Goal: Task Accomplishment & Management: Manage account settings

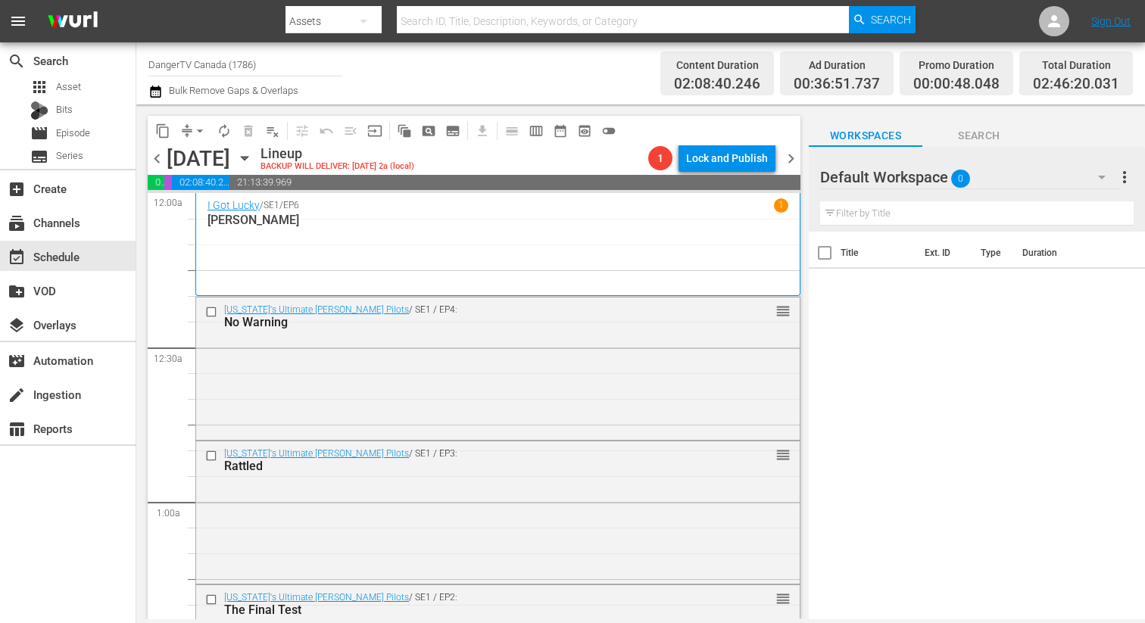
scroll to position [796, 0]
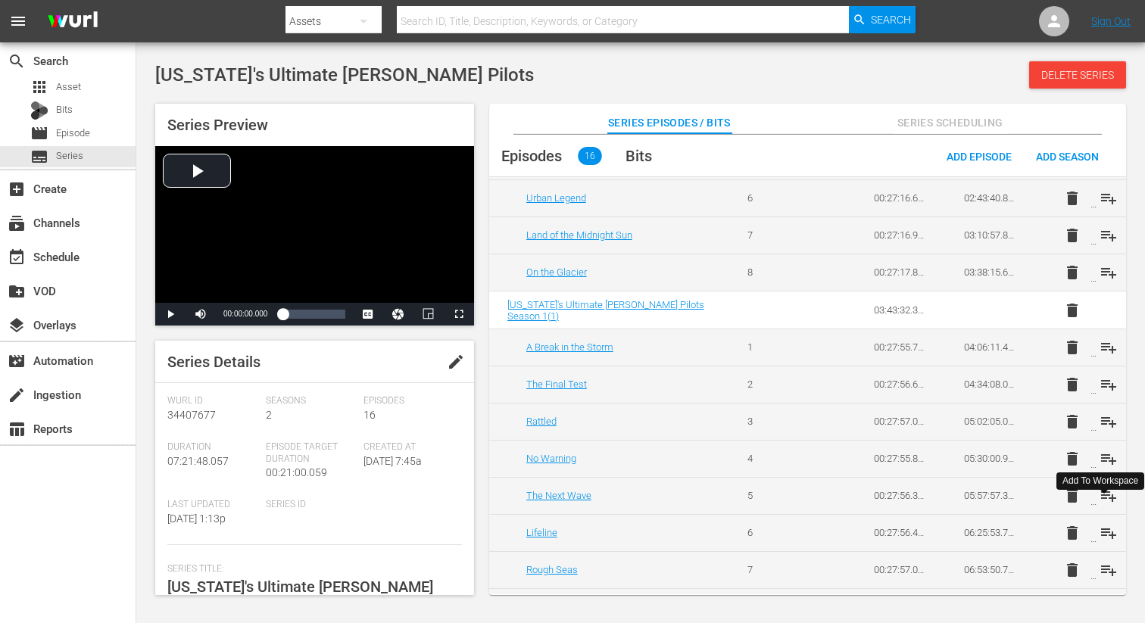
scroll to position [294, 0]
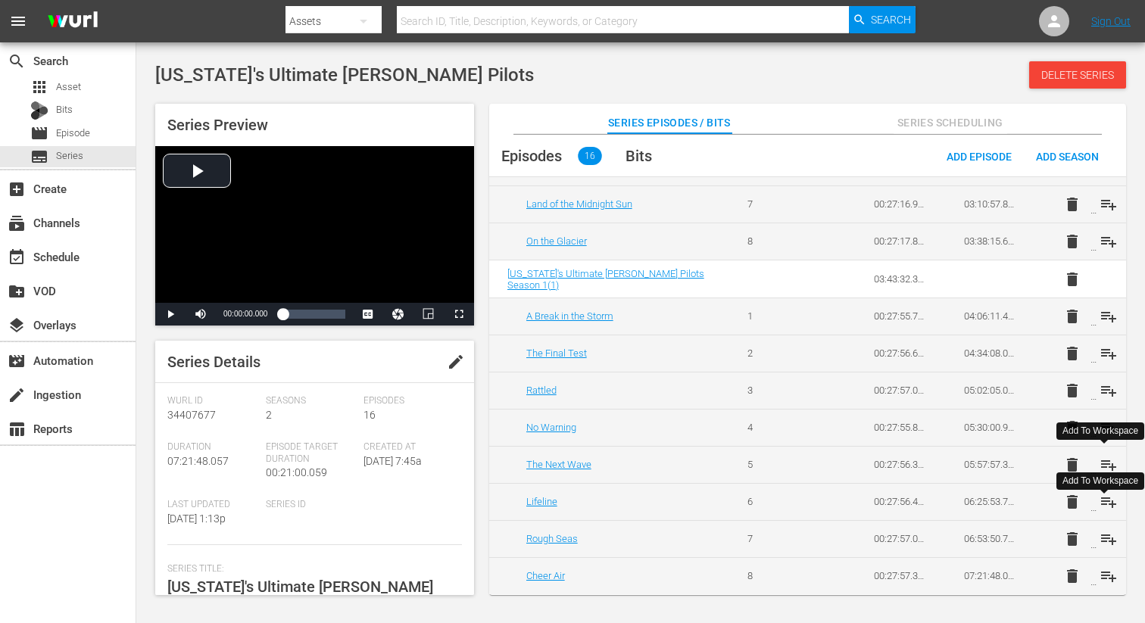
click at [1104, 465] on span "playlist_add" at bounding box center [1108, 465] width 18 height 18
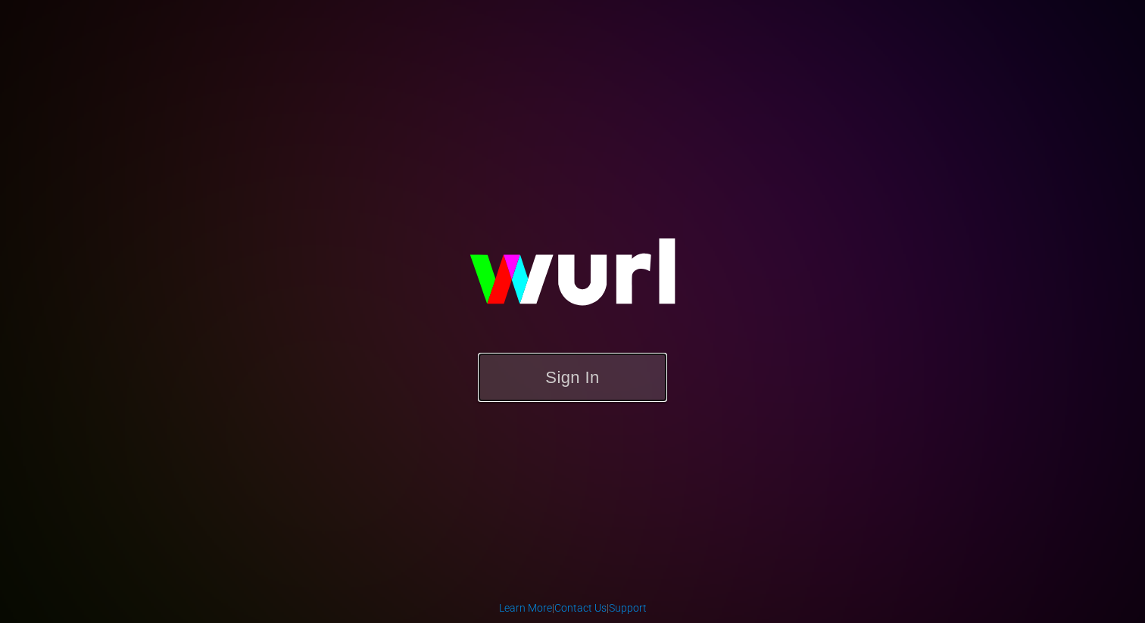
click at [581, 375] on button "Sign In" at bounding box center [572, 377] width 189 height 49
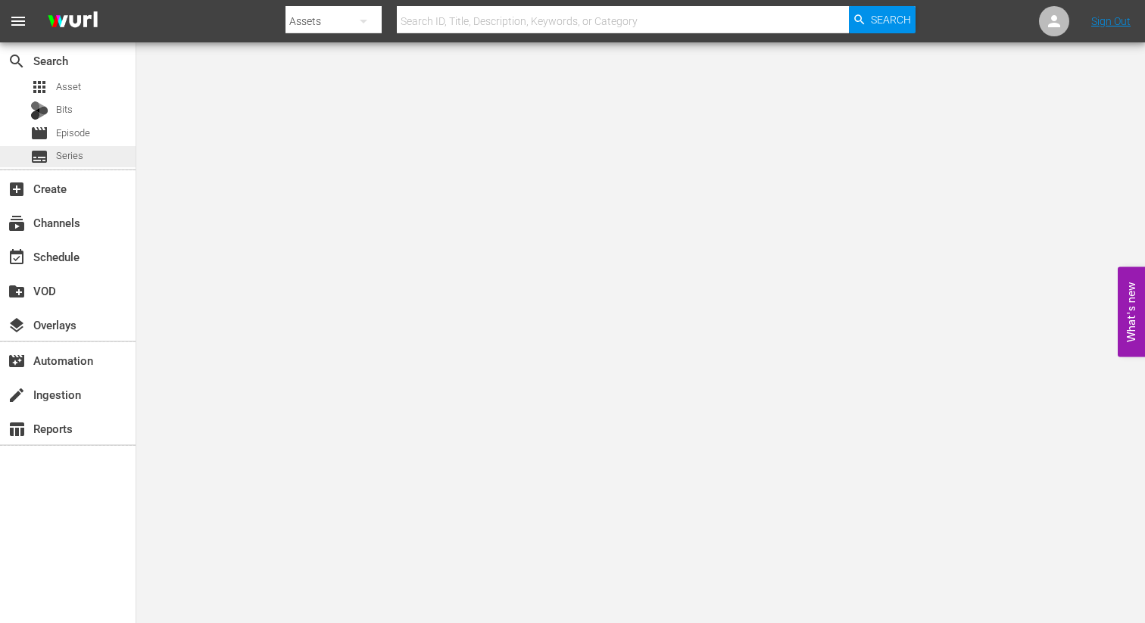
click at [65, 153] on span "Series" at bounding box center [69, 155] width 27 height 15
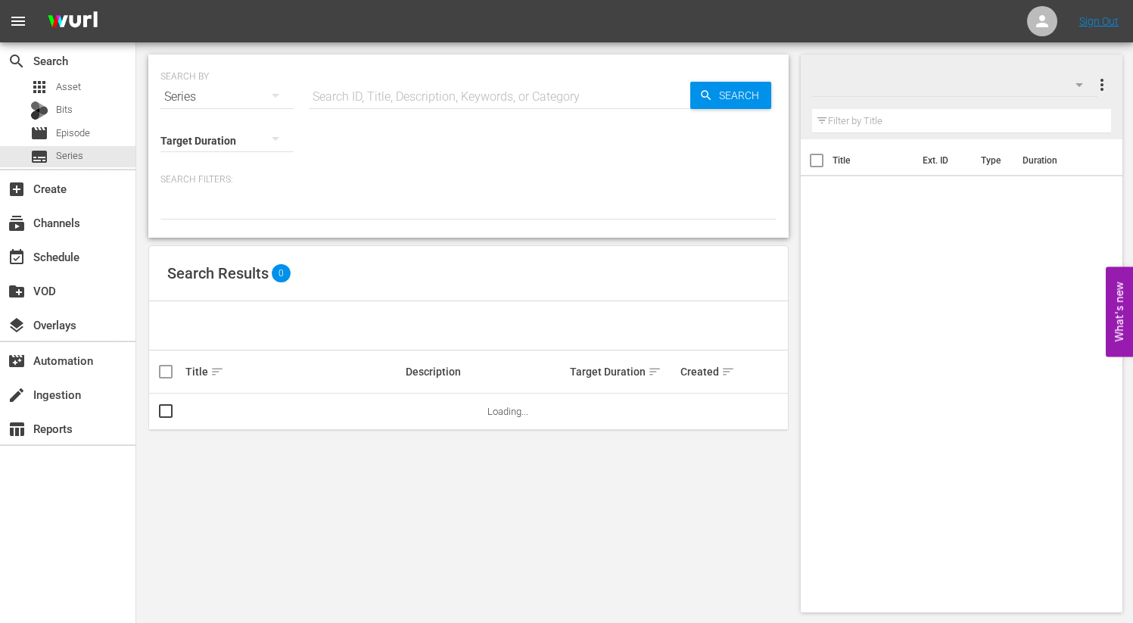
click at [561, 90] on input "text" at bounding box center [500, 97] width 382 height 36
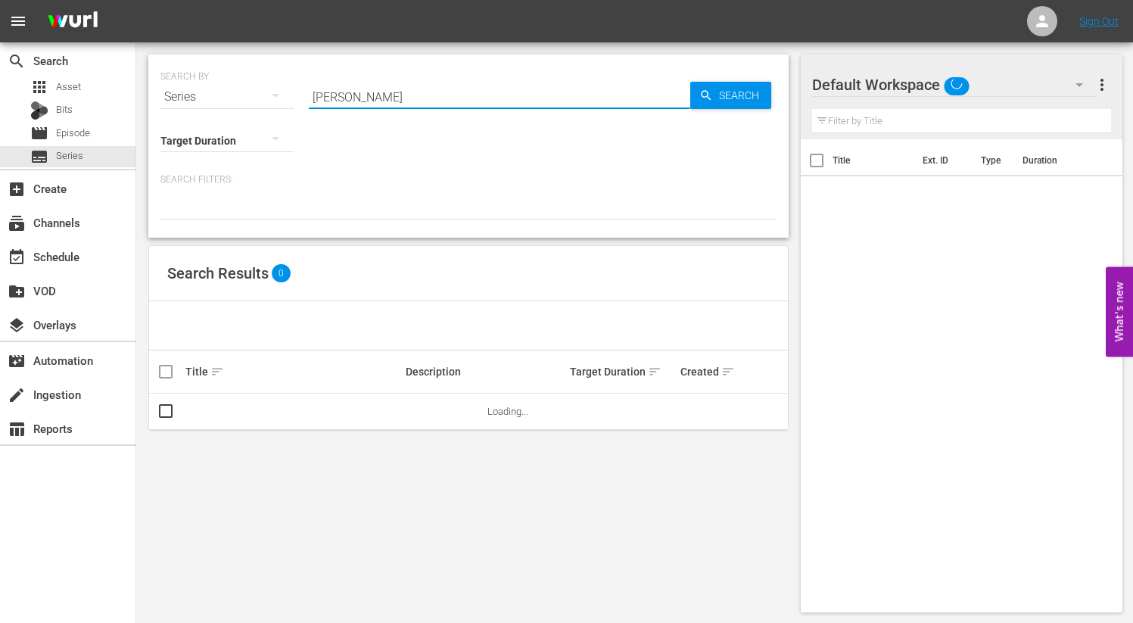
type input "bush"
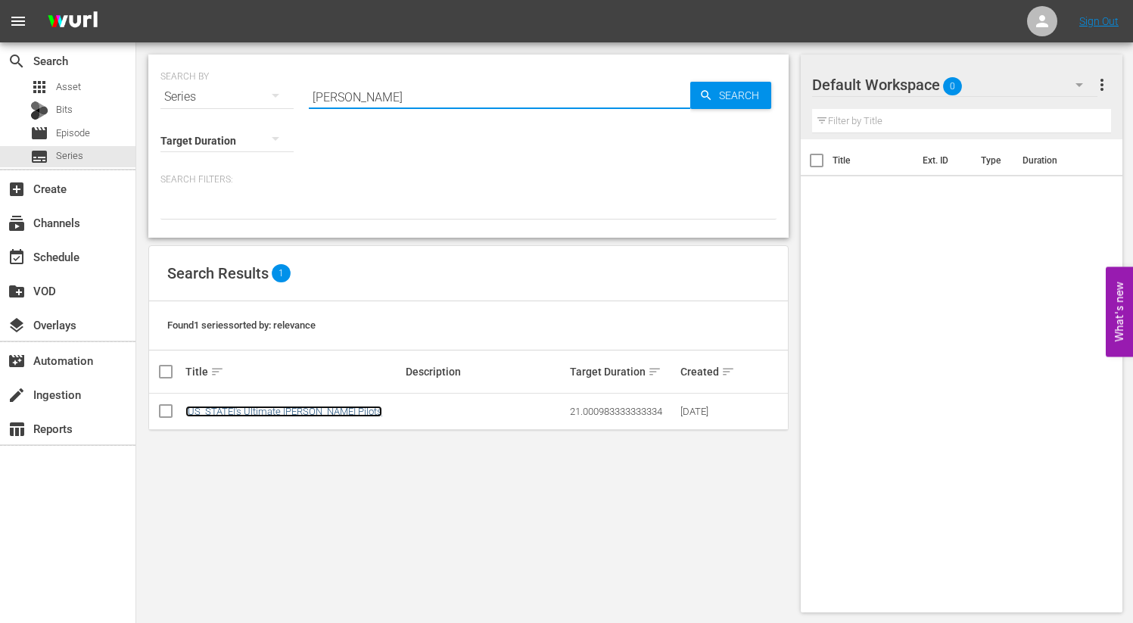
click at [288, 410] on link "Alaska's Ultimate Bush Pilots" at bounding box center [283, 411] width 197 height 11
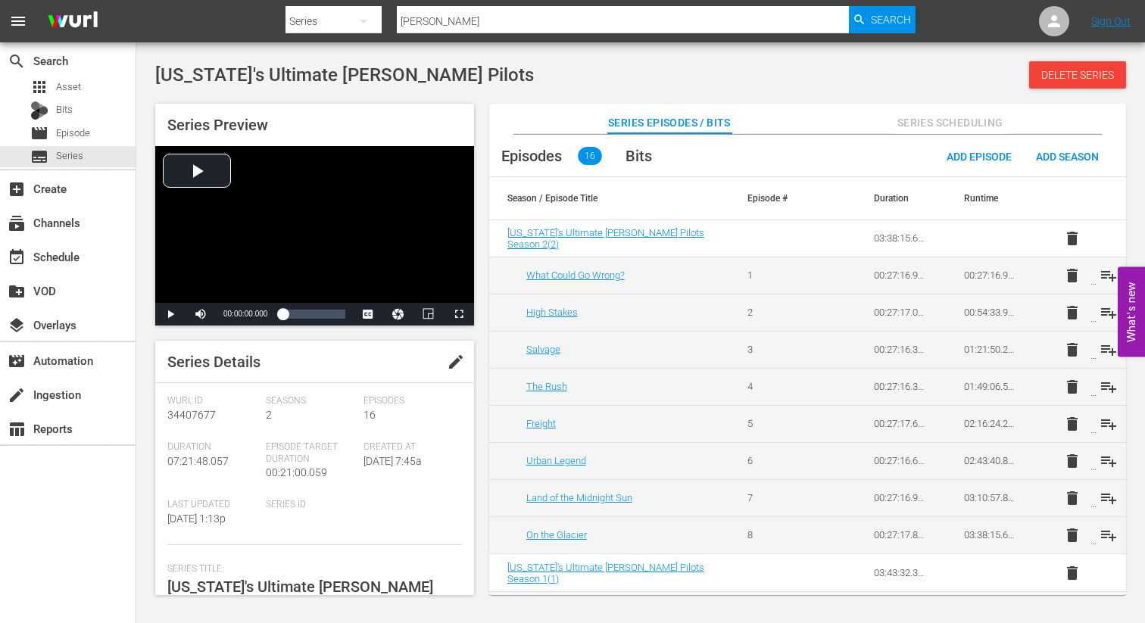
scroll to position [294, 0]
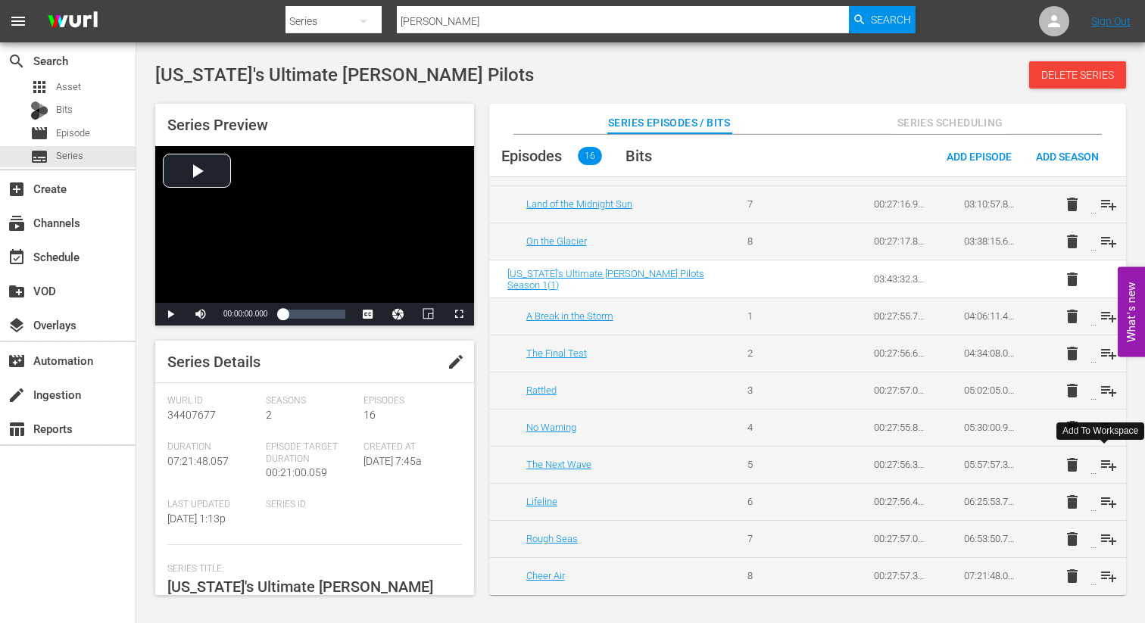
click at [1105, 461] on span "playlist_add" at bounding box center [1108, 465] width 18 height 18
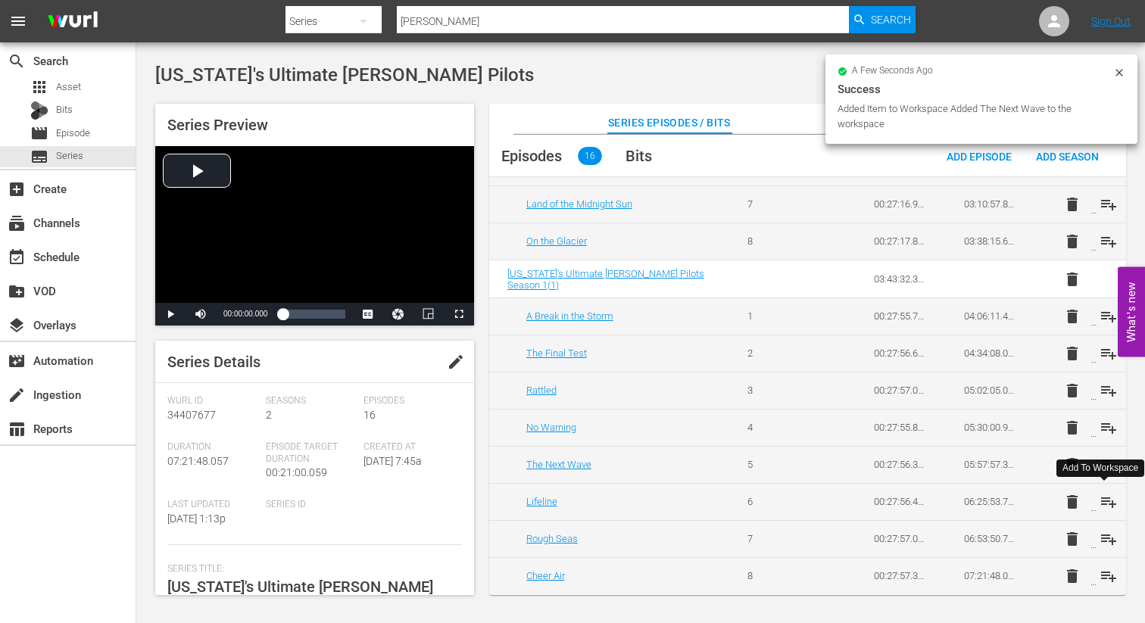
click at [1105, 498] on span "playlist_add" at bounding box center [1108, 502] width 18 height 18
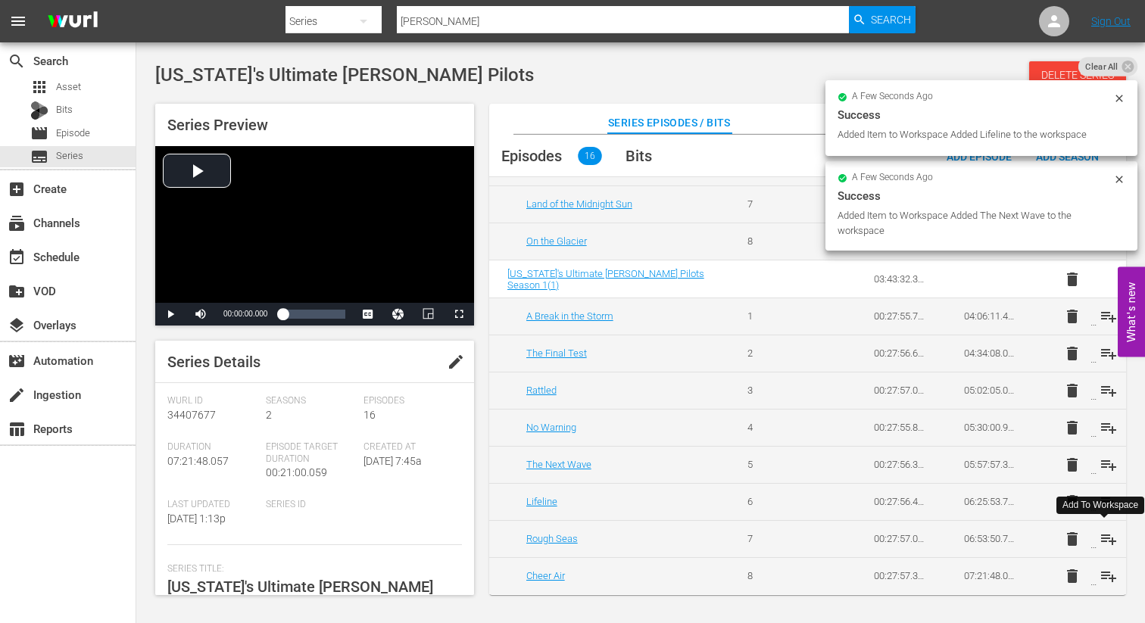
click at [1102, 536] on span "playlist_add" at bounding box center [1108, 539] width 18 height 18
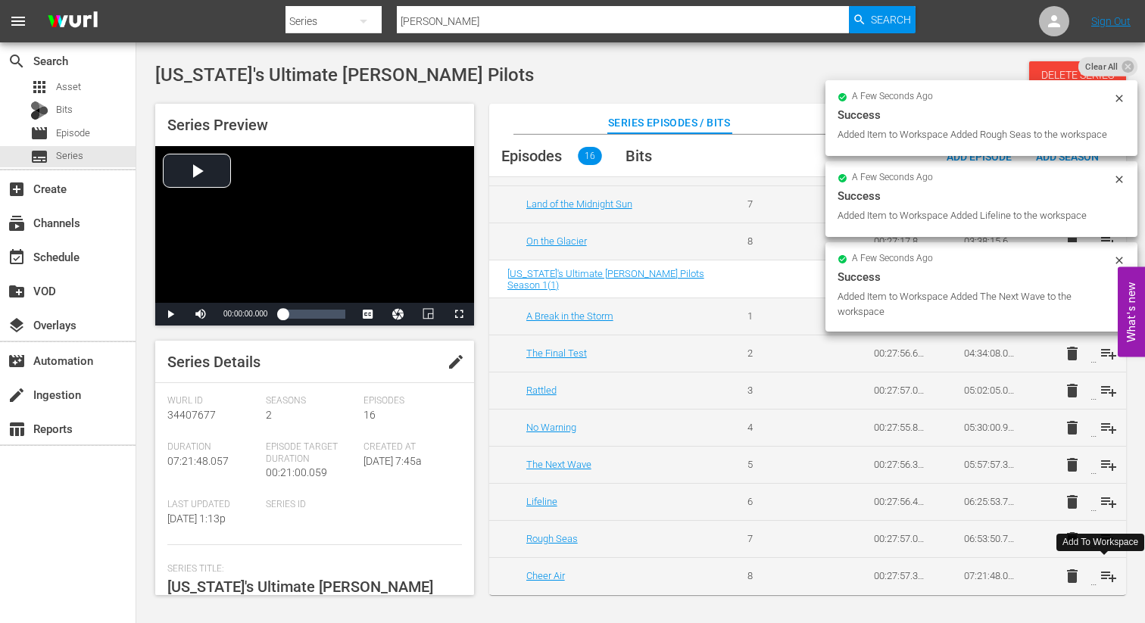
click at [1107, 578] on span "playlist_add" at bounding box center [1108, 576] width 18 height 18
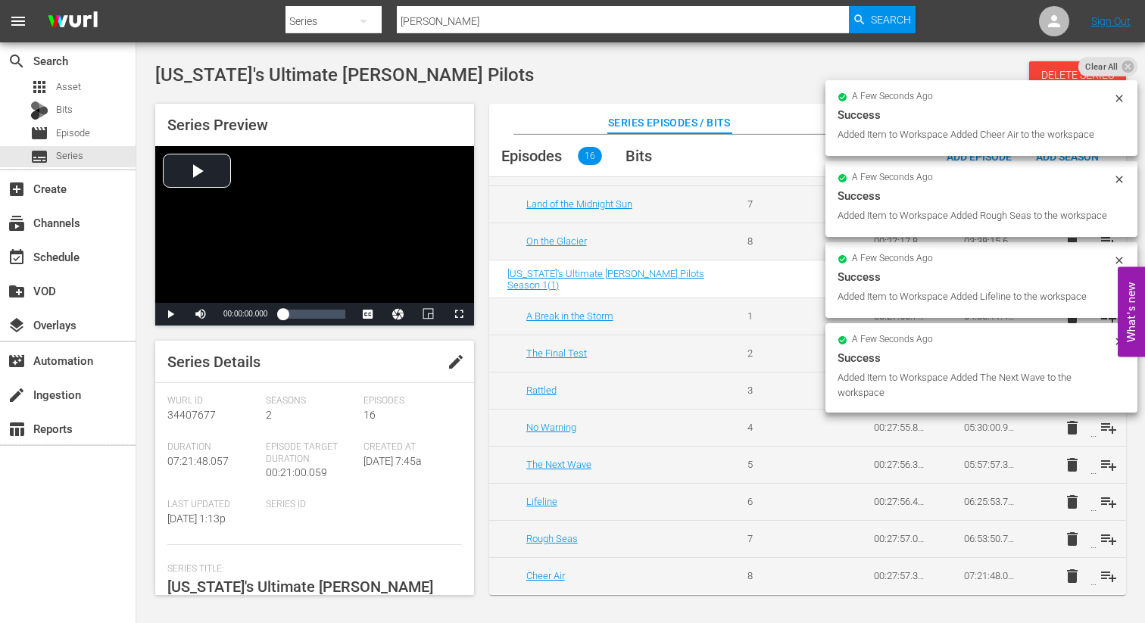
scroll to position [0, 0]
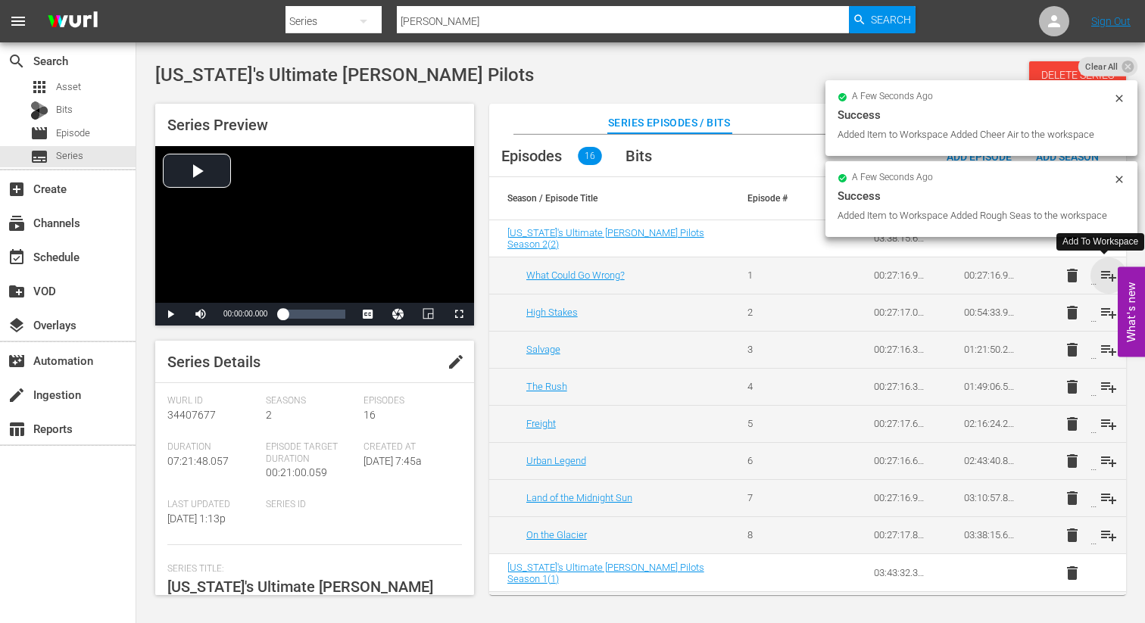
click at [1101, 275] on span "playlist_add" at bounding box center [1108, 275] width 18 height 18
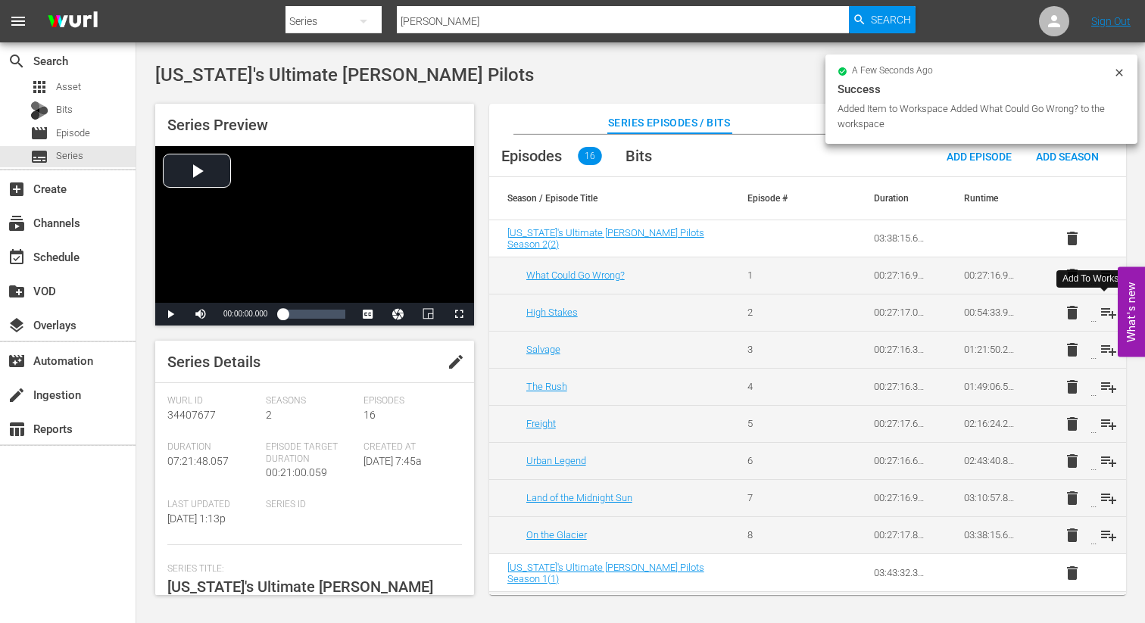
click at [1099, 310] on span "playlist_add" at bounding box center [1108, 313] width 18 height 18
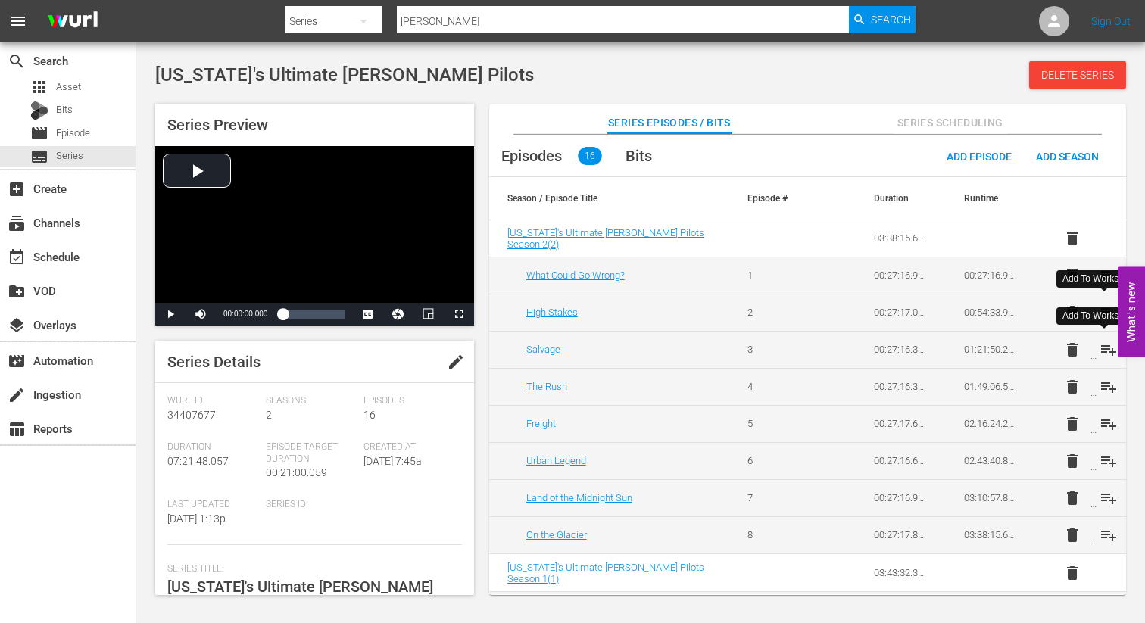
click at [1102, 354] on span "playlist_add" at bounding box center [1108, 350] width 18 height 18
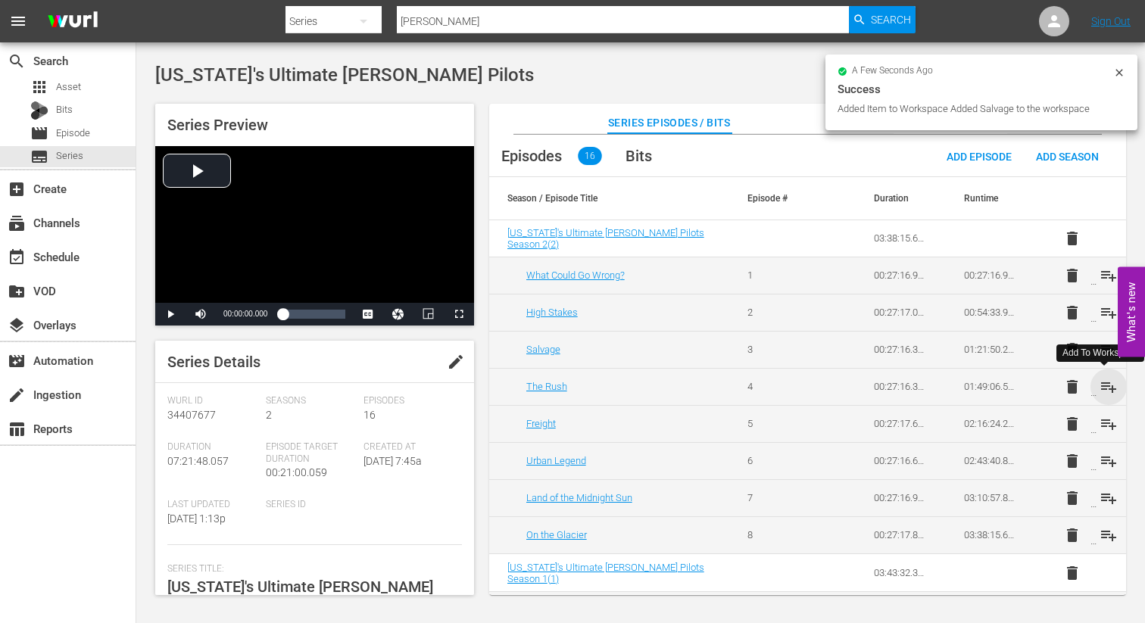
drag, startPoint x: 1105, startPoint y: 385, endPoint x: 1106, endPoint y: 397, distance: 11.4
click at [1105, 385] on span "playlist_add" at bounding box center [1108, 387] width 18 height 18
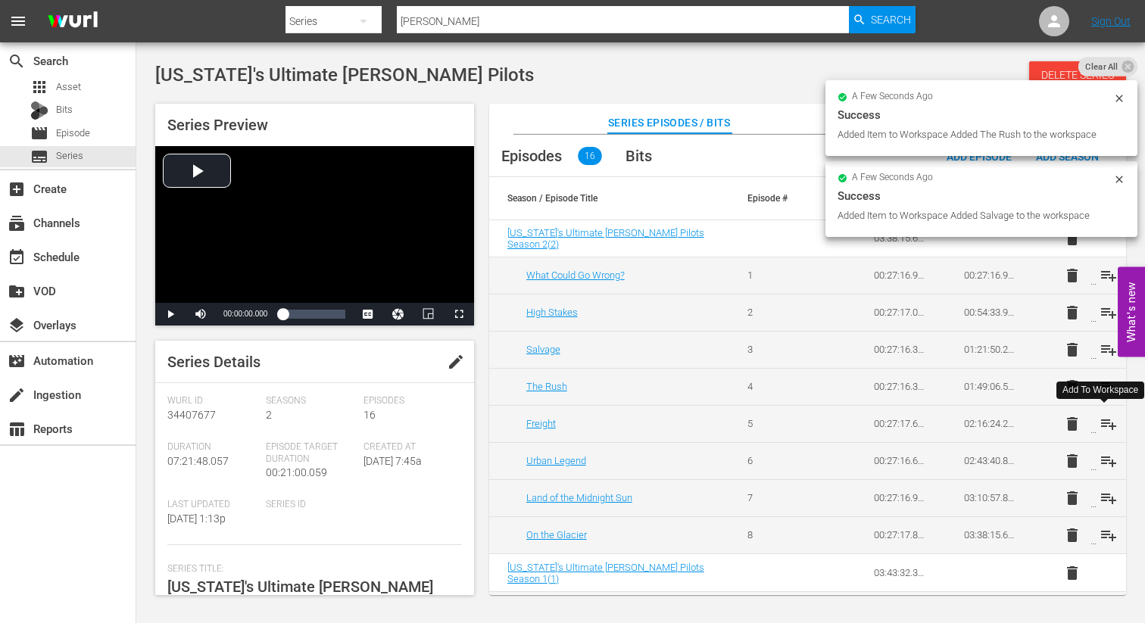
click at [1101, 421] on span "playlist_add" at bounding box center [1108, 424] width 18 height 18
click at [1103, 460] on span "playlist_add" at bounding box center [1108, 461] width 18 height 18
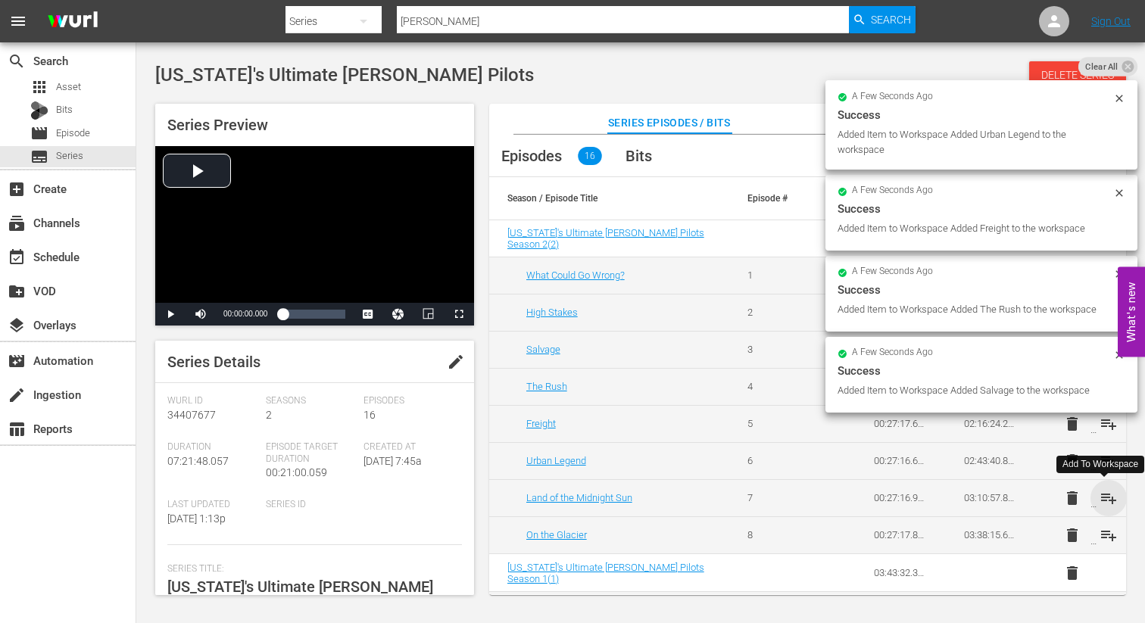
click at [1101, 495] on span "playlist_add" at bounding box center [1108, 498] width 18 height 18
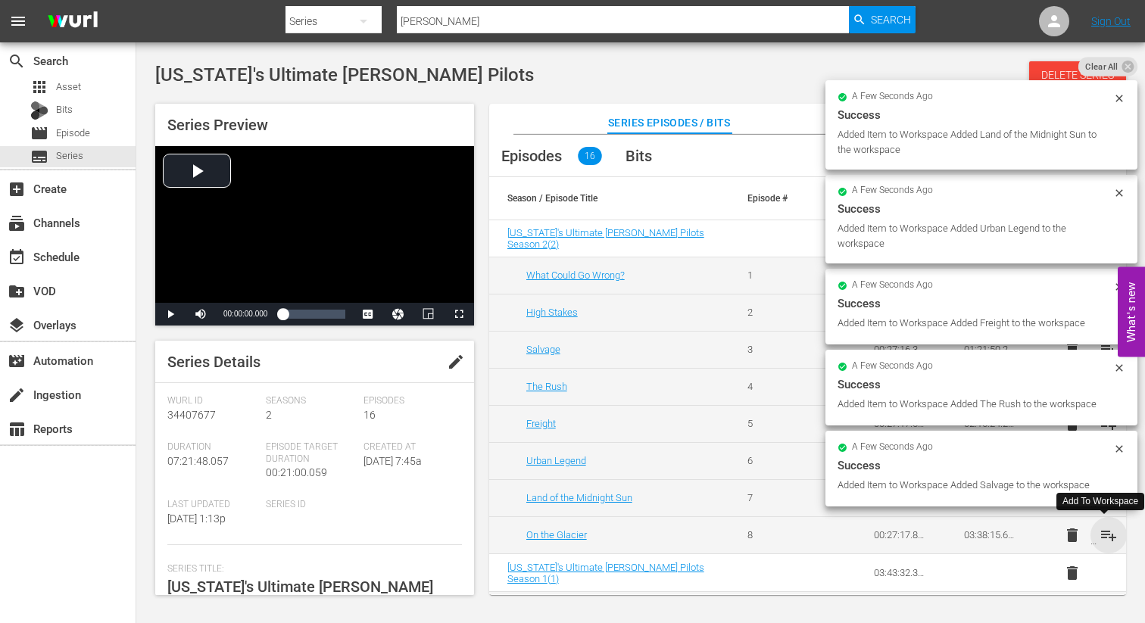
click at [1099, 537] on span "playlist_add" at bounding box center [1108, 535] width 18 height 18
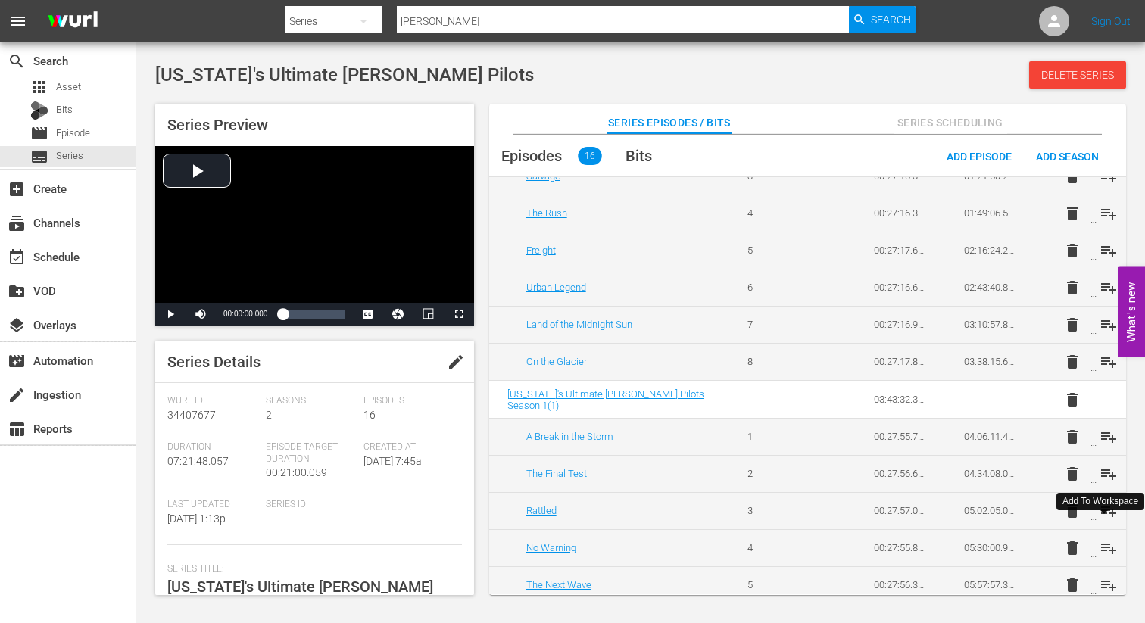
scroll to position [254, 0]
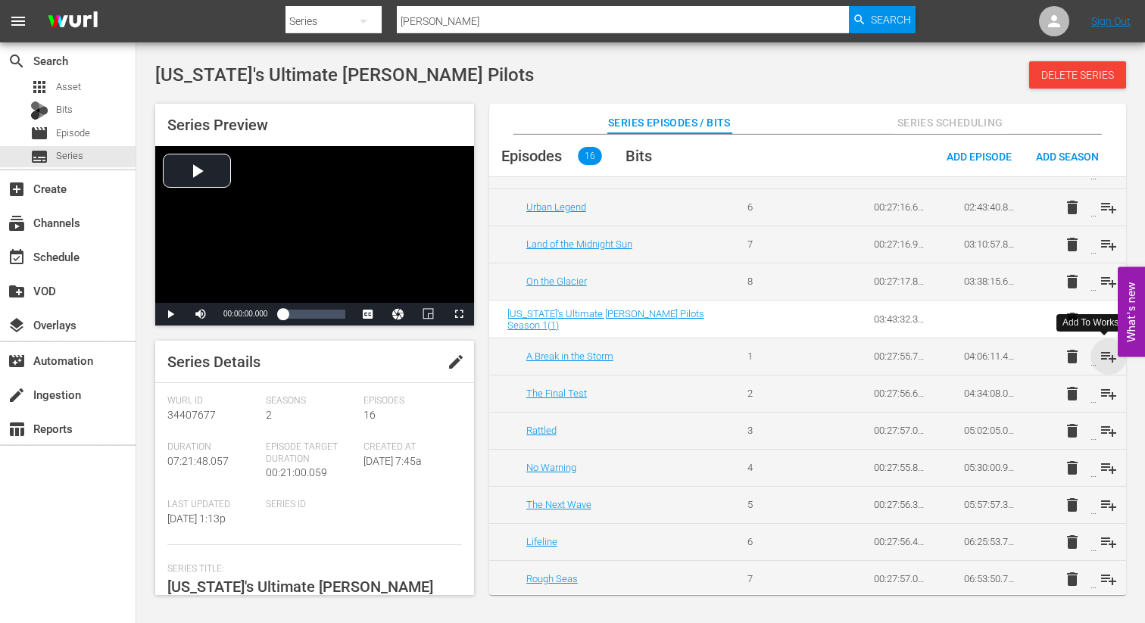
click at [1103, 354] on span "playlist_add" at bounding box center [1108, 356] width 18 height 18
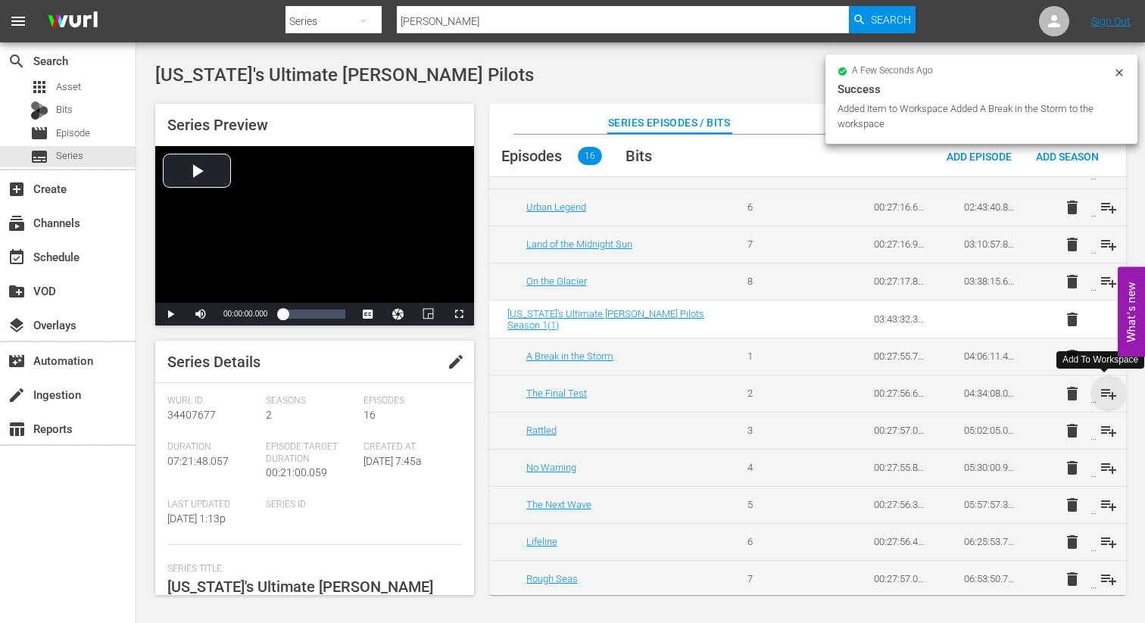
click at [1102, 388] on span "playlist_add" at bounding box center [1108, 394] width 18 height 18
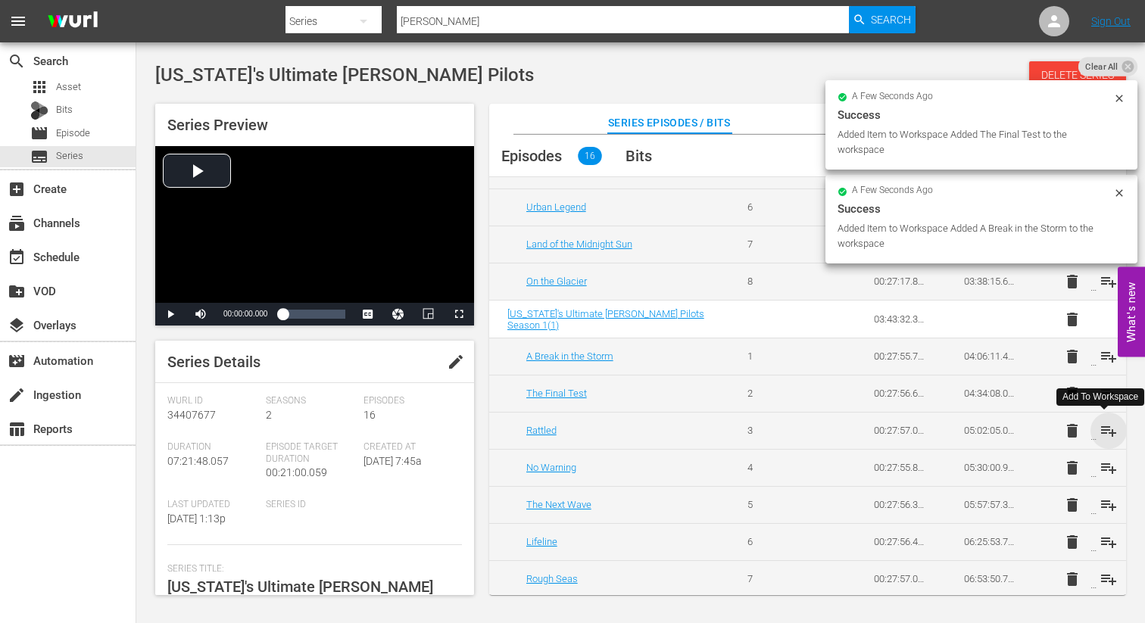
click at [1100, 425] on span "playlist_add" at bounding box center [1108, 431] width 18 height 18
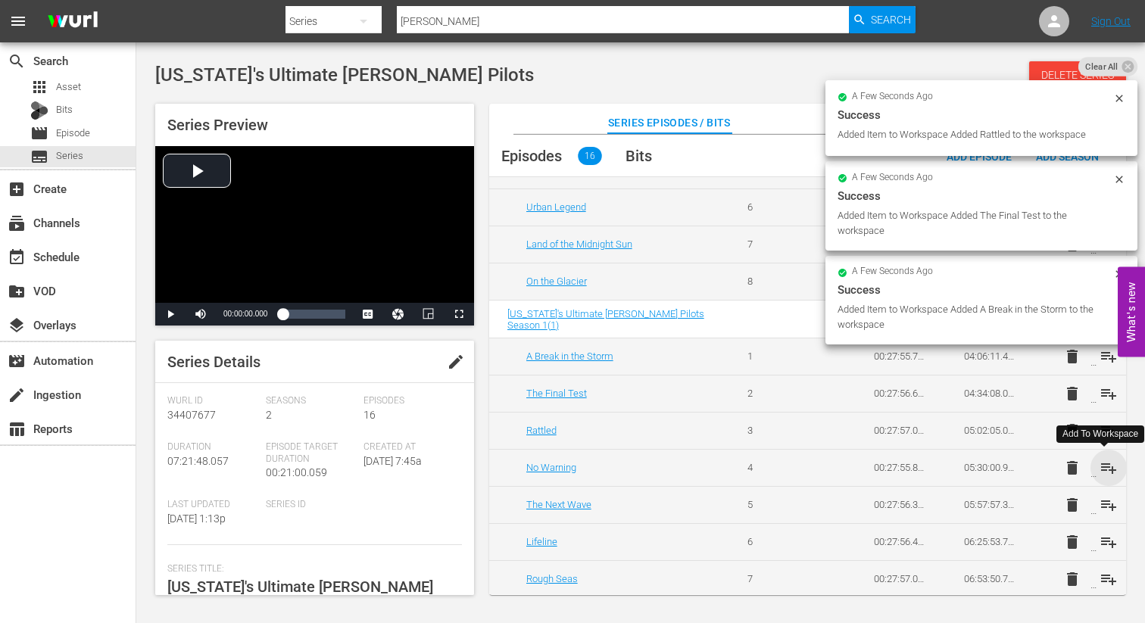
click at [1102, 464] on span "playlist_add" at bounding box center [1108, 468] width 18 height 18
click at [1103, 504] on span "playlist_add" at bounding box center [1108, 505] width 18 height 18
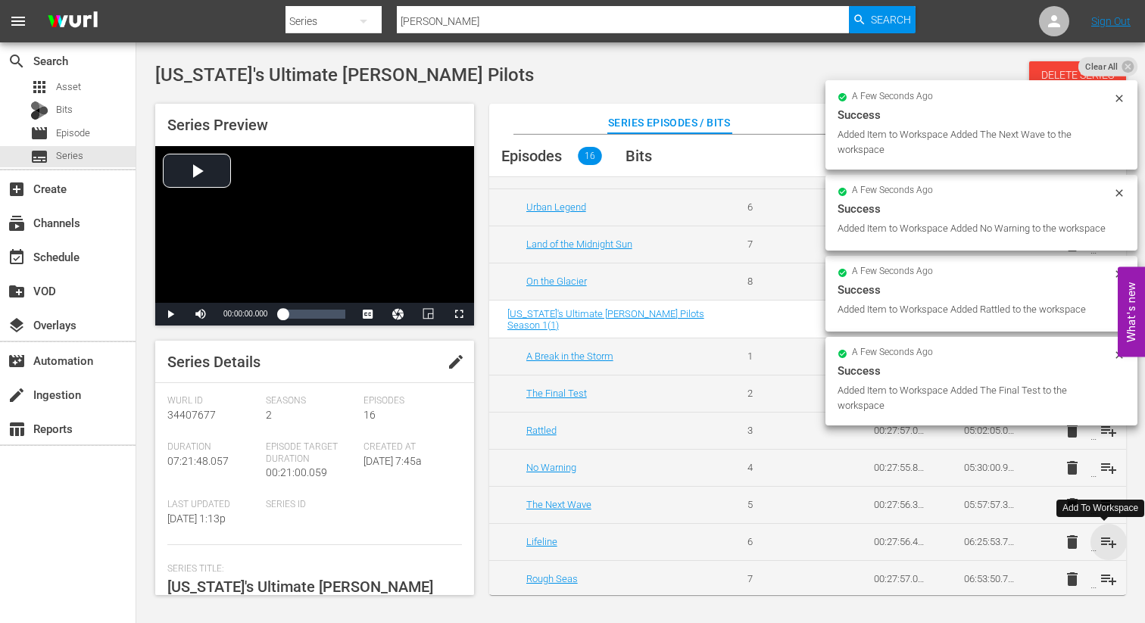
click at [1102, 541] on span "playlist_add" at bounding box center [1108, 542] width 18 height 18
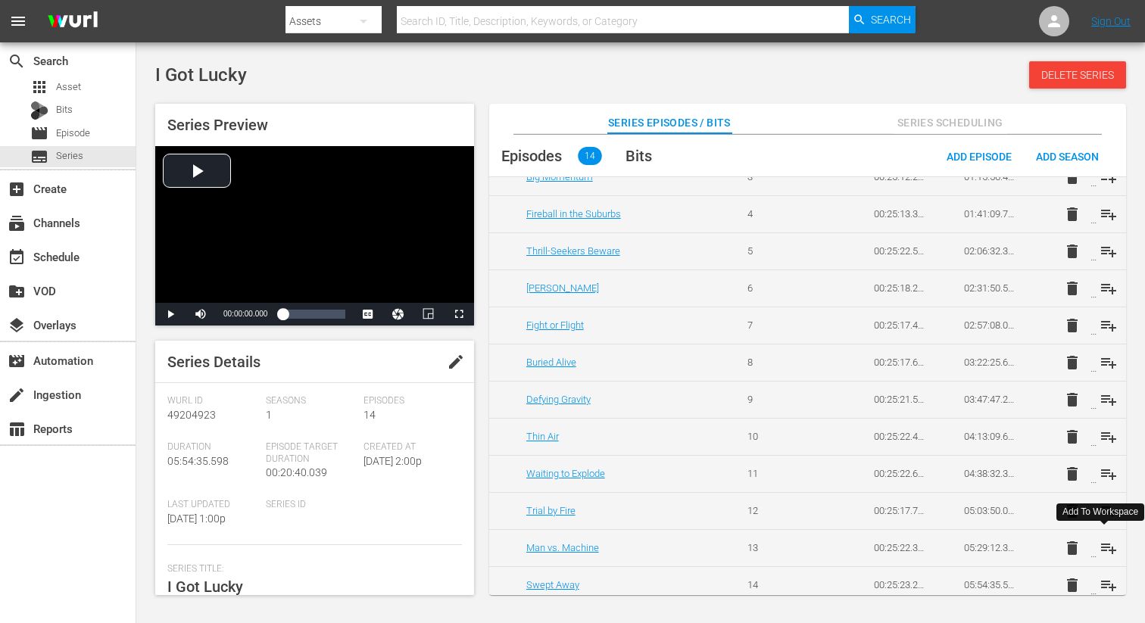
scroll to position [182, 0]
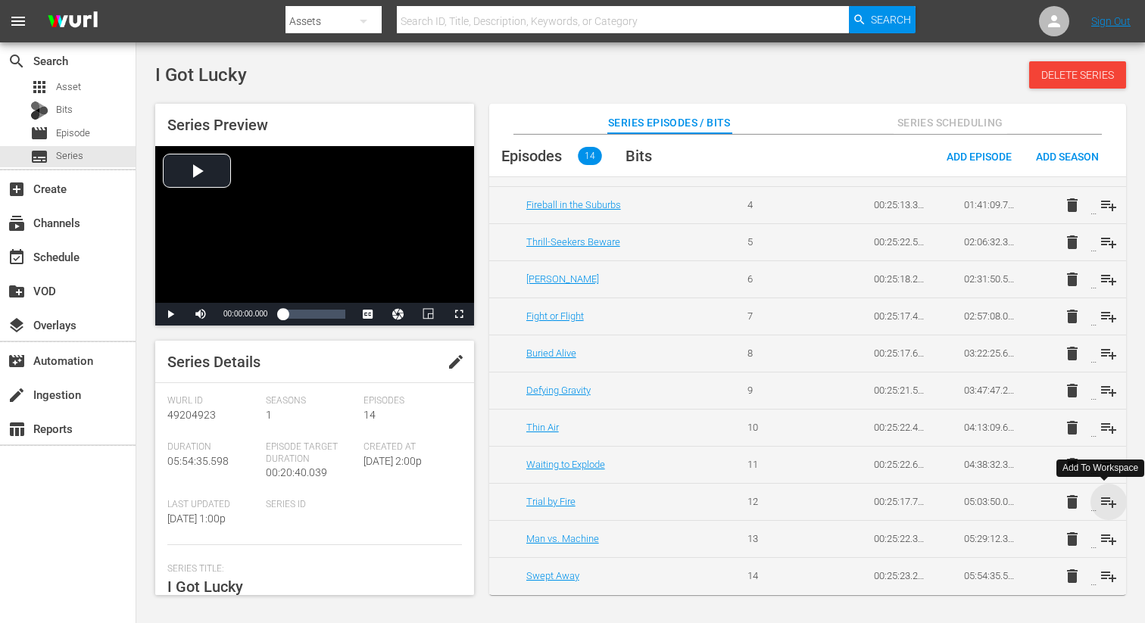
click at [1105, 497] on span "playlist_add" at bounding box center [1108, 502] width 18 height 18
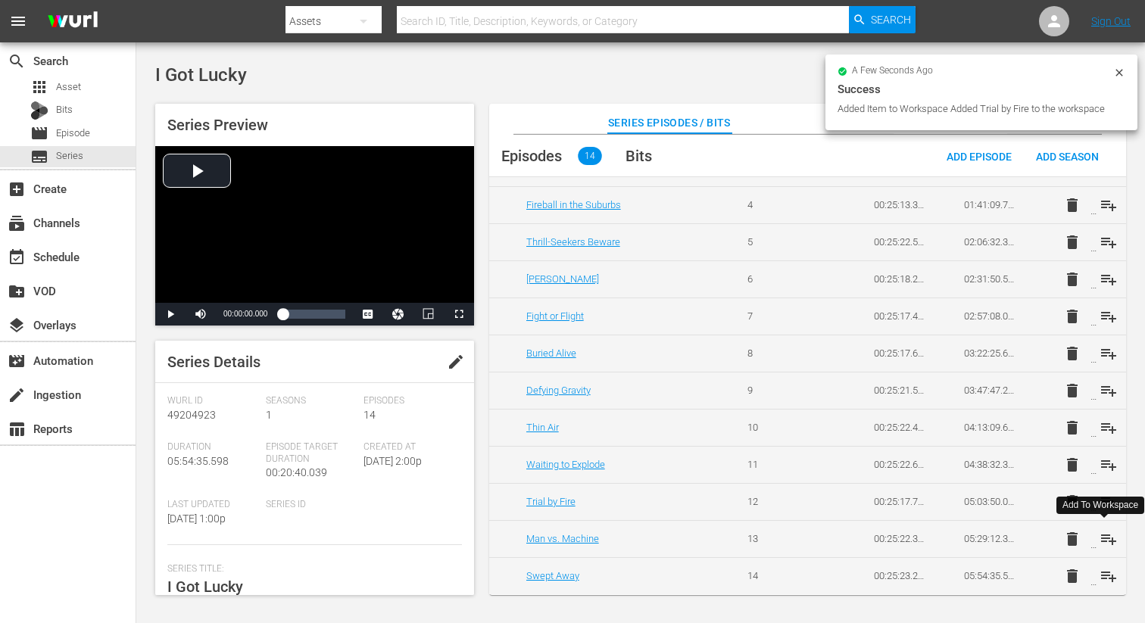
click at [1105, 533] on span "playlist_add" at bounding box center [1108, 539] width 18 height 18
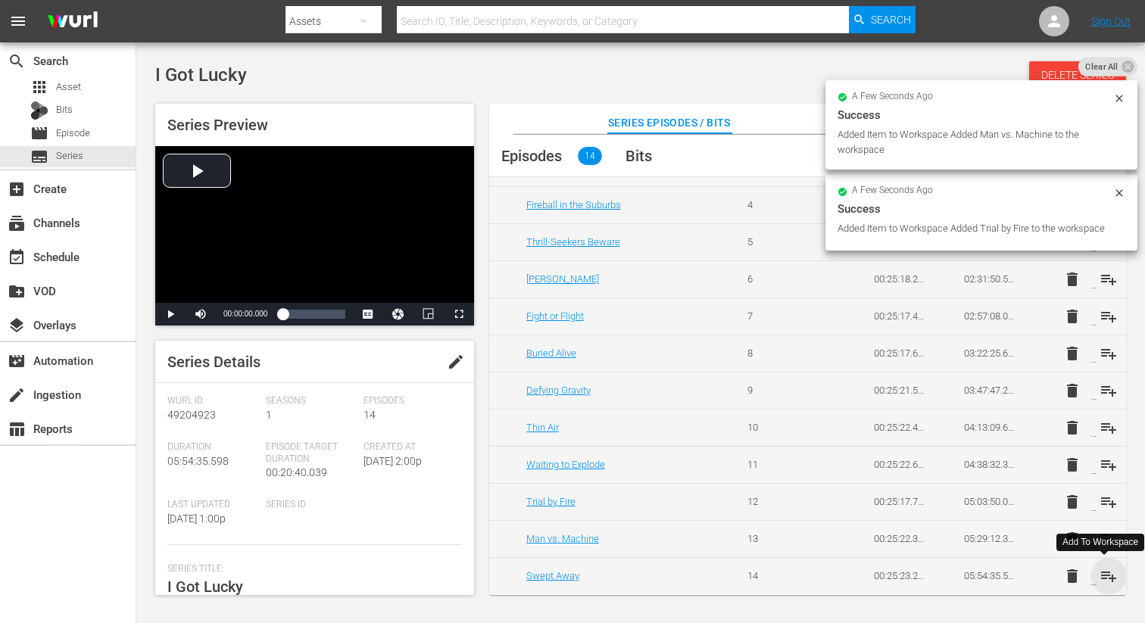
drag, startPoint x: 1103, startPoint y: 574, endPoint x: 1077, endPoint y: 500, distance: 77.8
click at [1103, 574] on span "playlist_add" at bounding box center [1108, 576] width 18 height 18
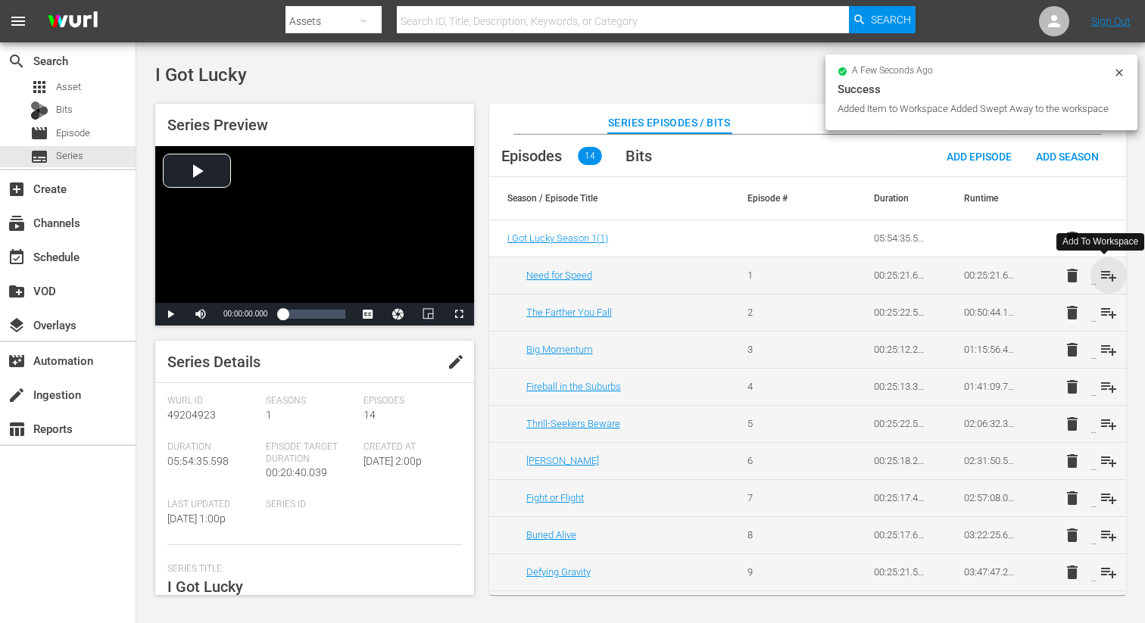
click at [1104, 275] on span "playlist_add" at bounding box center [1108, 275] width 18 height 18
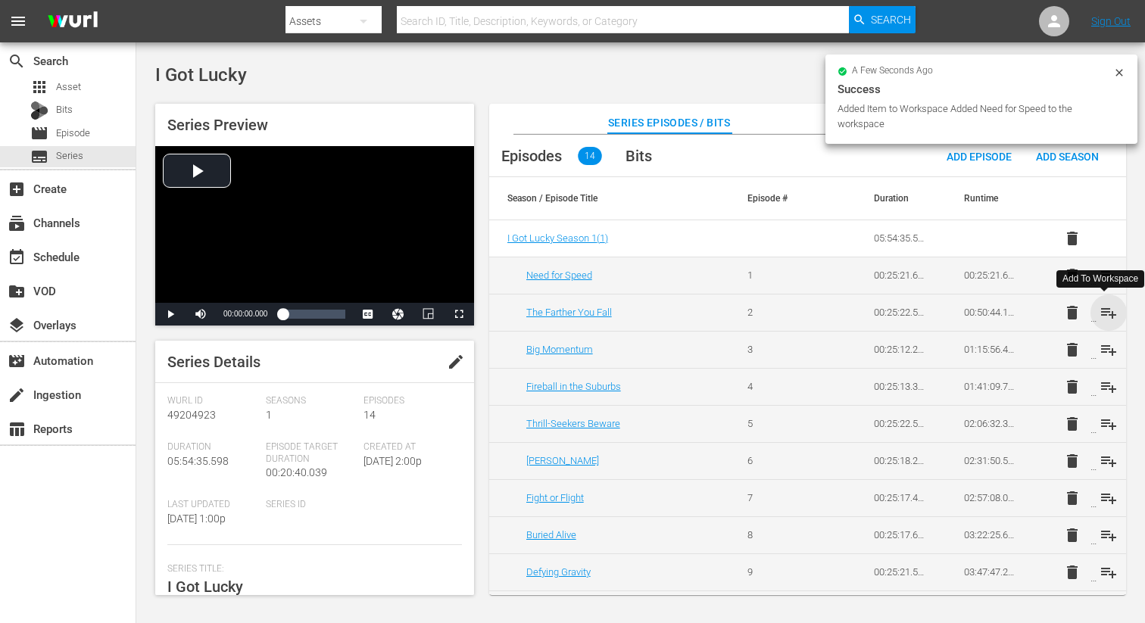
click at [1105, 310] on span "playlist_add" at bounding box center [1108, 313] width 18 height 18
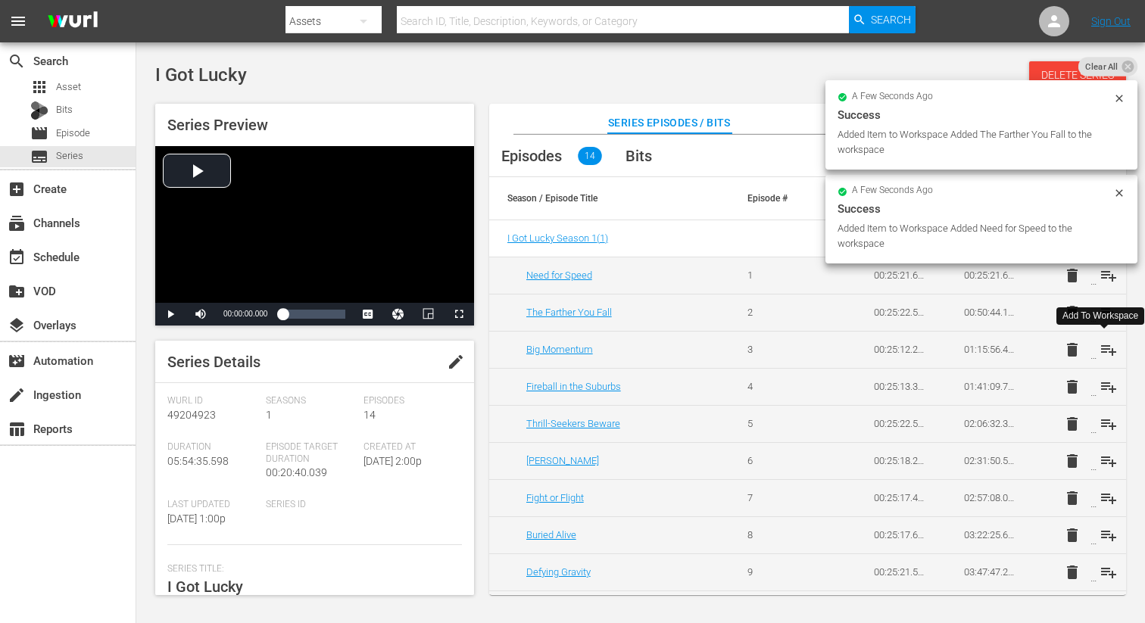
click at [1103, 344] on span "playlist_add" at bounding box center [1108, 350] width 18 height 18
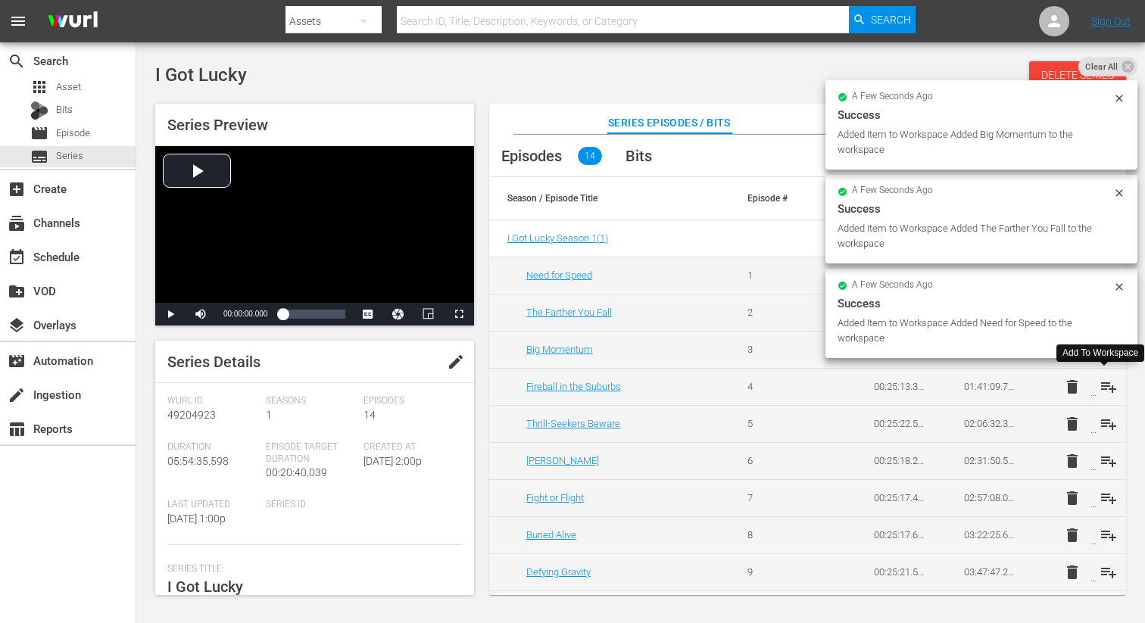
click at [1106, 386] on span "playlist_add" at bounding box center [1108, 387] width 18 height 18
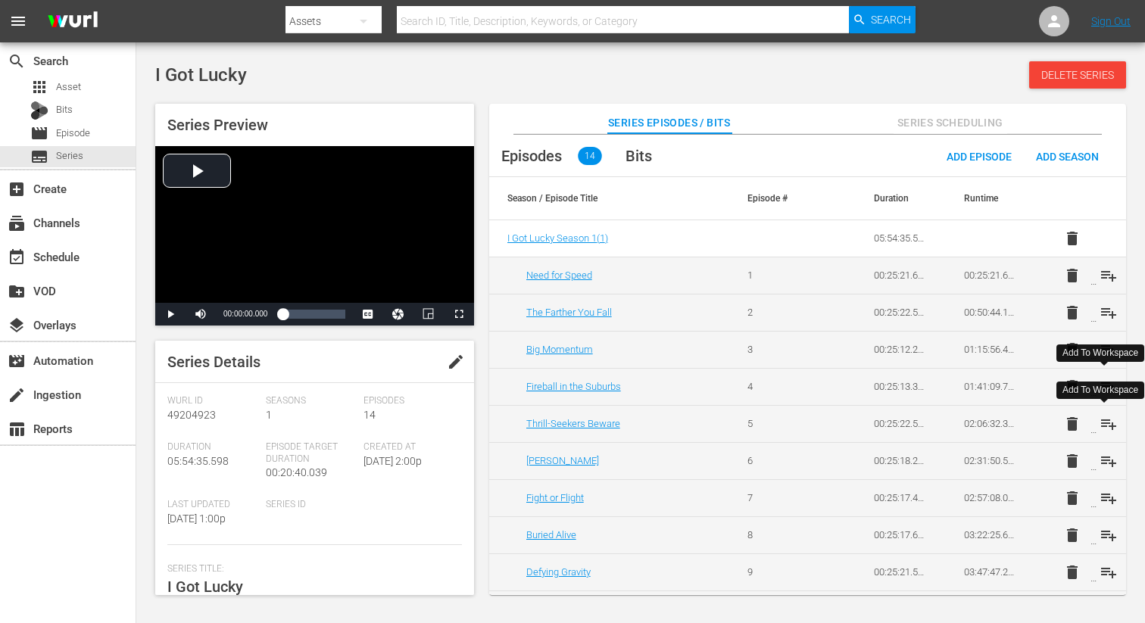
click at [1102, 425] on span "playlist_add" at bounding box center [1108, 424] width 18 height 18
click at [1107, 460] on span "playlist_add" at bounding box center [1108, 461] width 18 height 18
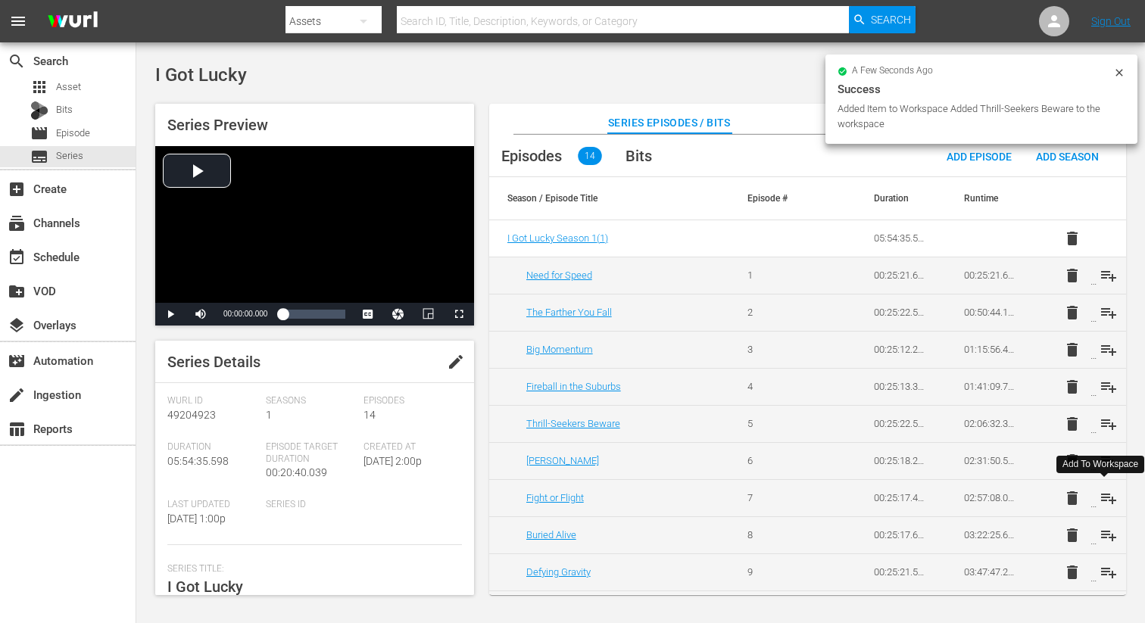
click at [1106, 501] on span "playlist_add" at bounding box center [1108, 498] width 18 height 18
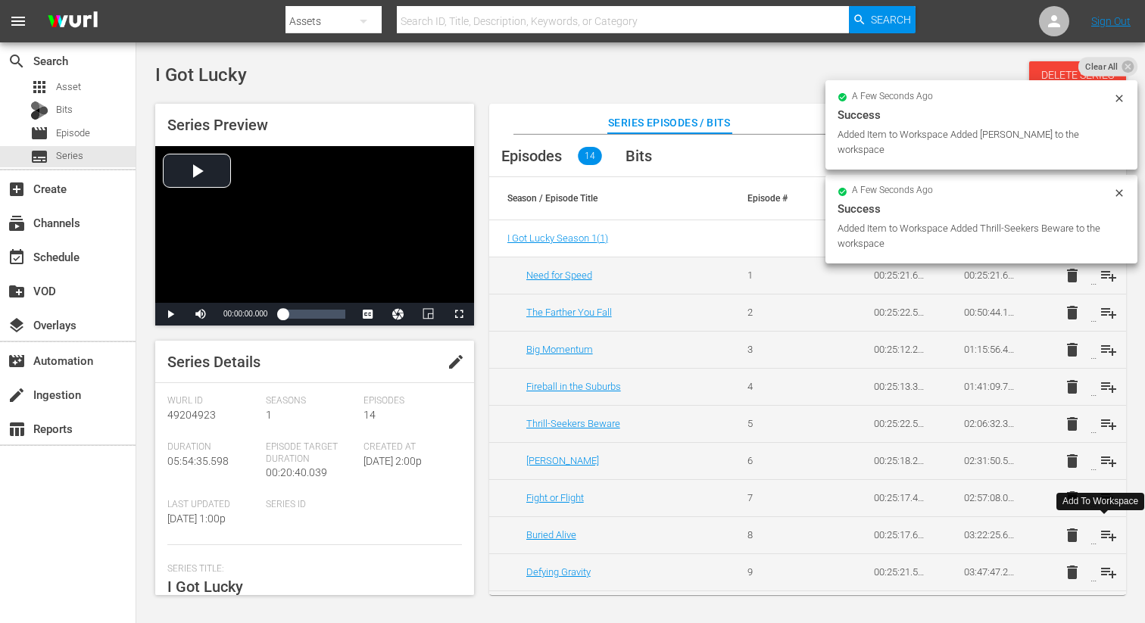
click at [1104, 530] on span "playlist_add" at bounding box center [1108, 535] width 18 height 18
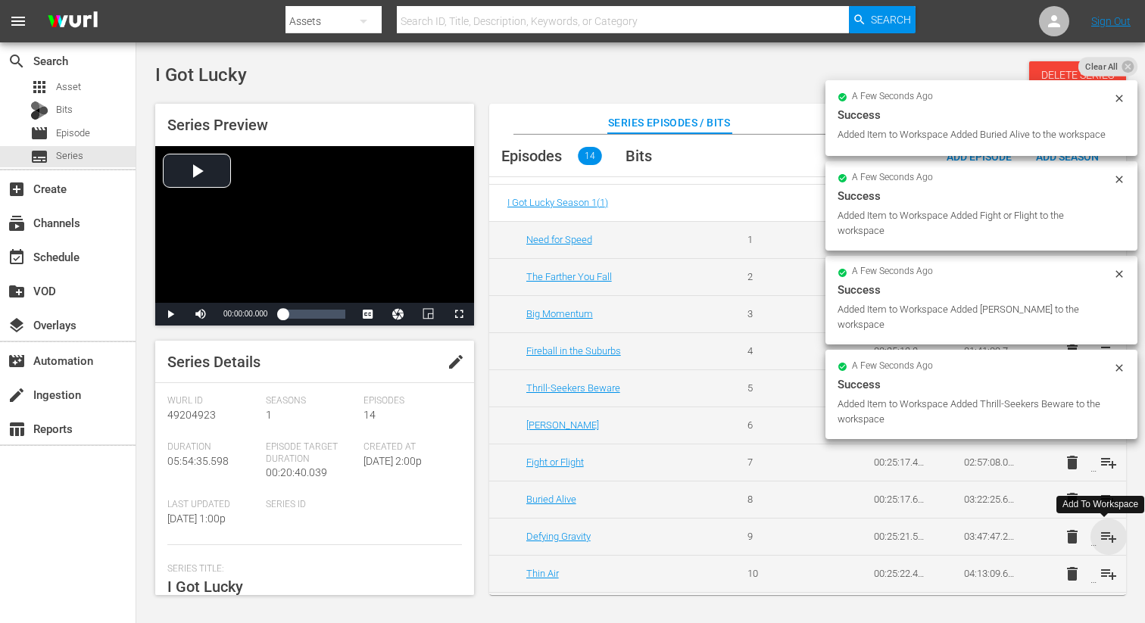
click at [1105, 532] on span "playlist_add" at bounding box center [1108, 537] width 18 height 18
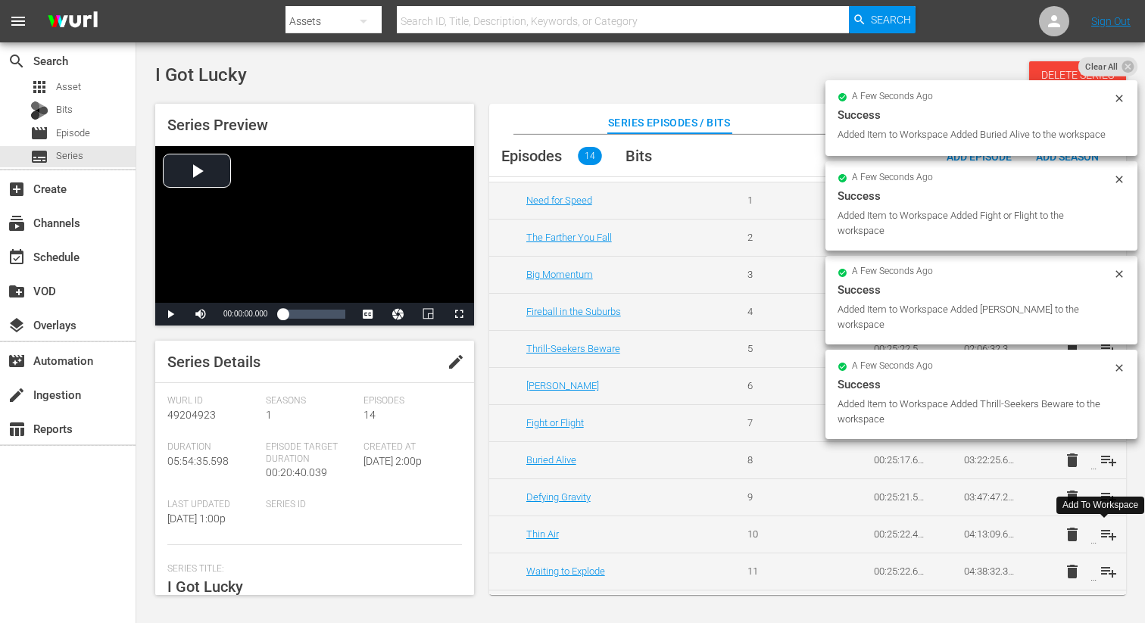
scroll to position [88, 0]
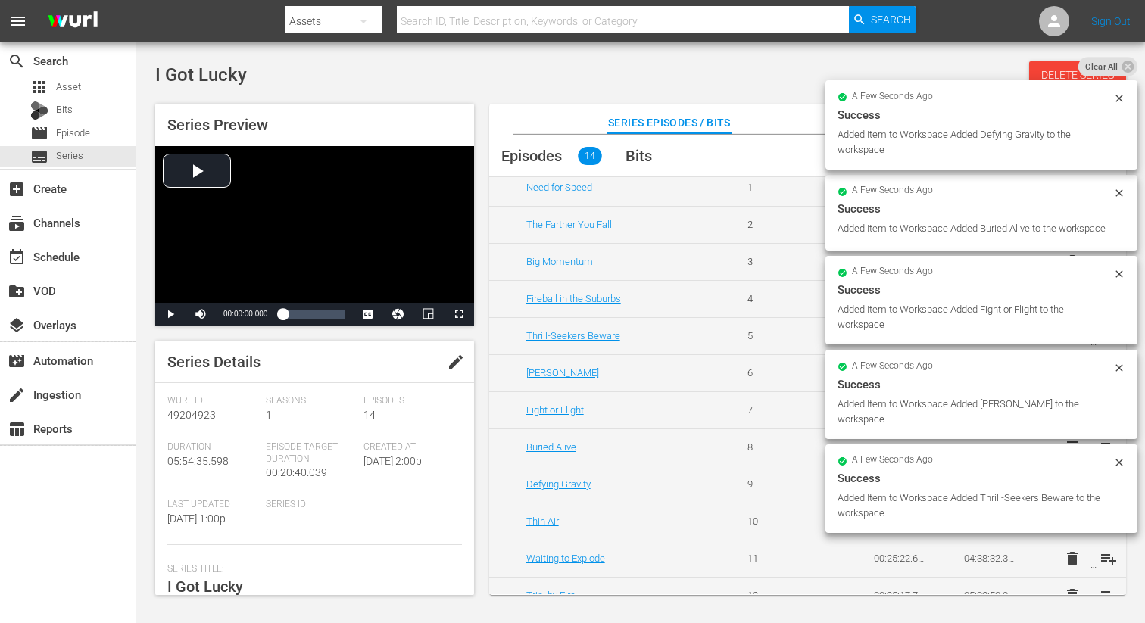
click at [1105, 0] on div "search Search apps Asset Bits movie Episode subtitles Series add_box Create sub…" at bounding box center [640, 0] width 1008 height 0
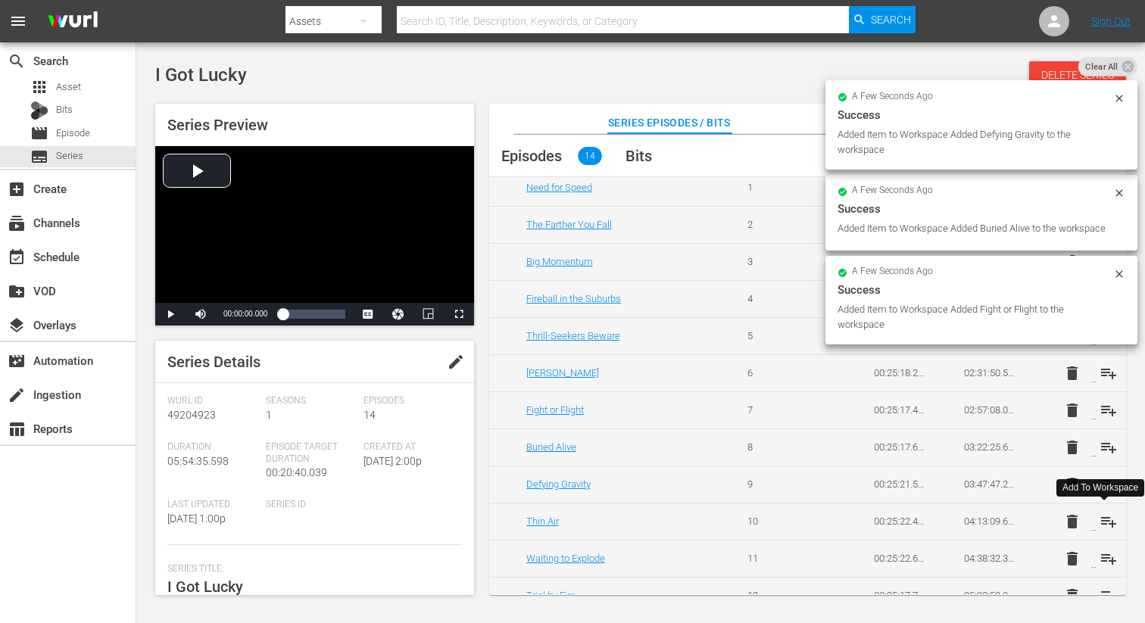
click at [1105, 523] on span "playlist_add" at bounding box center [1108, 522] width 18 height 18
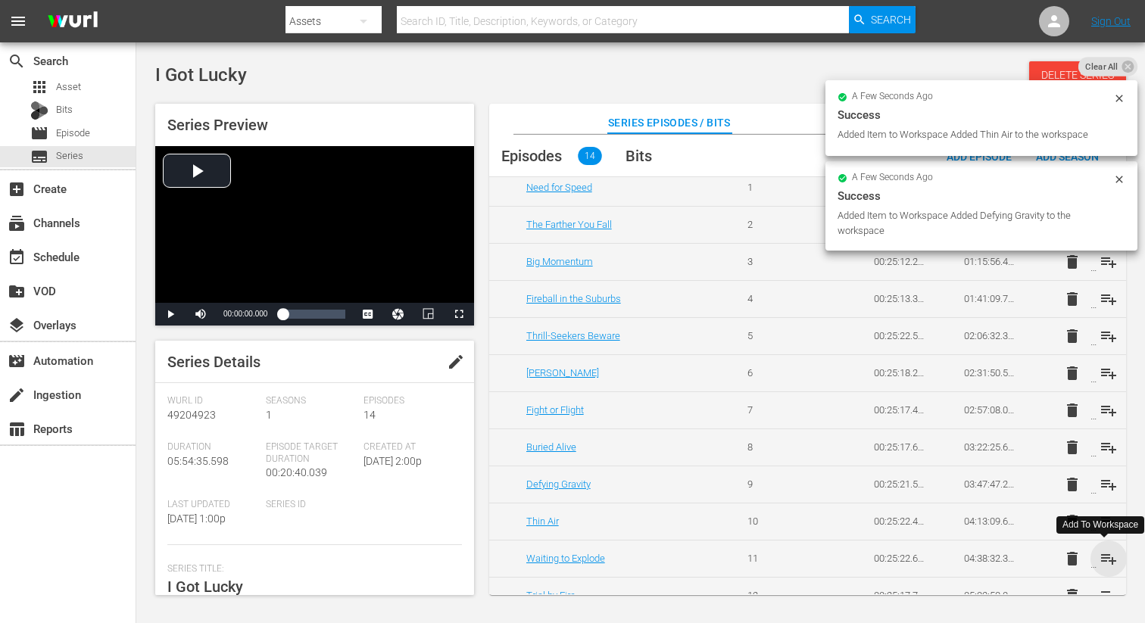
click at [1105, 560] on span "playlist_add" at bounding box center [1108, 559] width 18 height 18
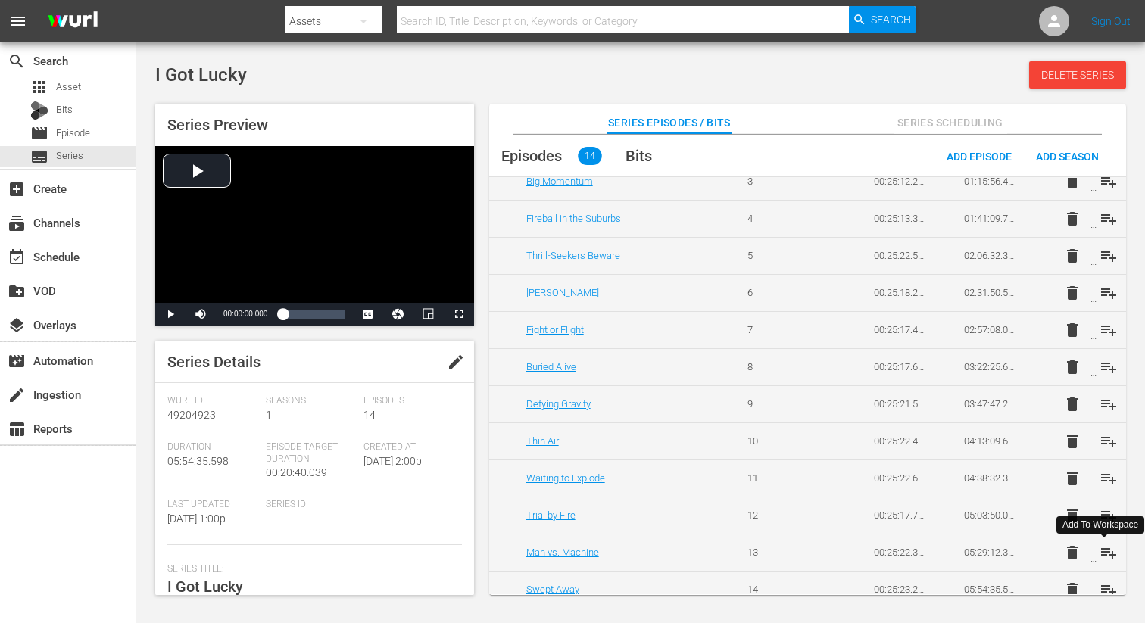
scroll to position [182, 0]
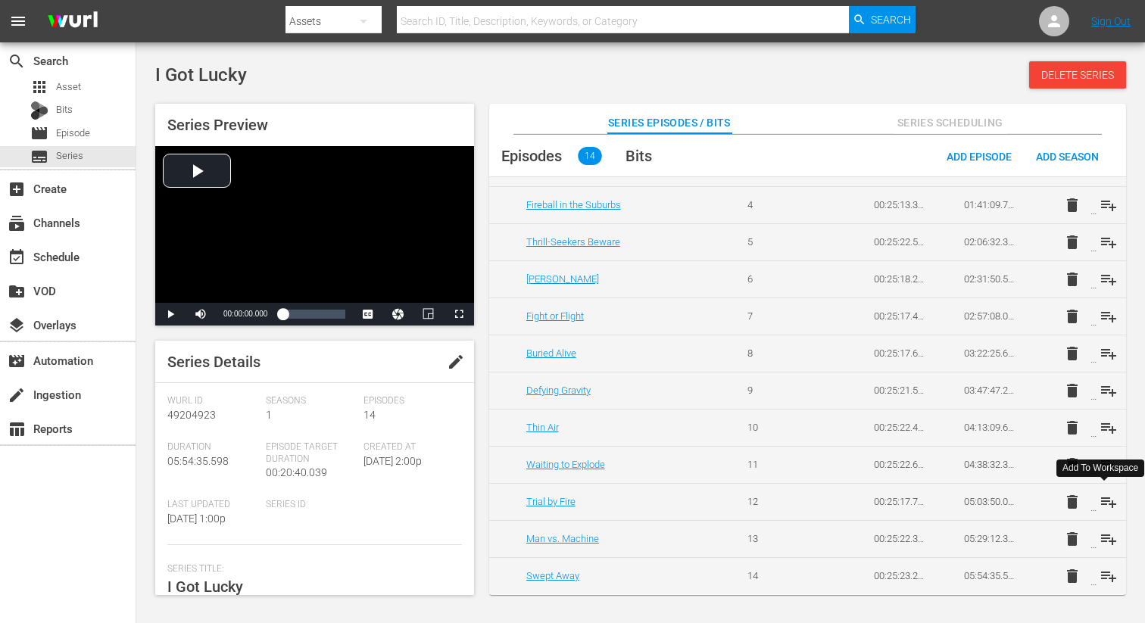
drag, startPoint x: 1105, startPoint y: 508, endPoint x: 1101, endPoint y: 524, distance: 16.5
click at [1105, 508] on span "playlist_add" at bounding box center [1108, 502] width 18 height 18
click at [1101, 538] on span "playlist_add" at bounding box center [1108, 539] width 18 height 18
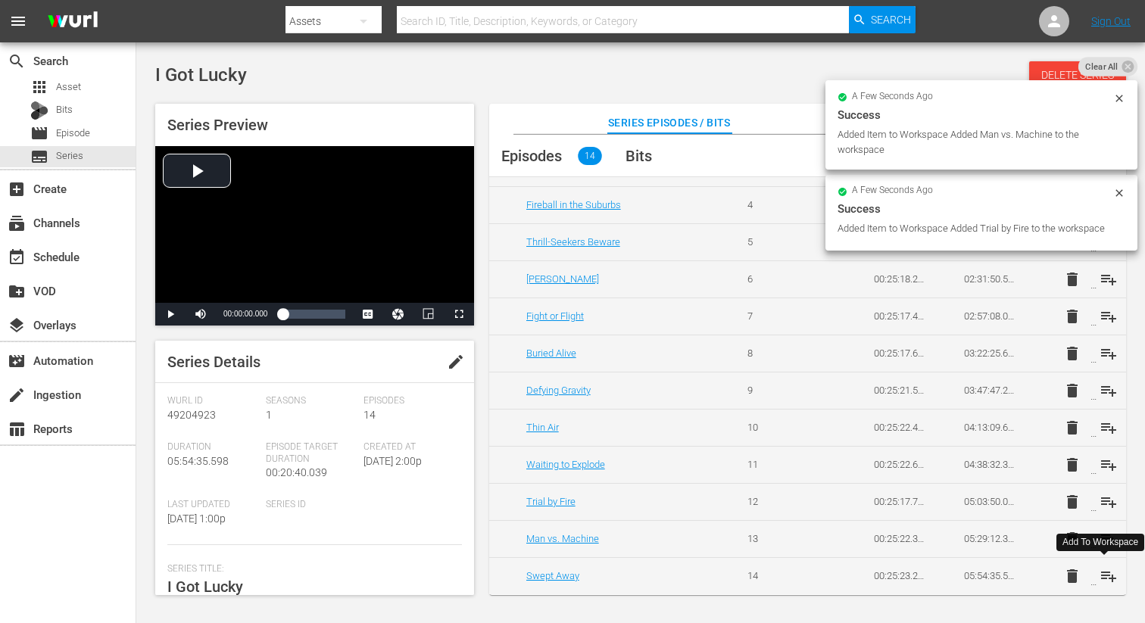
click at [1102, 572] on span "playlist_add" at bounding box center [1108, 576] width 18 height 18
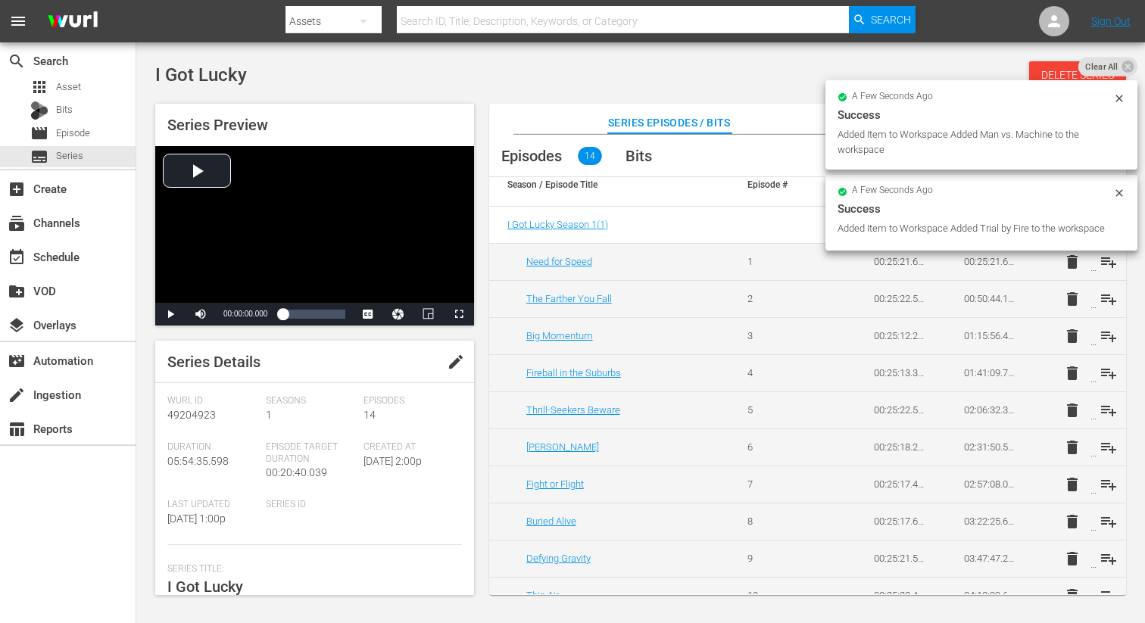
scroll to position [0, 0]
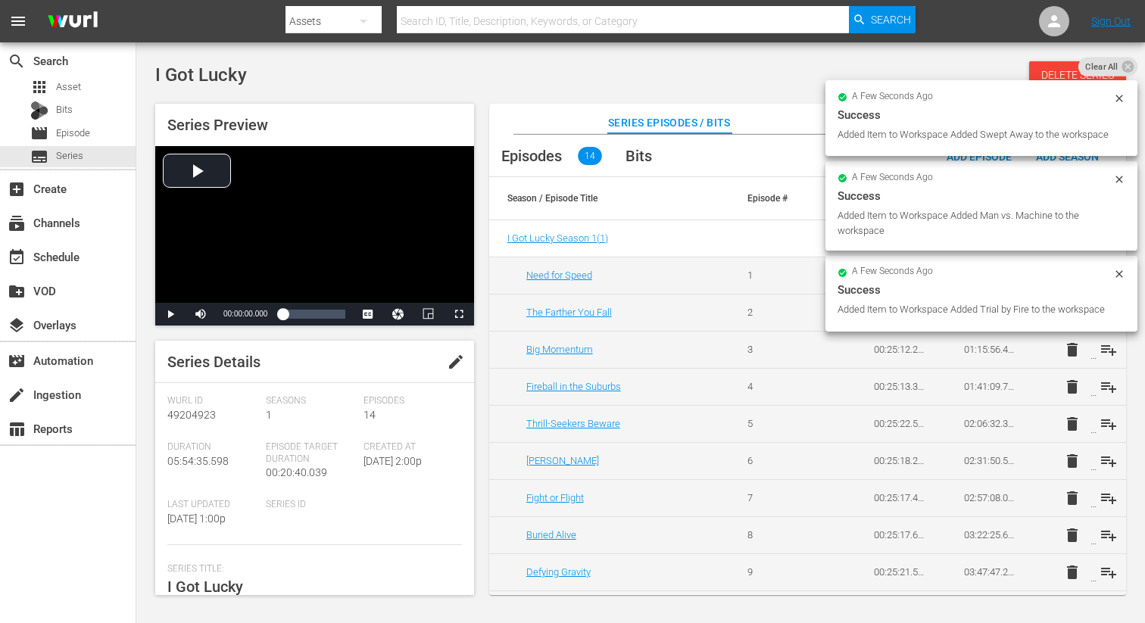
click at [1117, 280] on icon at bounding box center [1119, 274] width 12 height 12
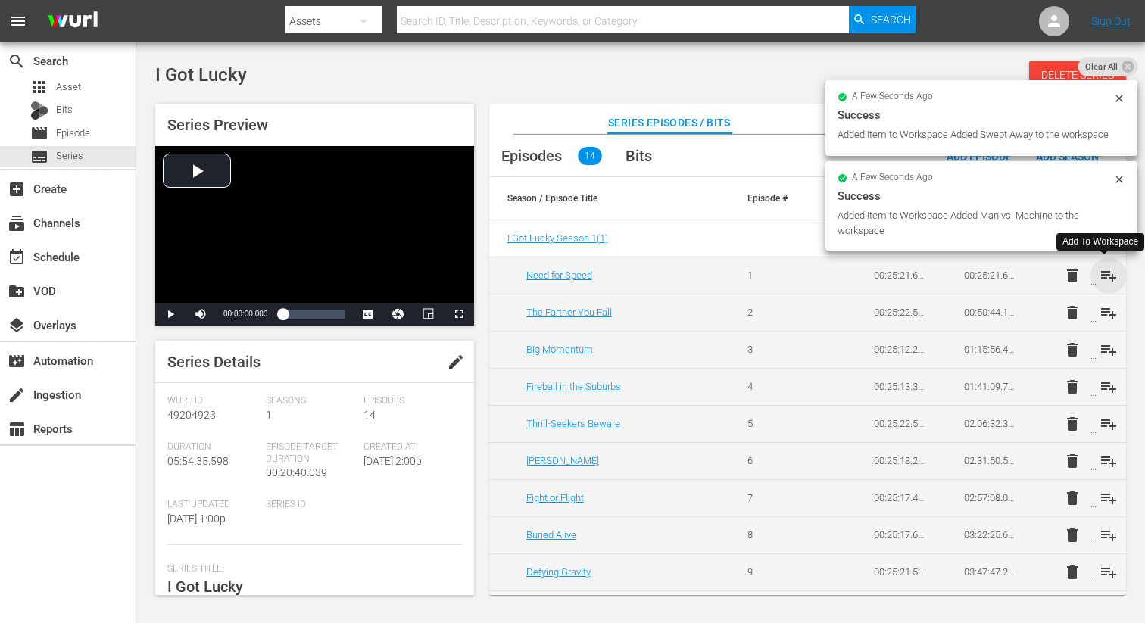
click at [1108, 277] on span "playlist_add" at bounding box center [1108, 275] width 18 height 18
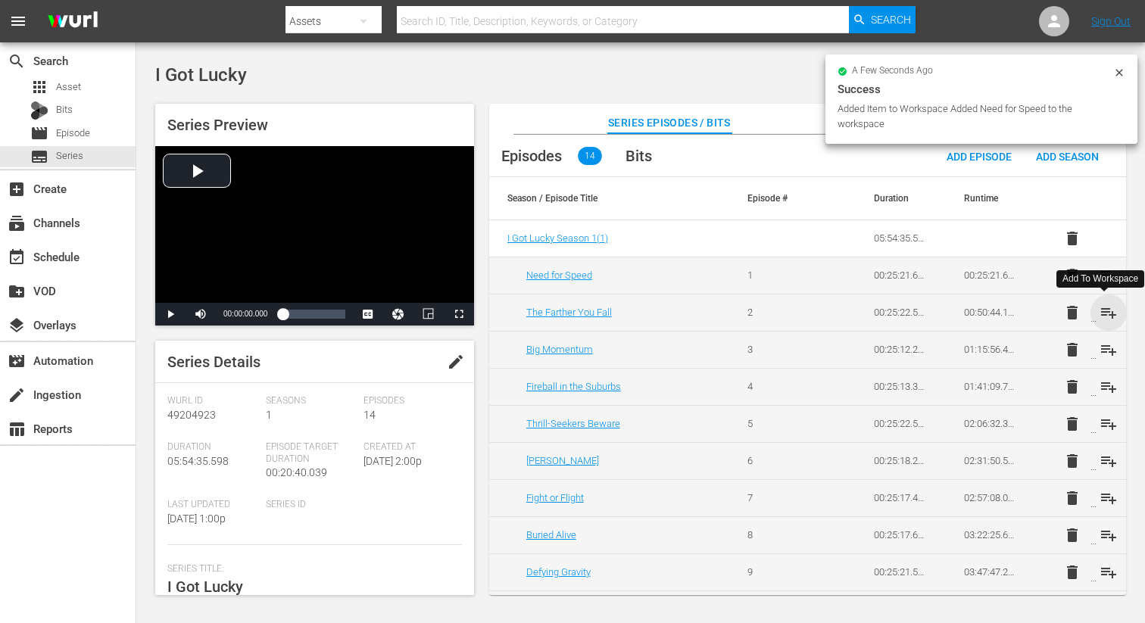
click at [1106, 311] on span "playlist_add" at bounding box center [1108, 313] width 18 height 18
click at [1103, 347] on span "playlist_add" at bounding box center [1108, 350] width 18 height 18
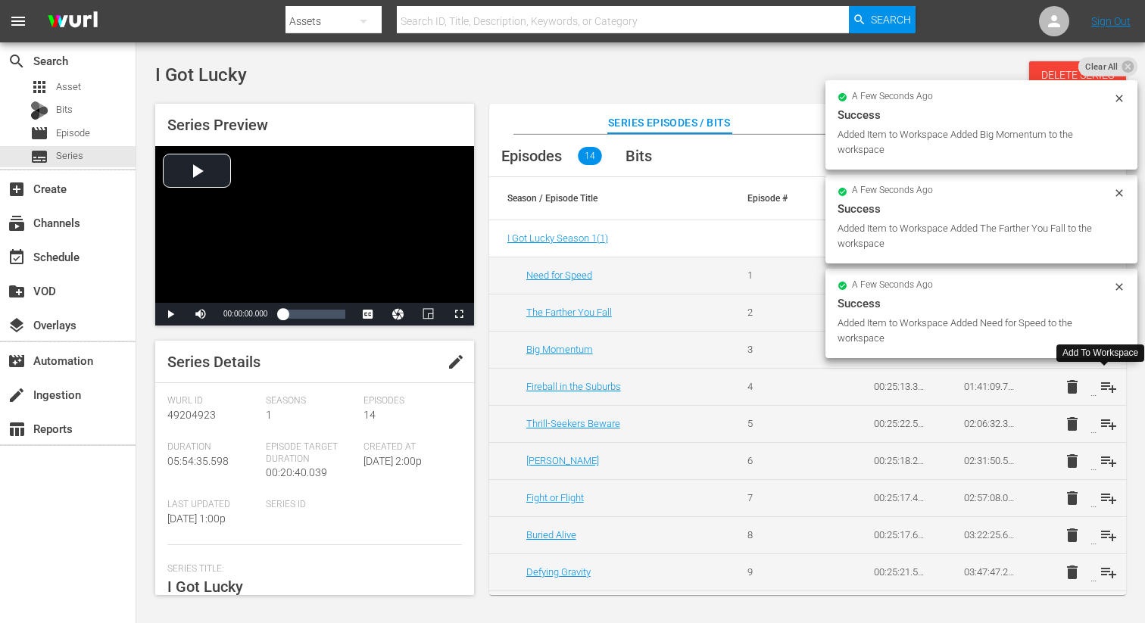
click at [1103, 383] on span "playlist_add" at bounding box center [1108, 387] width 18 height 18
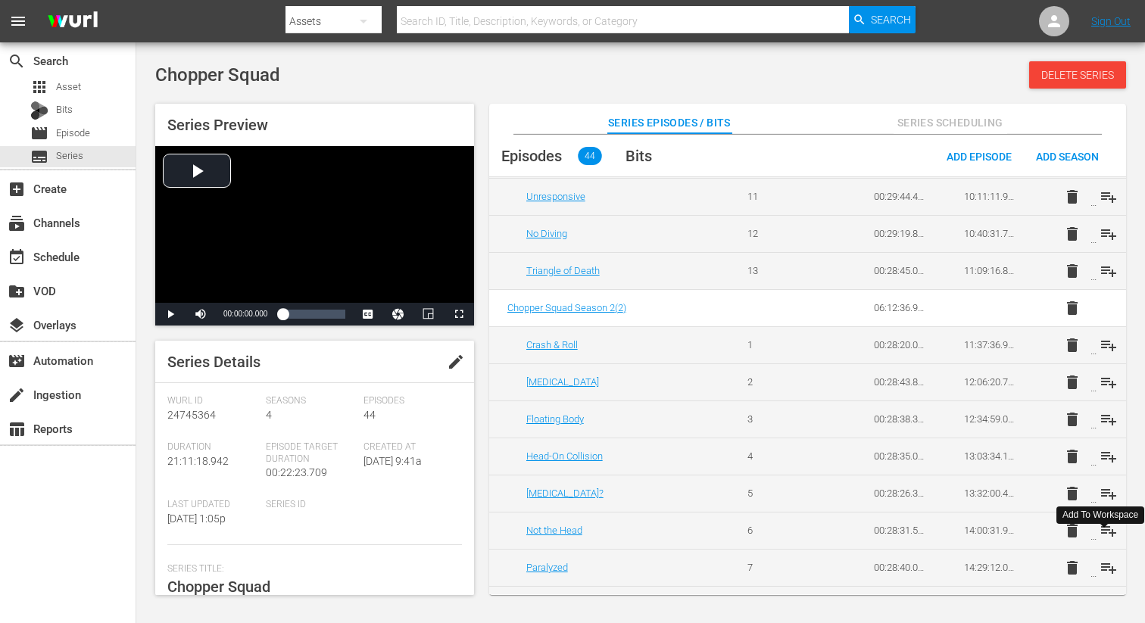
scroll to position [897, 0]
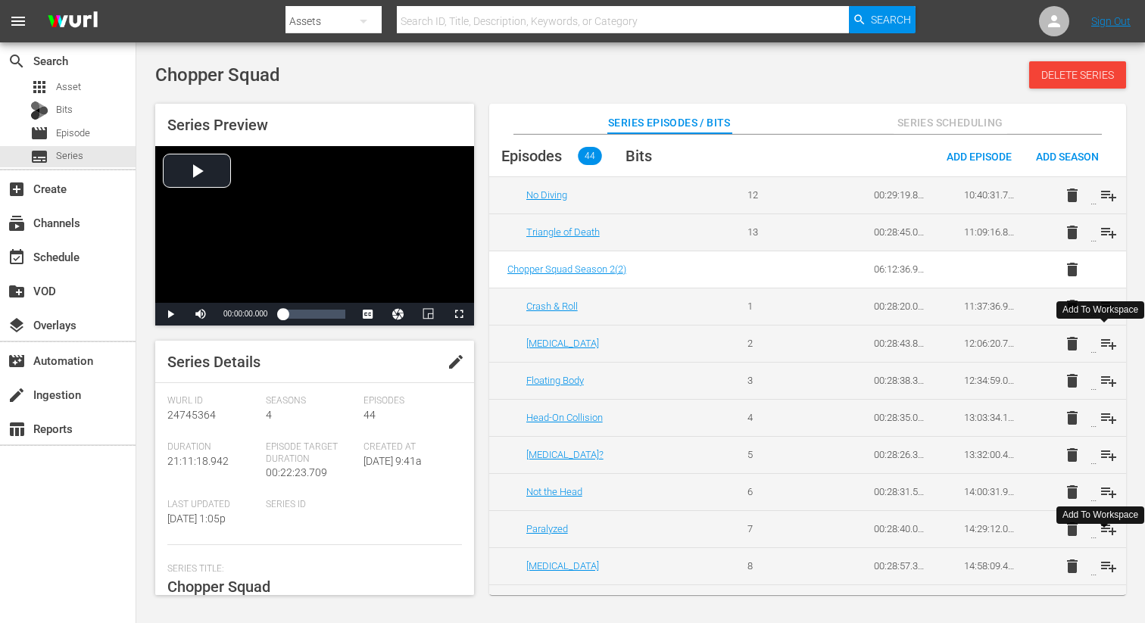
click at [1105, 344] on span "playlist_add" at bounding box center [1108, 344] width 18 height 18
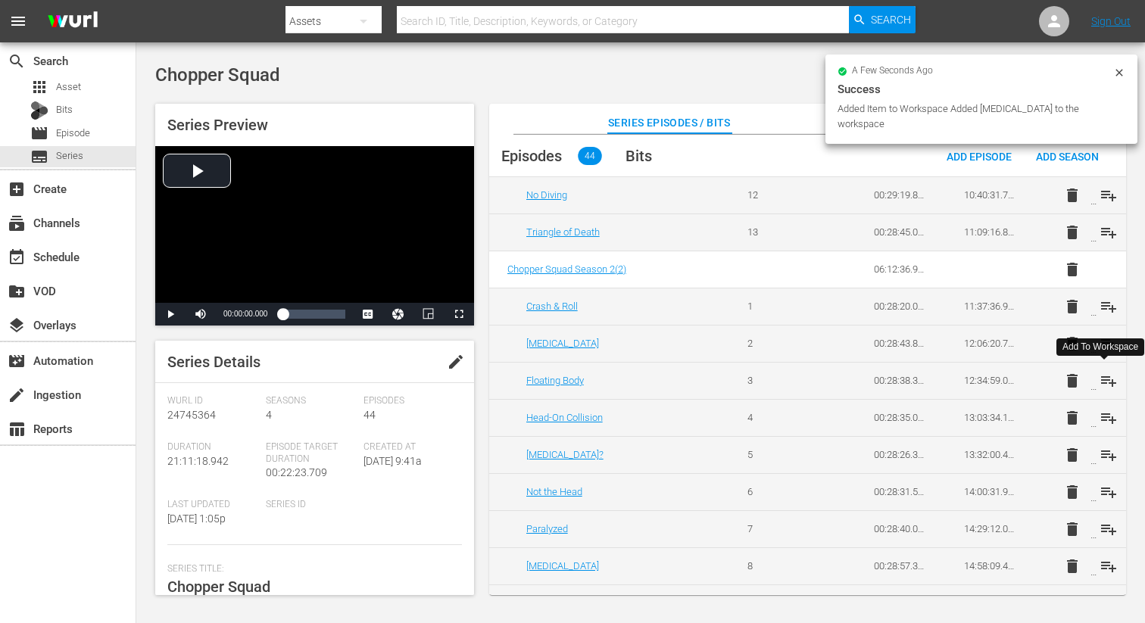
click at [1105, 376] on span "playlist_add" at bounding box center [1108, 381] width 18 height 18
click at [1102, 416] on span "playlist_add" at bounding box center [1108, 418] width 18 height 18
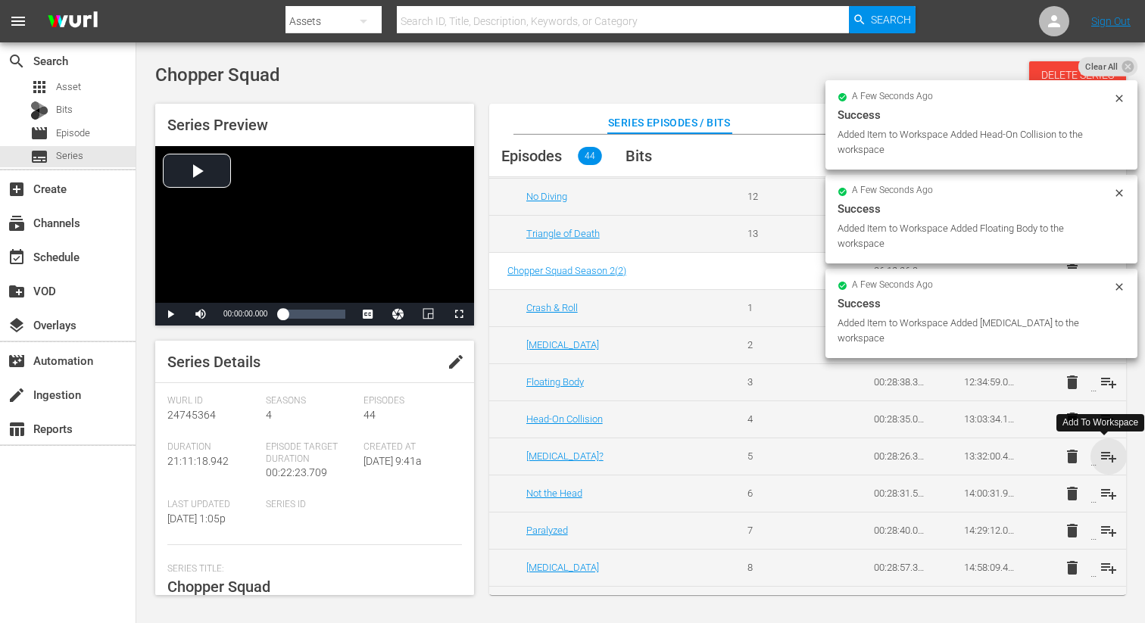
click at [1099, 453] on span "playlist_add" at bounding box center [1108, 456] width 18 height 18
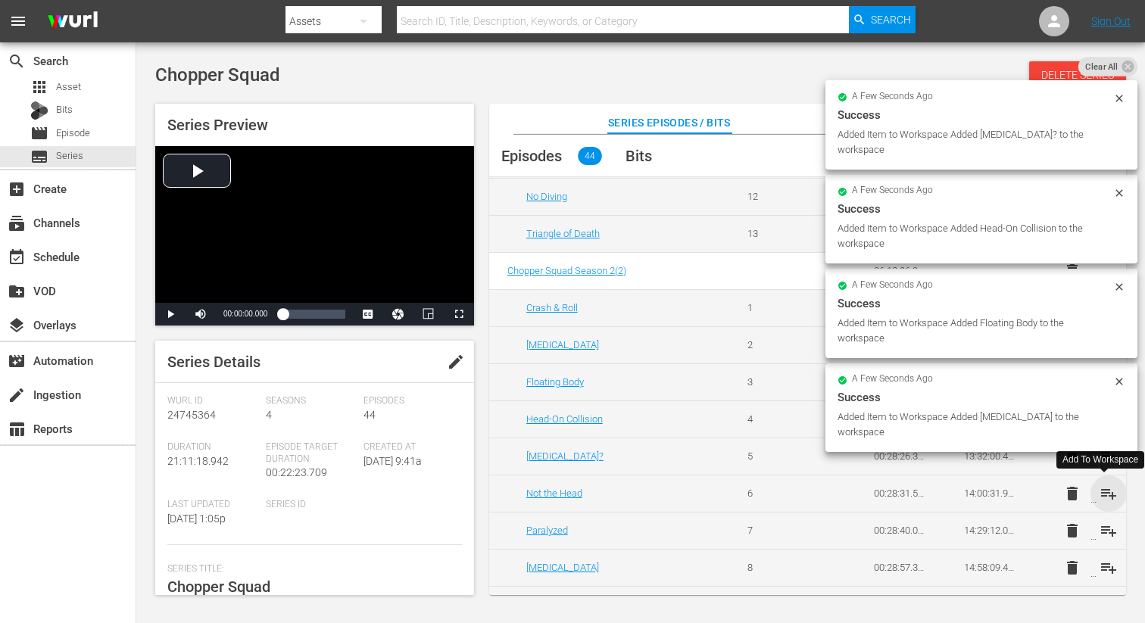
drag, startPoint x: 1105, startPoint y: 489, endPoint x: 1104, endPoint y: 514, distance: 25.0
click at [1105, 489] on span "playlist_add" at bounding box center [1108, 494] width 18 height 18
click at [1103, 528] on span "playlist_add" at bounding box center [1108, 531] width 18 height 18
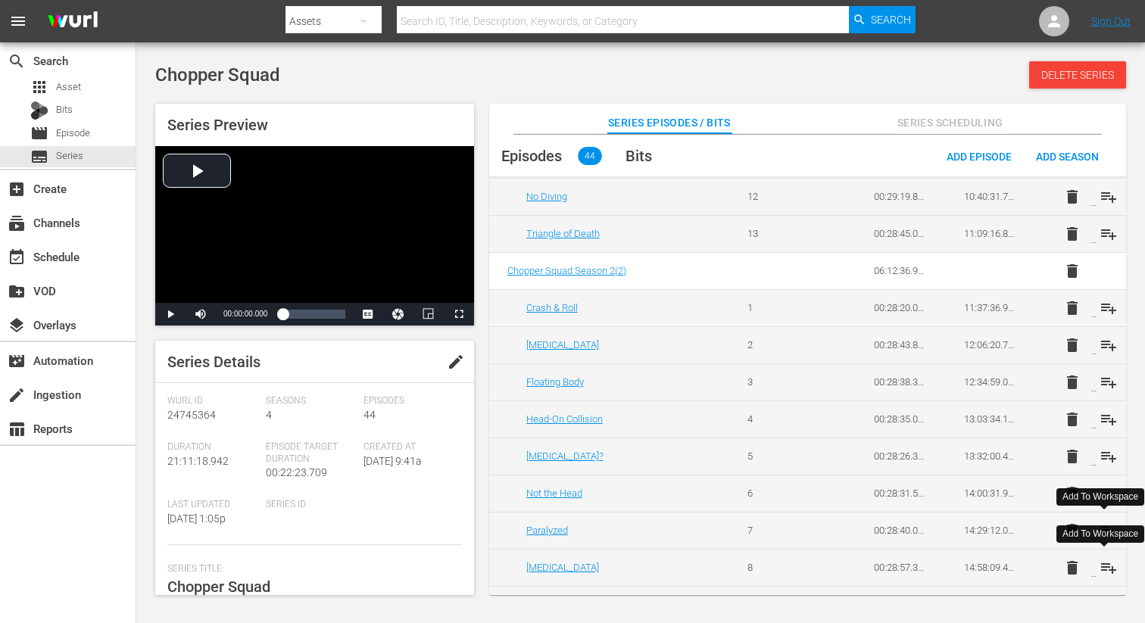
click at [1101, 566] on span "playlist_add" at bounding box center [1108, 568] width 18 height 18
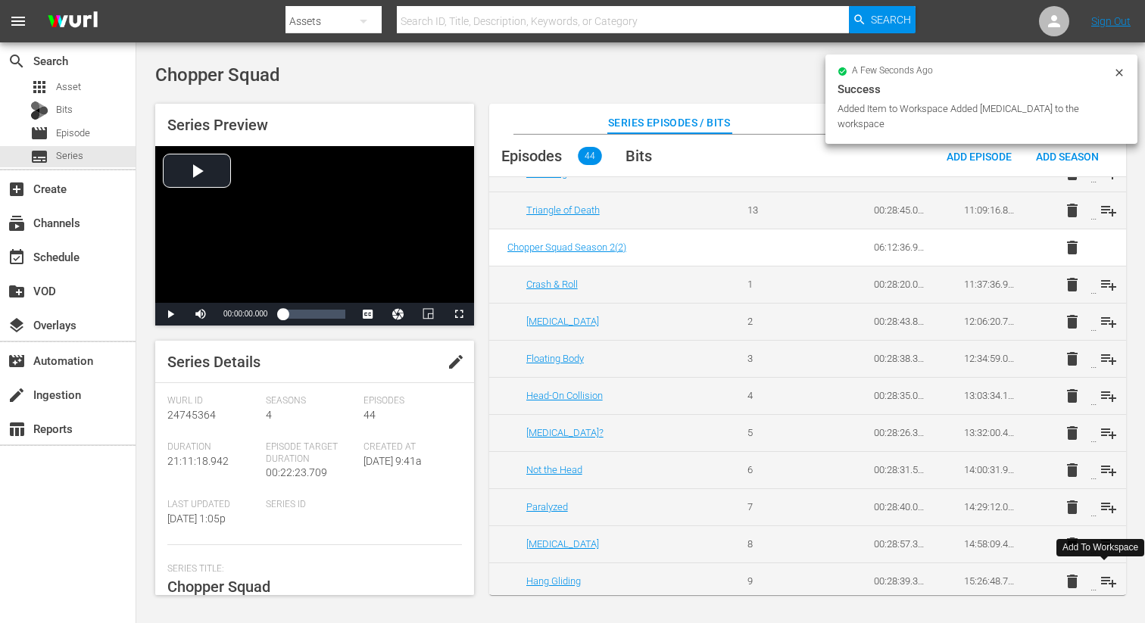
click at [1102, 577] on span "playlist_add" at bounding box center [1108, 581] width 18 height 18
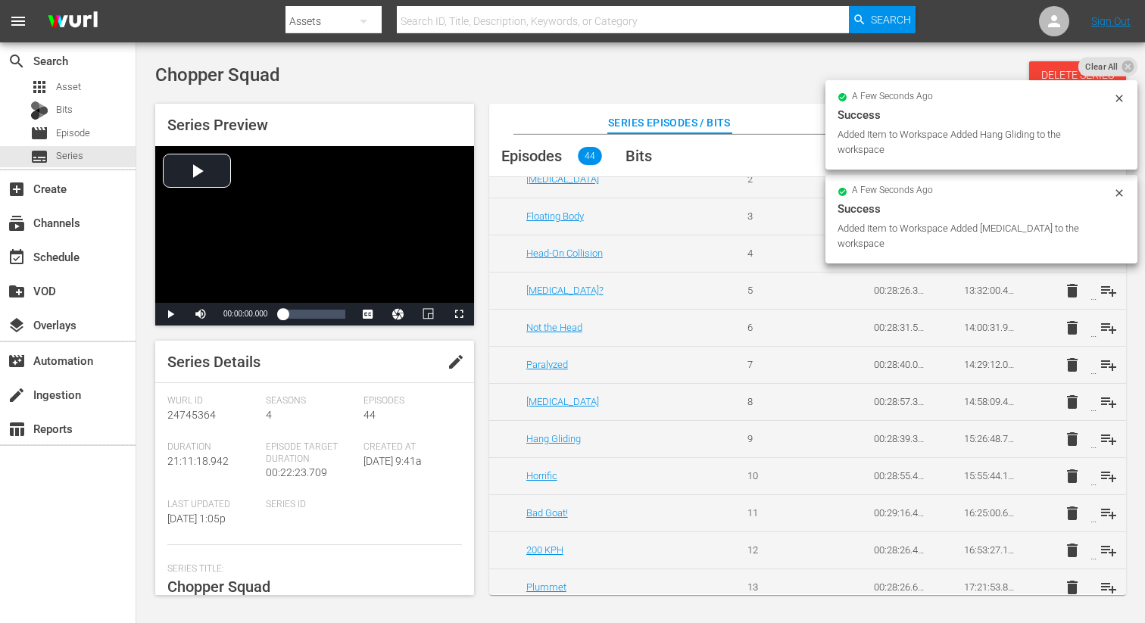
scroll to position [1073, 0]
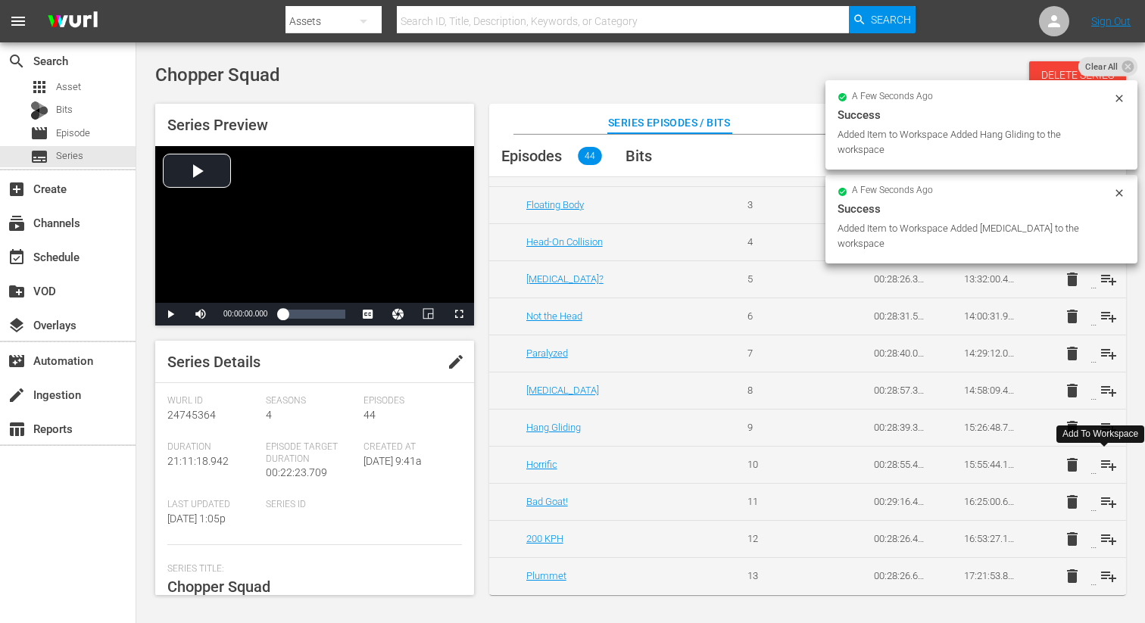
click at [1105, 461] on span "playlist_add" at bounding box center [1108, 465] width 18 height 18
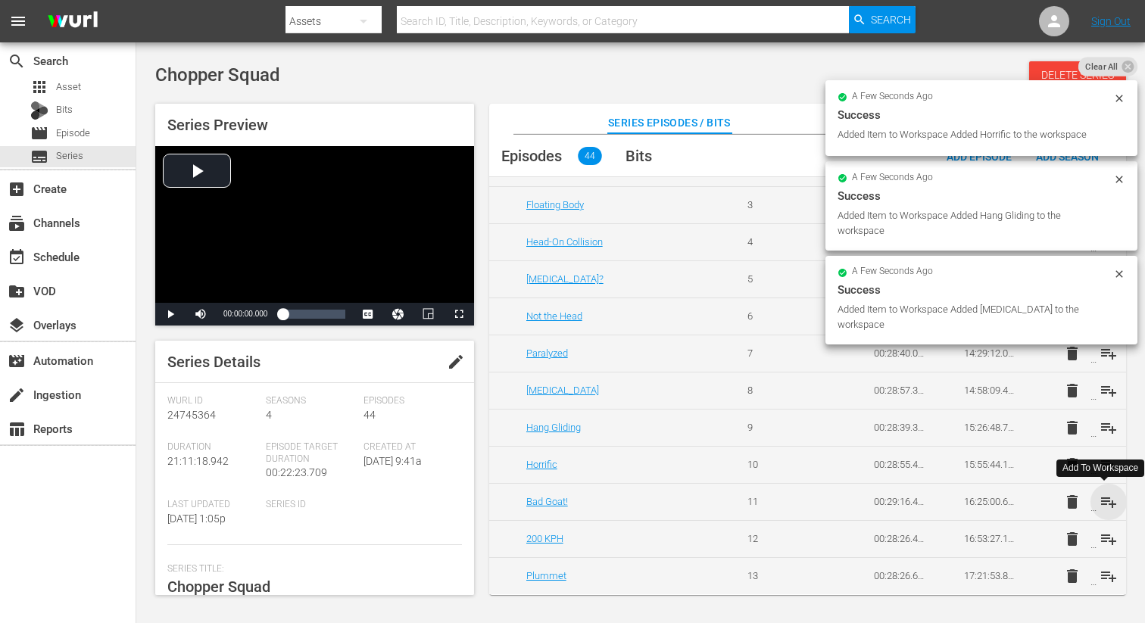
click at [1105, 500] on span "playlist_add" at bounding box center [1108, 502] width 18 height 18
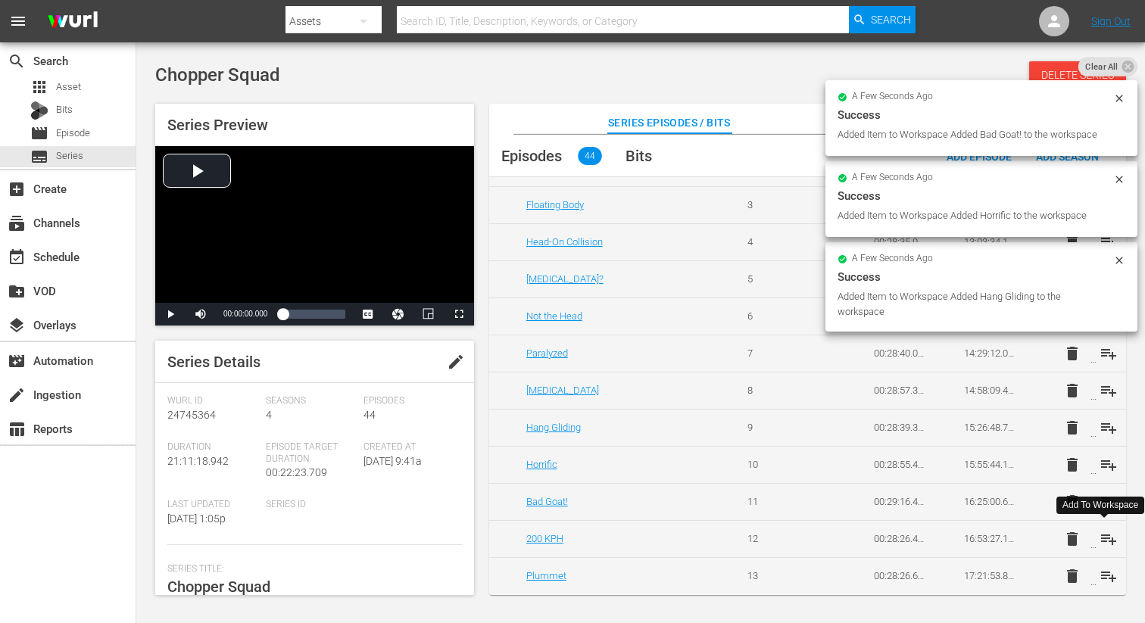
click at [1104, 534] on span "playlist_add" at bounding box center [1108, 539] width 18 height 18
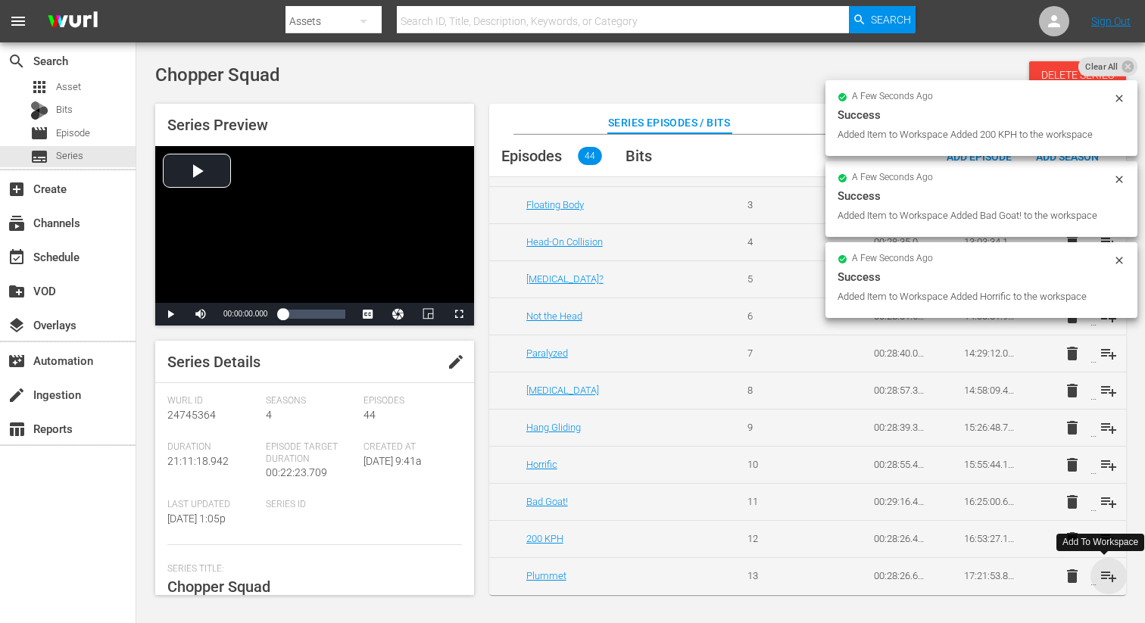
click at [1102, 576] on span "playlist_add" at bounding box center [1108, 576] width 18 height 18
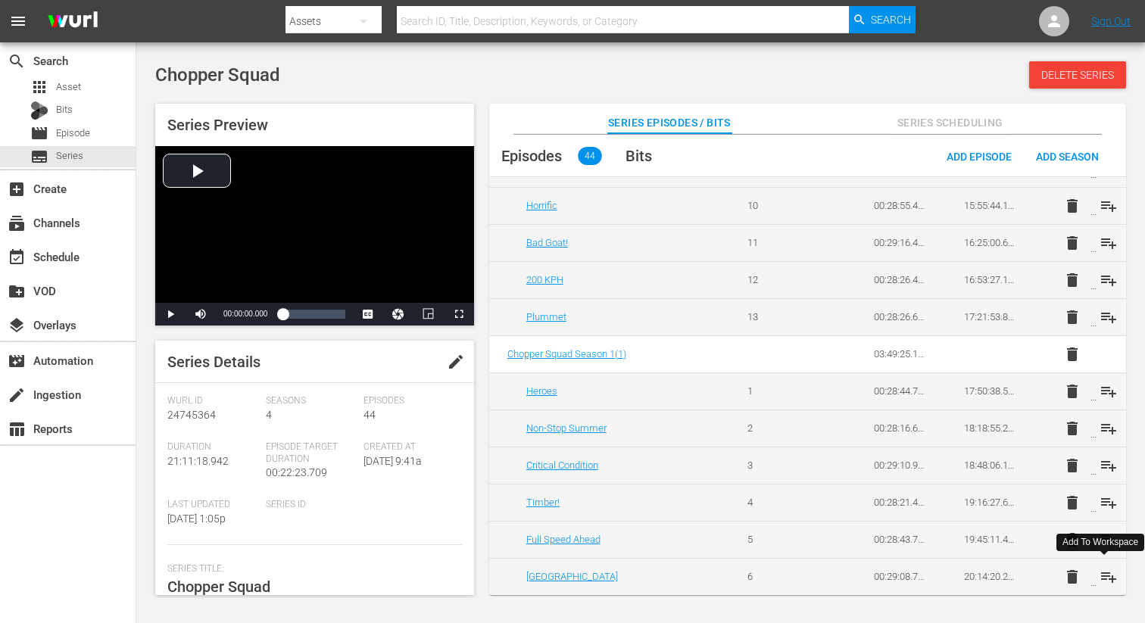
scroll to position [1332, 0]
drag, startPoint x: 1106, startPoint y: 388, endPoint x: 1102, endPoint y: 410, distance: 21.5
click at [1106, 388] on span "playlist_add" at bounding box center [1108, 391] width 18 height 18
click at [1102, 427] on span "playlist_add" at bounding box center [1108, 428] width 18 height 18
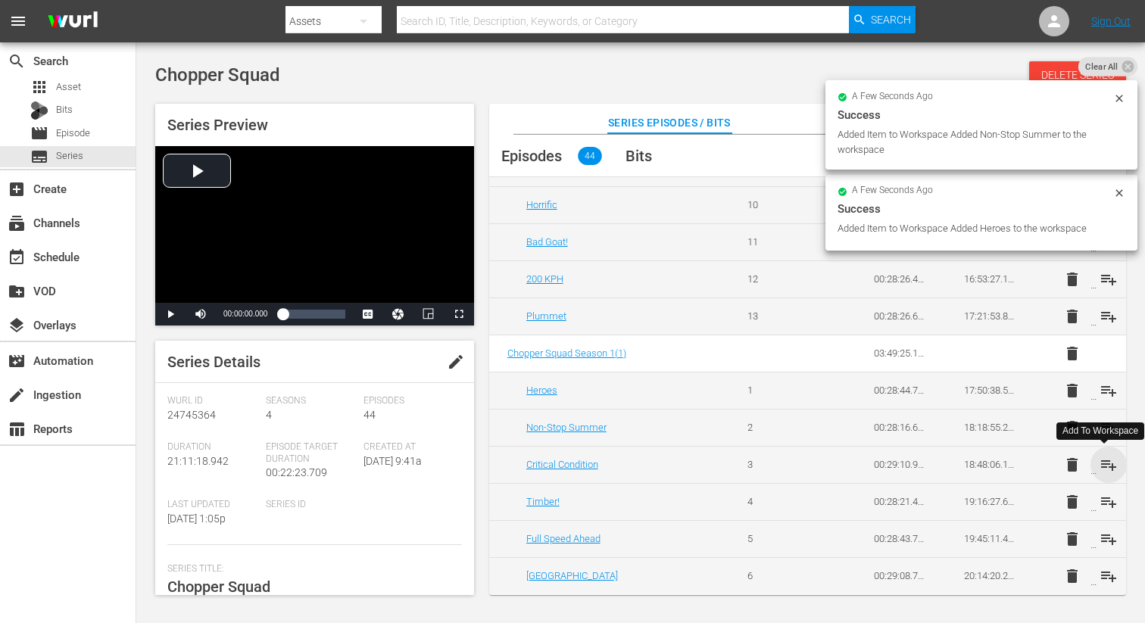
click at [1106, 460] on span "playlist_add" at bounding box center [1108, 465] width 18 height 18
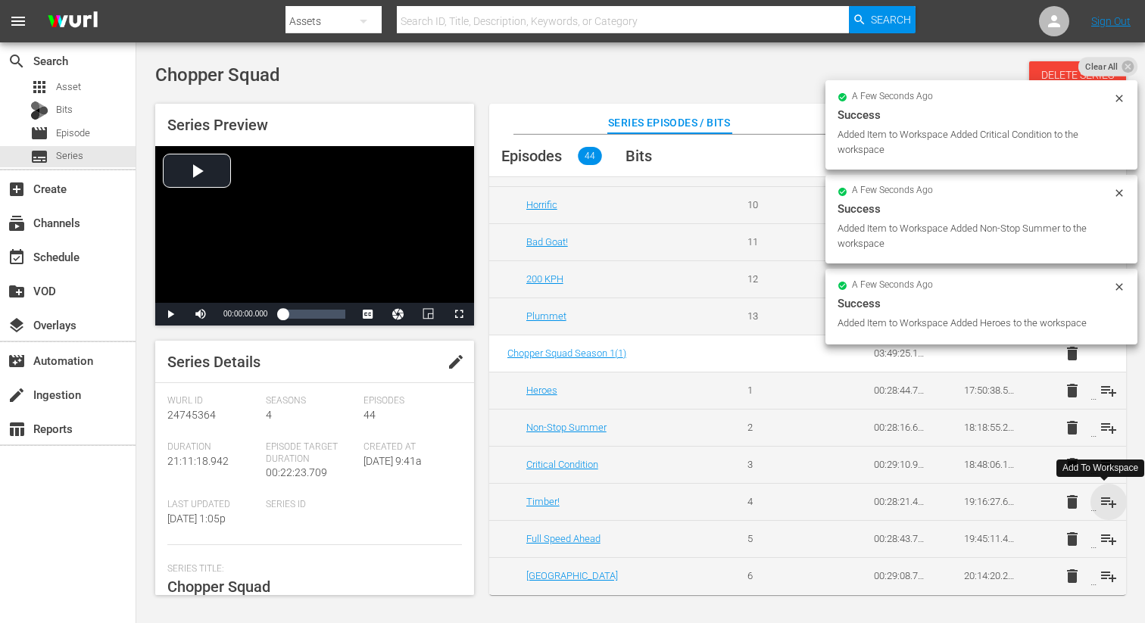
drag, startPoint x: 1102, startPoint y: 498, endPoint x: 1105, endPoint y: 516, distance: 17.7
click at [1102, 498] on span "playlist_add" at bounding box center [1108, 502] width 18 height 18
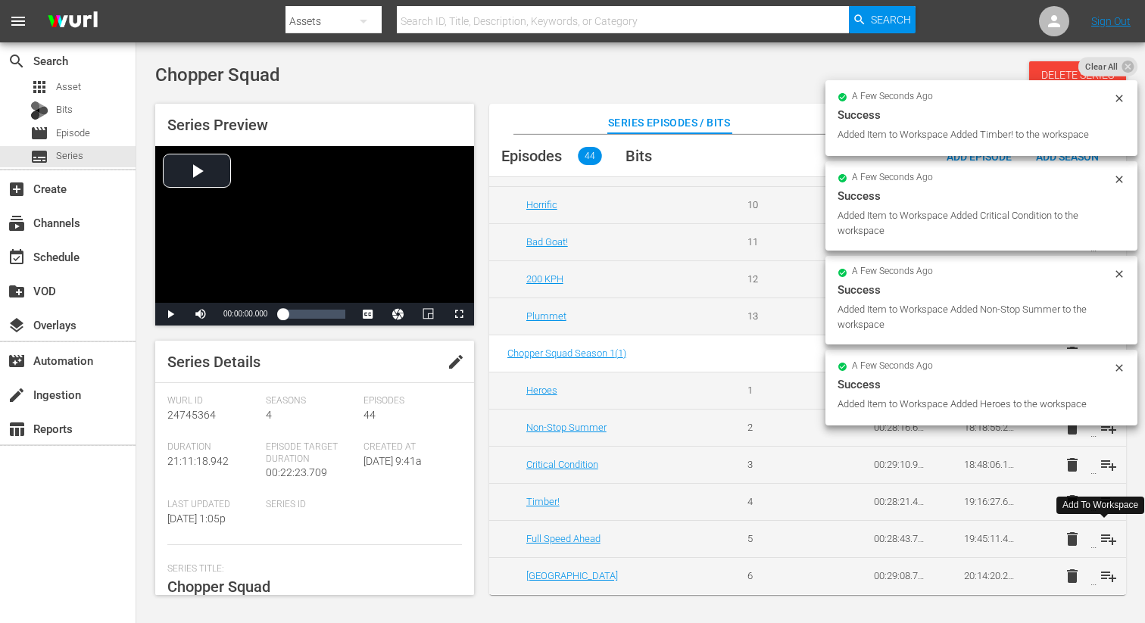
click at [1102, 534] on span "playlist_add" at bounding box center [1108, 539] width 18 height 18
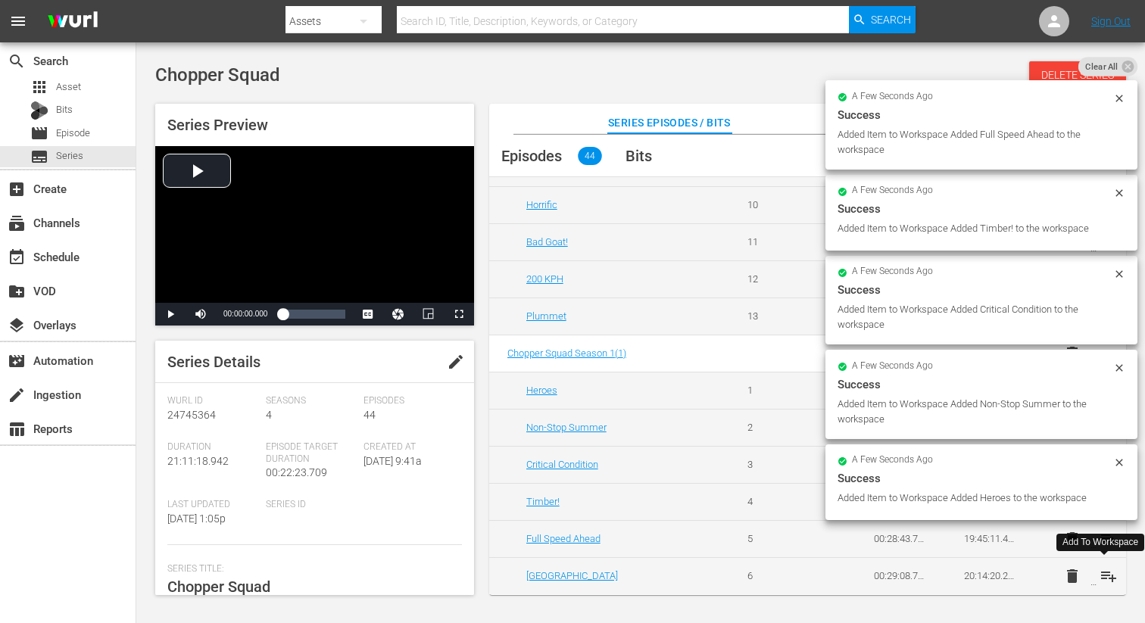
click at [1102, 572] on span "playlist_add" at bounding box center [1108, 576] width 18 height 18
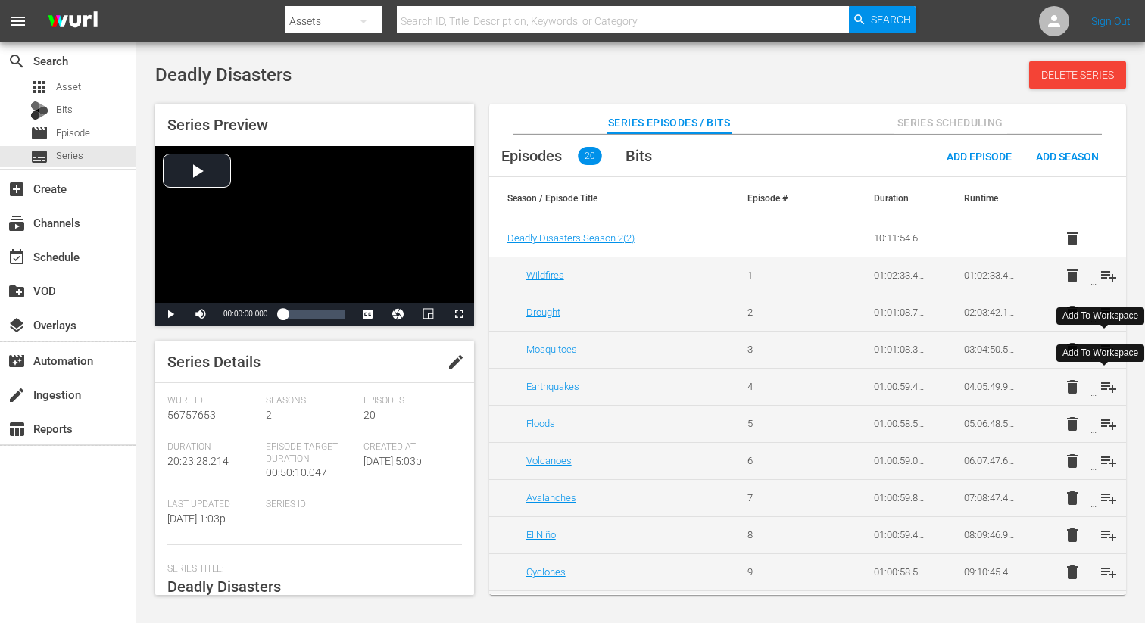
click at [1104, 387] on span "playlist_add" at bounding box center [1108, 387] width 18 height 18
drag, startPoint x: 1105, startPoint y: 425, endPoint x: 1105, endPoint y: 435, distance: 10.6
click at [1105, 425] on span "playlist_add" at bounding box center [1108, 424] width 18 height 18
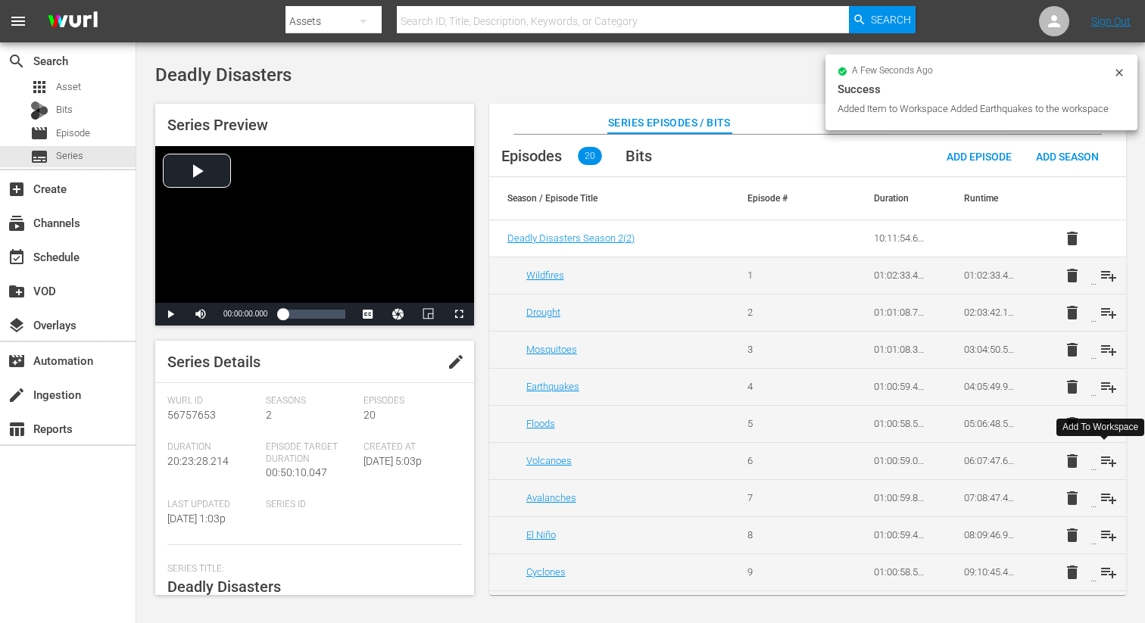
click at [1103, 456] on span "playlist_add" at bounding box center [1108, 461] width 18 height 18
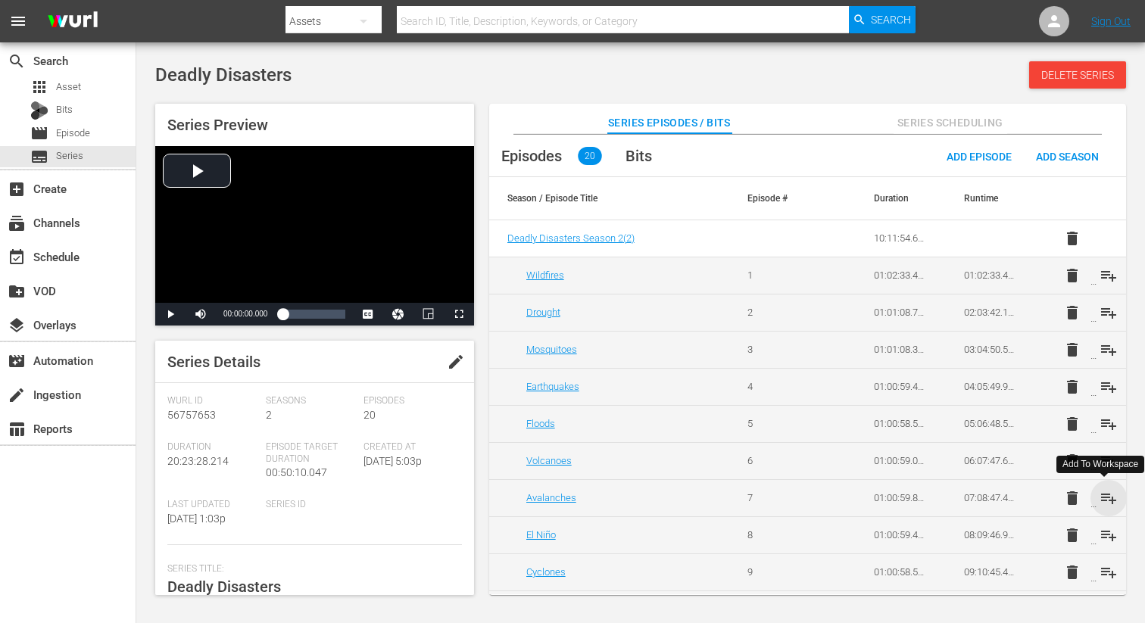
click at [1102, 497] on span "playlist_add" at bounding box center [1108, 498] width 18 height 18
click at [1102, 531] on span "playlist_add" at bounding box center [1108, 535] width 18 height 18
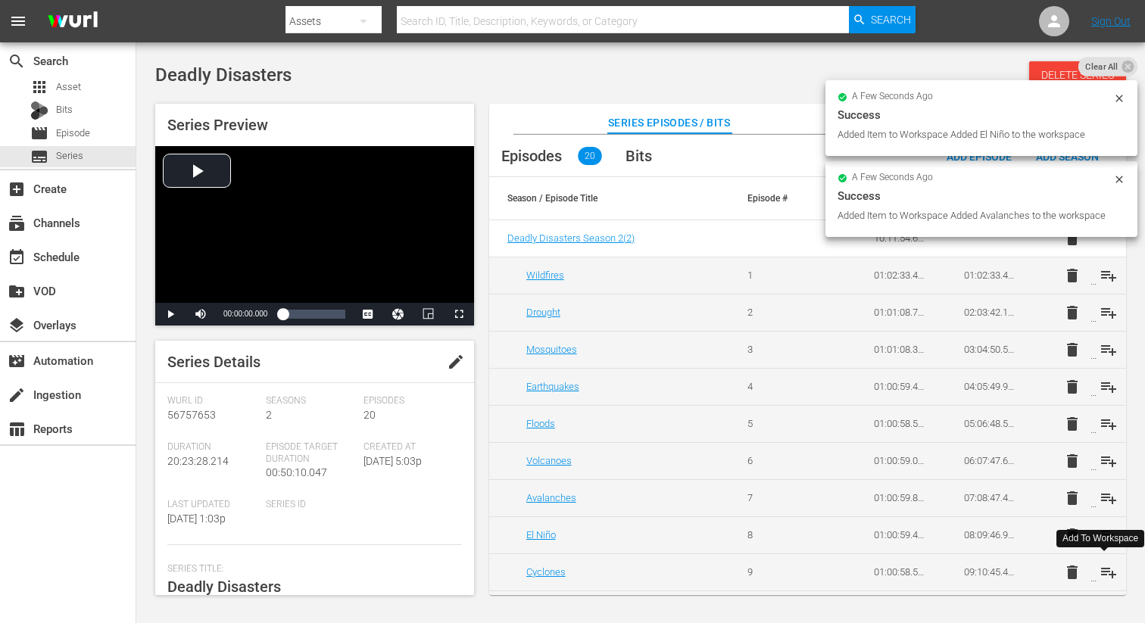
click at [1104, 572] on span "playlist_add" at bounding box center [1108, 572] width 18 height 18
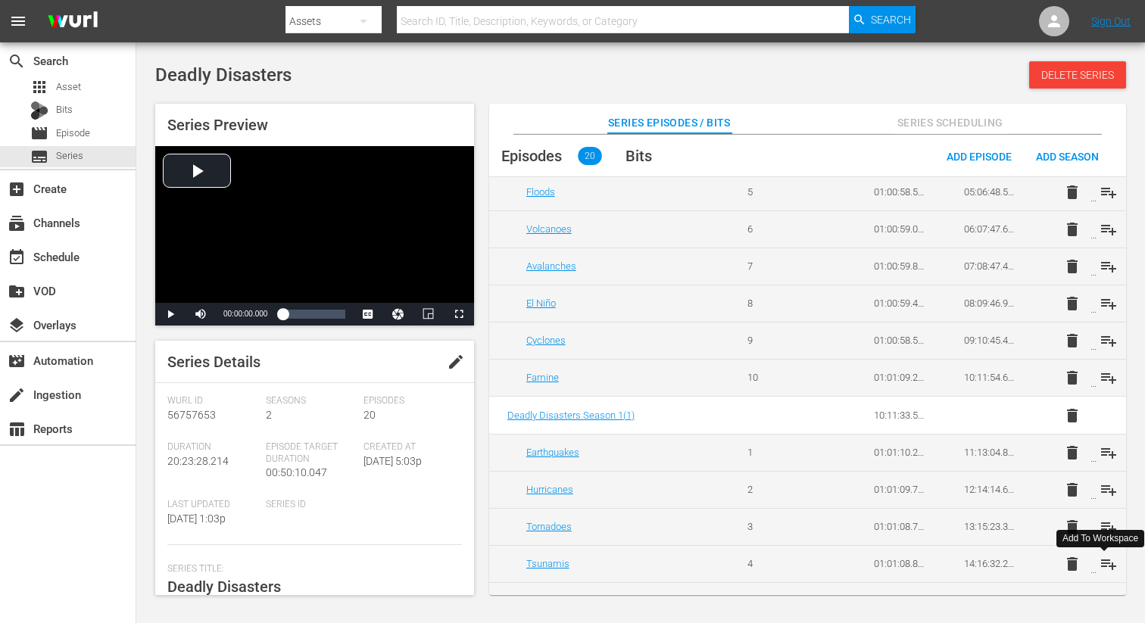
scroll to position [244, 0]
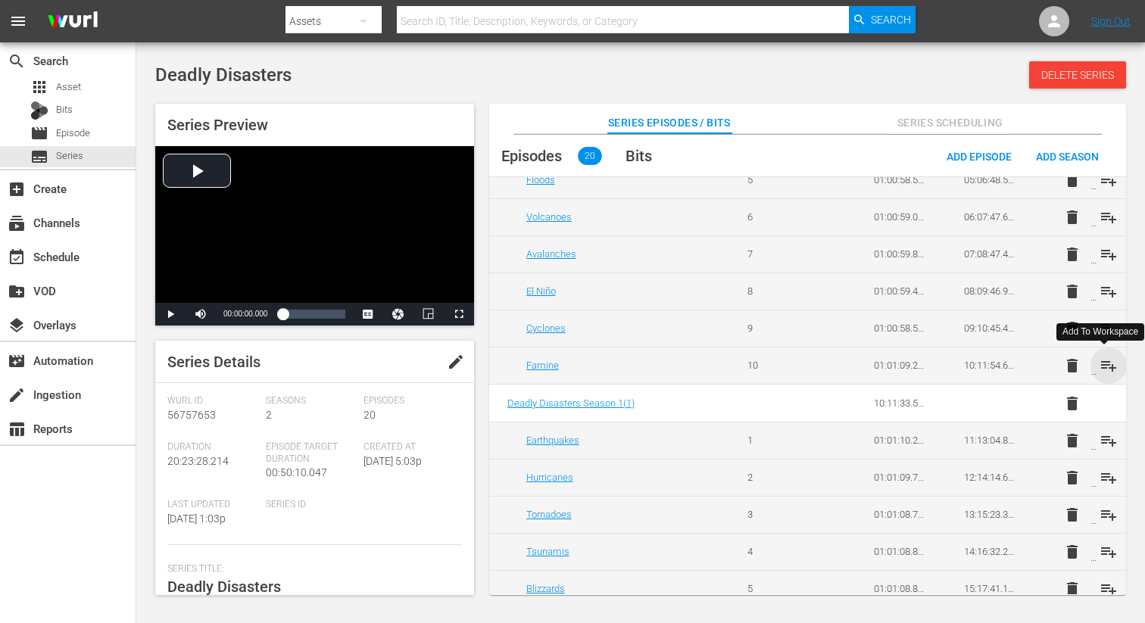
drag, startPoint x: 1105, startPoint y: 365, endPoint x: 1101, endPoint y: 429, distance: 64.5
click at [1104, 365] on span "playlist_add" at bounding box center [1108, 366] width 18 height 18
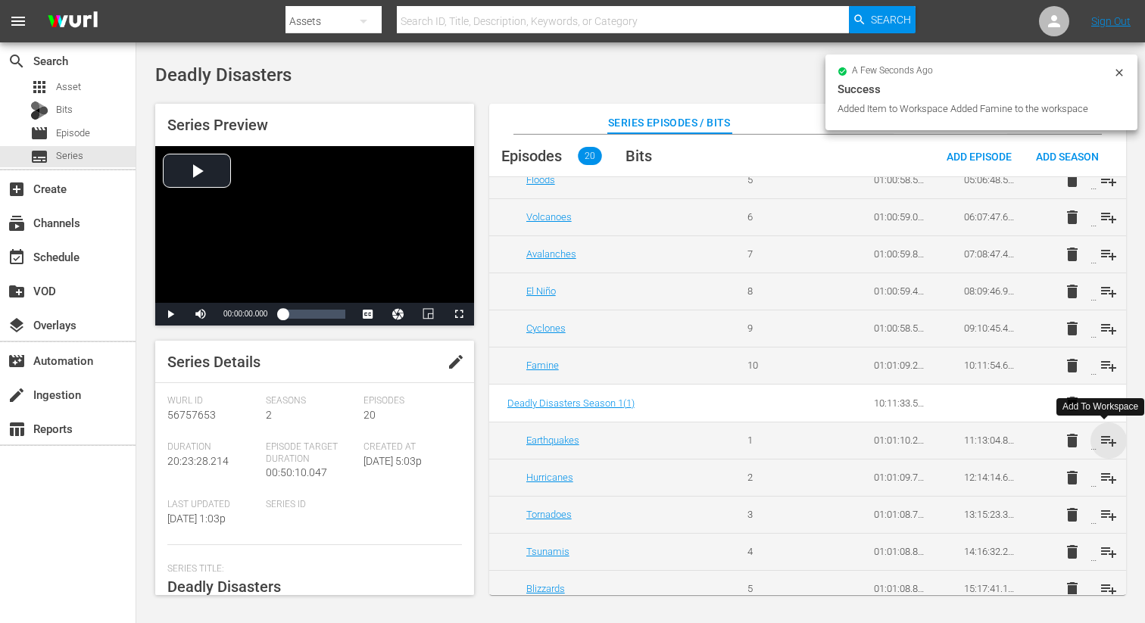
drag, startPoint x: 1098, startPoint y: 439, endPoint x: 1101, endPoint y: 458, distance: 19.1
click at [1099, 439] on span "playlist_add" at bounding box center [1108, 441] width 18 height 18
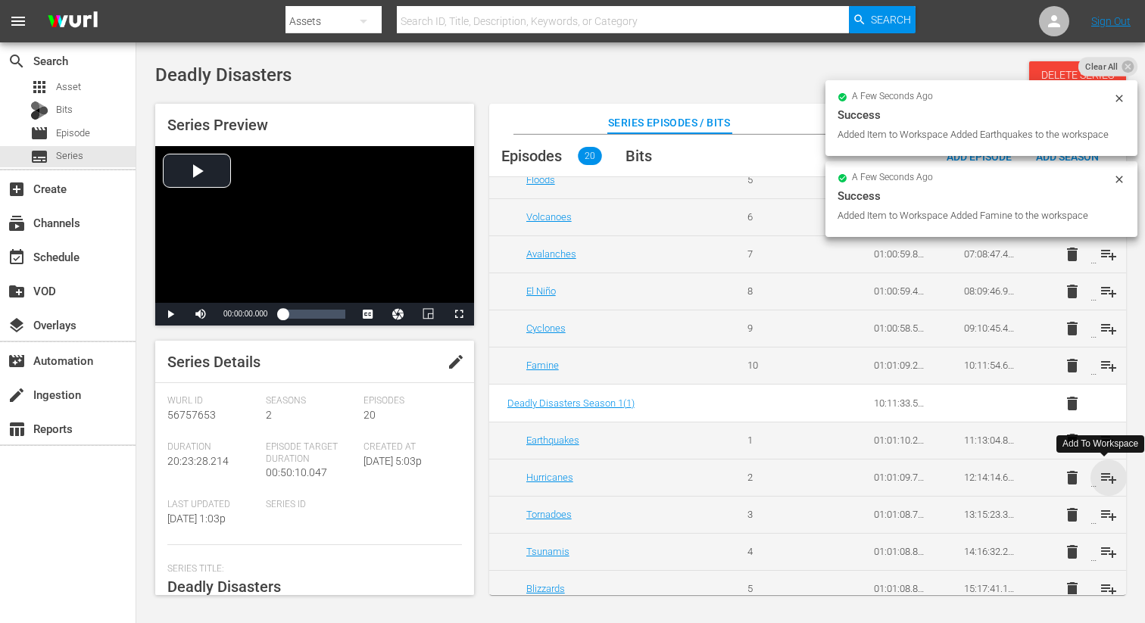
click at [1099, 475] on span "playlist_add" at bounding box center [1108, 478] width 18 height 18
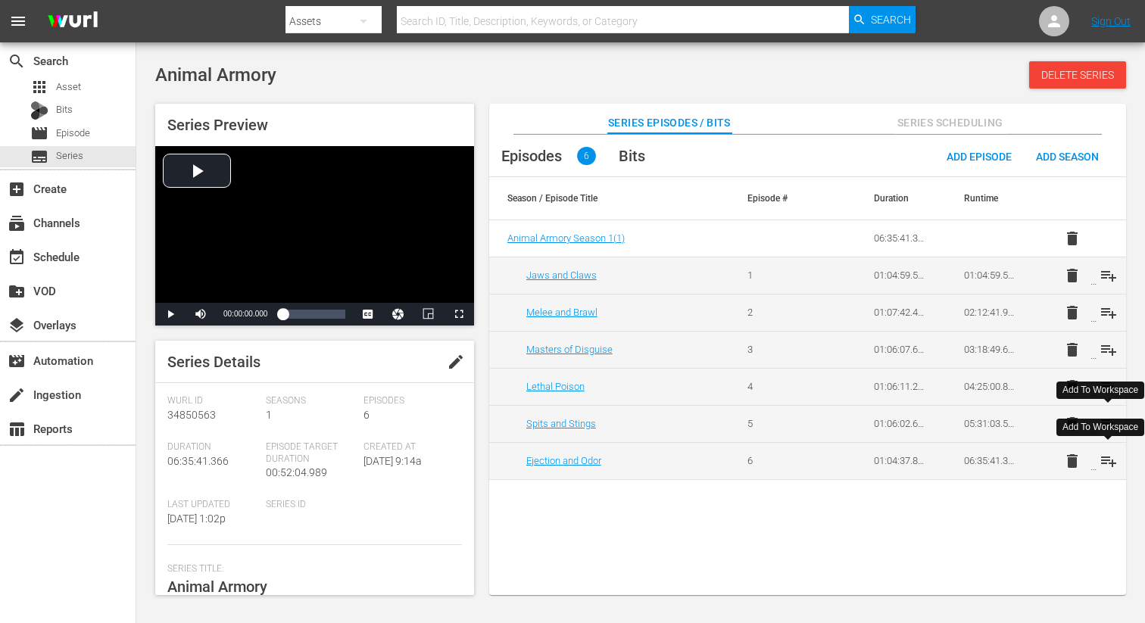
click at [1102, 463] on span "playlist_add" at bounding box center [1108, 461] width 18 height 18
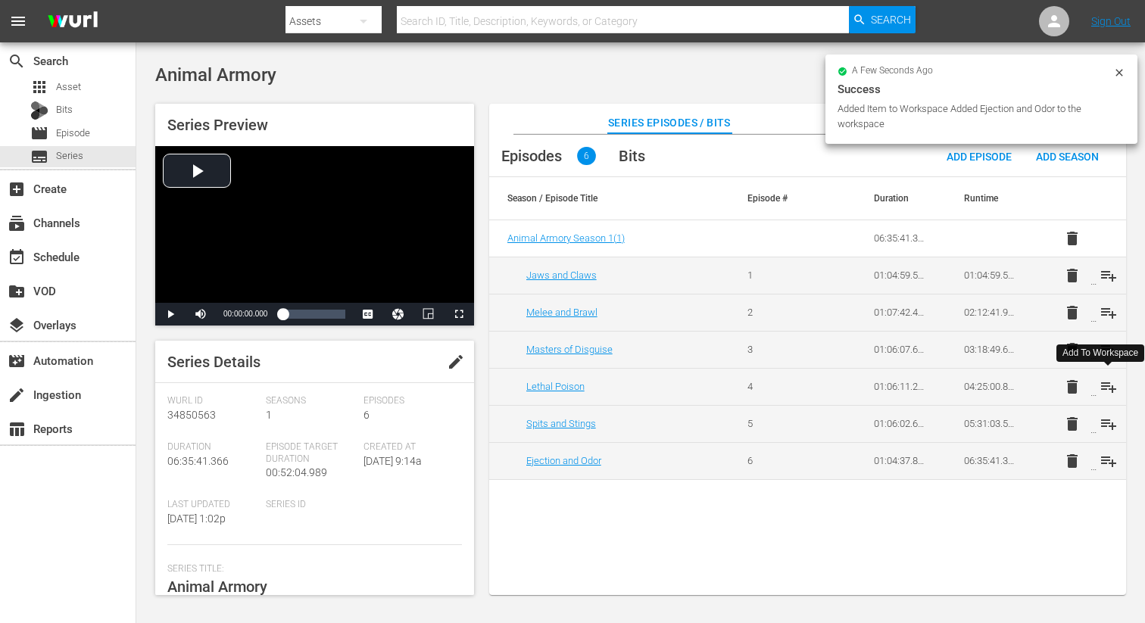
click at [1104, 389] on span "playlist_add" at bounding box center [1108, 387] width 18 height 18
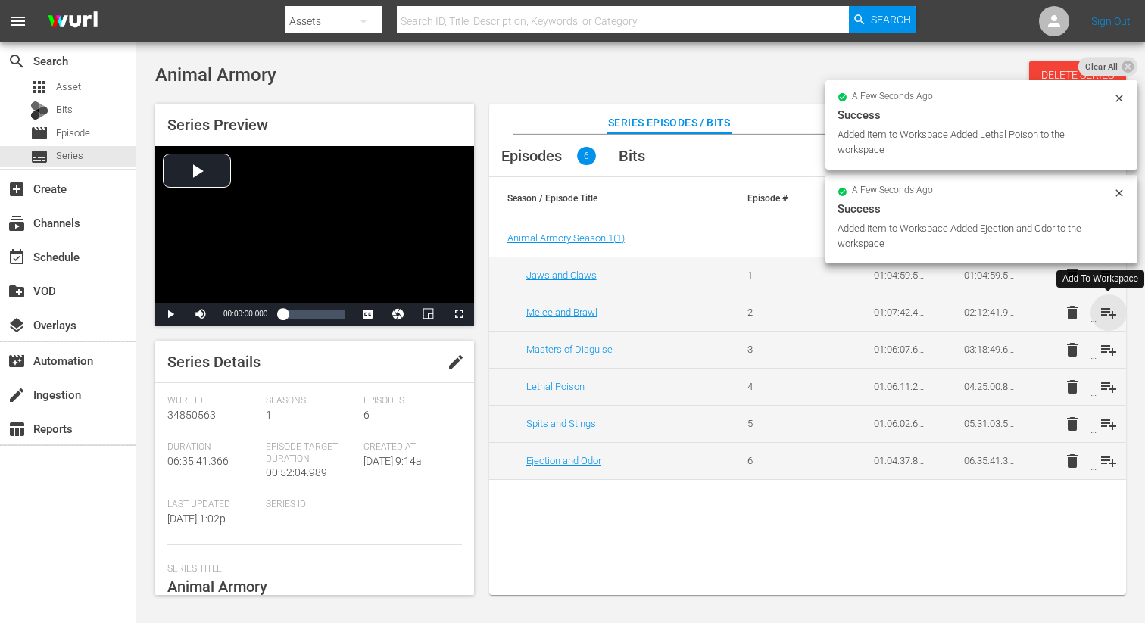
click at [1102, 312] on span "playlist_add" at bounding box center [1108, 313] width 18 height 18
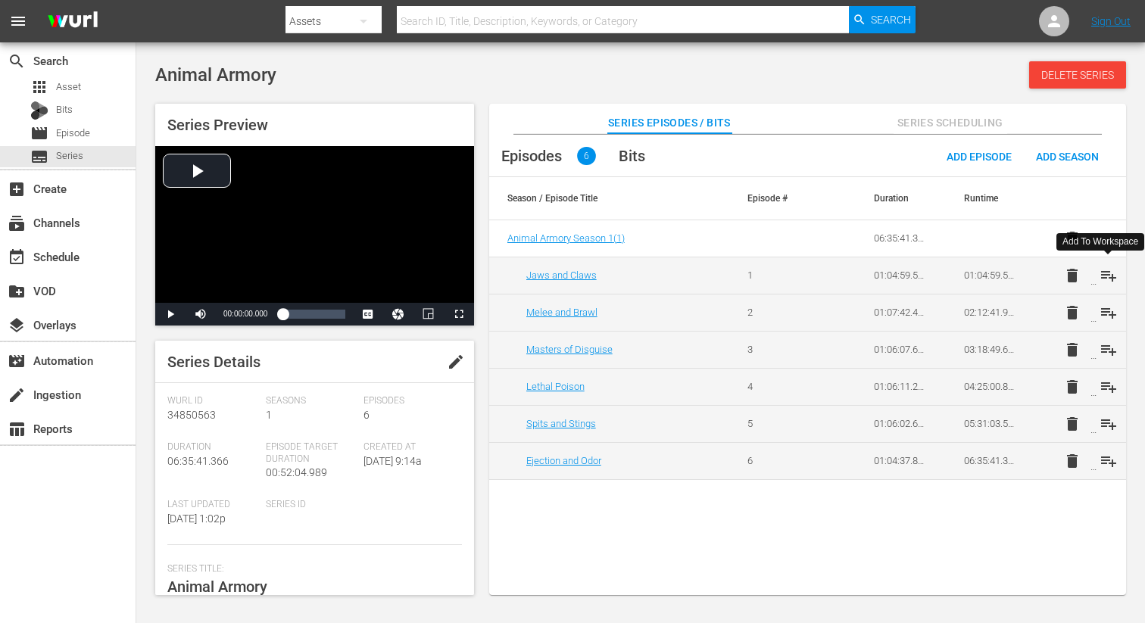
click at [1101, 270] on span "playlist_add" at bounding box center [1108, 275] width 18 height 18
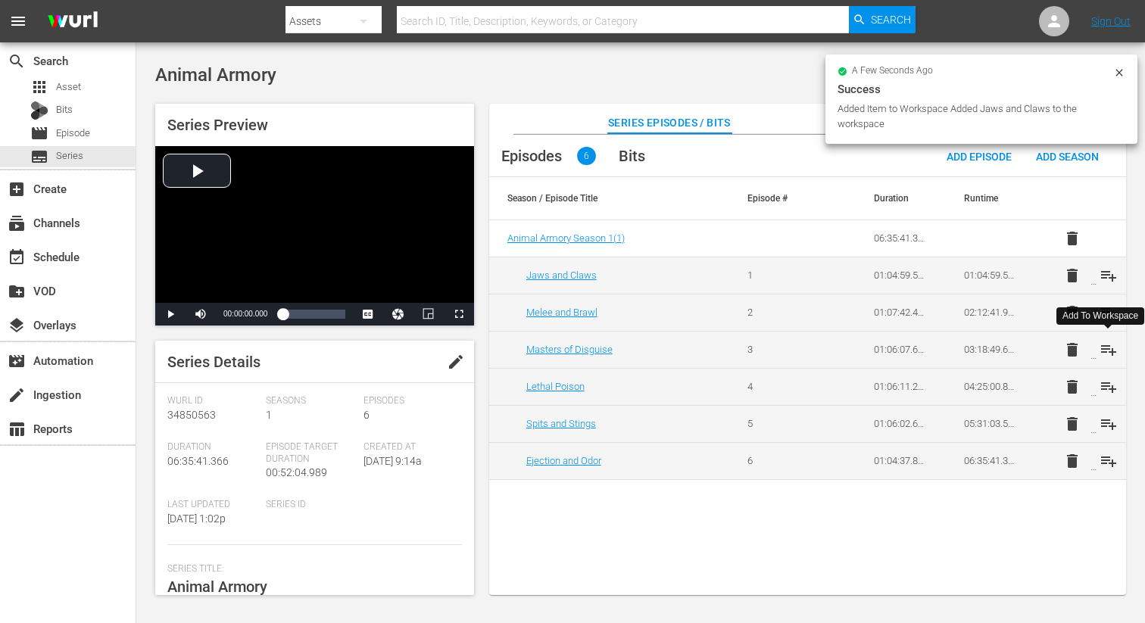
click at [1104, 347] on span "playlist_add" at bounding box center [1108, 350] width 18 height 18
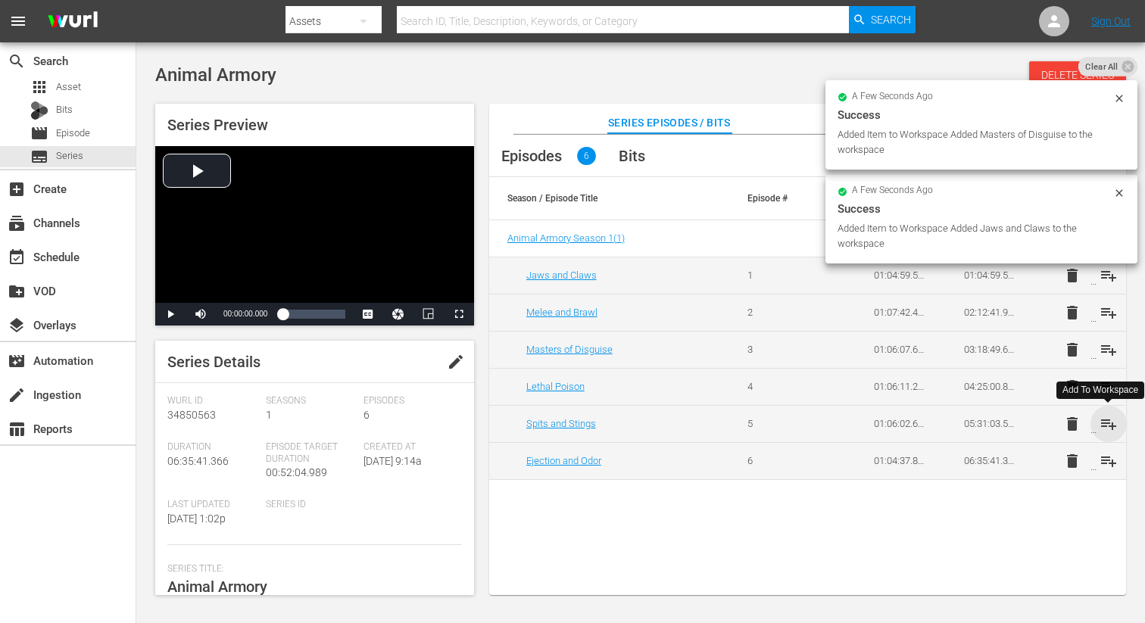
click at [1111, 421] on span "playlist_add" at bounding box center [1108, 424] width 18 height 18
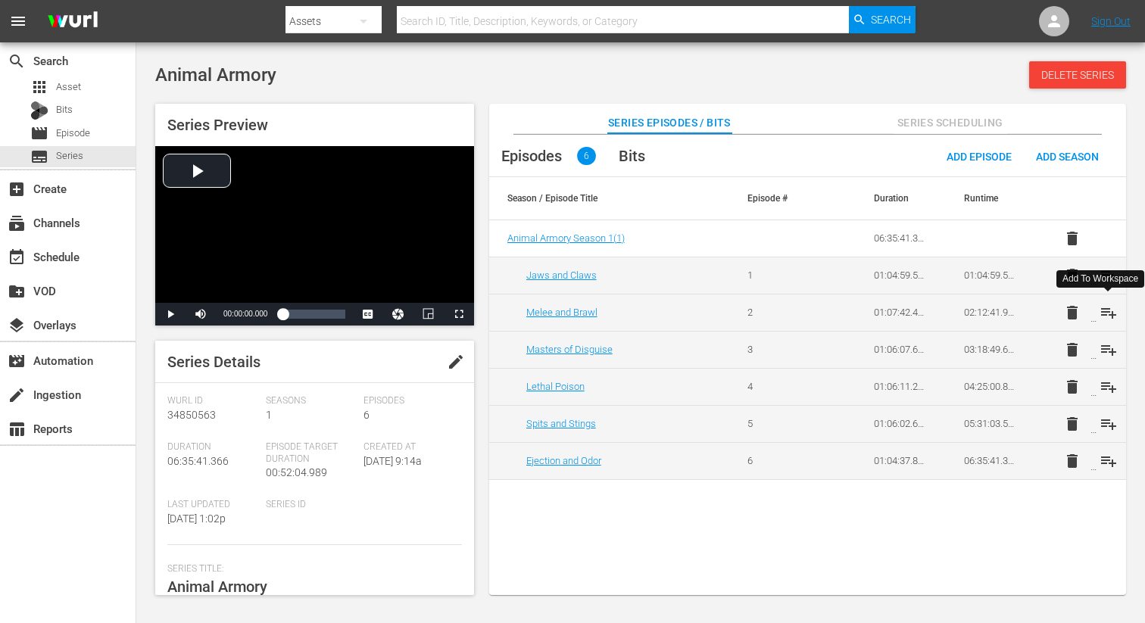
click at [1105, 313] on span "playlist_add" at bounding box center [1108, 313] width 18 height 18
click at [1103, 349] on span "playlist_add" at bounding box center [1108, 350] width 18 height 18
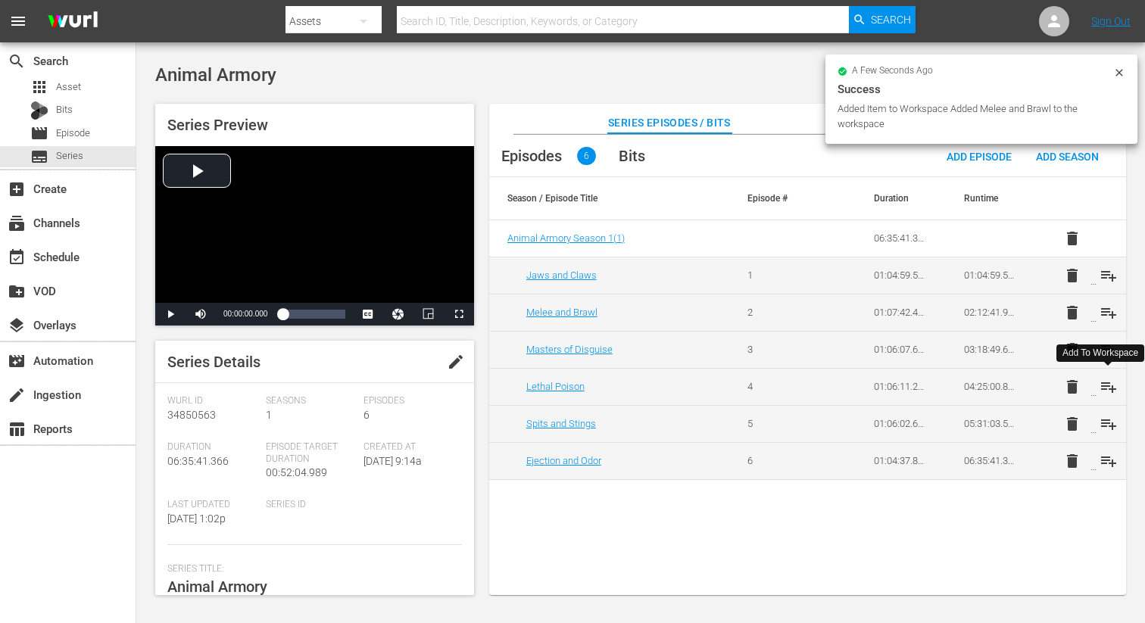
click at [1105, 391] on span "playlist_add" at bounding box center [1108, 387] width 18 height 18
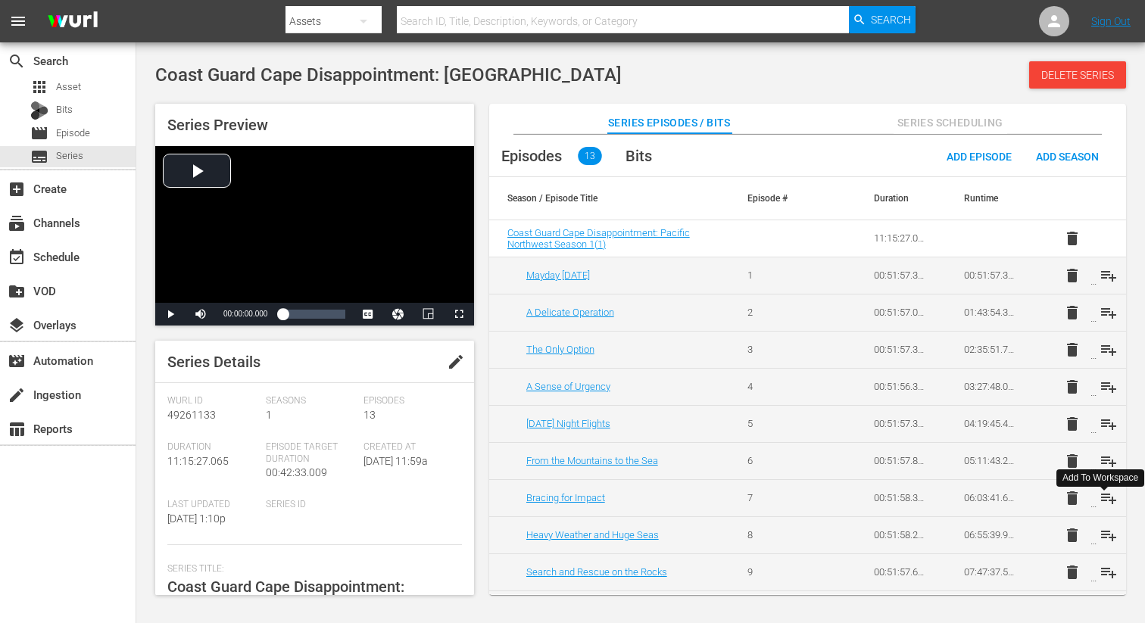
scroll to position [98, 0]
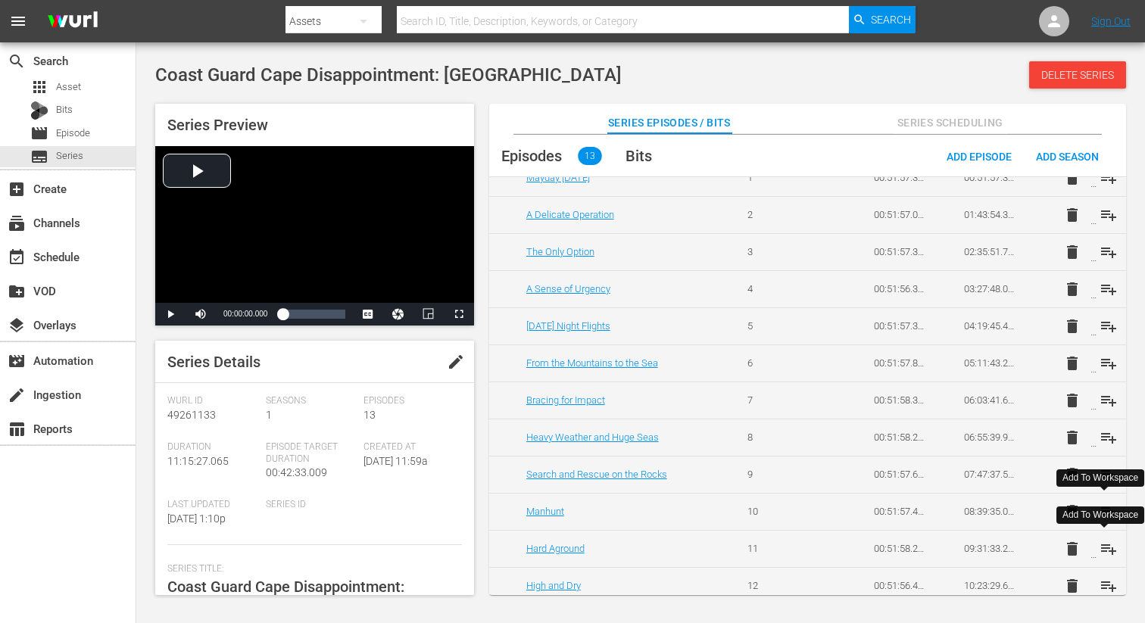
click at [1103, 547] on span "playlist_add" at bounding box center [1108, 549] width 18 height 18
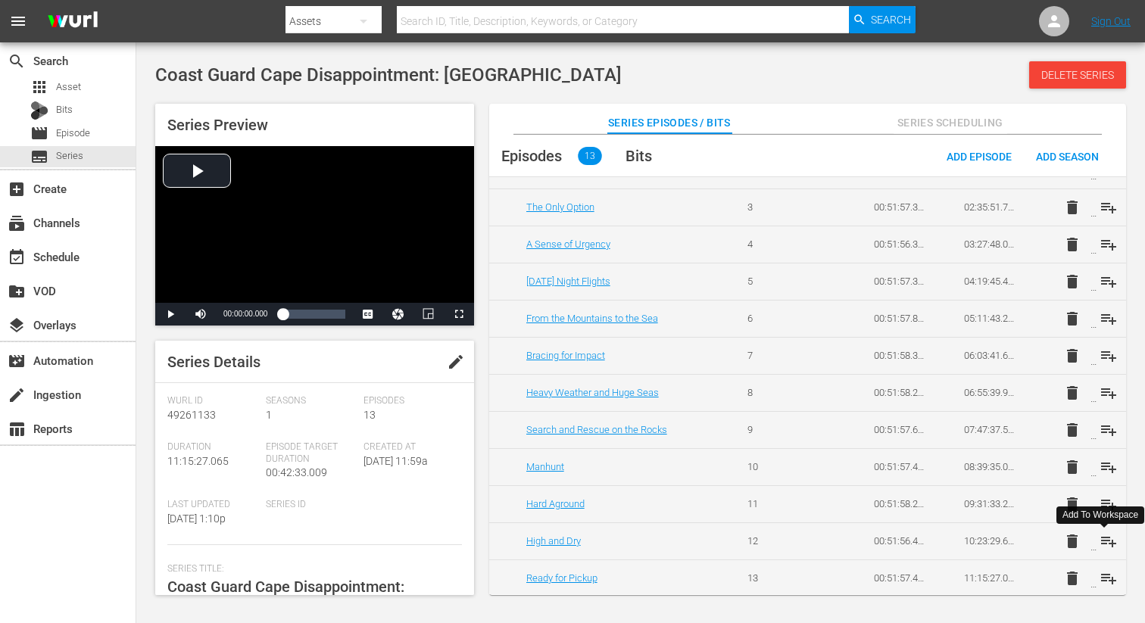
scroll to position [145, 0]
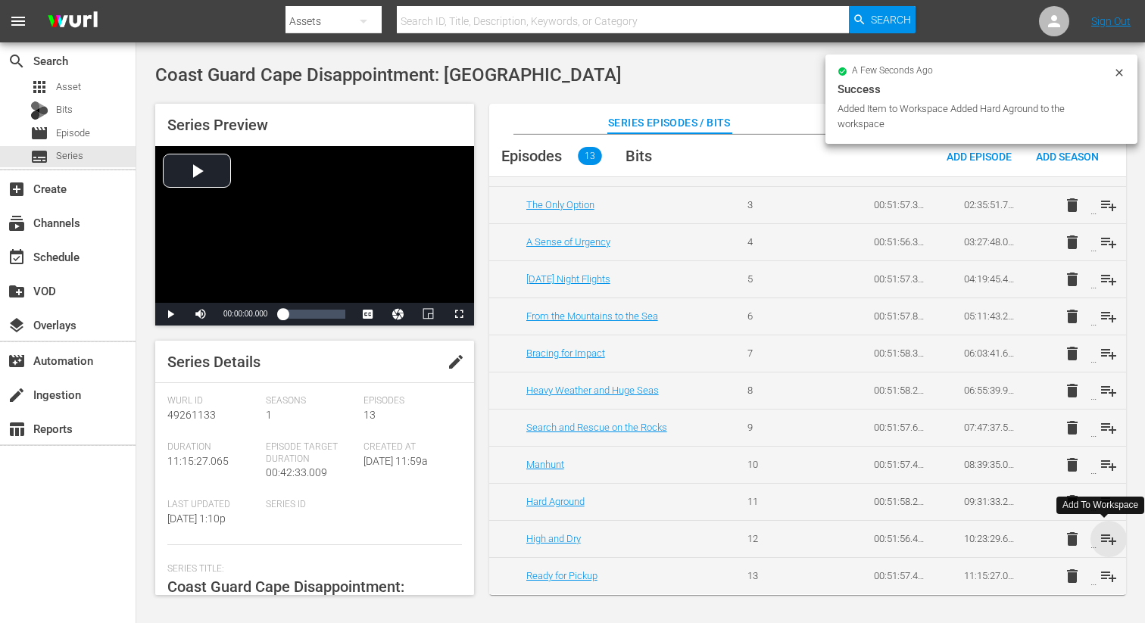
click at [1103, 540] on span "playlist_add" at bounding box center [1108, 539] width 18 height 18
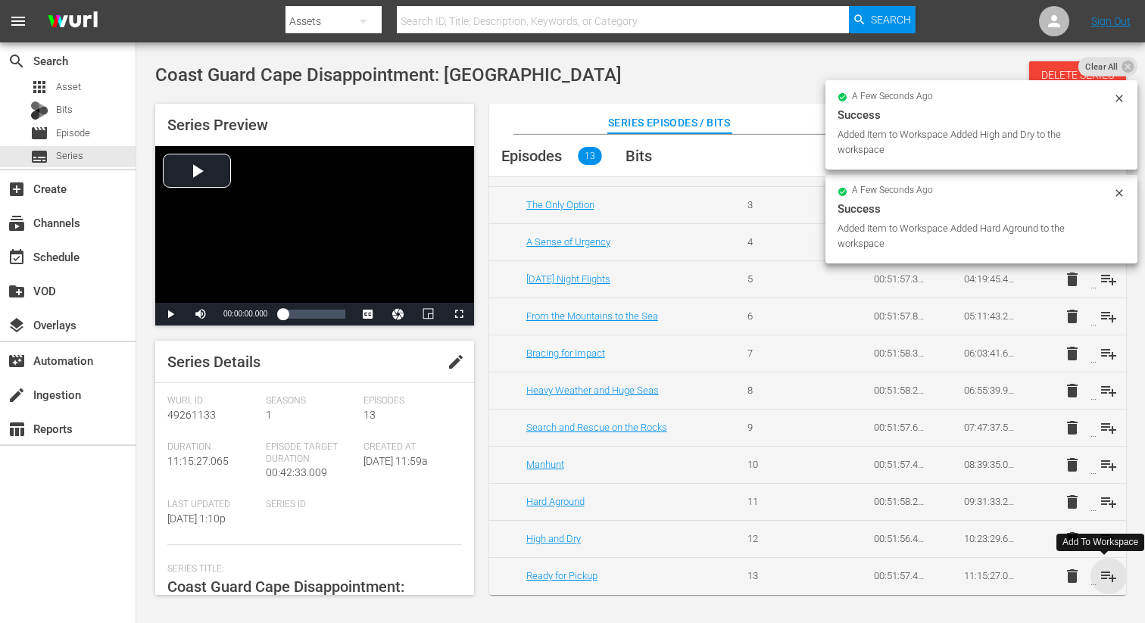
click at [1102, 574] on span "playlist_add" at bounding box center [1108, 576] width 18 height 18
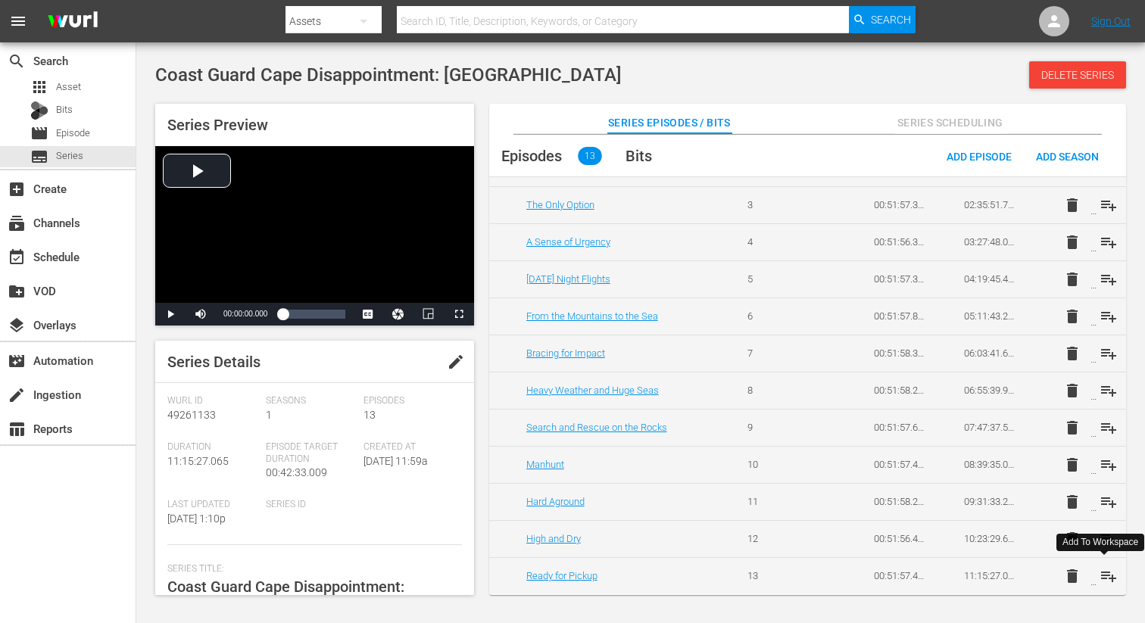
scroll to position [0, 0]
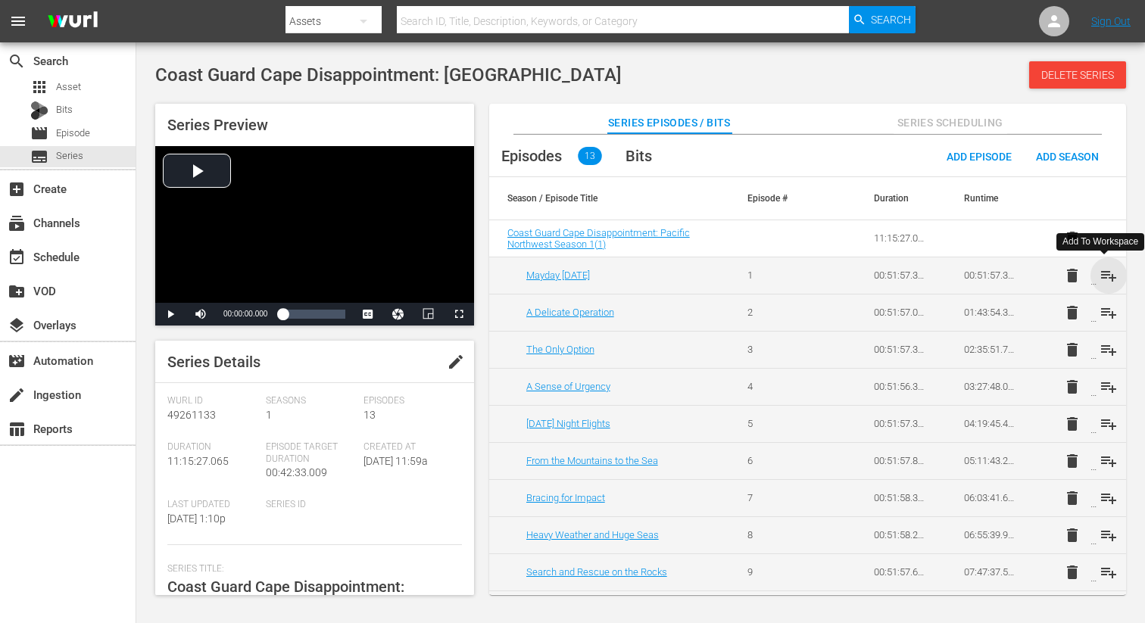
click at [1101, 278] on span "playlist_add" at bounding box center [1108, 275] width 18 height 18
click at [1101, 316] on span "playlist_add" at bounding box center [1108, 313] width 18 height 18
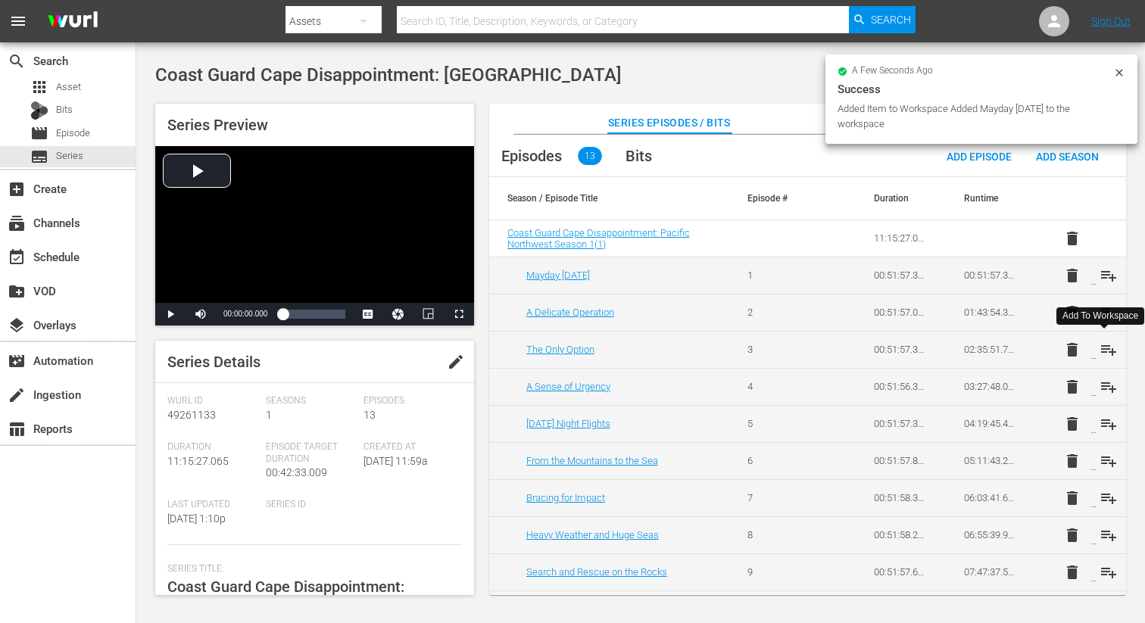
click at [1100, 355] on span "playlist_add" at bounding box center [1108, 350] width 18 height 18
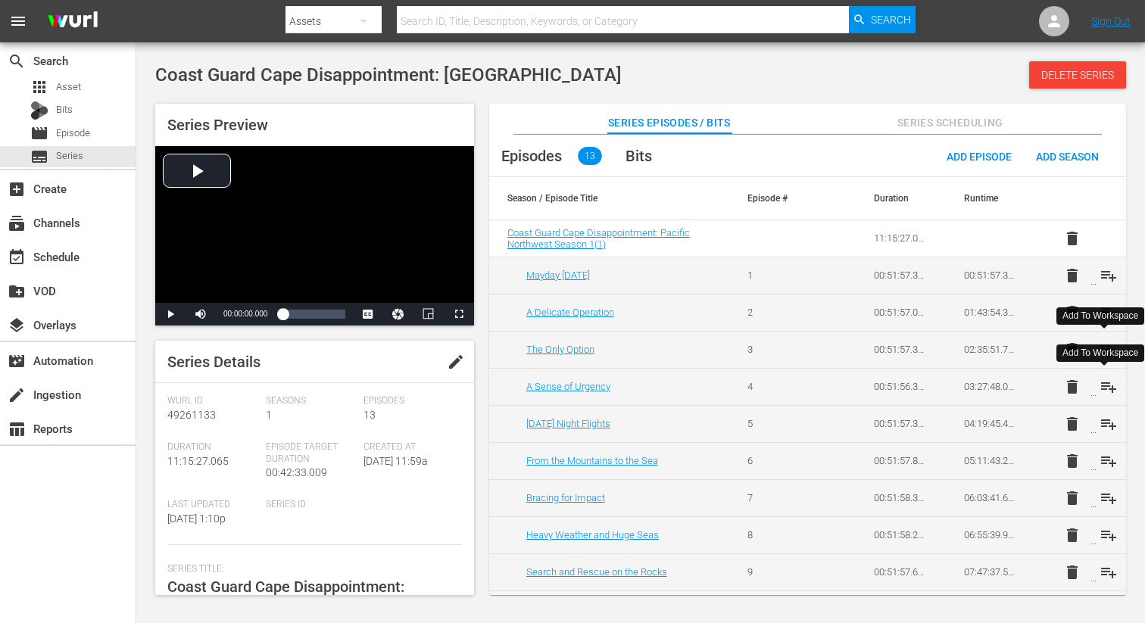
click at [1100, 379] on span "playlist_add" at bounding box center [1108, 387] width 18 height 18
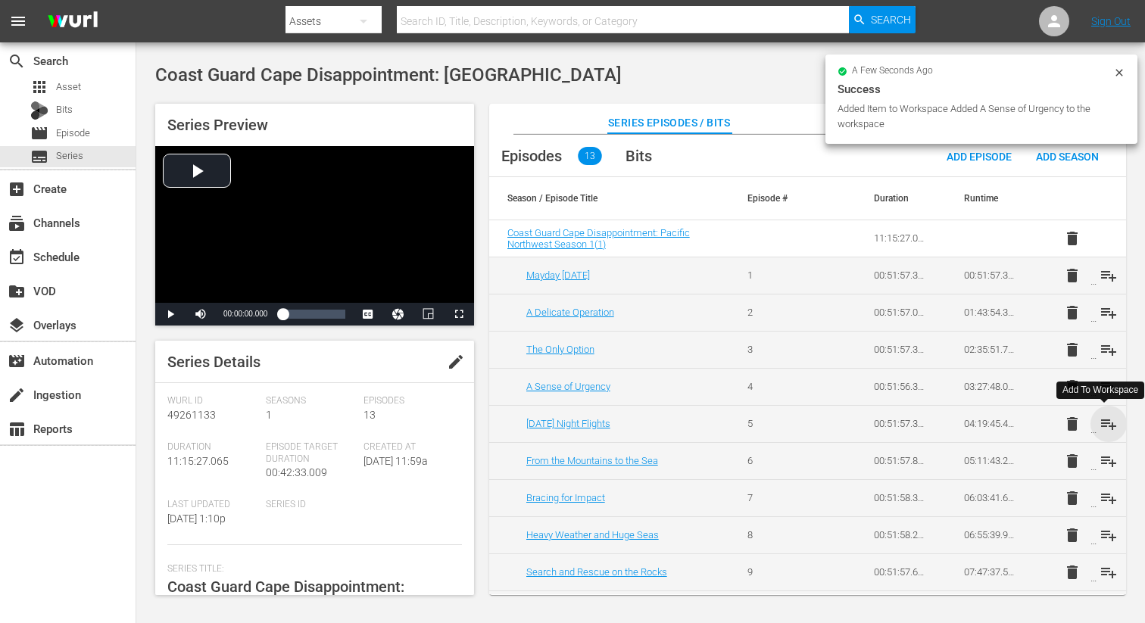
click at [1101, 421] on span "playlist_add" at bounding box center [1108, 424] width 18 height 18
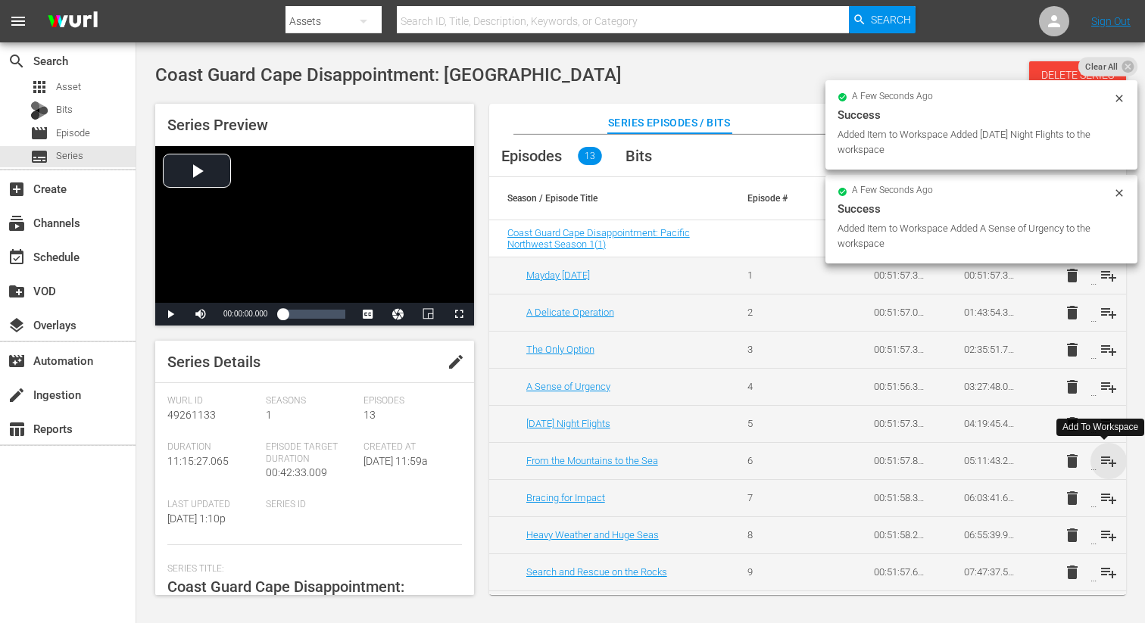
click at [1103, 463] on span "playlist_add" at bounding box center [1108, 461] width 18 height 18
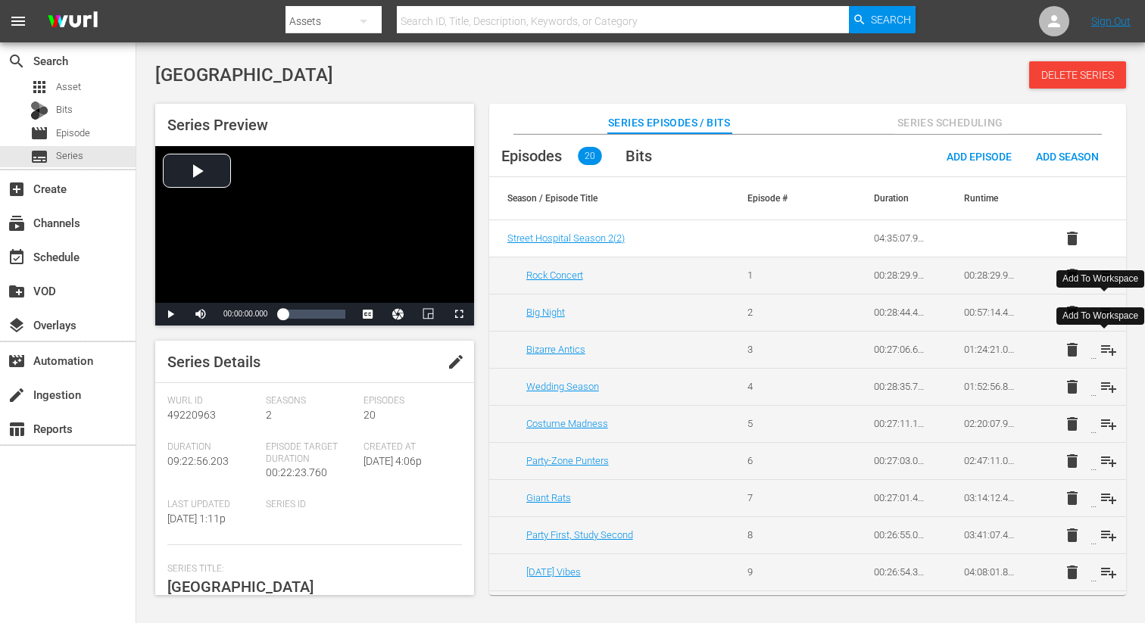
click at [1104, 348] on span "playlist_add" at bounding box center [1108, 350] width 18 height 18
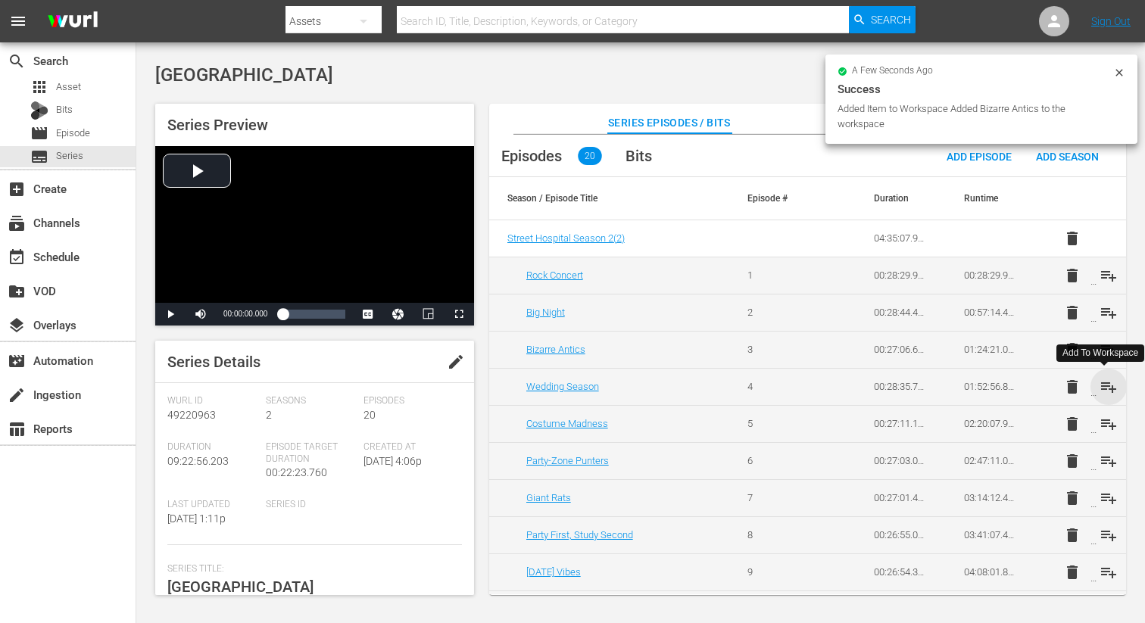
click at [1102, 382] on span "playlist_add" at bounding box center [1108, 387] width 18 height 18
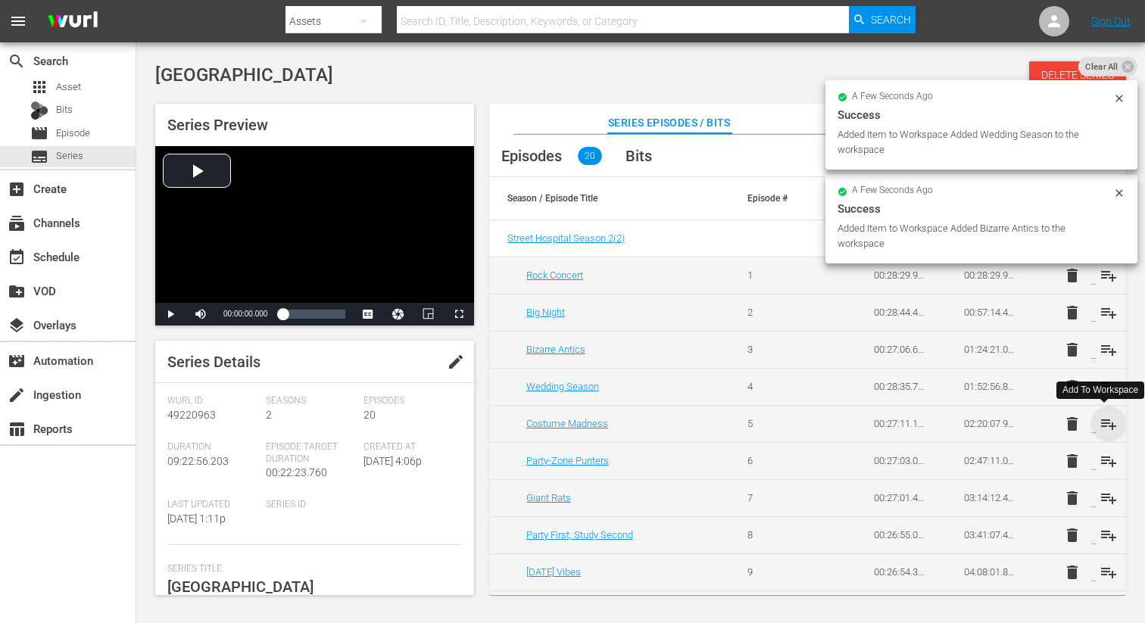
click at [1101, 418] on span "playlist_add" at bounding box center [1108, 424] width 18 height 18
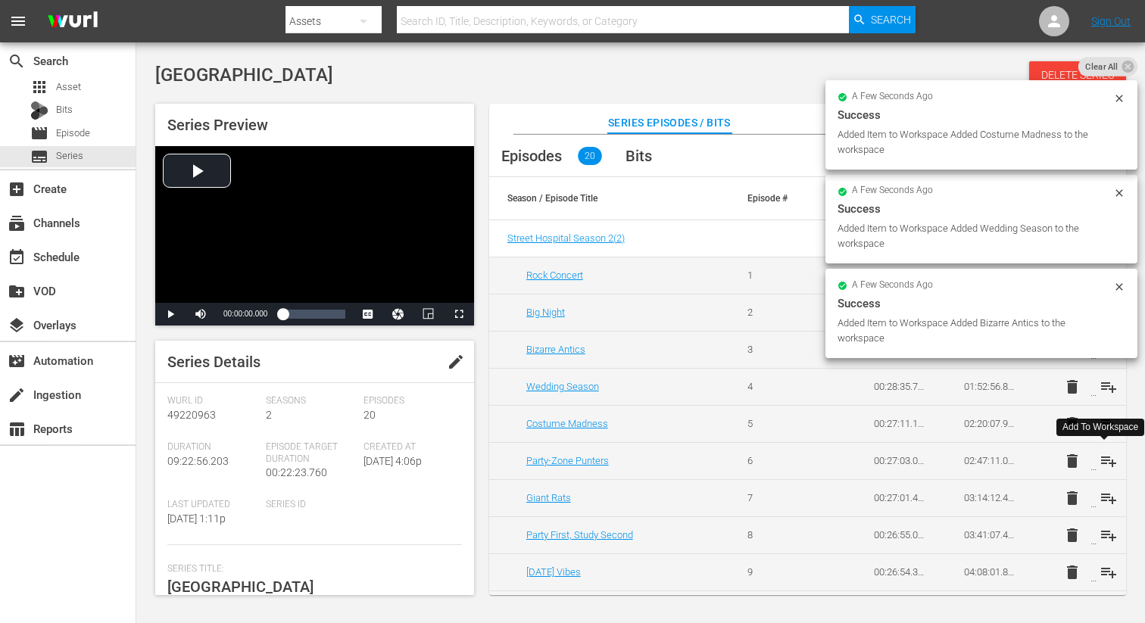
click at [1104, 463] on span "playlist_add" at bounding box center [1108, 461] width 18 height 18
click at [1107, 495] on span "playlist_add" at bounding box center [1108, 498] width 18 height 18
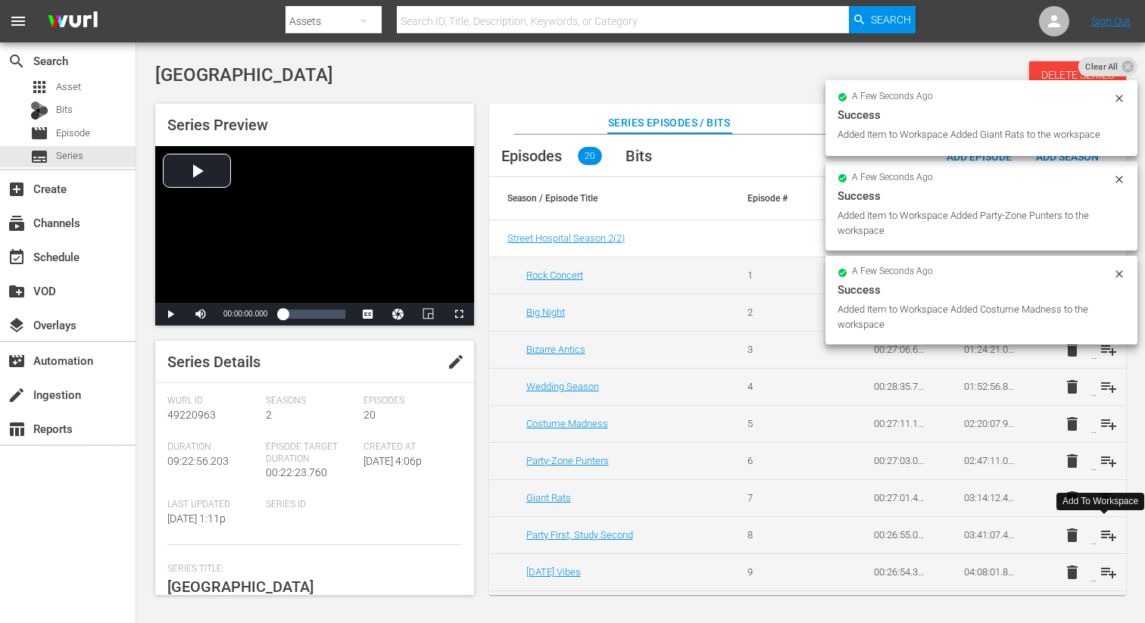
click at [1102, 532] on span "playlist_add" at bounding box center [1108, 535] width 18 height 18
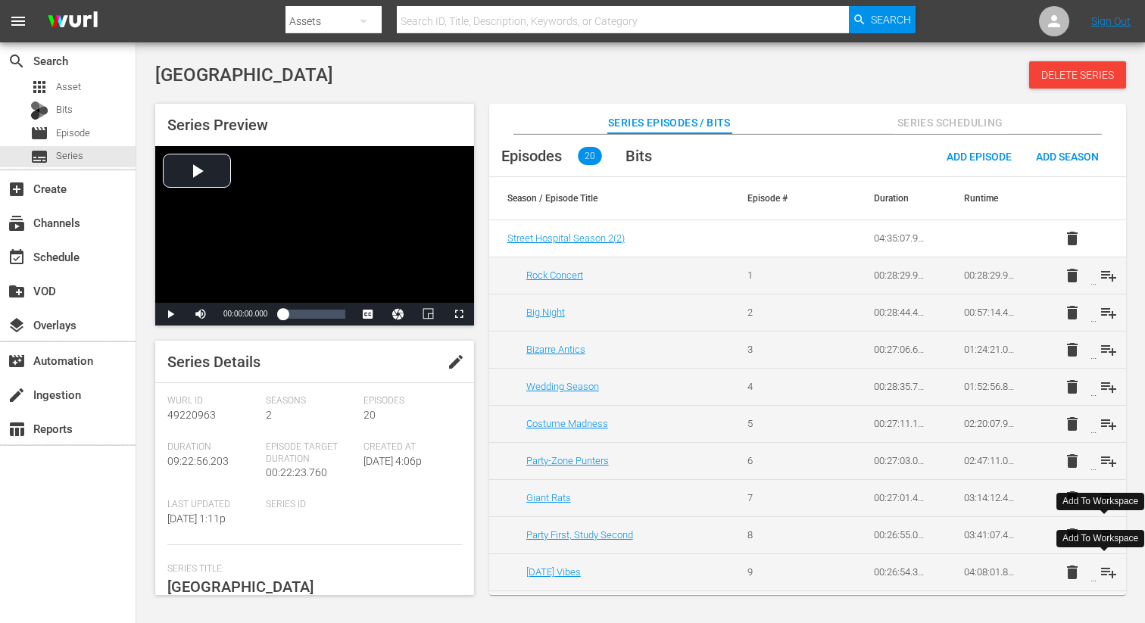
click at [1099, 572] on span "playlist_add" at bounding box center [1108, 572] width 18 height 18
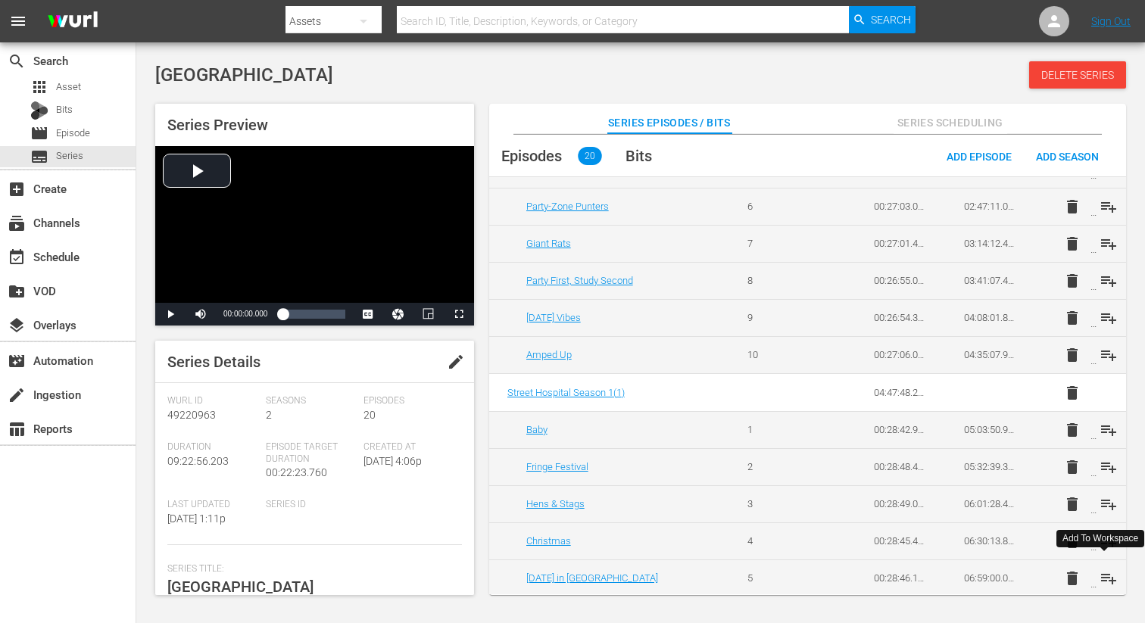
scroll to position [259, 0]
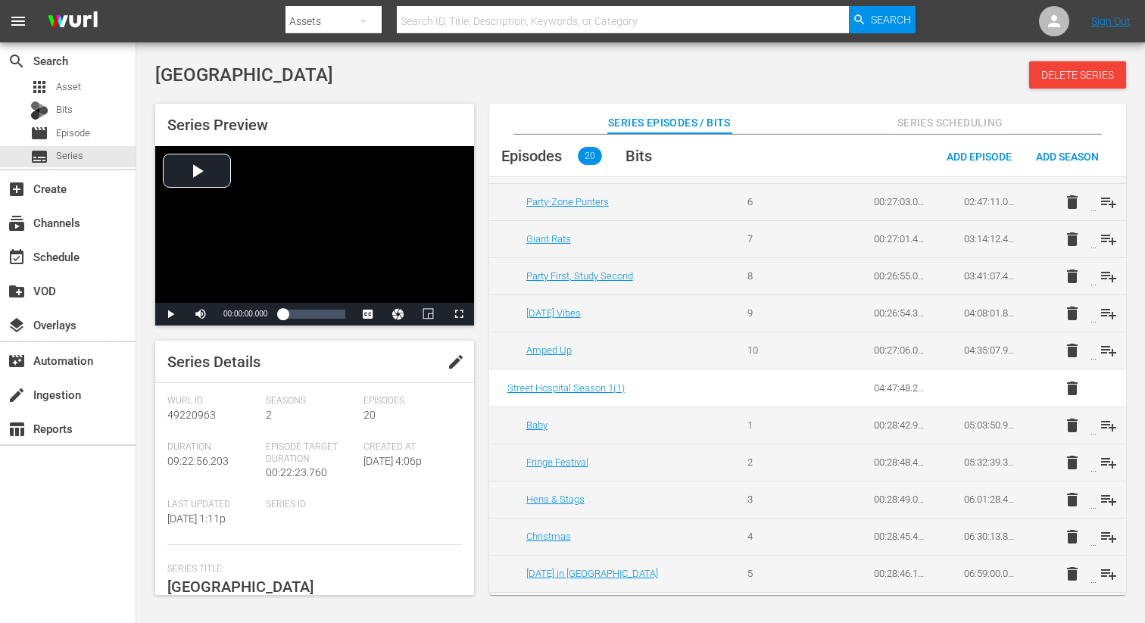
click at [1106, 338] on td "delete playlist_add" at bounding box center [1081, 350] width 90 height 37
click at [1105, 341] on span "playlist_add" at bounding box center [1108, 350] width 18 height 18
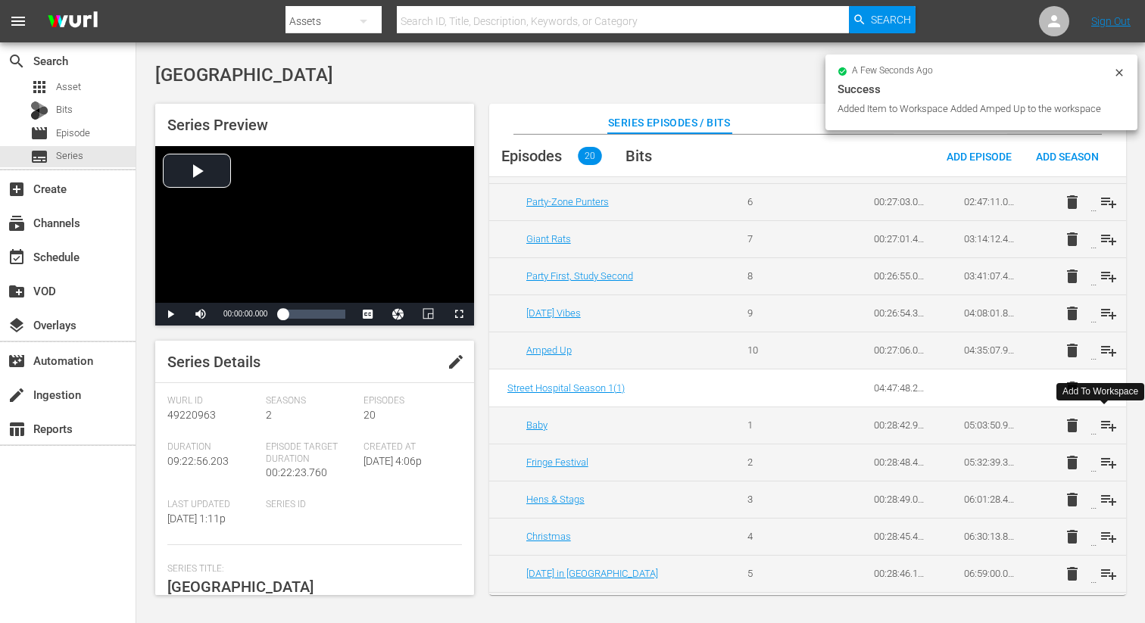
click at [1100, 425] on span "playlist_add" at bounding box center [1108, 425] width 18 height 18
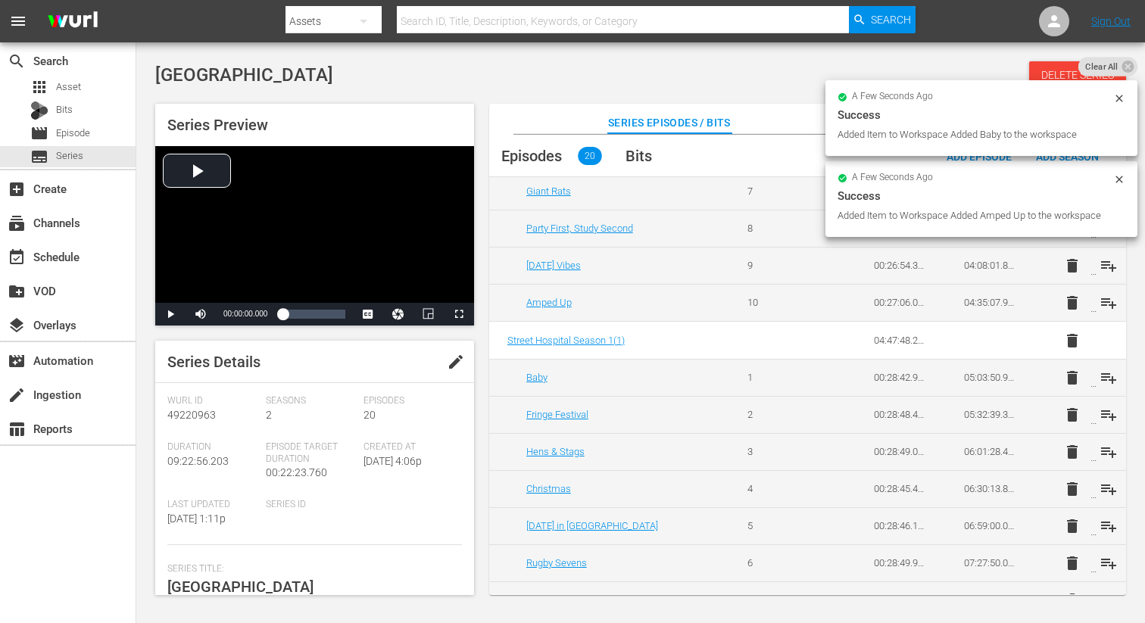
scroll to position [341, 0]
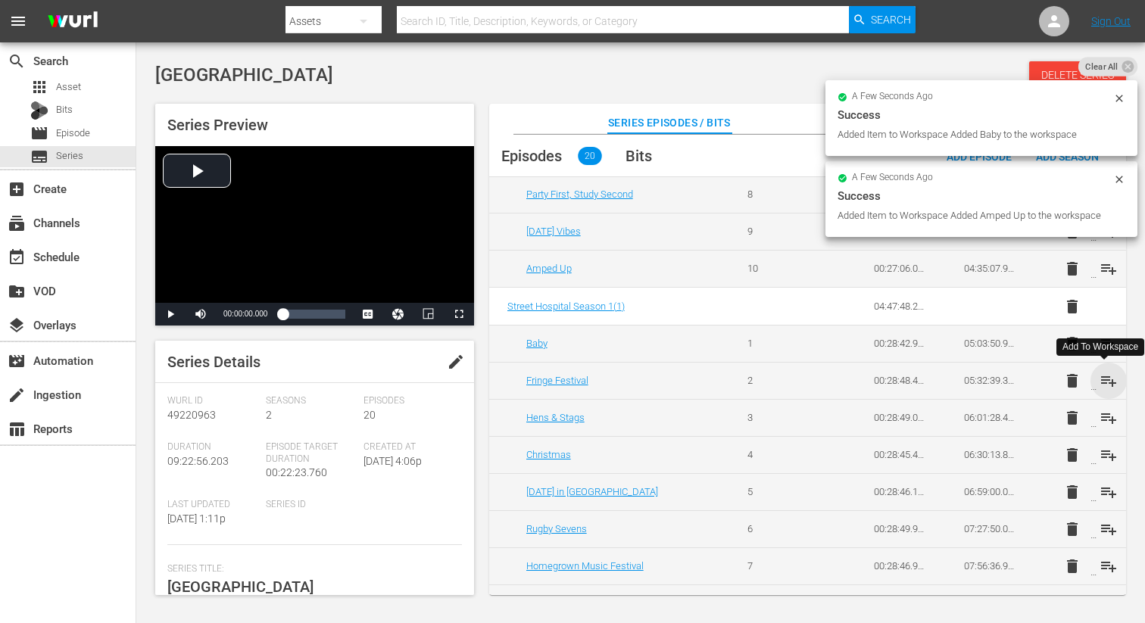
click at [1099, 376] on span "playlist_add" at bounding box center [1108, 381] width 18 height 18
click at [1102, 427] on td "delete playlist_add" at bounding box center [1081, 417] width 90 height 37
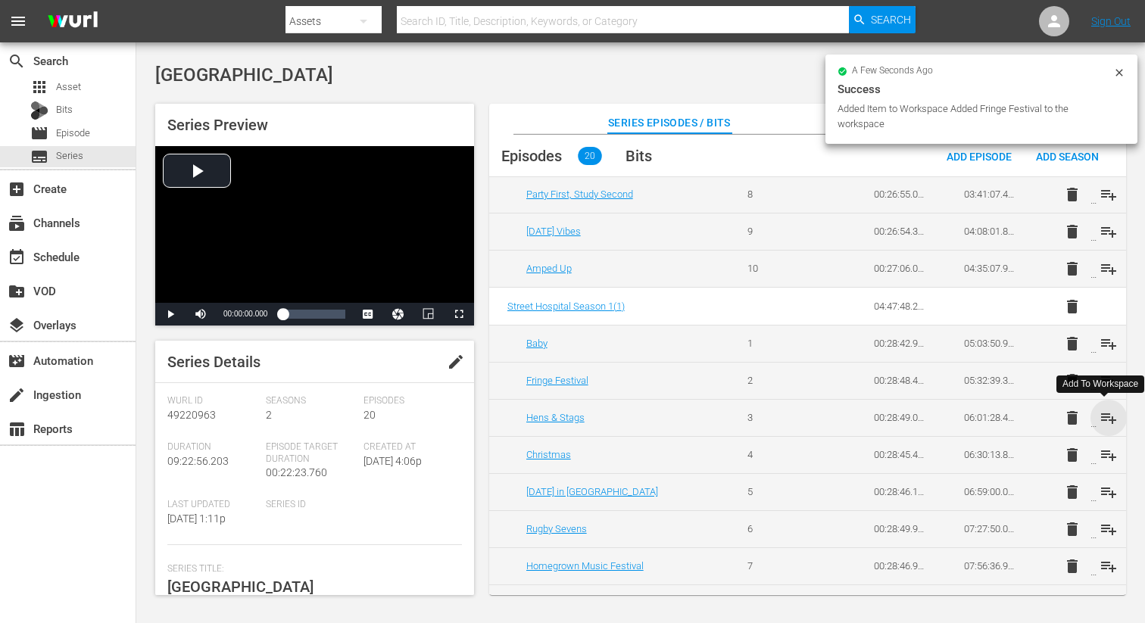
click at [1105, 424] on span "playlist_add" at bounding box center [1108, 418] width 18 height 18
click at [1104, 458] on span "playlist_add" at bounding box center [1108, 455] width 18 height 18
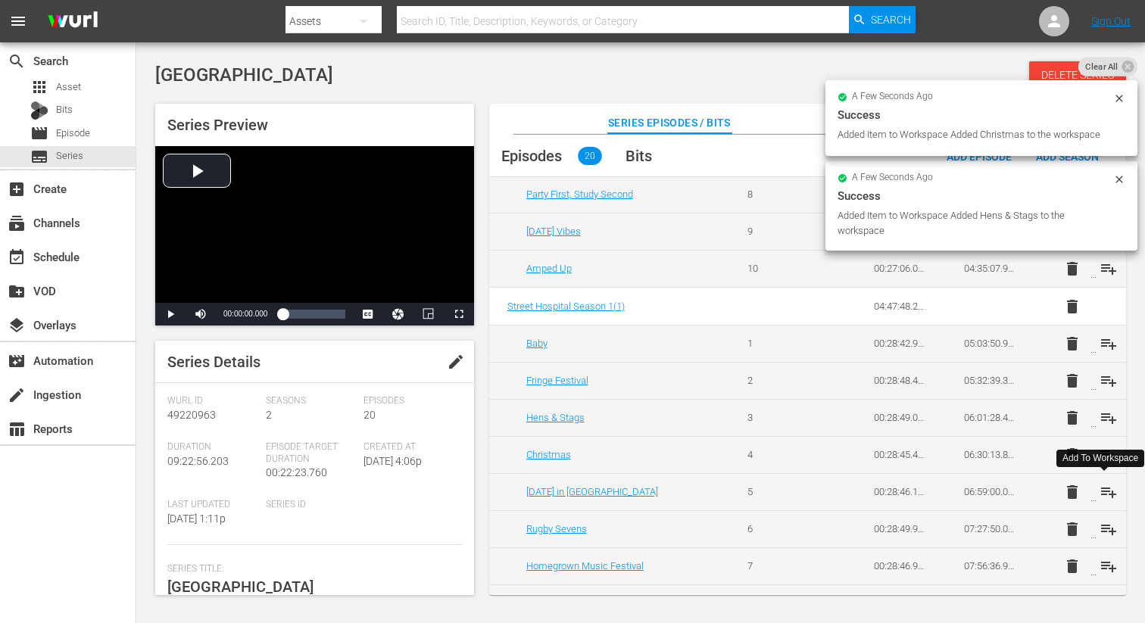
click at [1109, 493] on span "playlist_add" at bounding box center [1108, 492] width 18 height 18
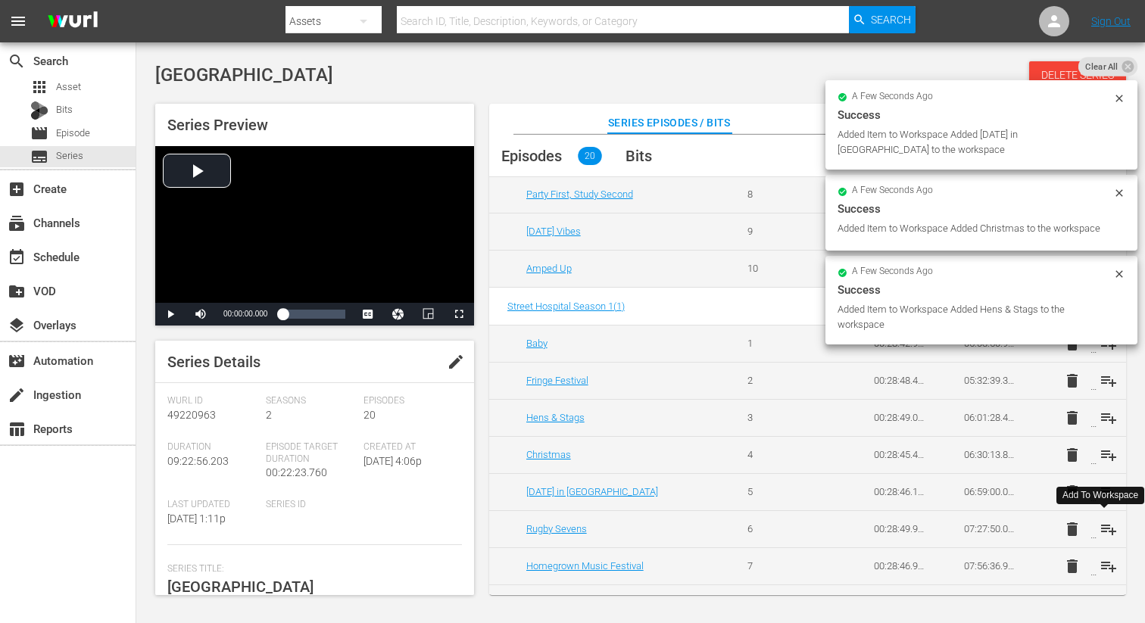
click at [1108, 527] on span "playlist_add" at bounding box center [1108, 529] width 18 height 18
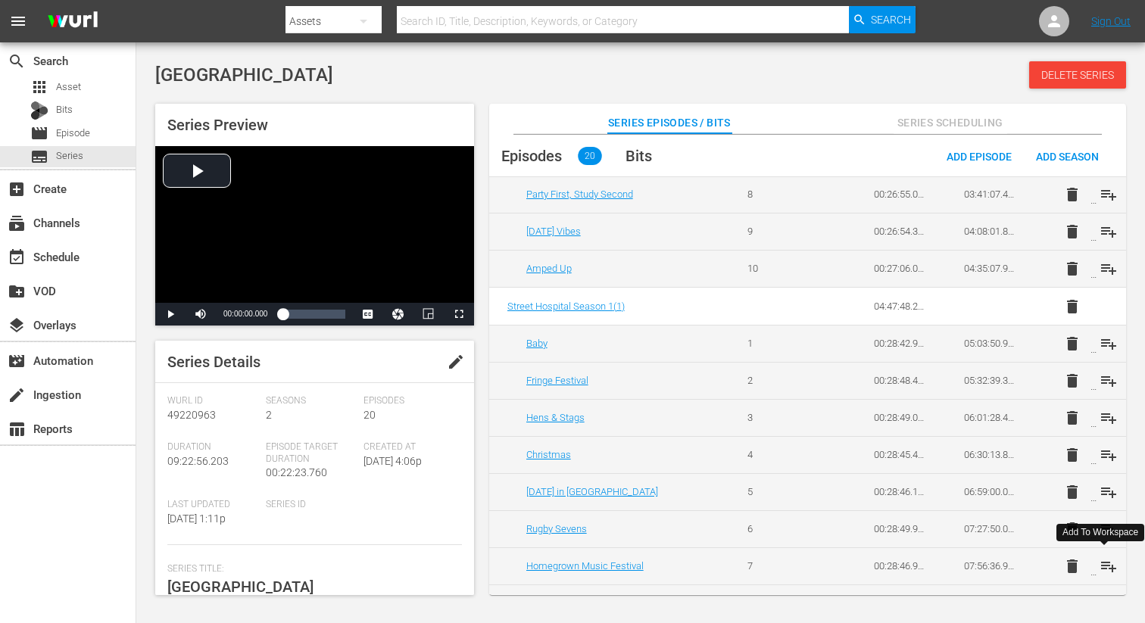
click at [1102, 566] on span "playlist_add" at bounding box center [1108, 566] width 18 height 18
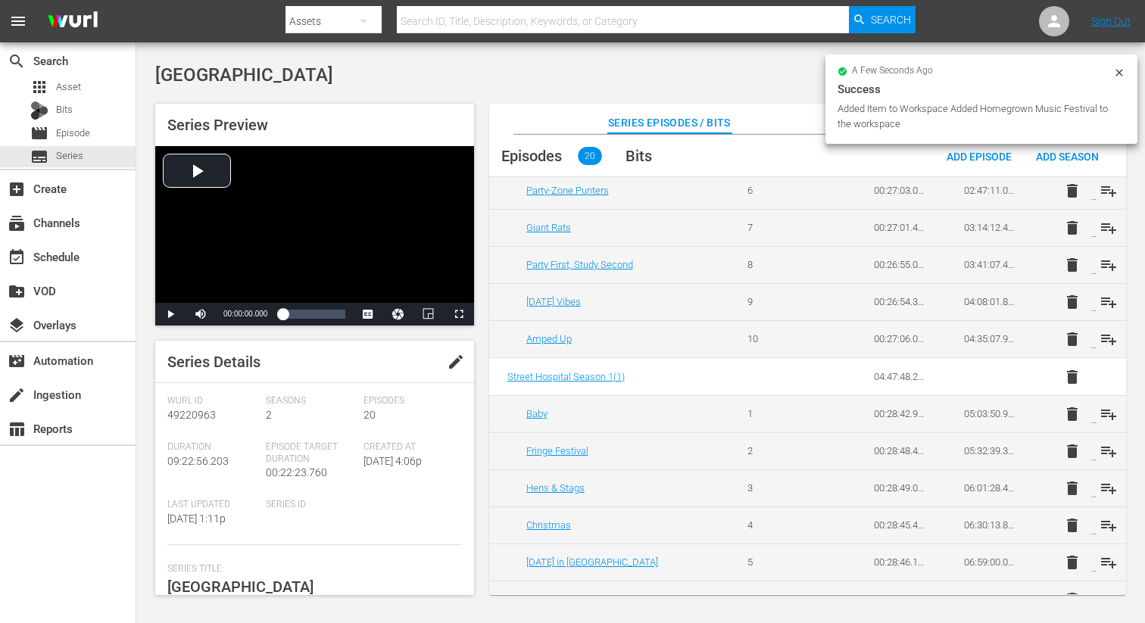
scroll to position [442, 0]
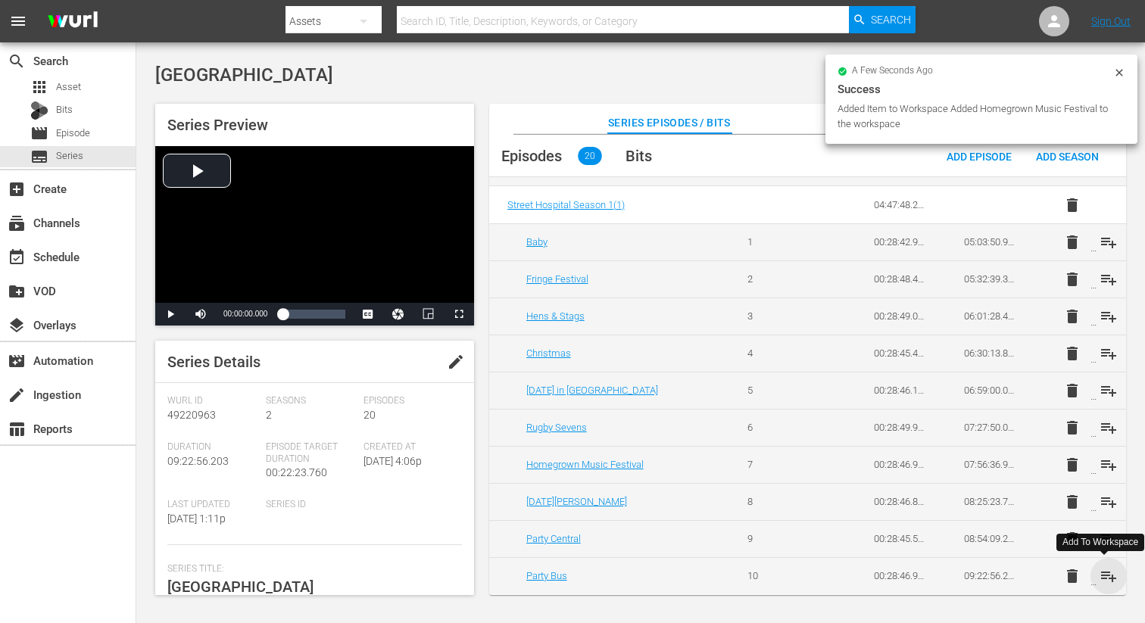
click at [1106, 576] on span "playlist_add" at bounding box center [1108, 576] width 18 height 18
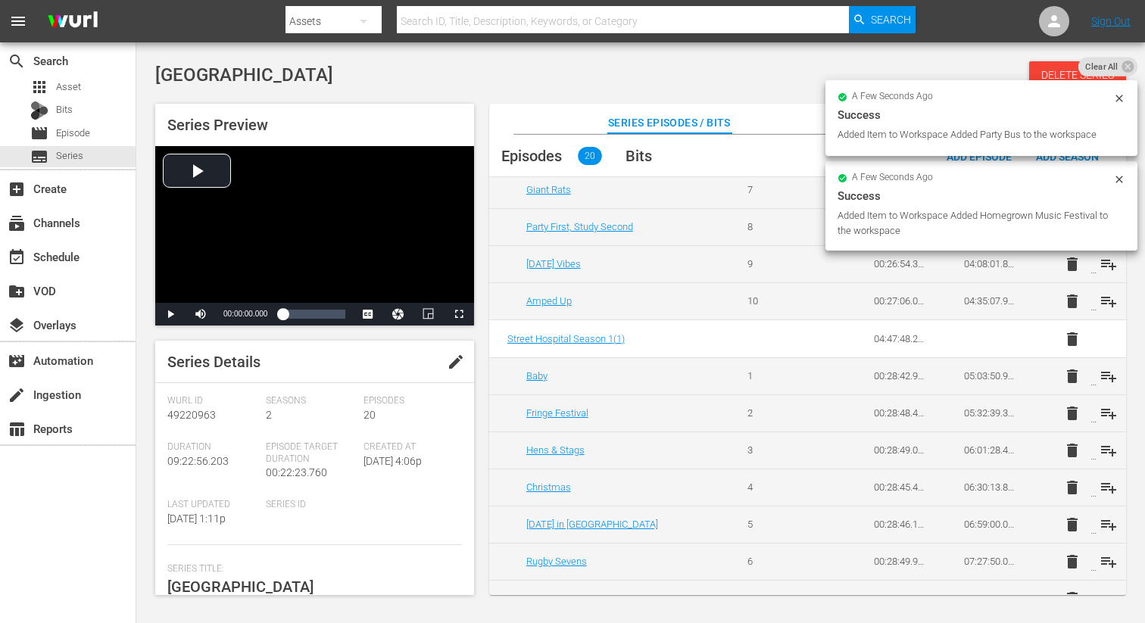
scroll to position [0, 0]
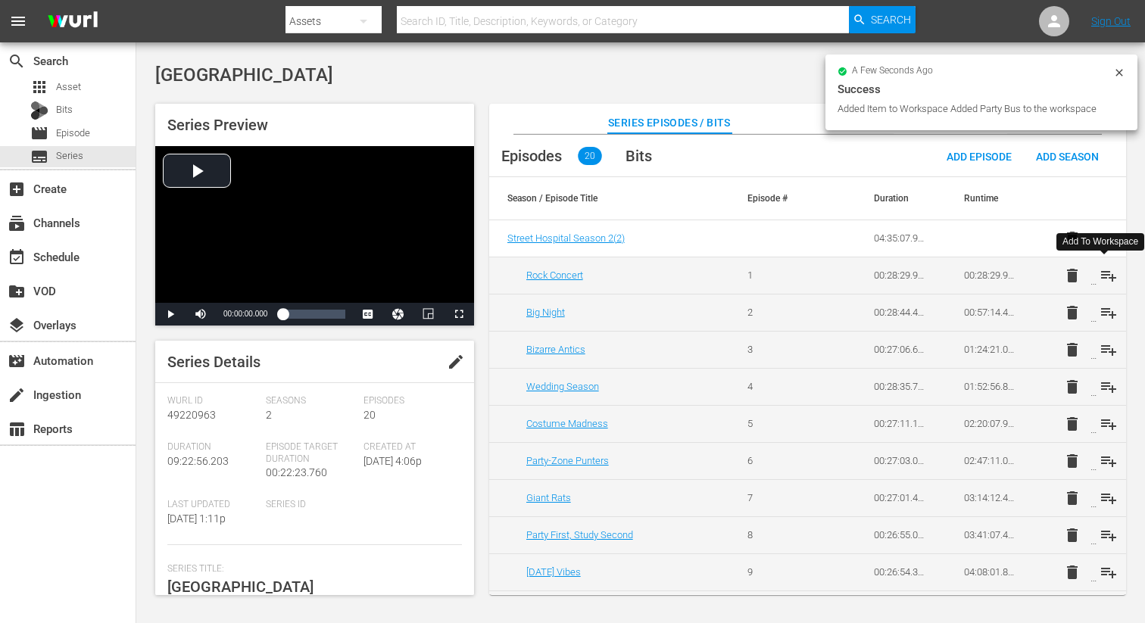
click at [1105, 267] on span "playlist_add" at bounding box center [1108, 275] width 18 height 18
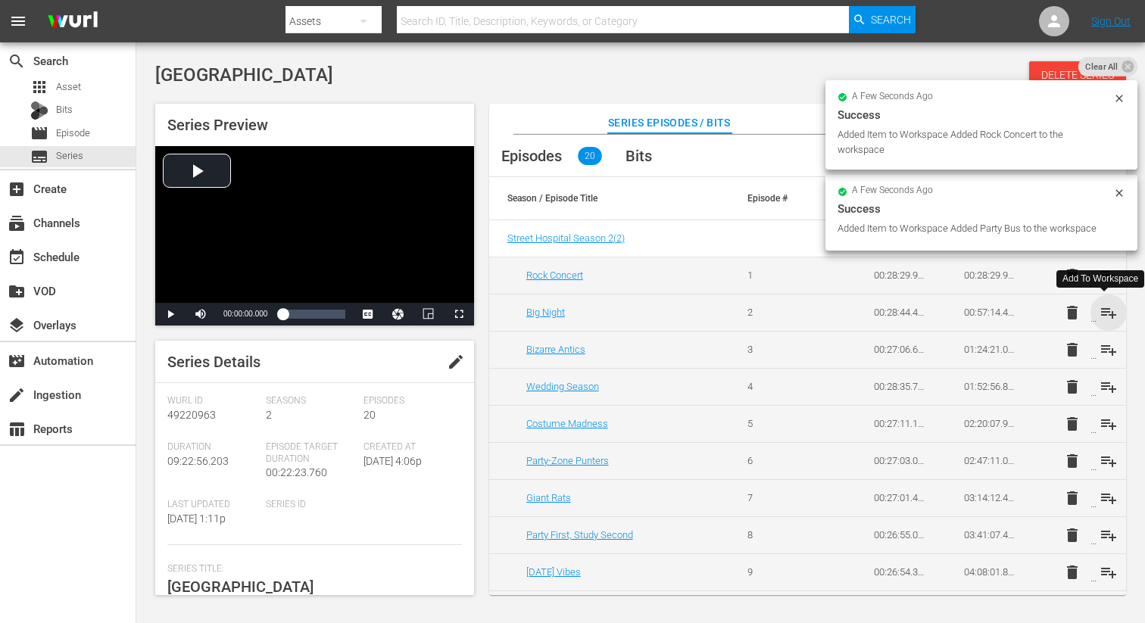
click at [1101, 307] on span "playlist_add" at bounding box center [1108, 313] width 18 height 18
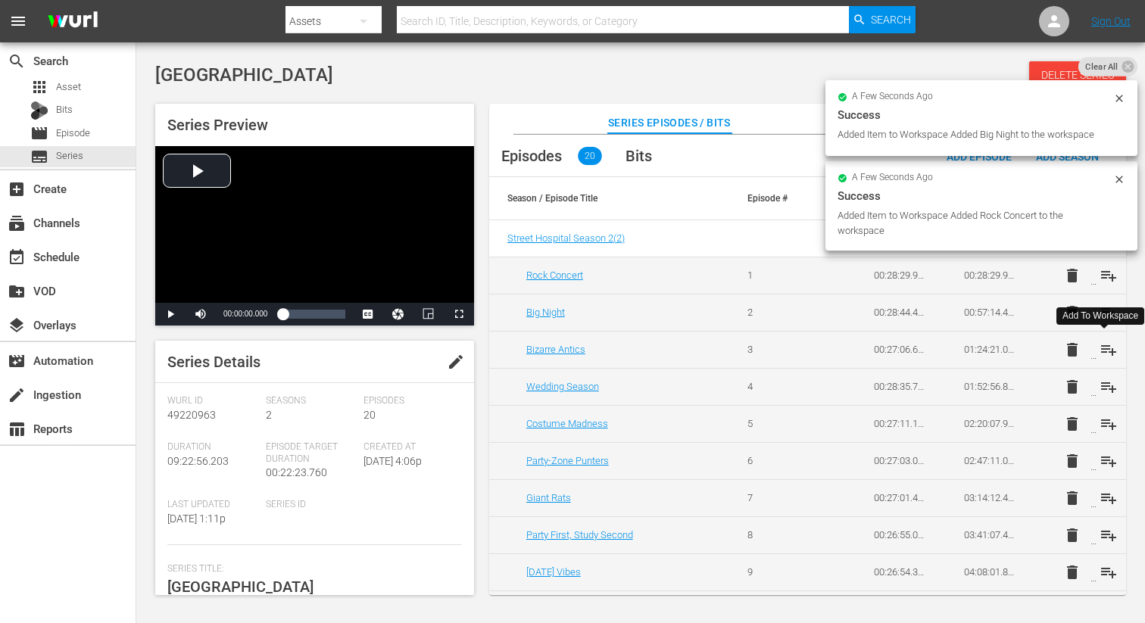
click at [1102, 350] on span "playlist_add" at bounding box center [1108, 350] width 18 height 18
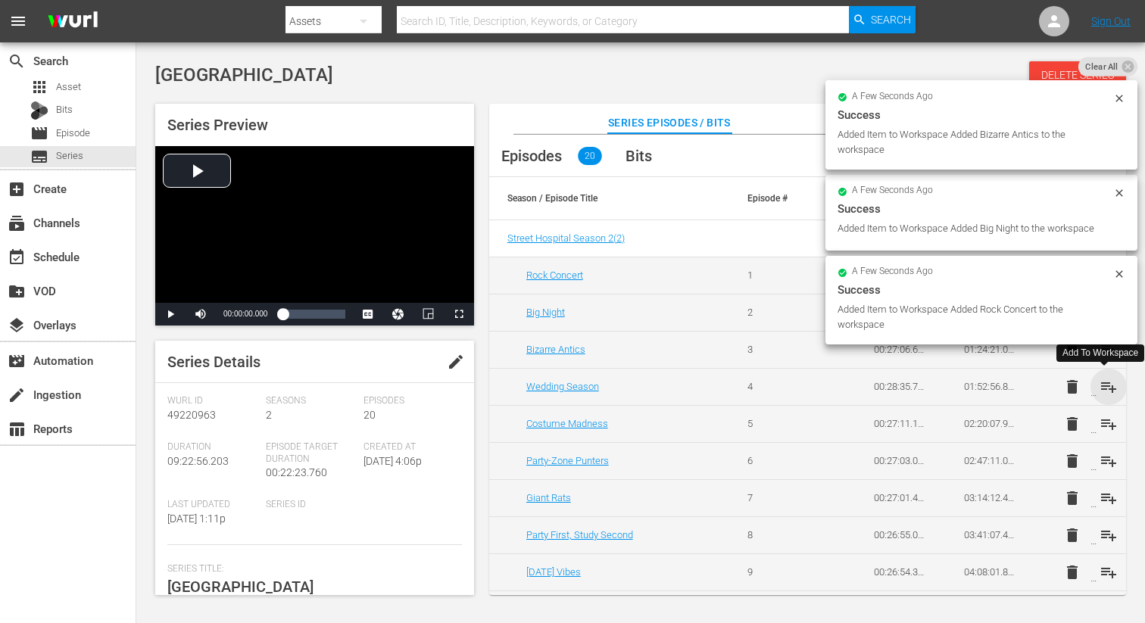
click at [1101, 388] on span "playlist_add" at bounding box center [1108, 387] width 18 height 18
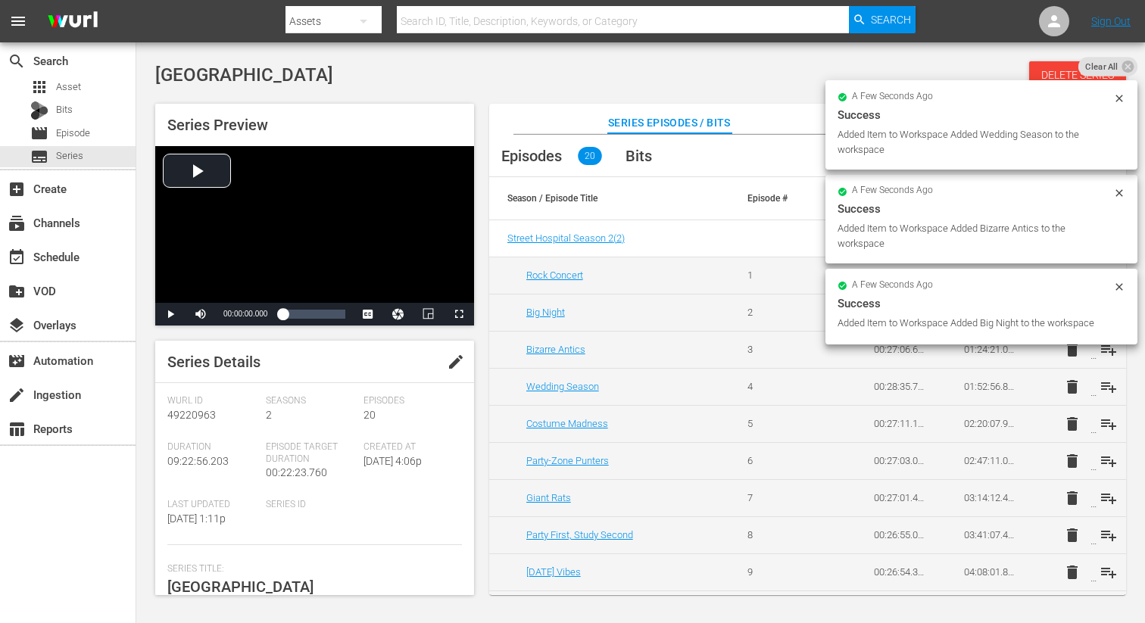
scroll to position [442, 0]
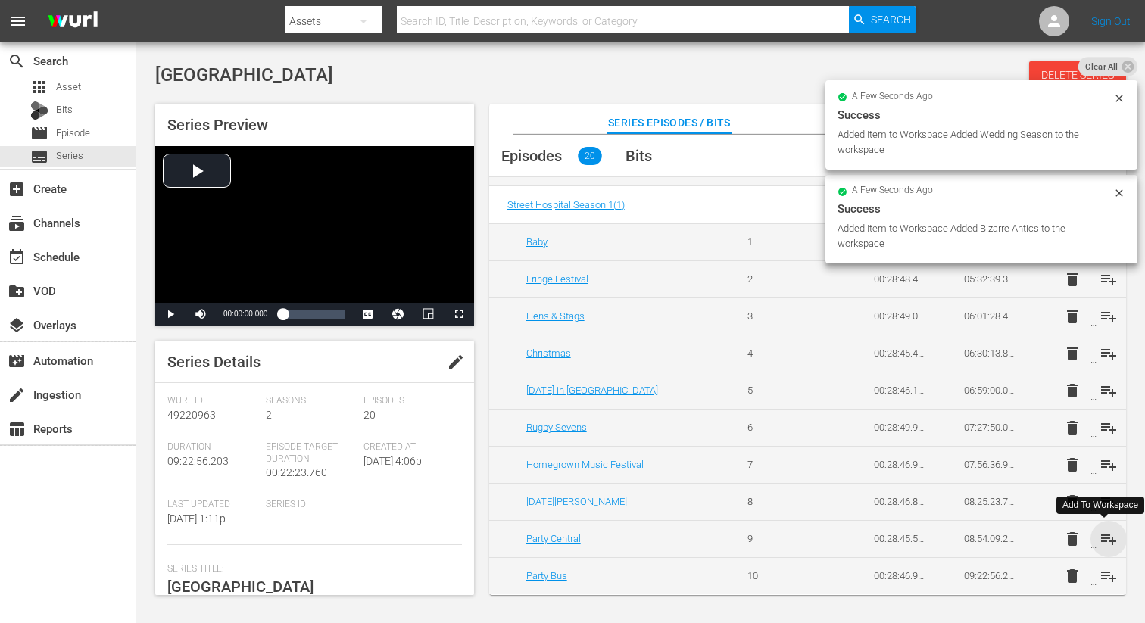
click at [1106, 542] on span "playlist_add" at bounding box center [1108, 539] width 18 height 18
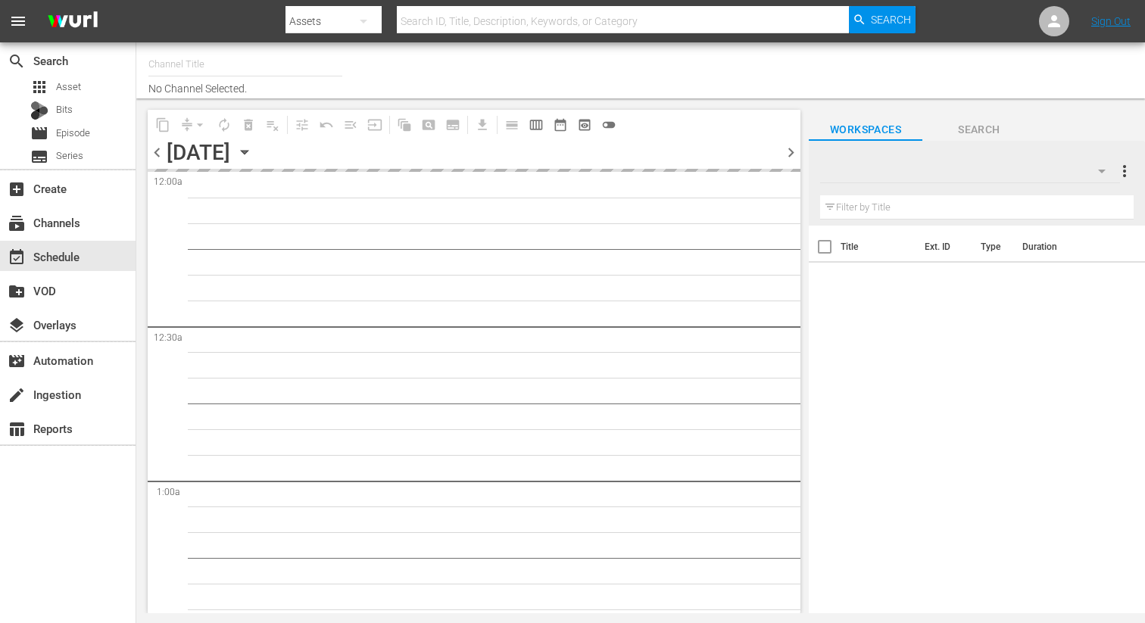
type input "DangerTV Canada (1786)"
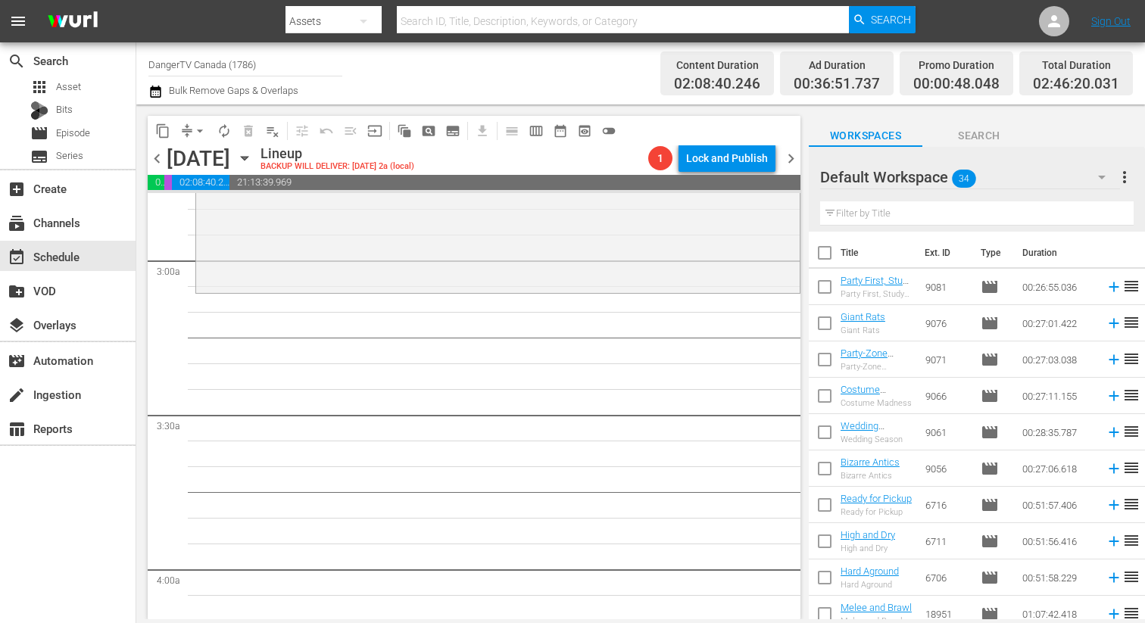
click at [832, 256] on input "checkbox" at bounding box center [825, 256] width 32 height 32
checkbox input "true"
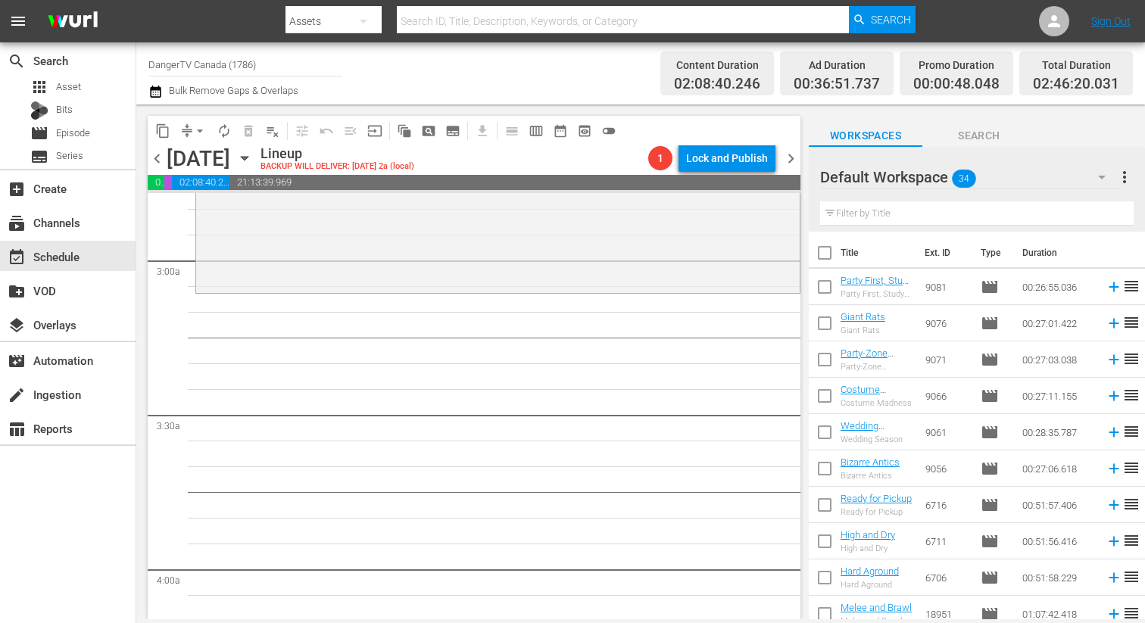
checkbox input "true"
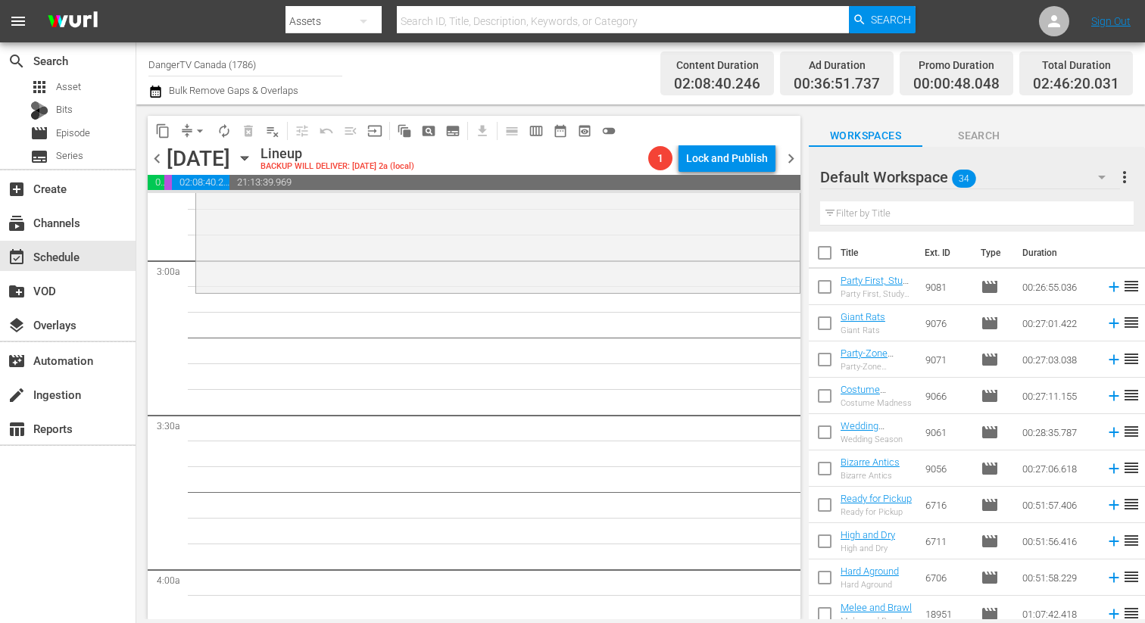
checkbox input "true"
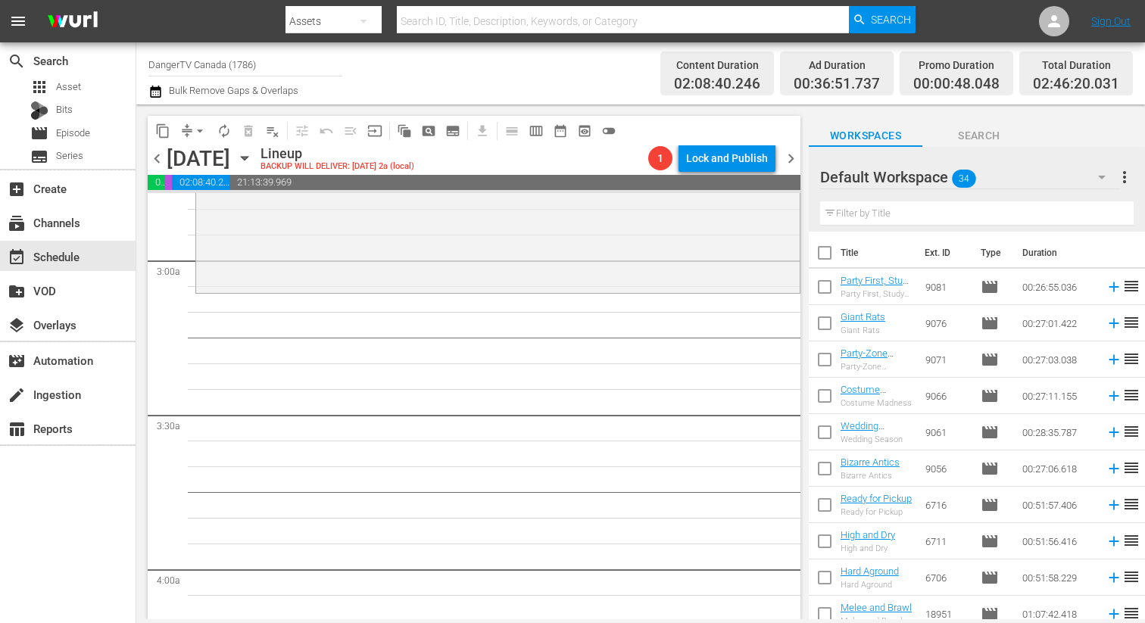
checkbox input "true"
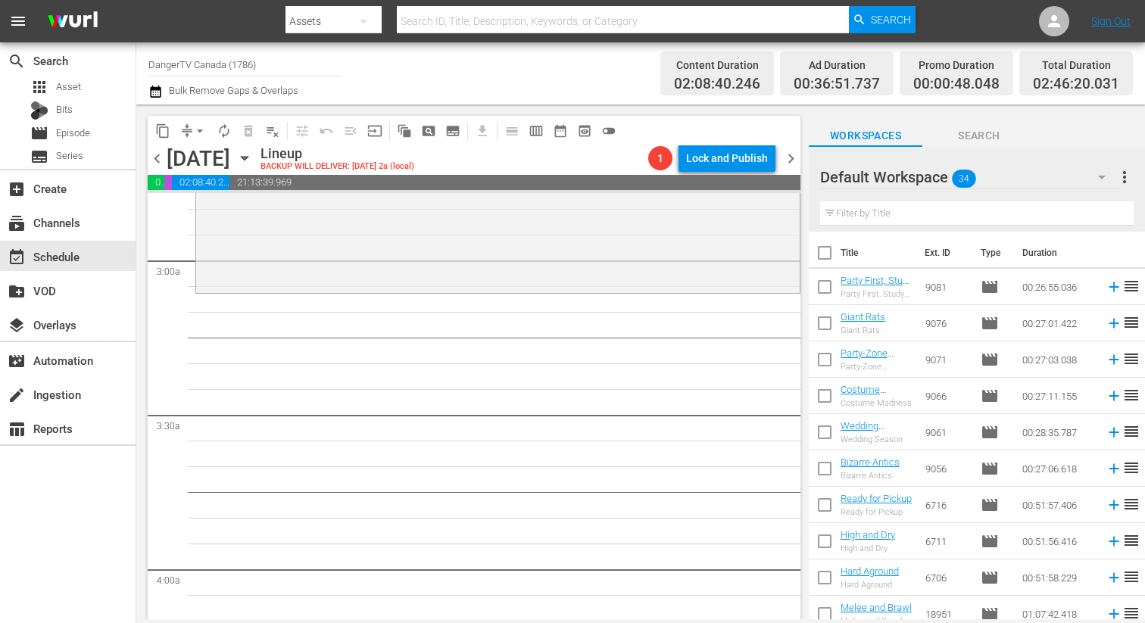
checkbox input "true"
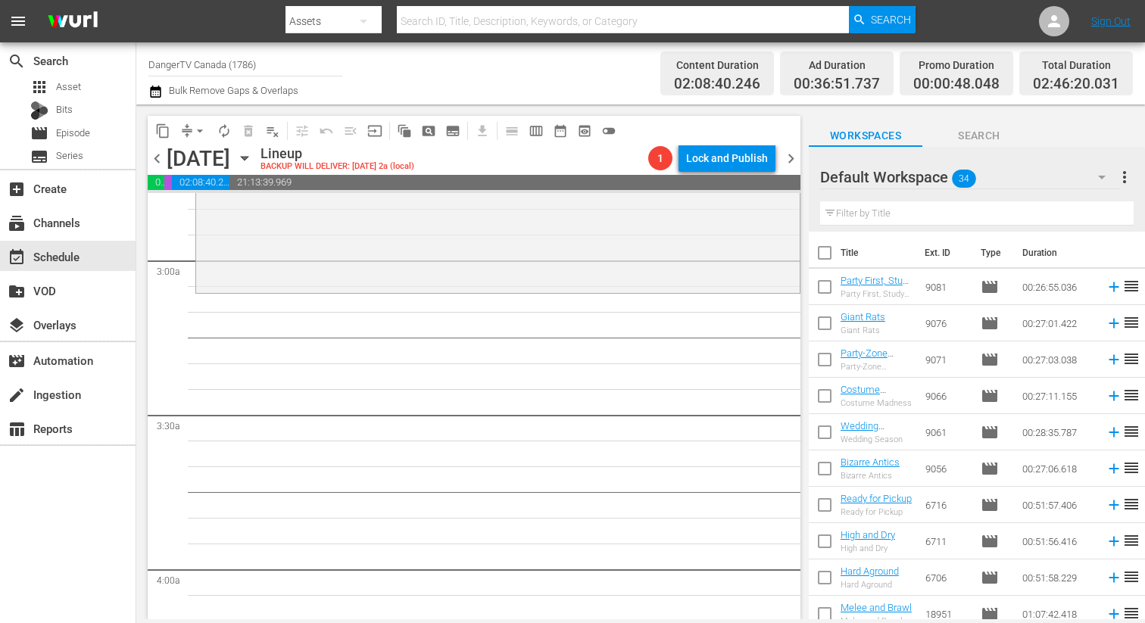
checkbox input "true"
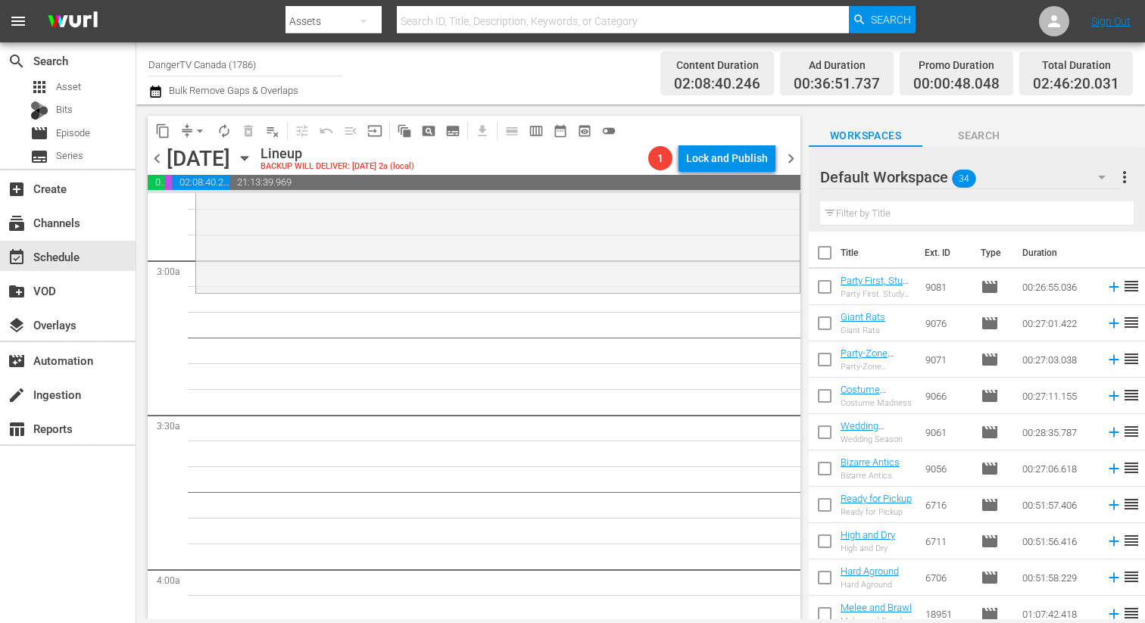
checkbox input "true"
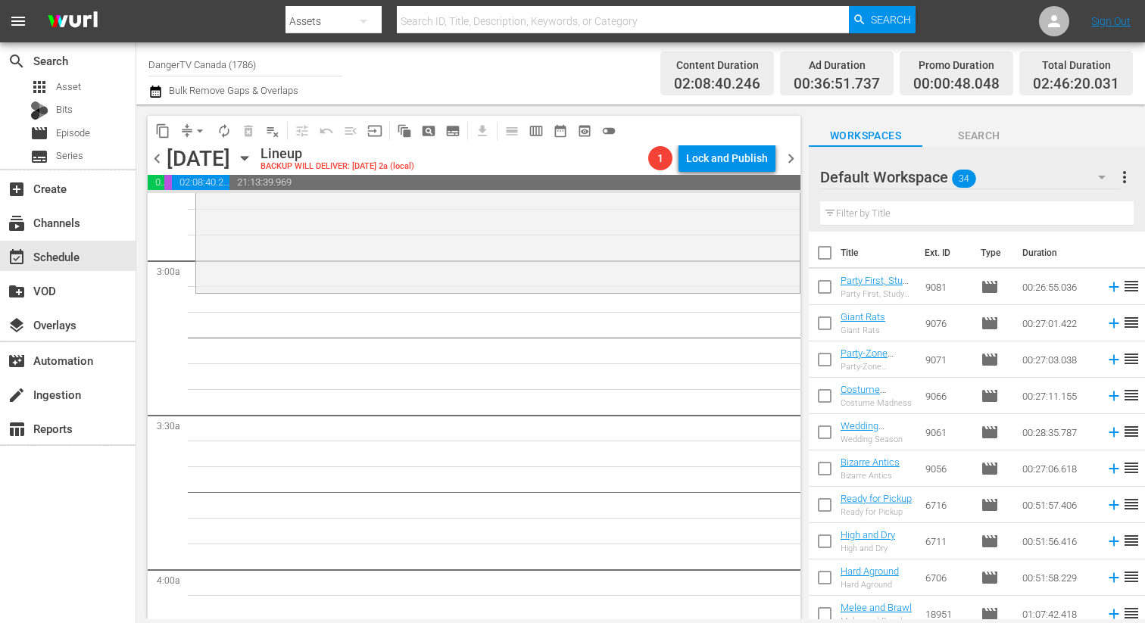
checkbox input "true"
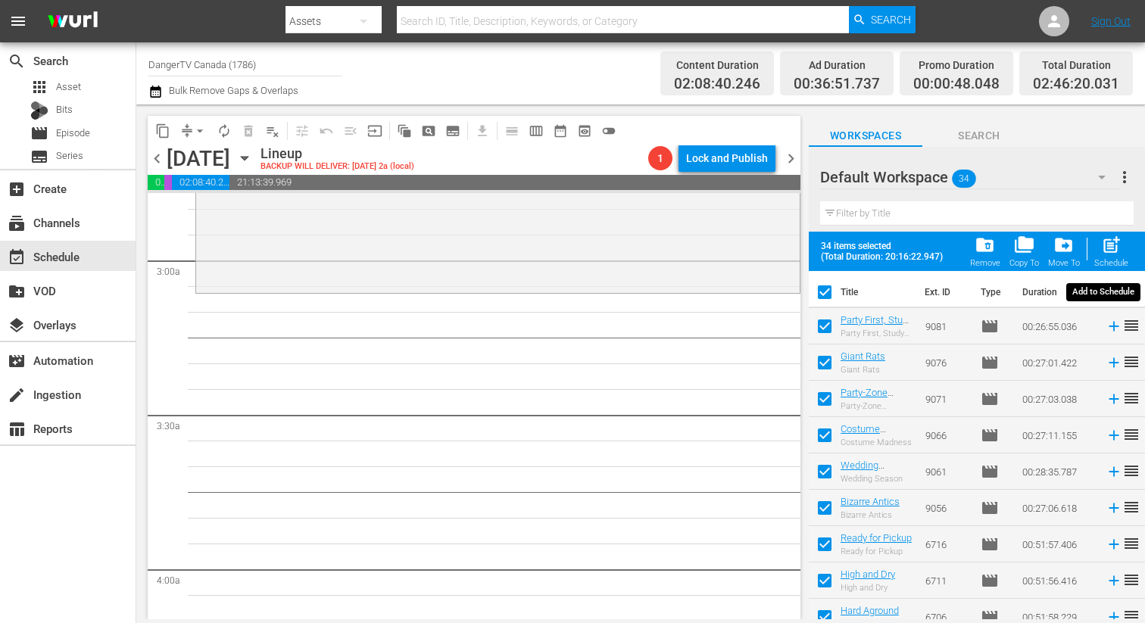
click at [1106, 243] on span "post_add" at bounding box center [1111, 245] width 20 height 20
checkbox input "false"
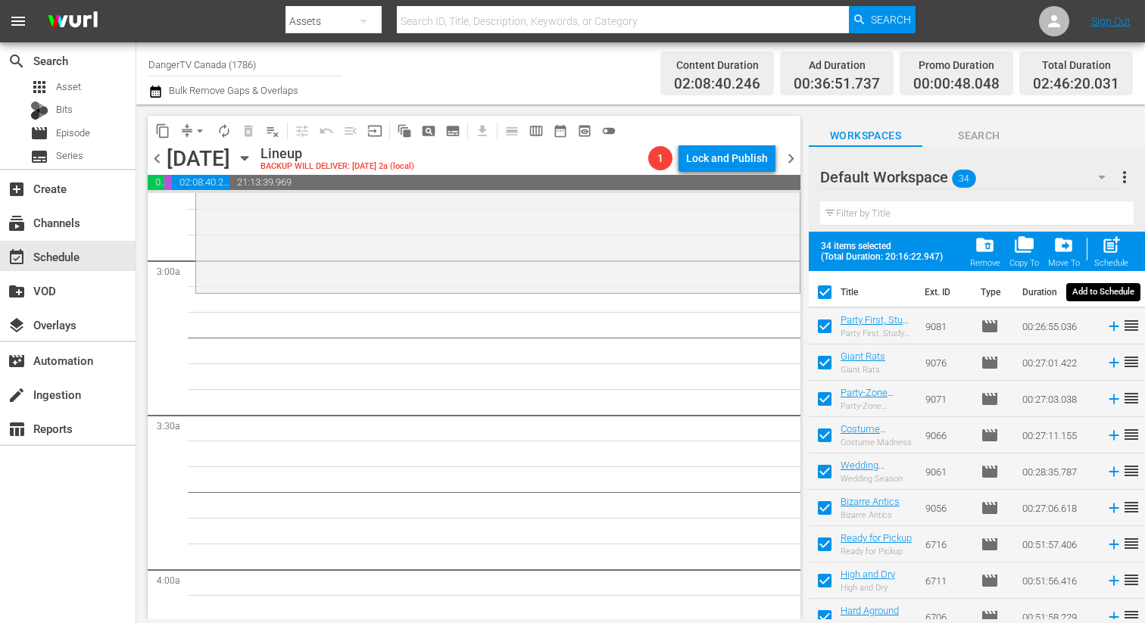
checkbox input "false"
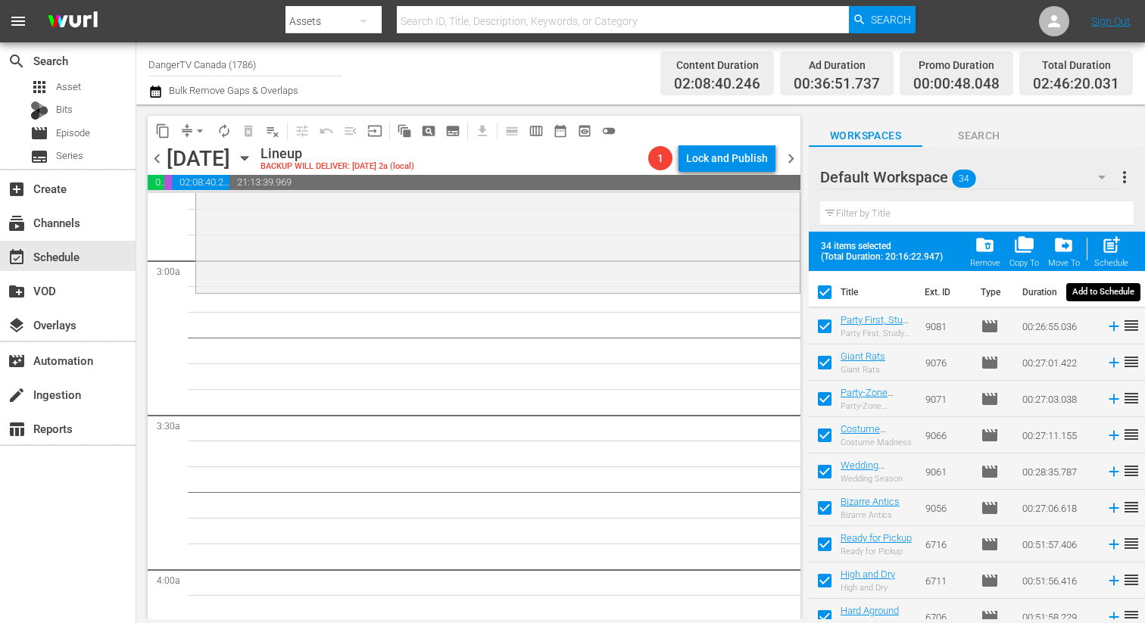
checkbox input "false"
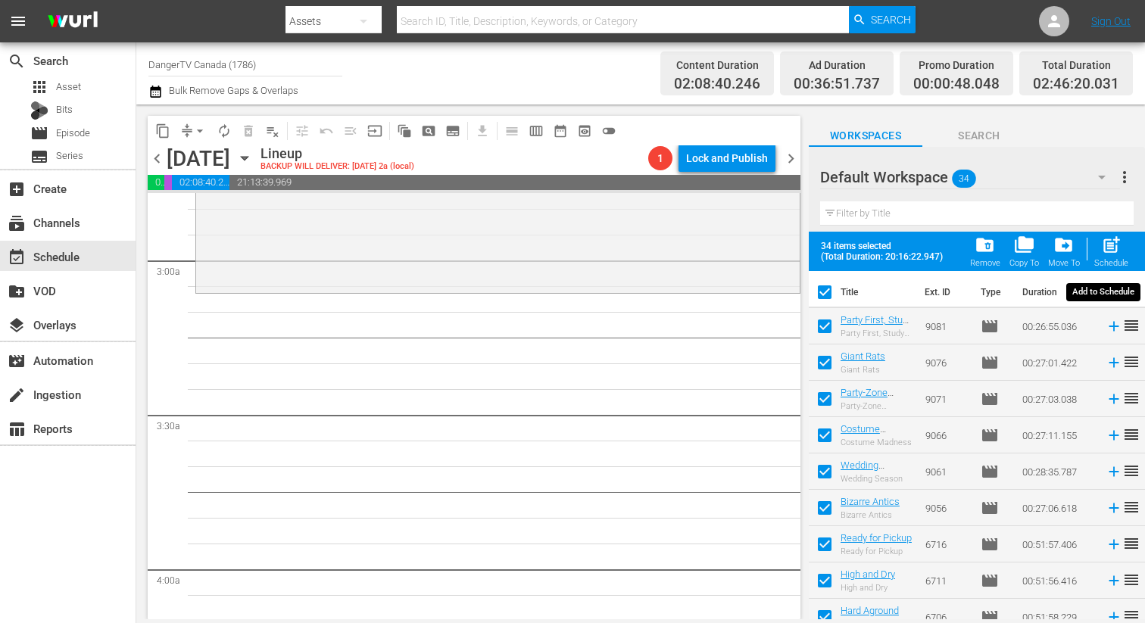
checkbox input "false"
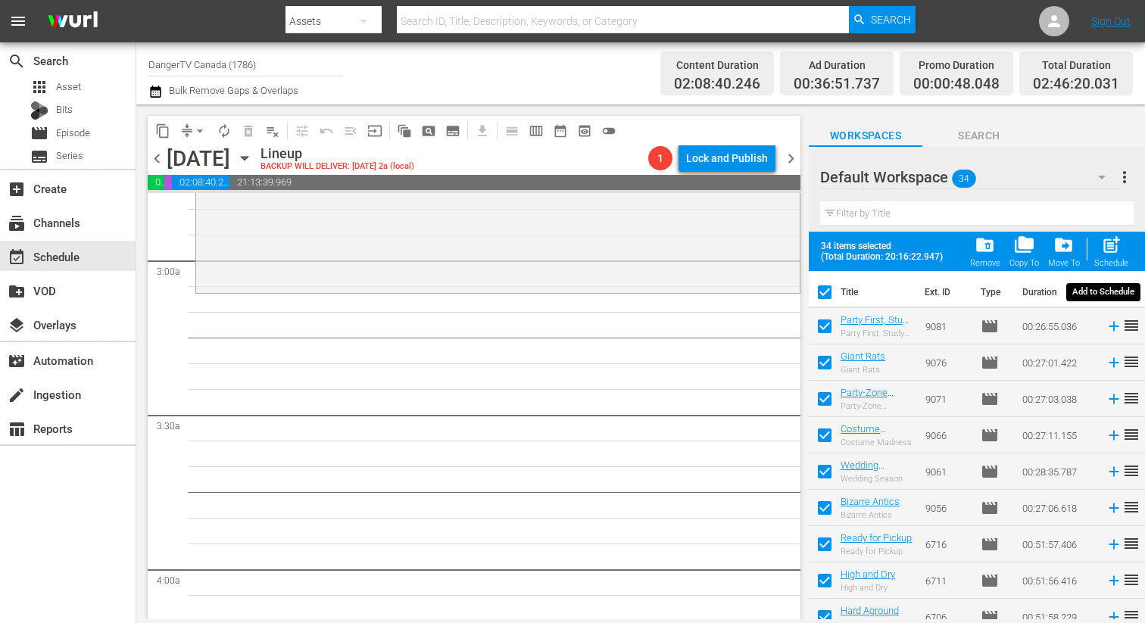
checkbox input "false"
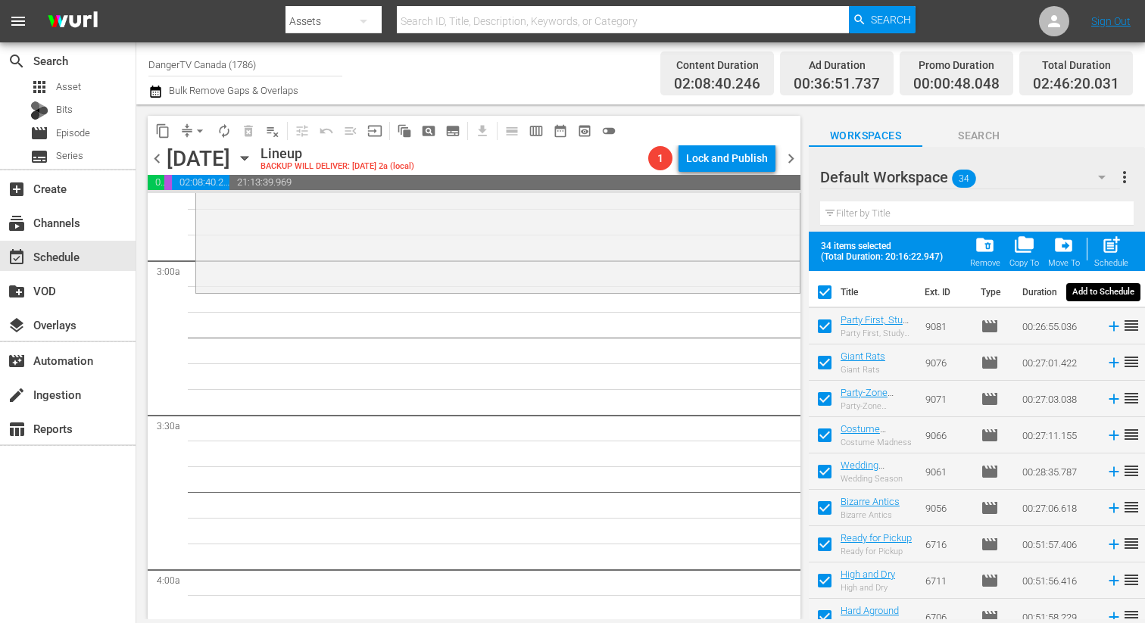
checkbox input "false"
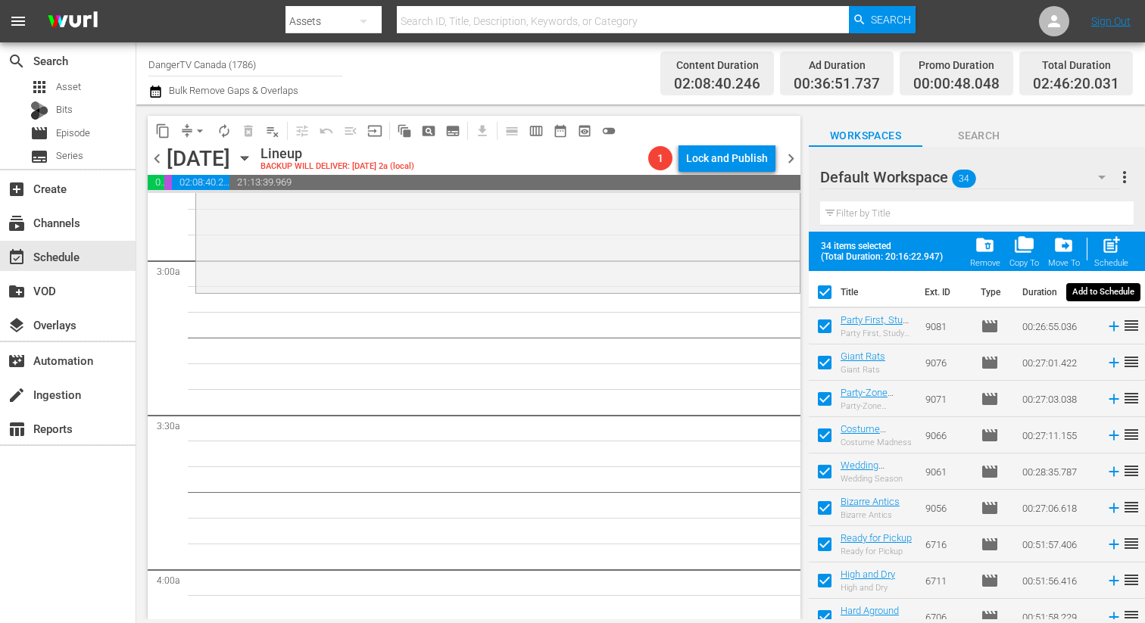
checkbox input "false"
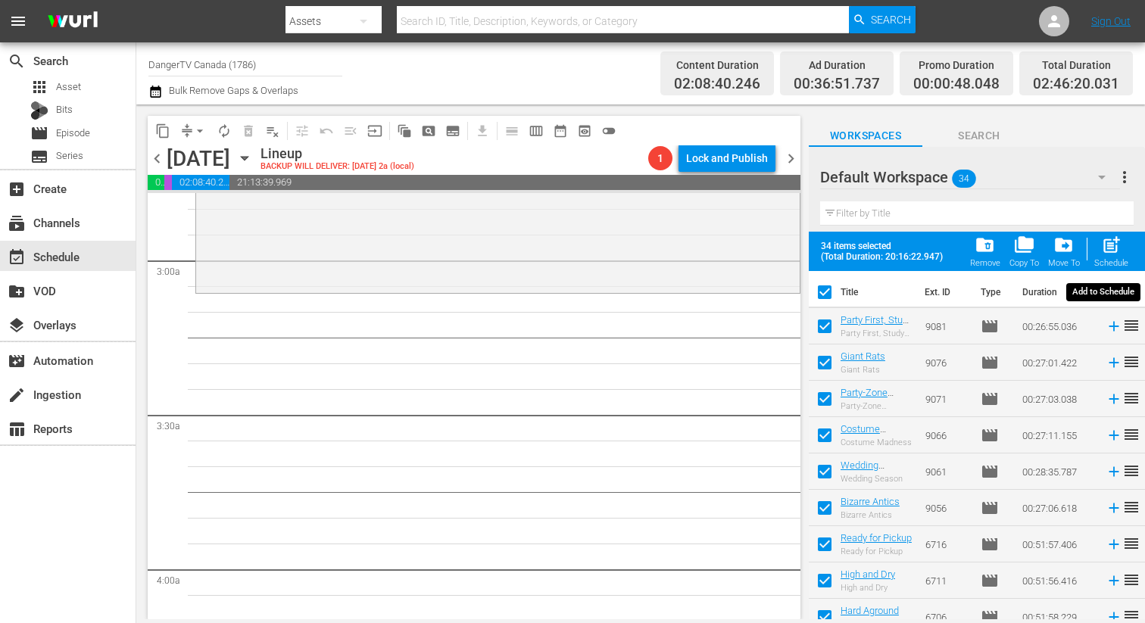
checkbox input "false"
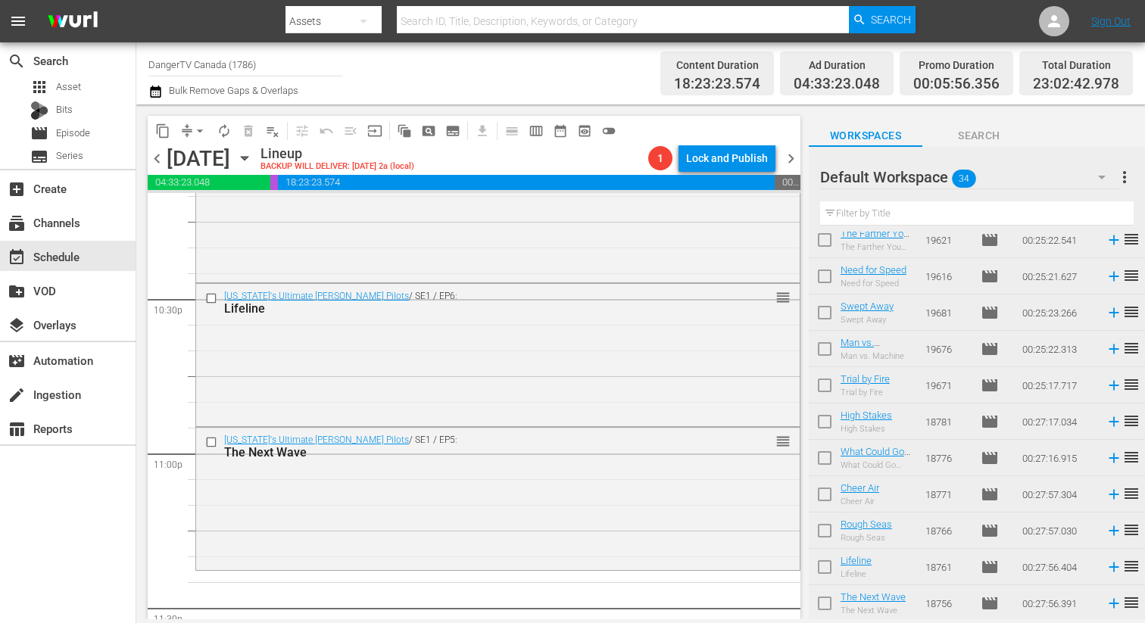
scroll to position [6986, 0]
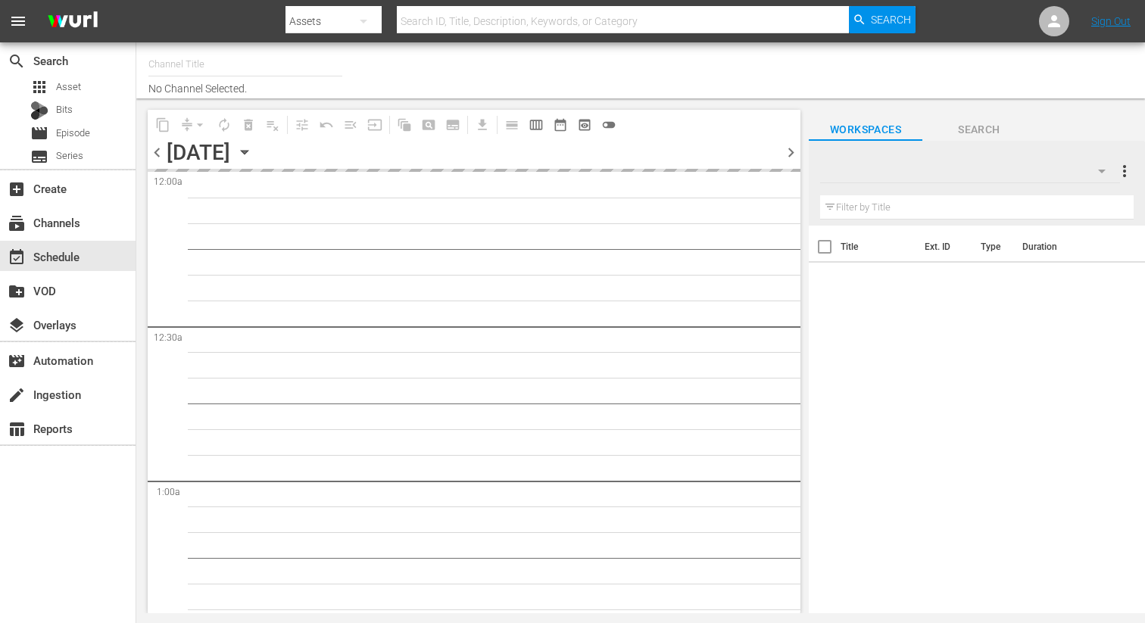
type input "DangerTV Canada (1786)"
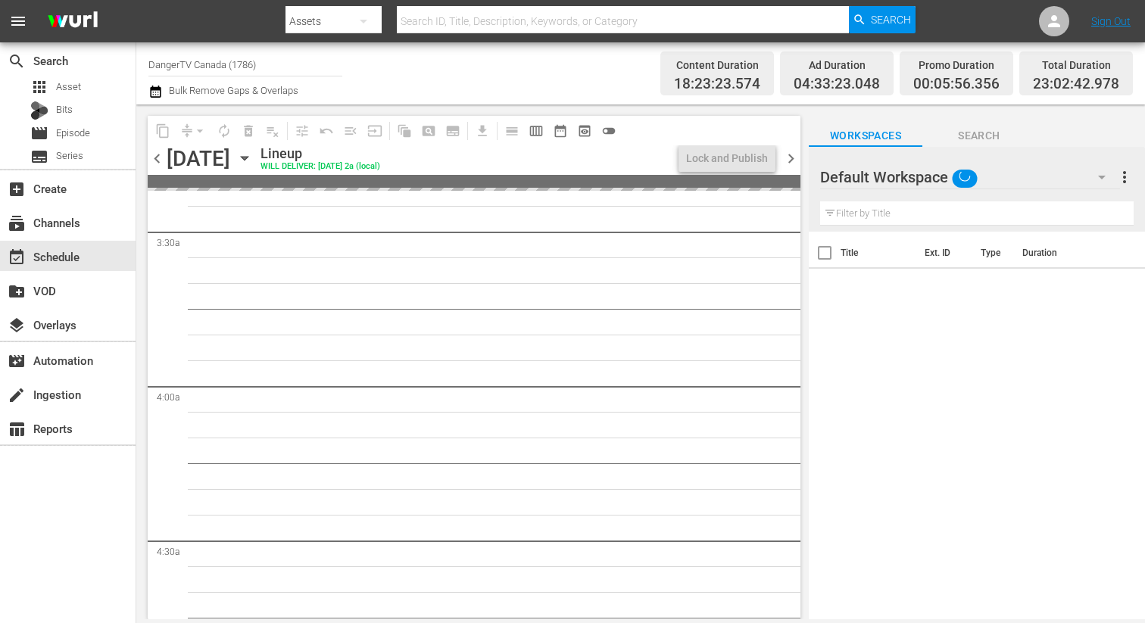
scroll to position [937, 0]
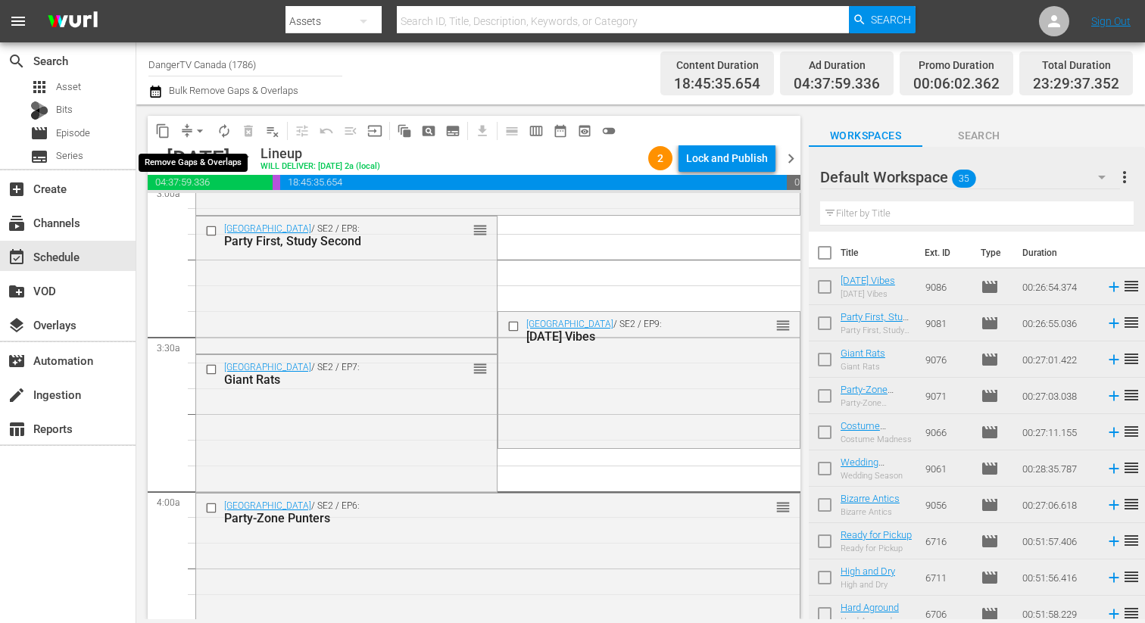
click at [199, 131] on span "arrow_drop_down" at bounding box center [199, 130] width 15 height 15
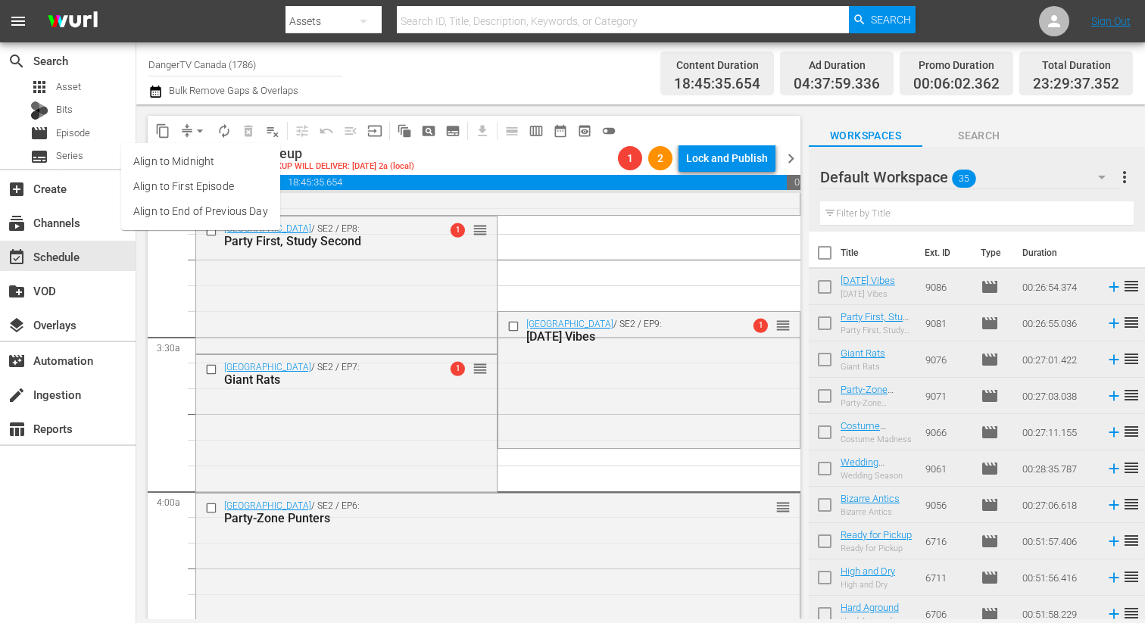
click at [209, 209] on li "Align to End of Previous Day" at bounding box center [200, 211] width 159 height 25
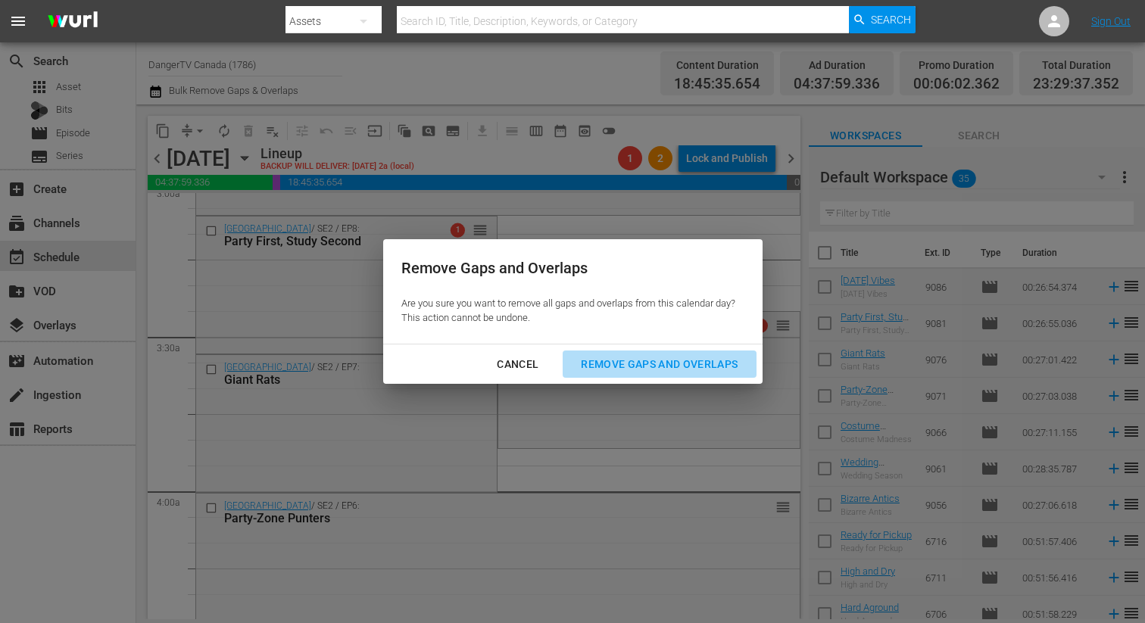
click at [612, 357] on div "Remove Gaps and Overlaps" at bounding box center [659, 364] width 181 height 19
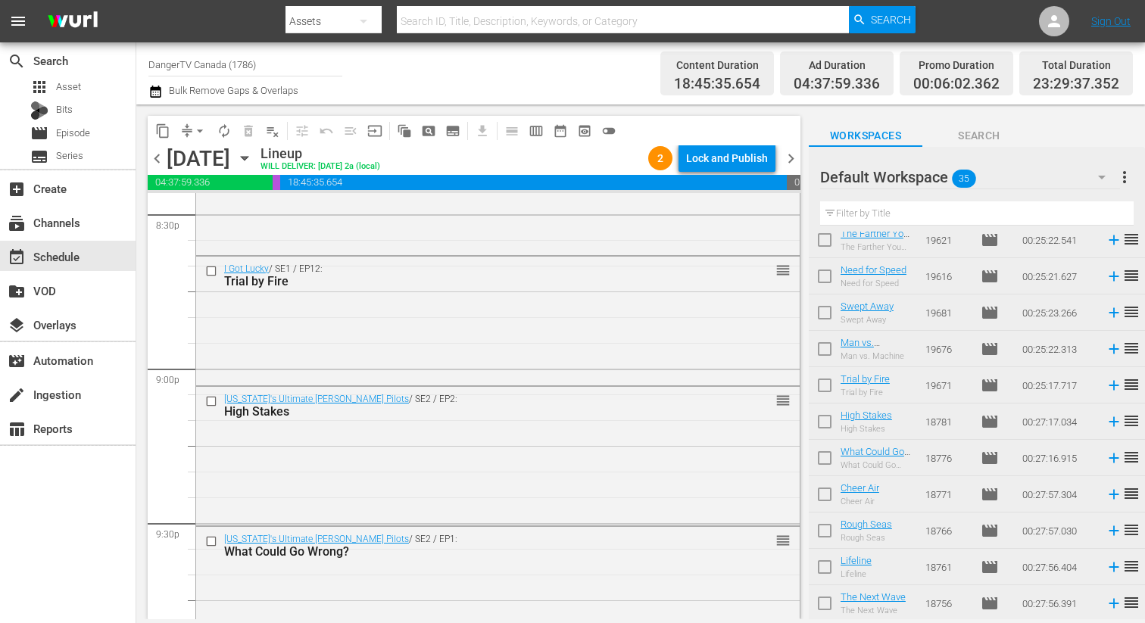
scroll to position [6986, 0]
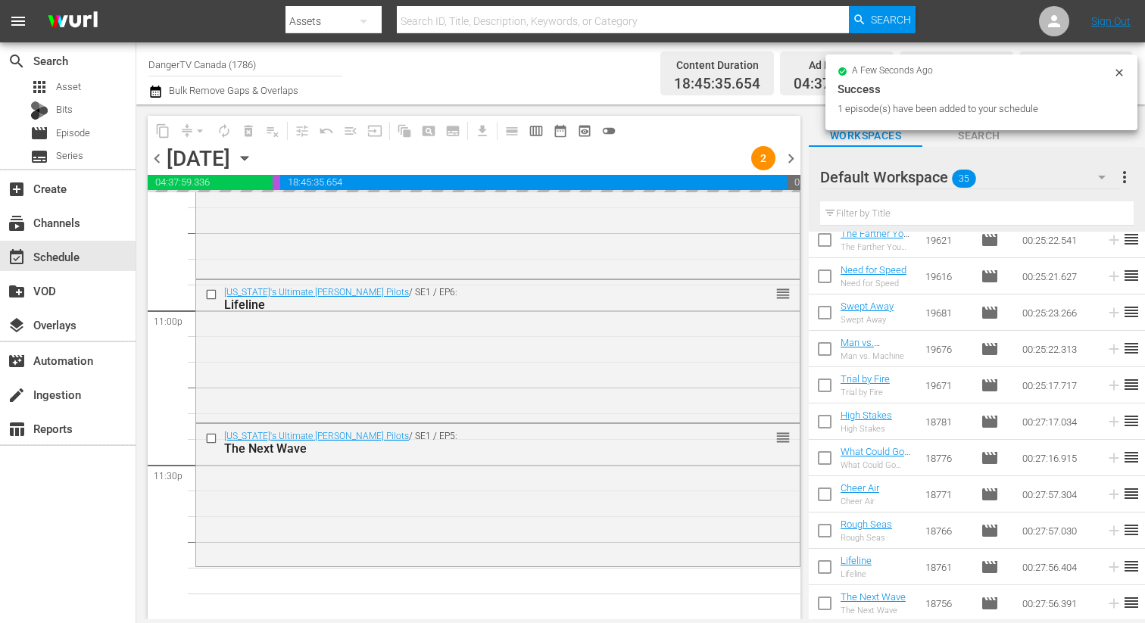
click at [825, 419] on input "checkbox" at bounding box center [825, 425] width 32 height 32
checkbox input "true"
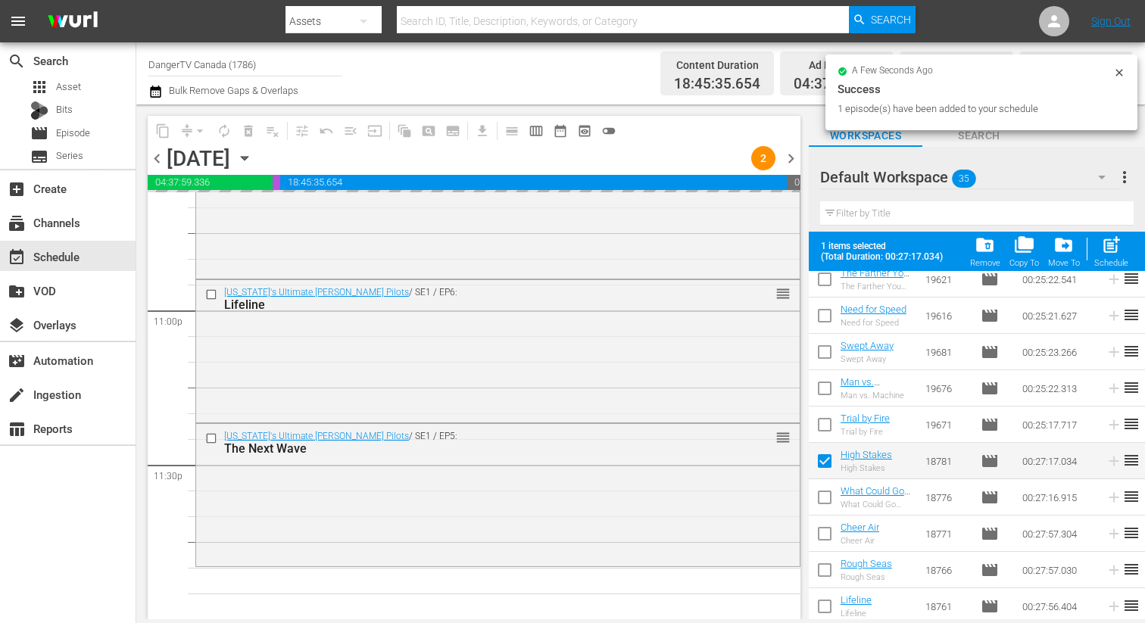
scroll to position [958, 0]
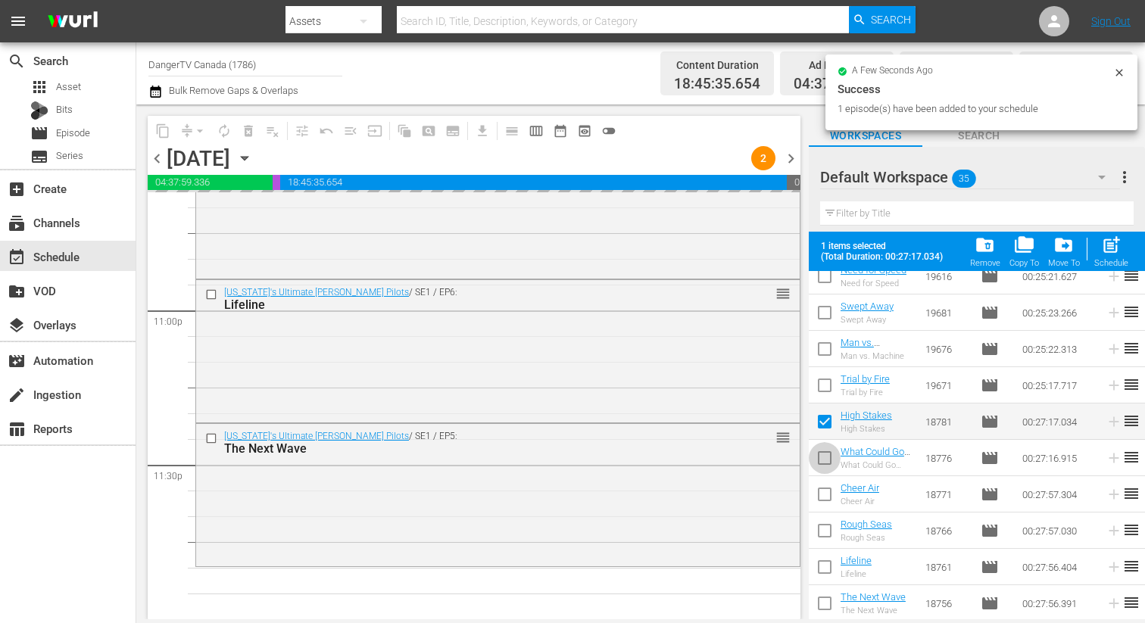
click at [822, 463] on input "checkbox" at bounding box center [825, 461] width 32 height 32
checkbox input "true"
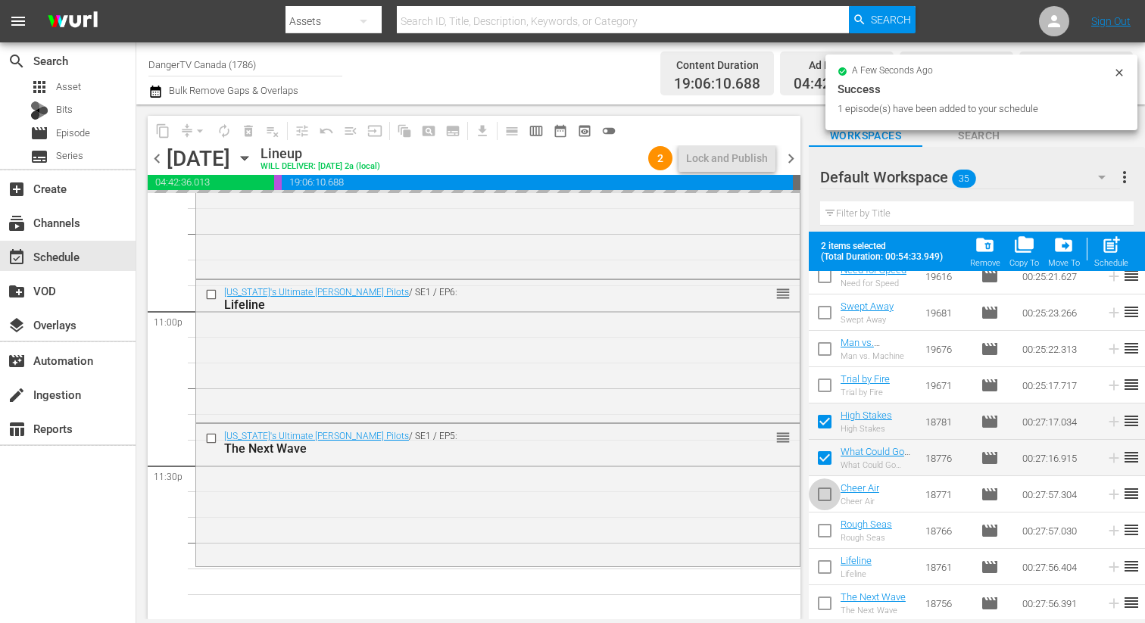
click at [827, 493] on input "checkbox" at bounding box center [825, 497] width 32 height 32
checkbox input "true"
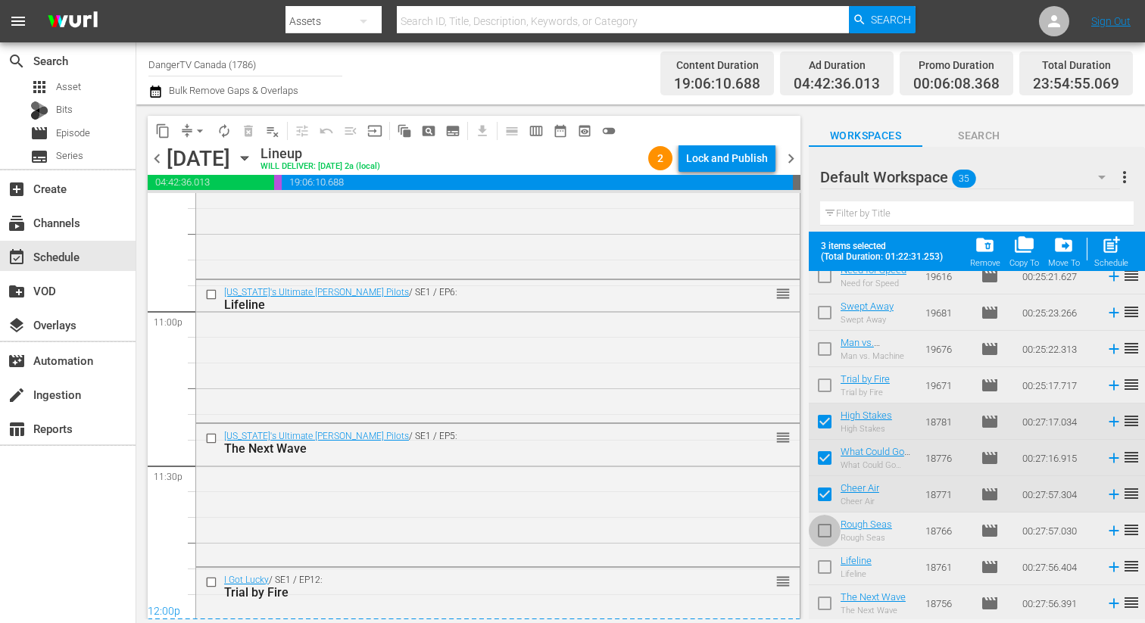
click at [824, 520] on input "checkbox" at bounding box center [825, 534] width 32 height 32
checkbox input "true"
drag, startPoint x: 830, startPoint y: 566, endPoint x: 829, endPoint y: 583, distance: 16.7
click at [830, 566] on input "checkbox" at bounding box center [825, 570] width 32 height 32
checkbox input "true"
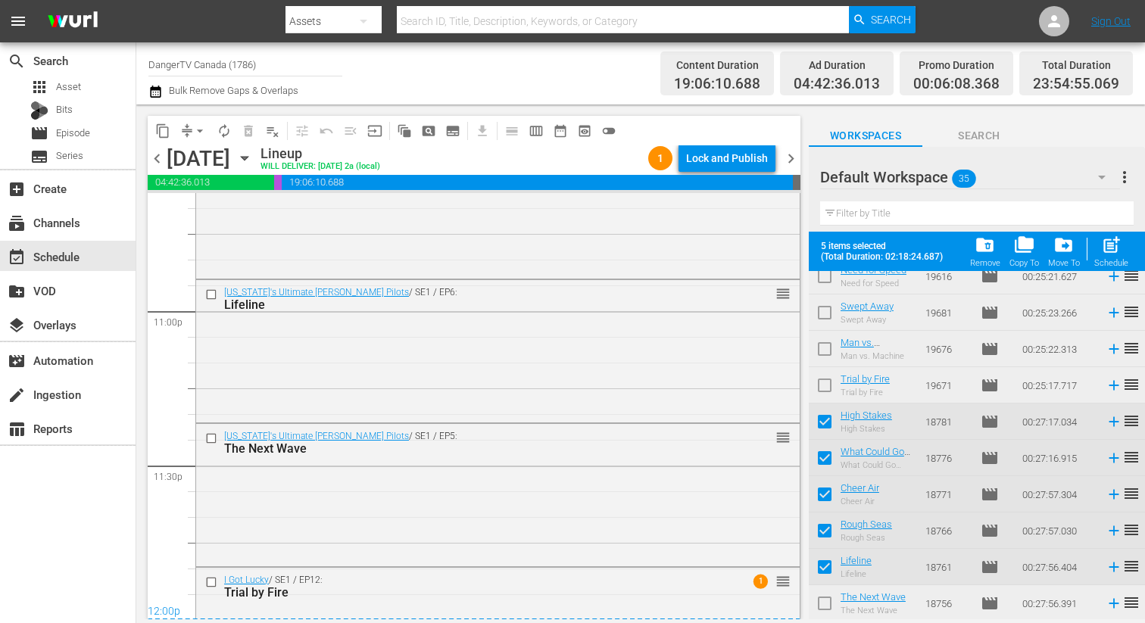
click at [828, 602] on input "checkbox" at bounding box center [825, 606] width 32 height 32
checkbox input "true"
click at [748, 150] on div "Lock and Publish" at bounding box center [727, 158] width 82 height 27
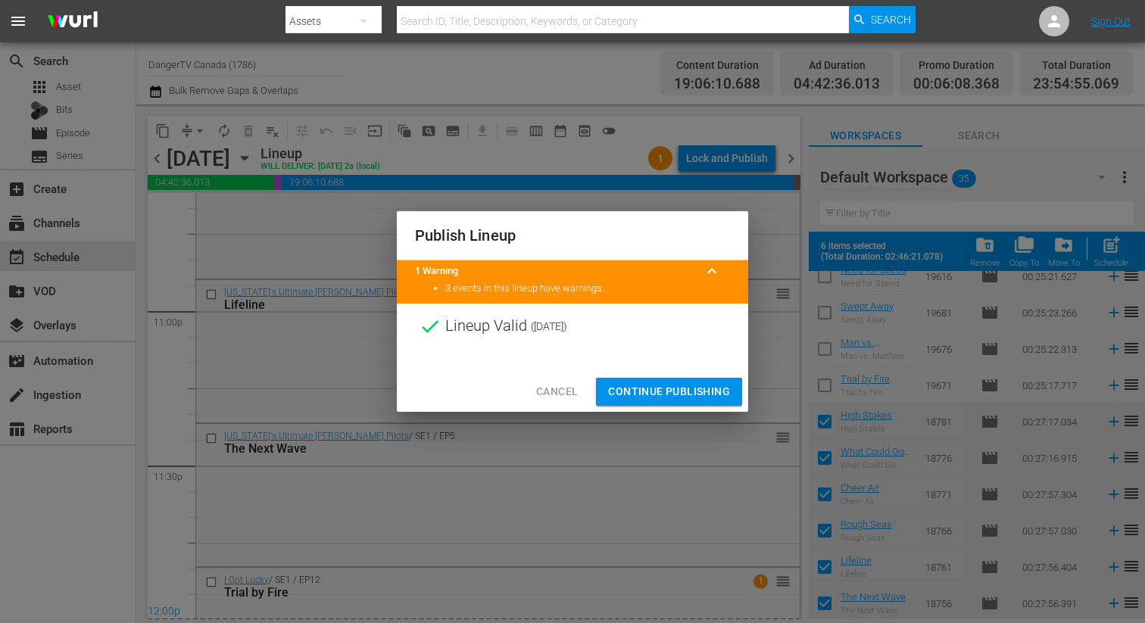
click at [675, 395] on span "Continue Publishing" at bounding box center [669, 391] width 122 height 19
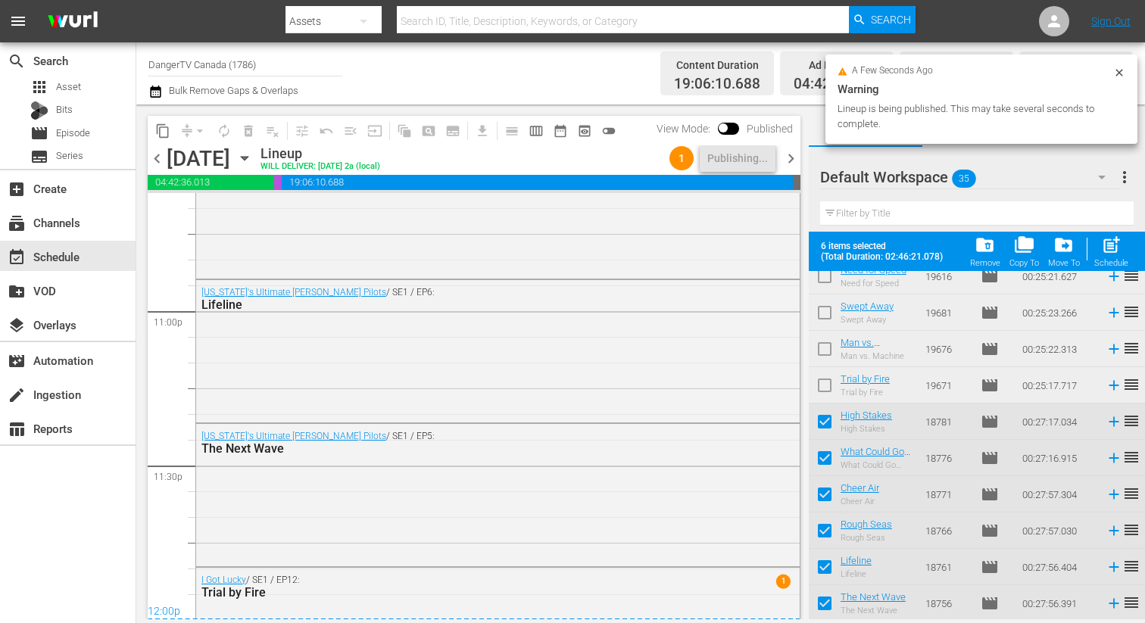
click at [786, 151] on span "chevron_right" at bounding box center [790, 158] width 19 height 19
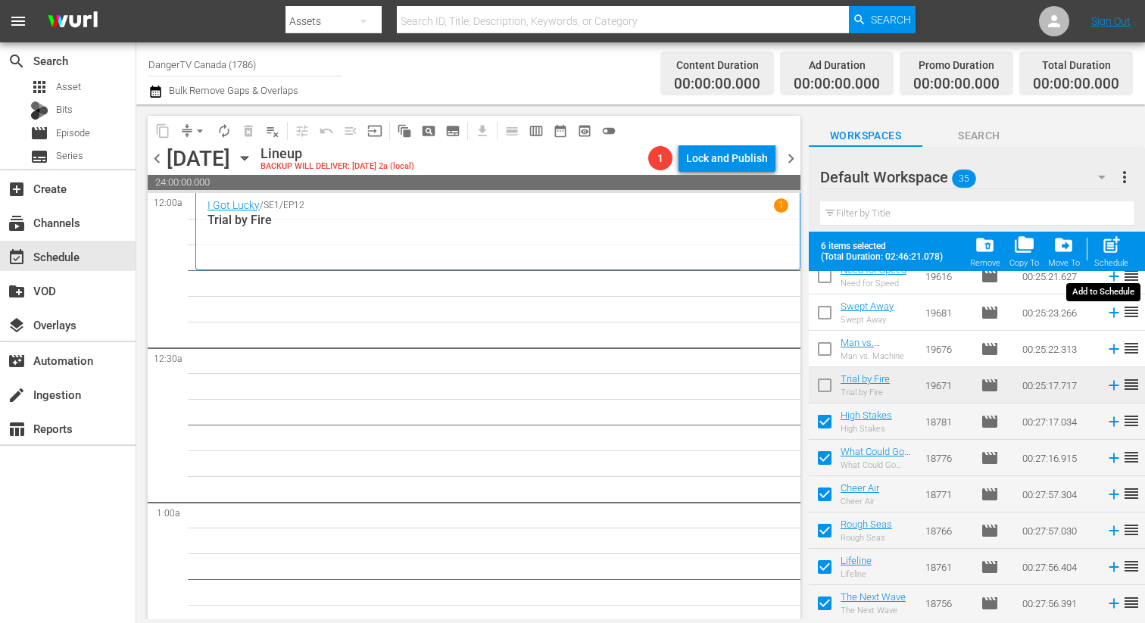
click at [1111, 249] on span "post_add" at bounding box center [1111, 245] width 20 height 20
checkbox input "false"
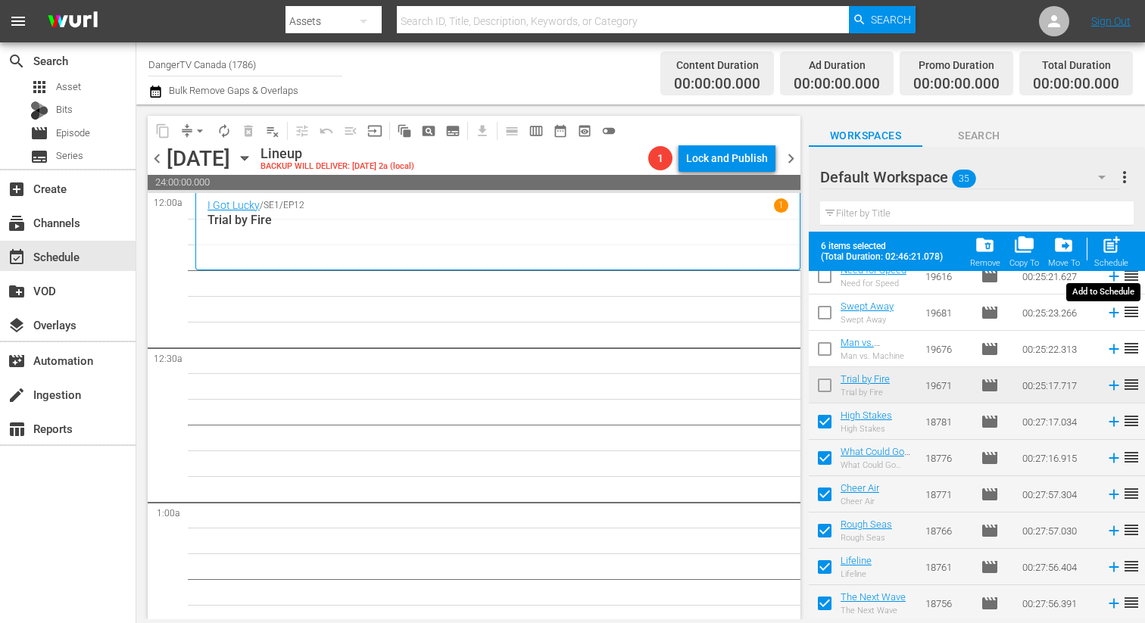
checkbox input "false"
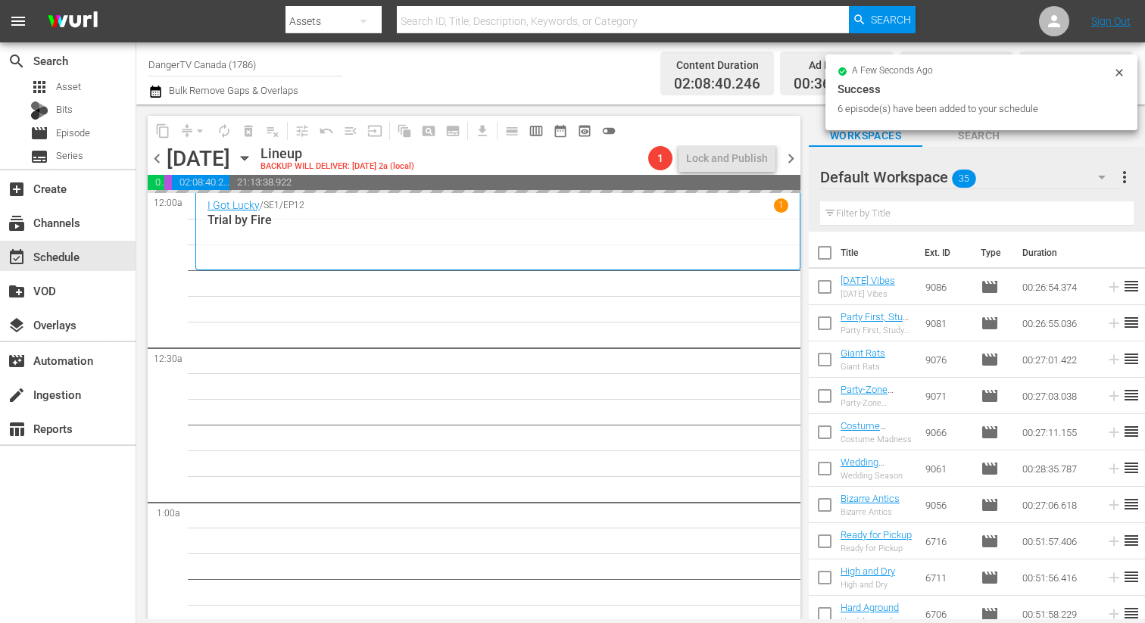
click at [823, 251] on input "checkbox" at bounding box center [825, 256] width 32 height 32
checkbox input "true"
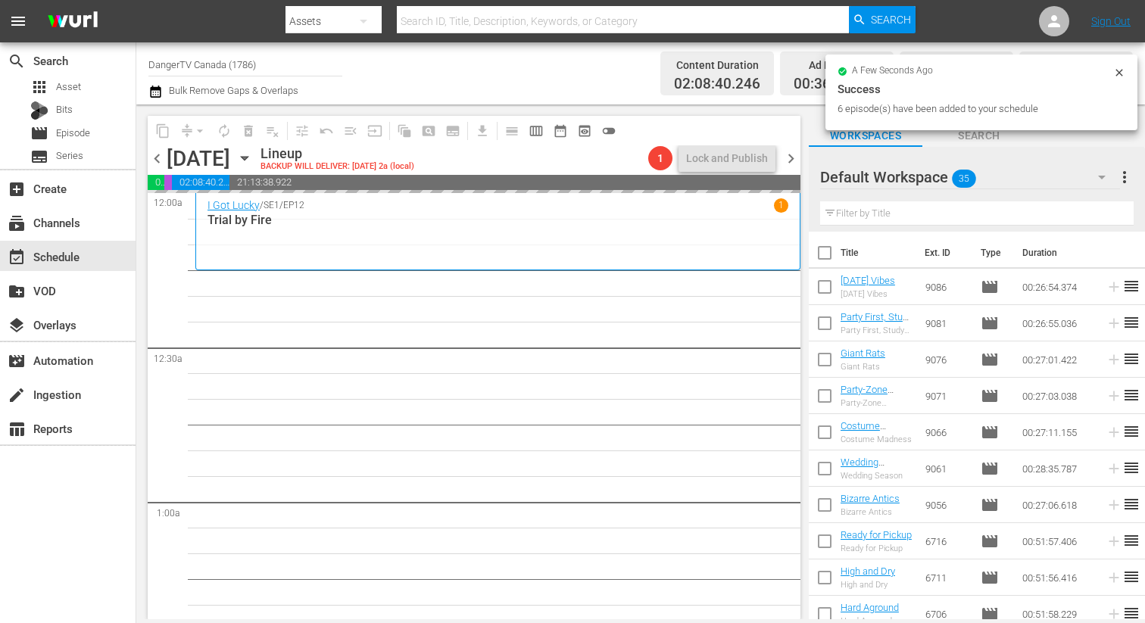
checkbox input "true"
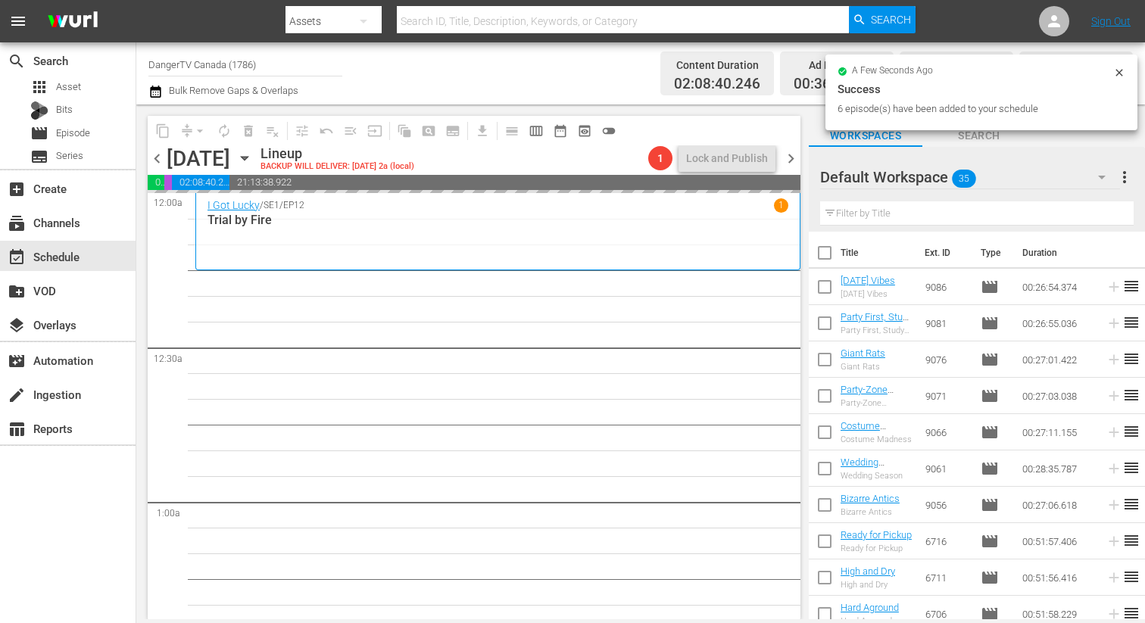
checkbox input "true"
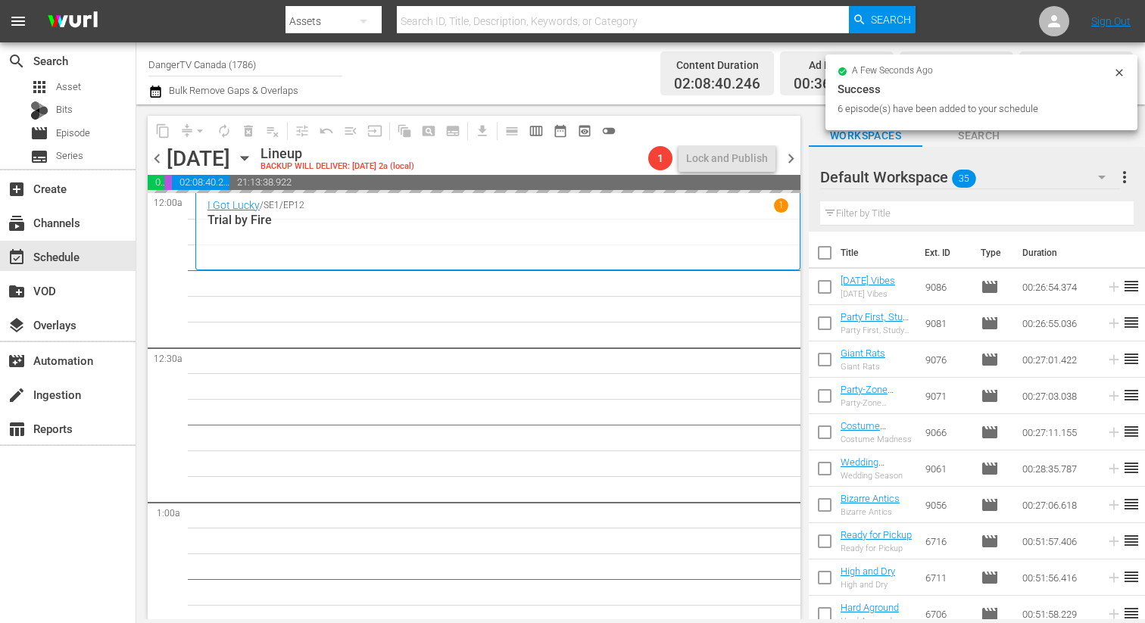
checkbox input "true"
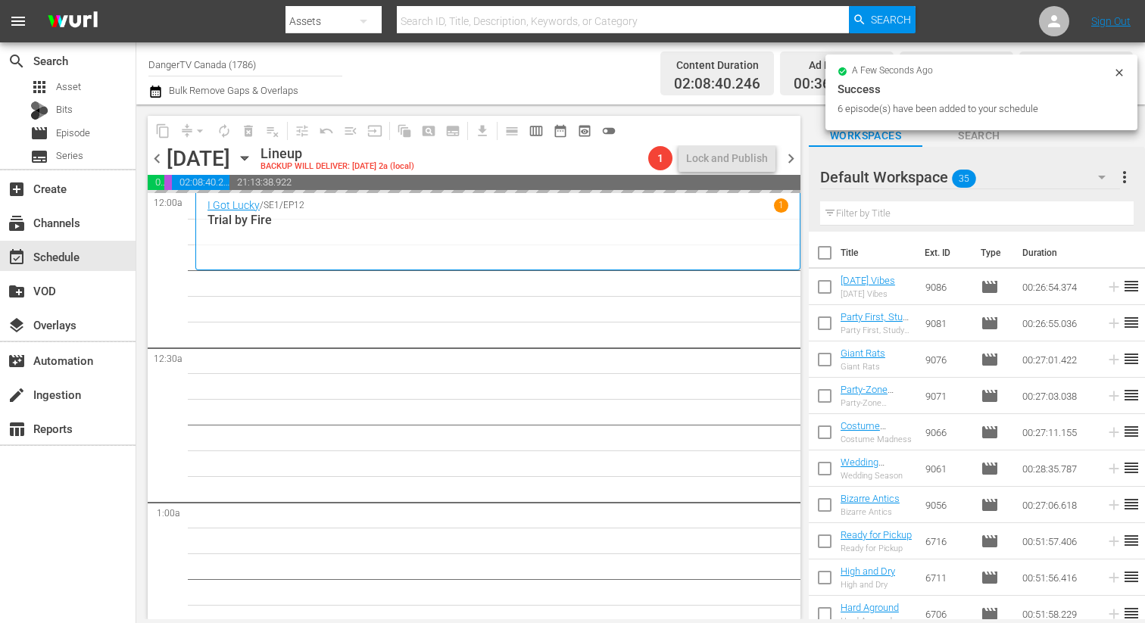
checkbox input "true"
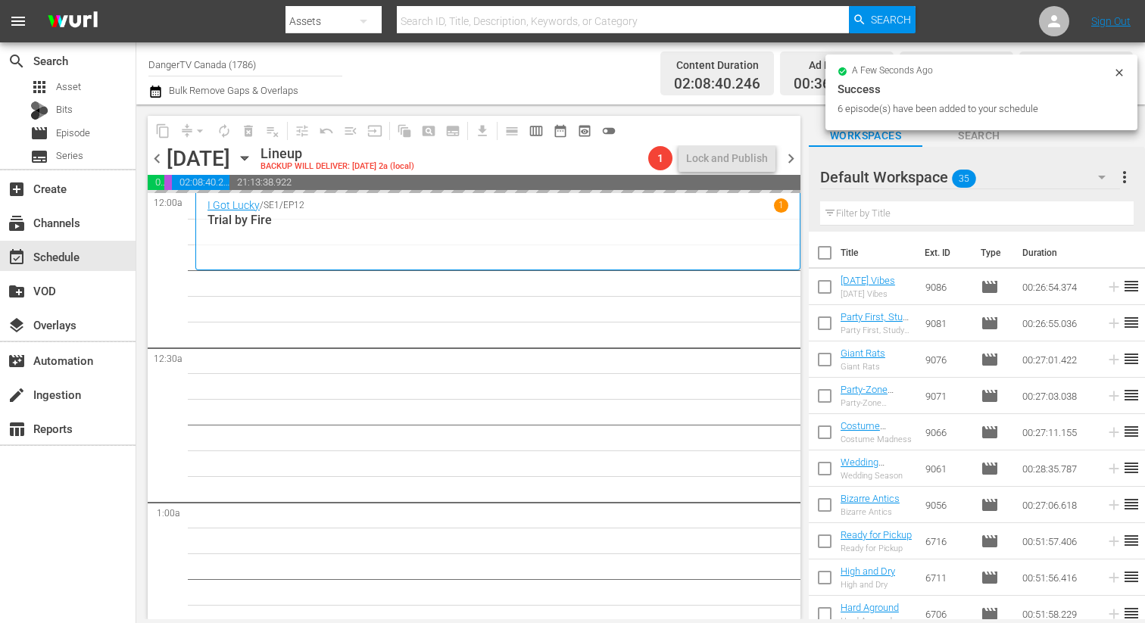
checkbox input "true"
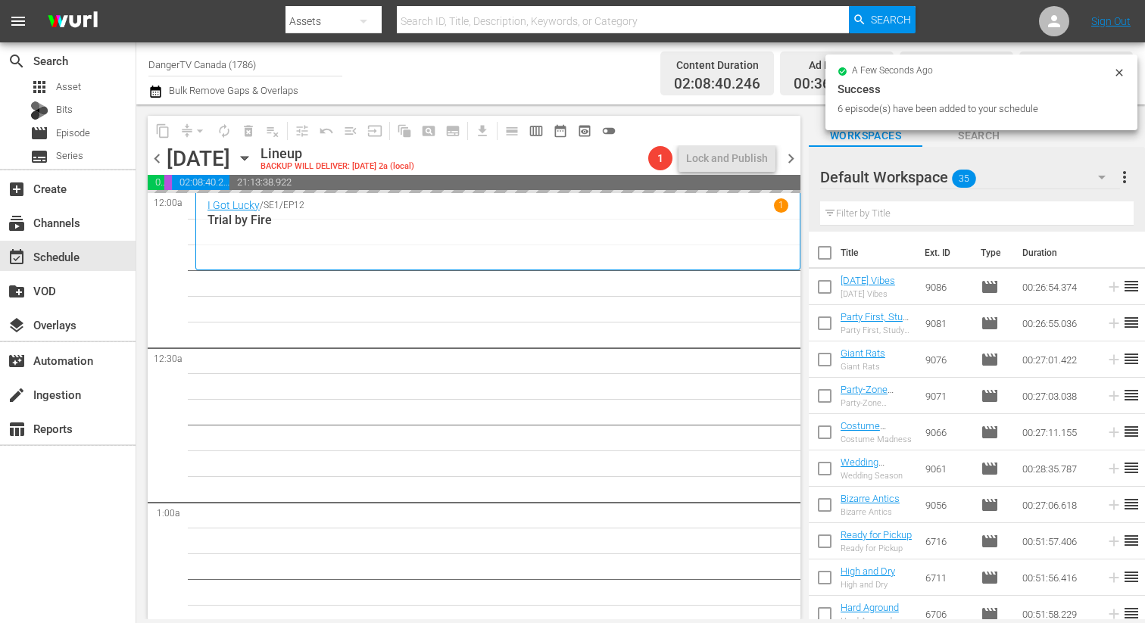
checkbox input "true"
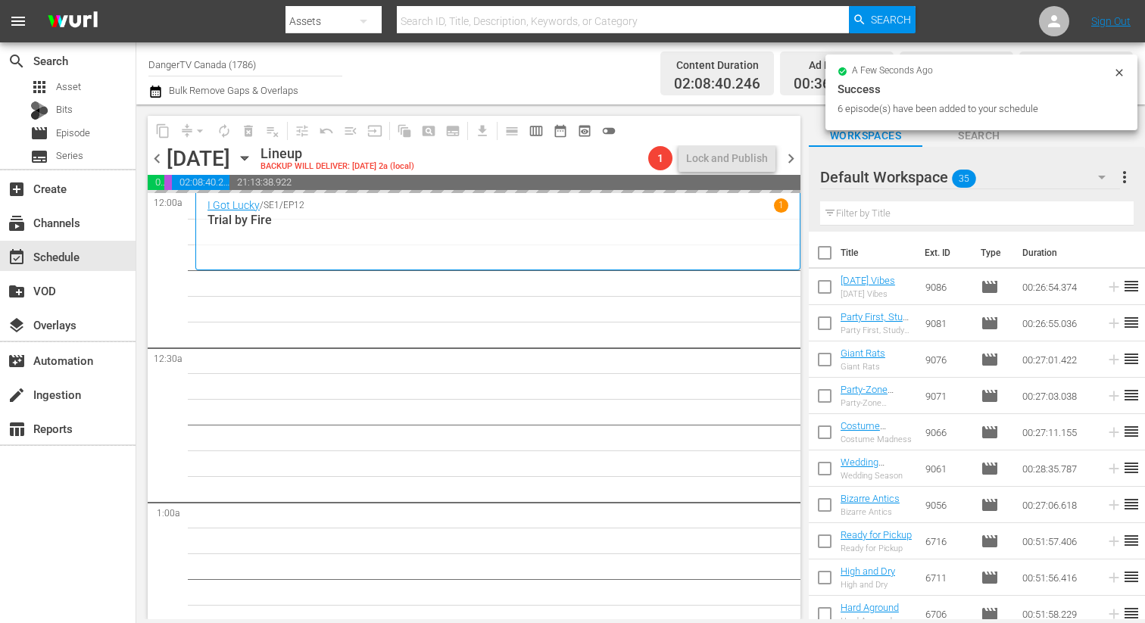
checkbox input "true"
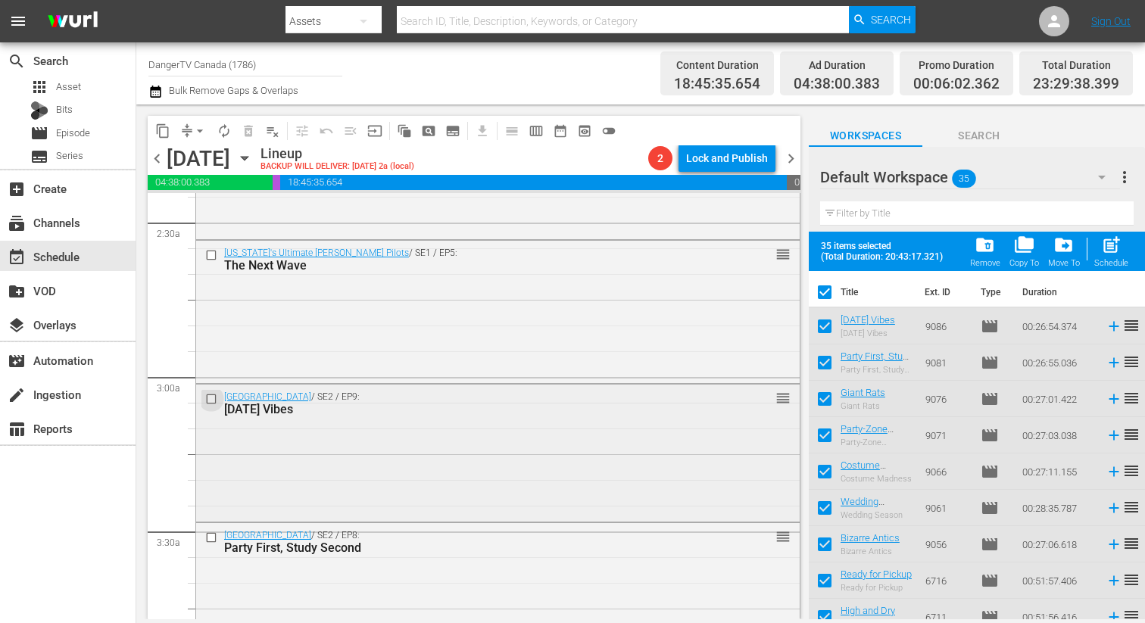
click at [213, 397] on input "checkbox" at bounding box center [213, 399] width 16 height 13
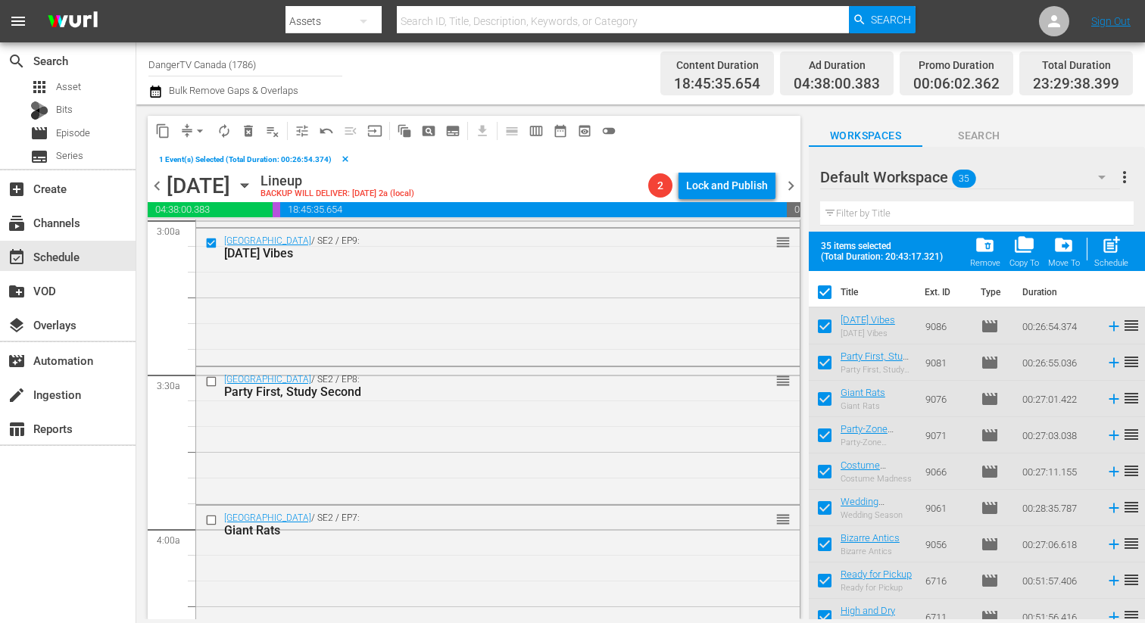
scroll to position [939, 0]
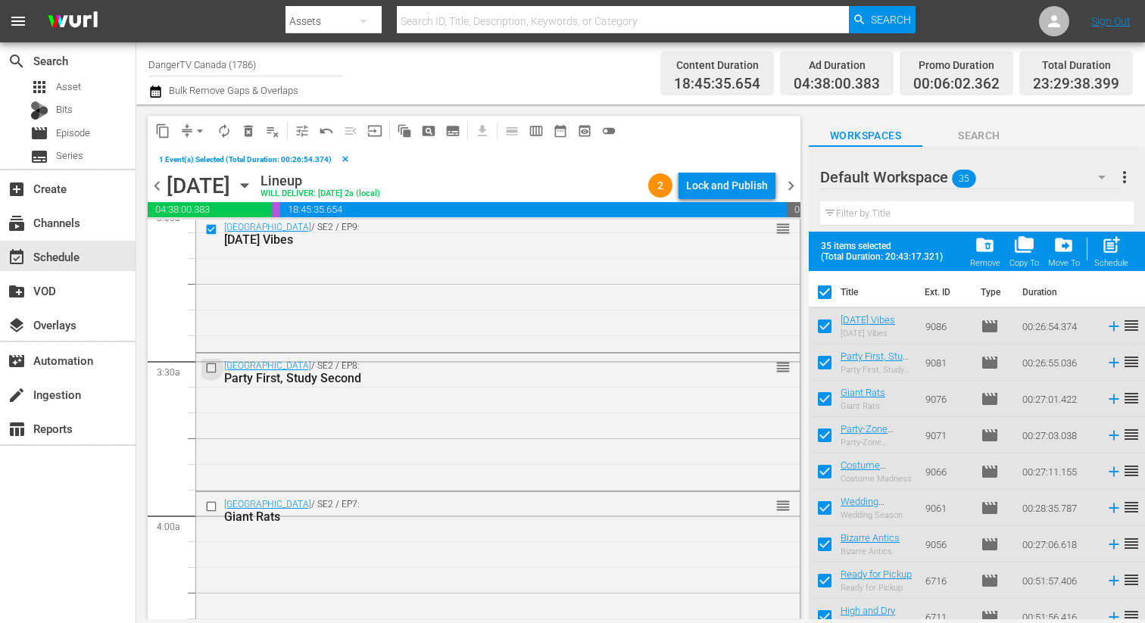
click at [211, 367] on input "checkbox" at bounding box center [213, 368] width 16 height 13
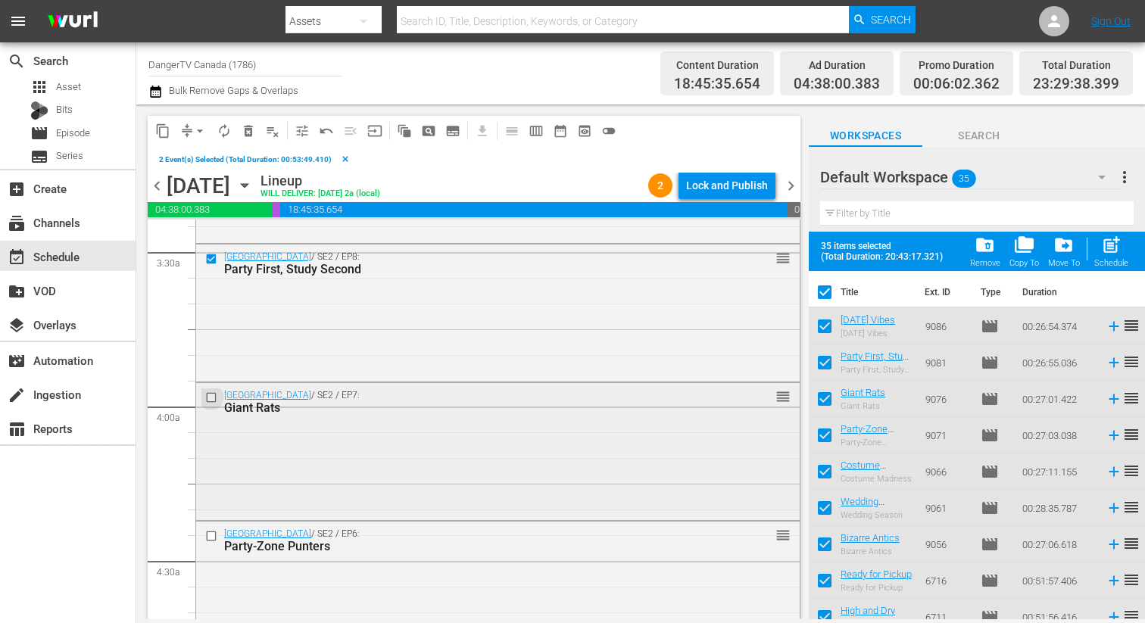
click at [211, 399] on input "checkbox" at bounding box center [213, 397] width 16 height 13
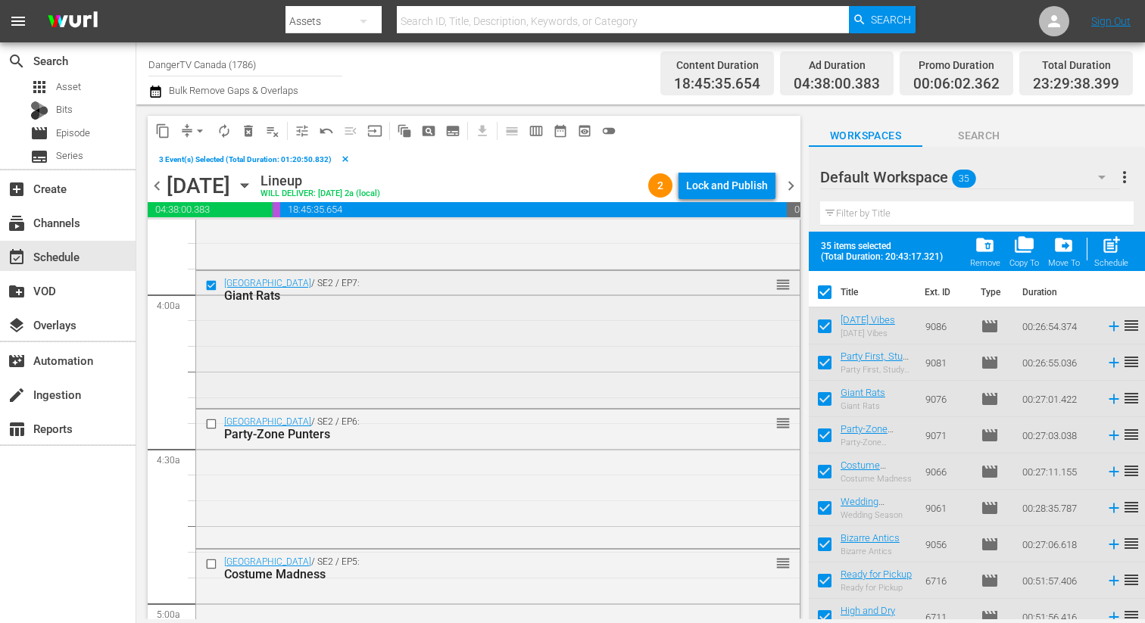
scroll to position [1236, 0]
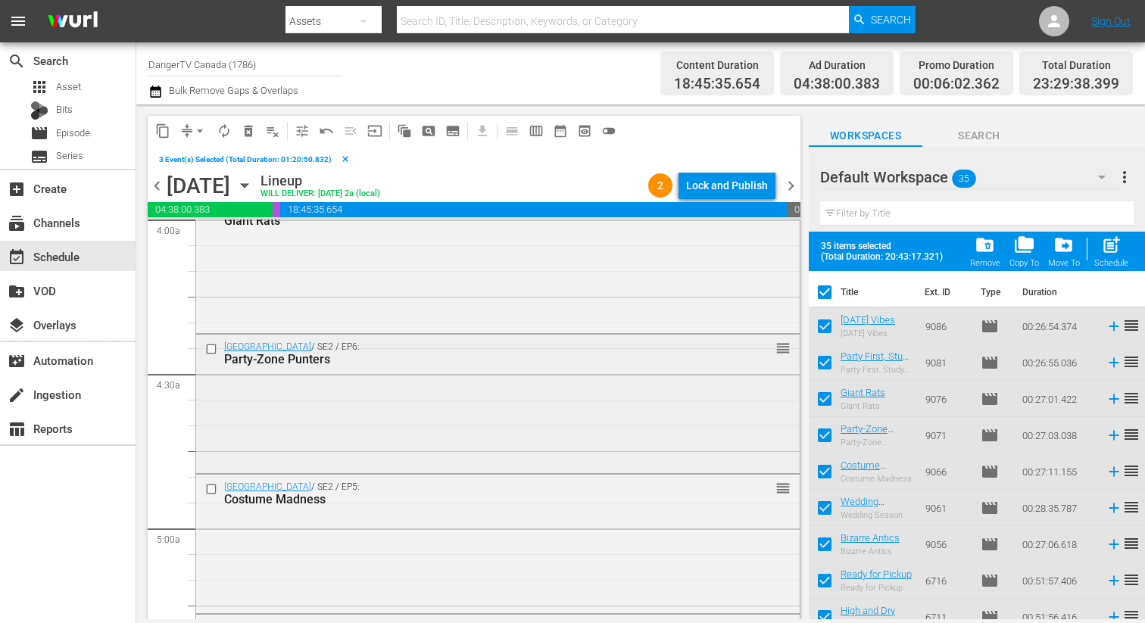
click at [211, 350] on input "checkbox" at bounding box center [213, 349] width 16 height 13
click at [210, 490] on input "checkbox" at bounding box center [213, 488] width 16 height 13
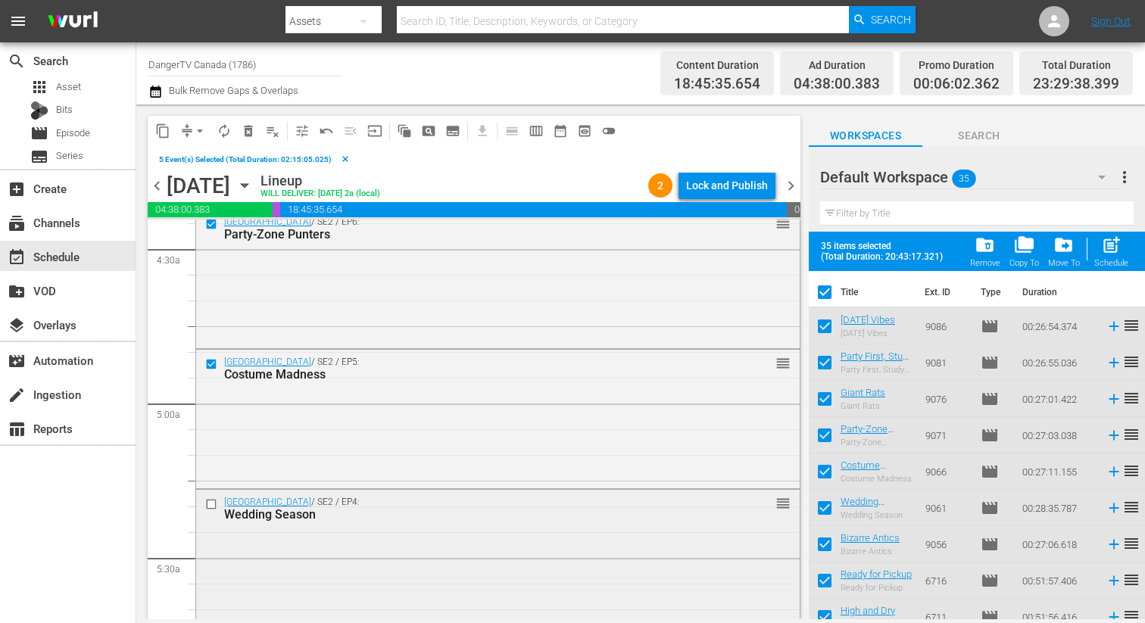
scroll to position [1432, 0]
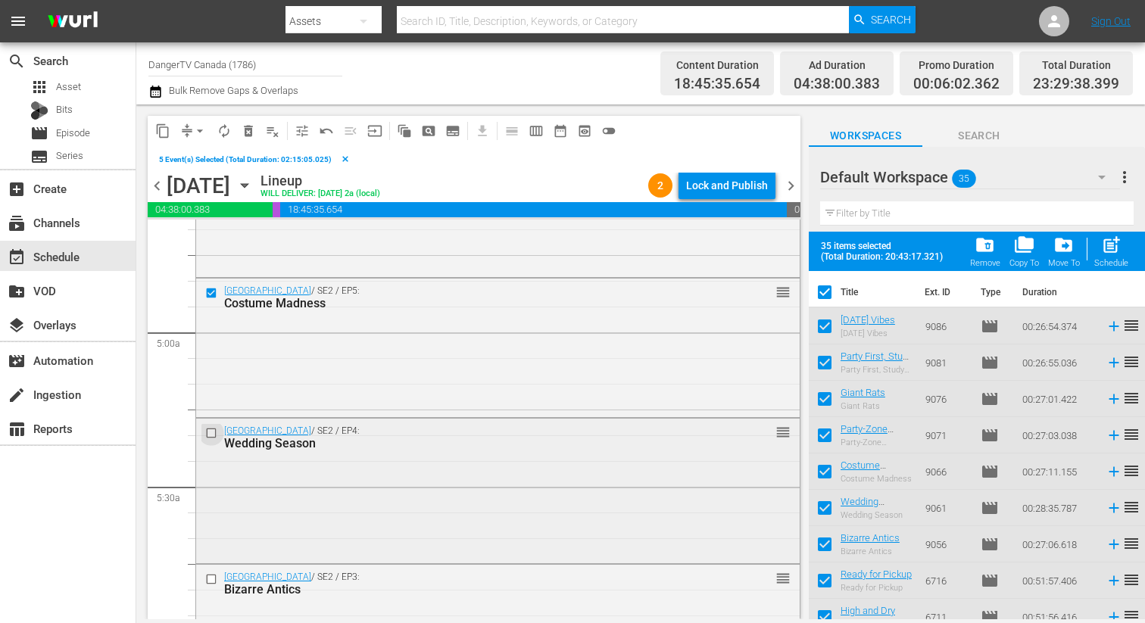
click at [213, 430] on input "checkbox" at bounding box center [213, 432] width 16 height 13
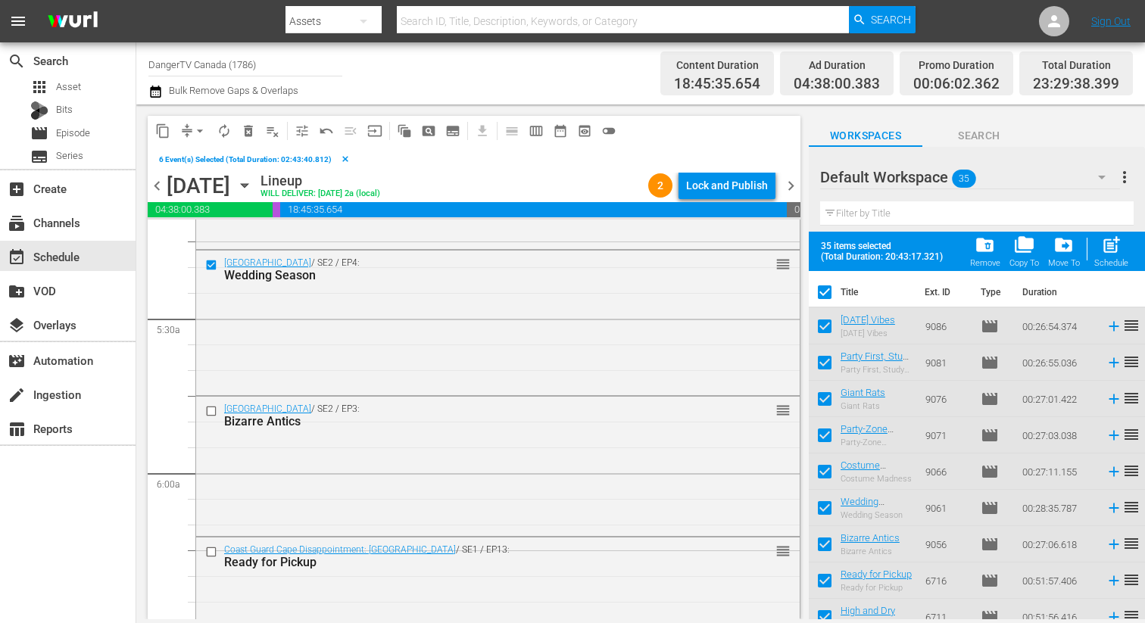
scroll to position [1690, 0]
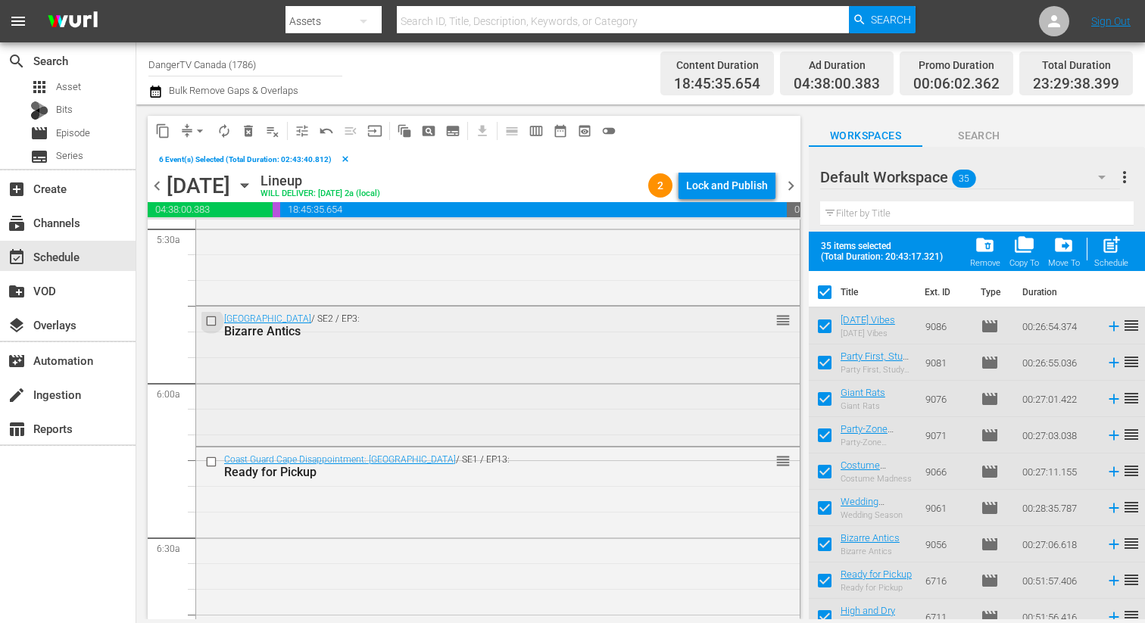
click at [213, 322] on input "checkbox" at bounding box center [213, 321] width 16 height 13
click at [210, 459] on input "checkbox" at bounding box center [213, 461] width 16 height 13
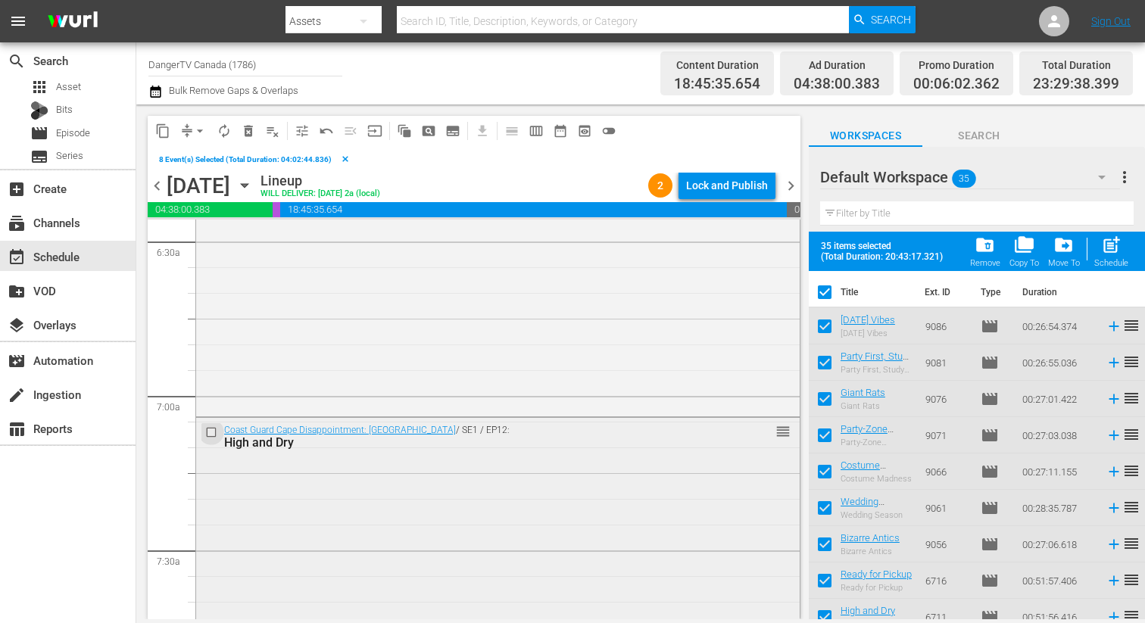
click at [211, 433] on input "checkbox" at bounding box center [213, 432] width 16 height 13
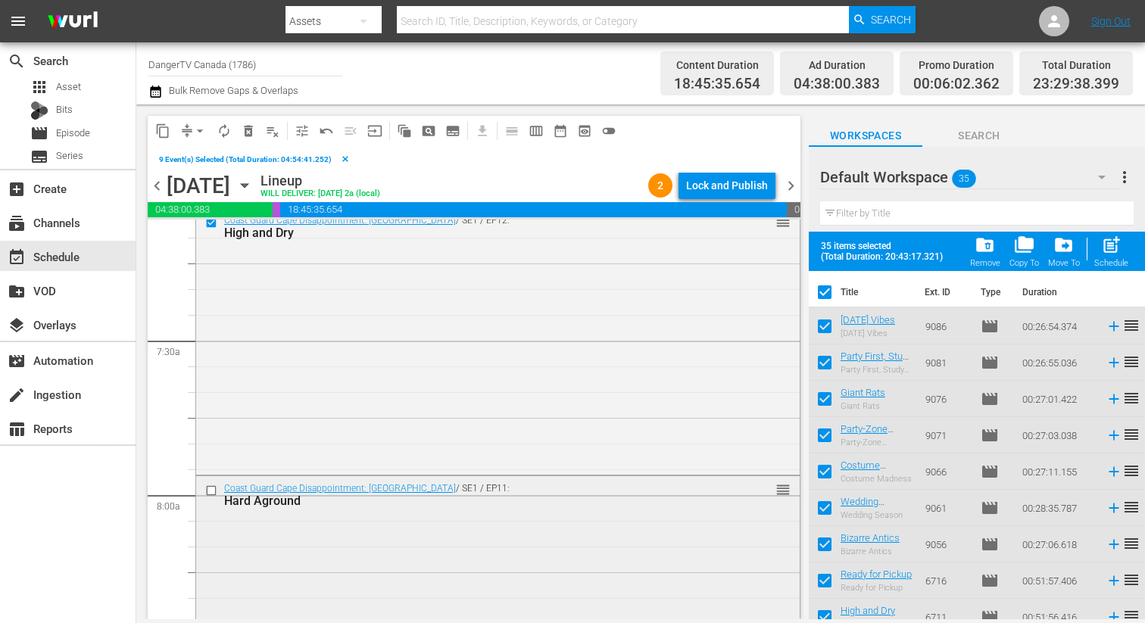
scroll to position [2267, 0]
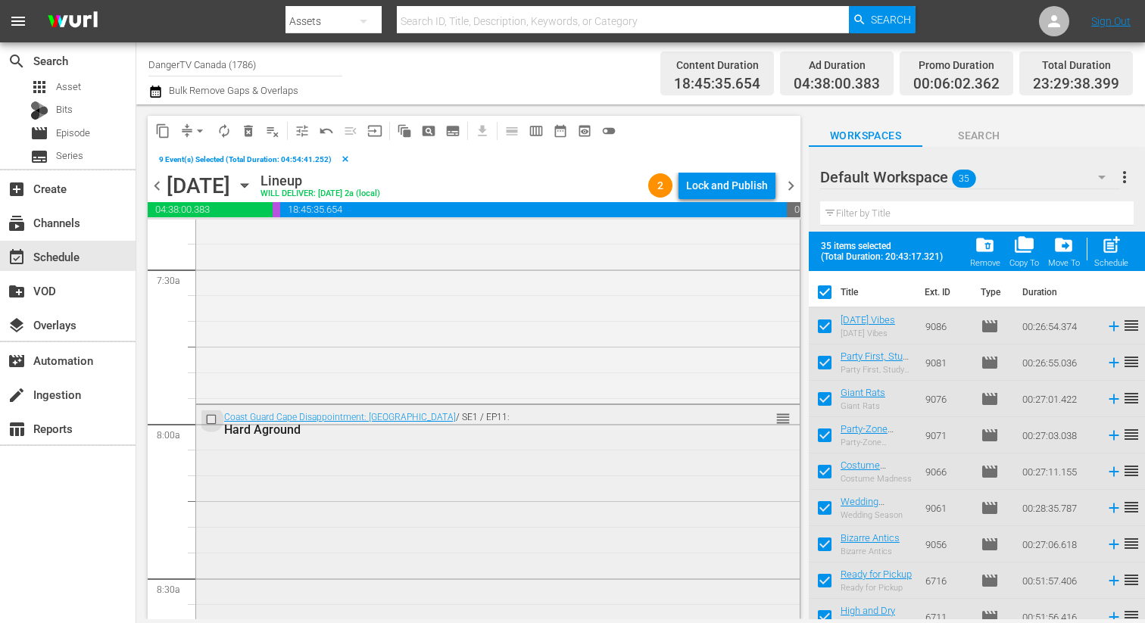
click at [209, 418] on input "checkbox" at bounding box center [213, 419] width 16 height 13
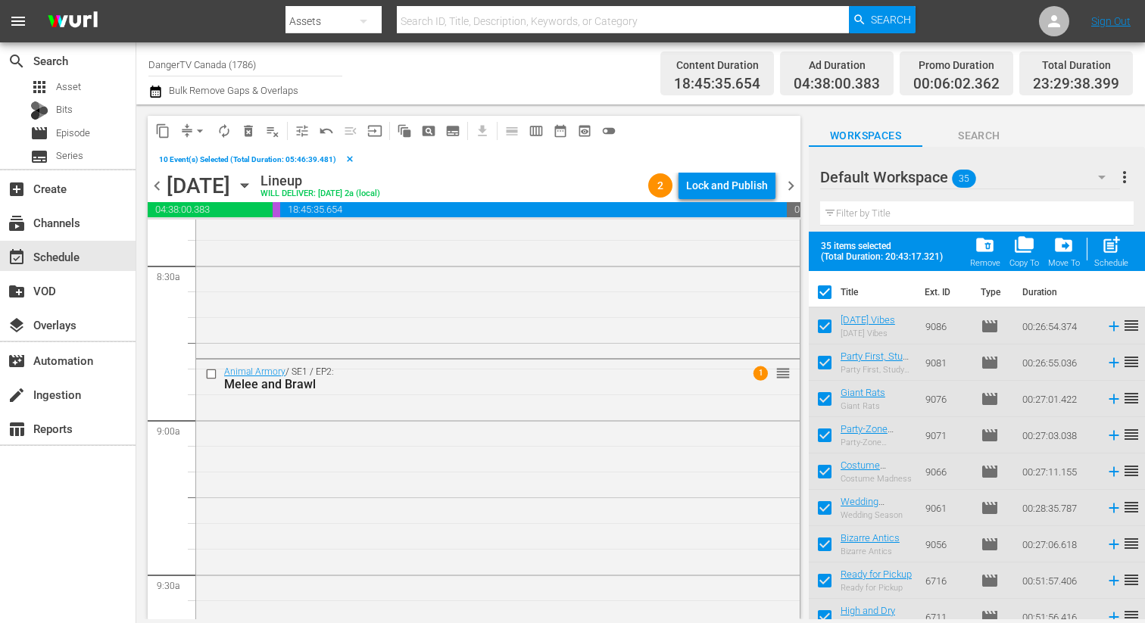
scroll to position [2597, 0]
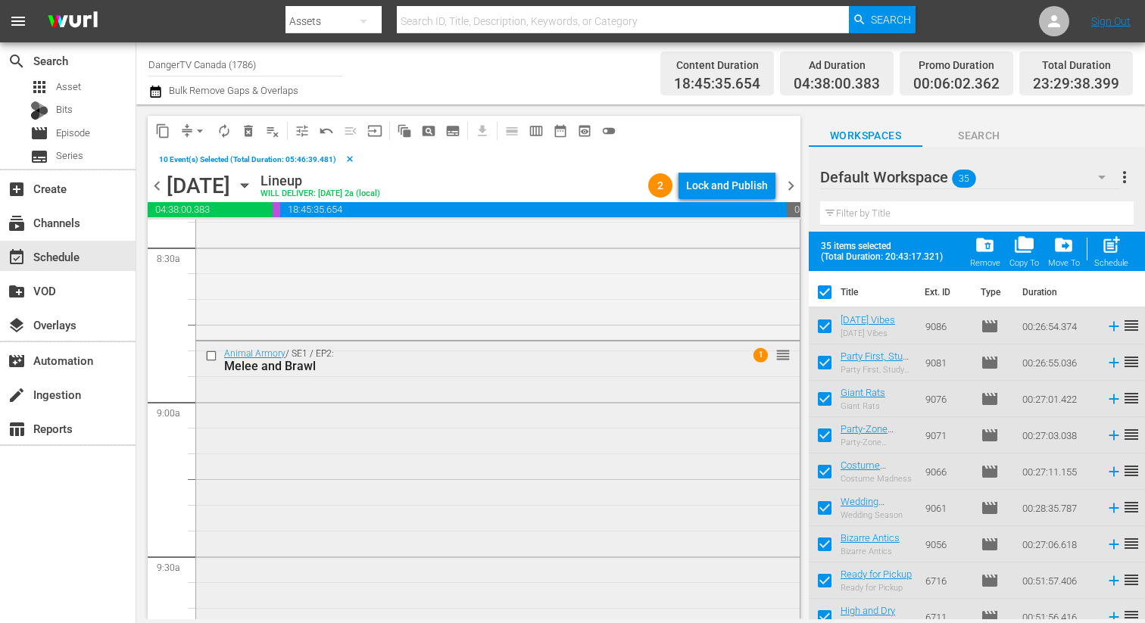
click at [210, 354] on input "checkbox" at bounding box center [213, 356] width 16 height 13
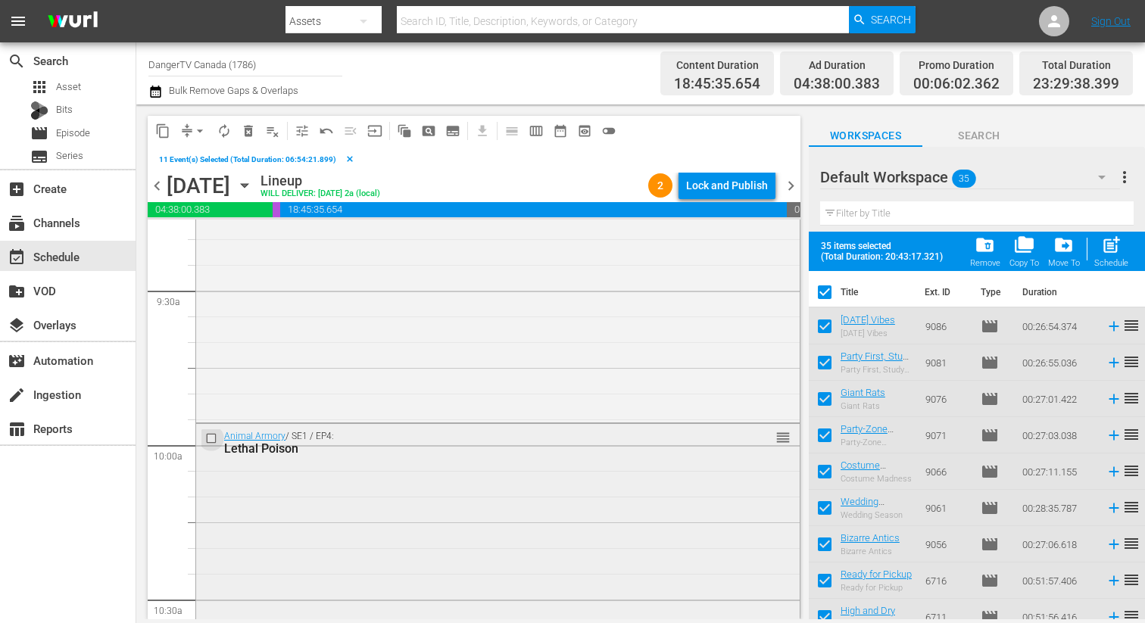
click at [213, 441] on input "checkbox" at bounding box center [213, 438] width 16 height 13
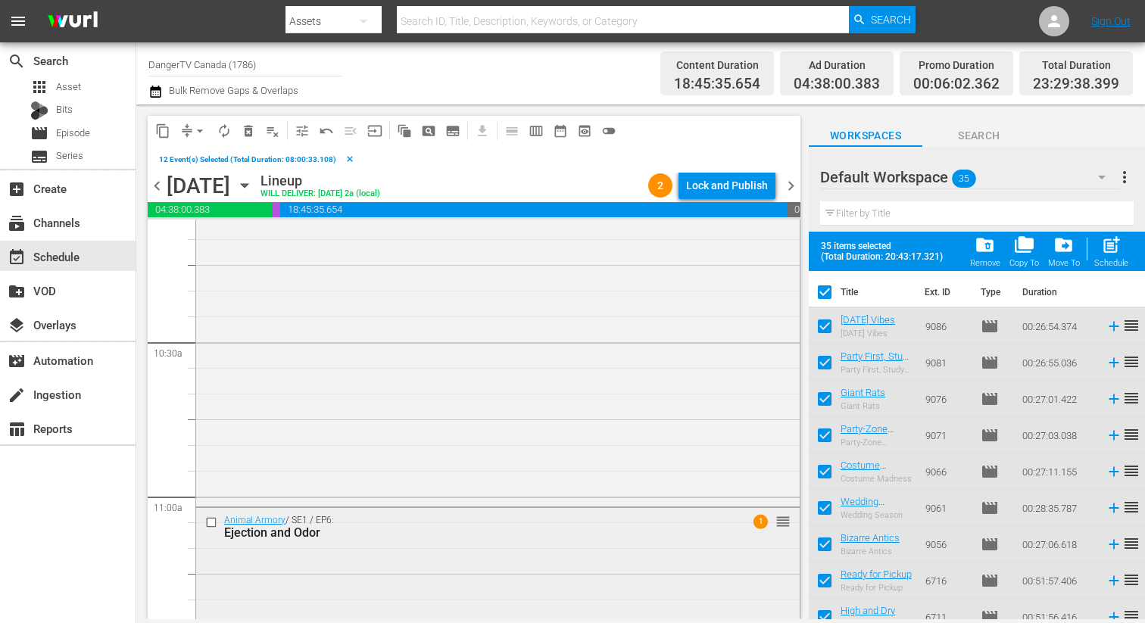
click at [207, 509] on div "Animal Armory / SE1 / EP6: Ejection and Odor 1 reorder" at bounding box center [497, 526] width 603 height 37
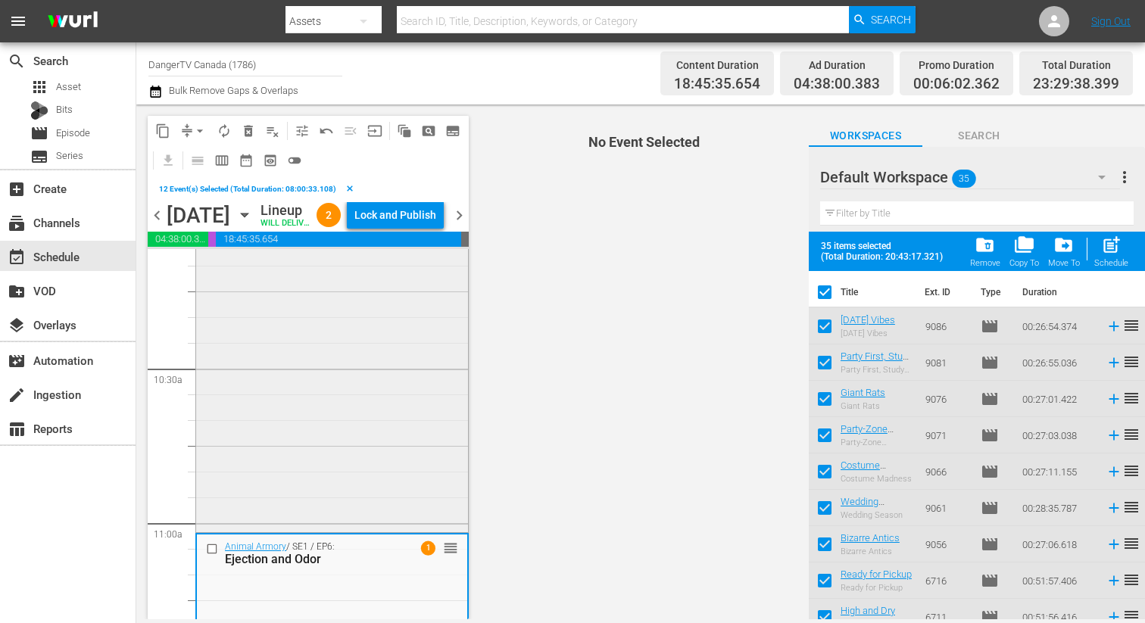
click at [211, 519] on div "Animal Armory / SE1 / EP4: Lethal Poison reorder" at bounding box center [332, 361] width 272 height 336
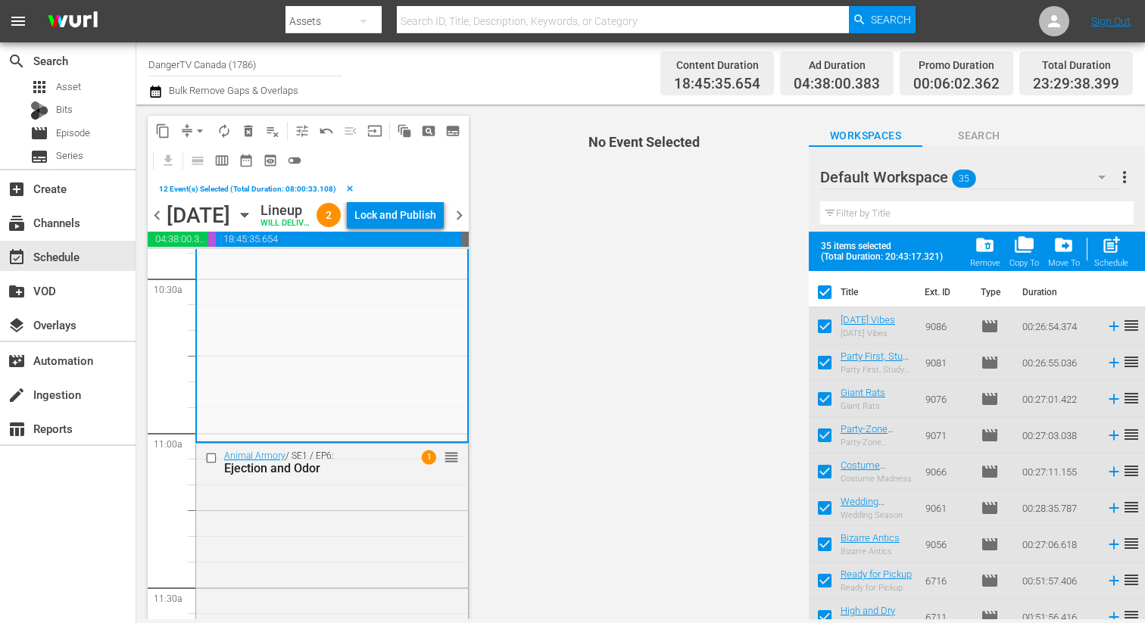
scroll to position [3248, 0]
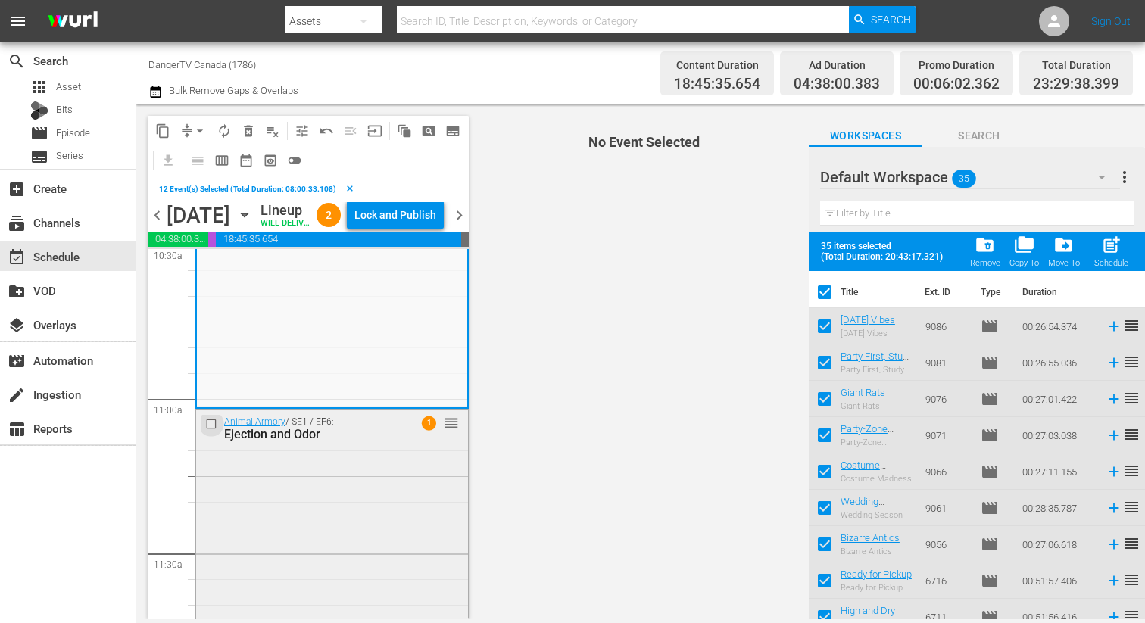
click at [213, 431] on input "checkbox" at bounding box center [213, 424] width 16 height 13
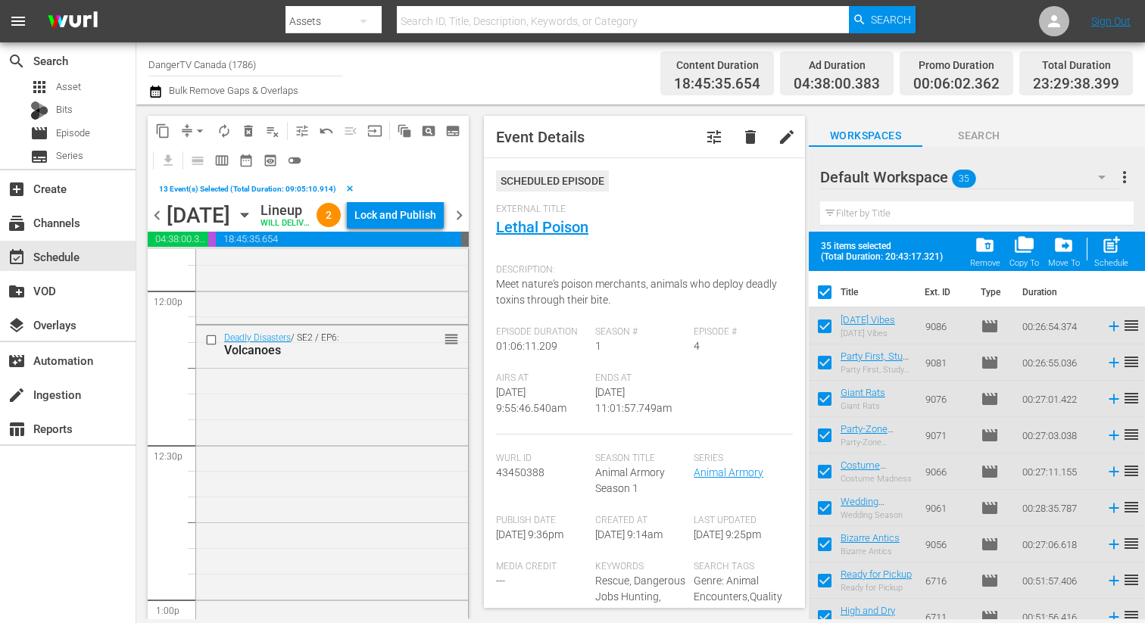
scroll to position [3663, 0]
click at [212, 392] on div "content_copy compress arrow_drop_down autorenew_outlined delete_forever_outline…" at bounding box center [308, 367] width 321 height 503
click at [209, 348] on input "checkbox" at bounding box center [213, 341] width 16 height 13
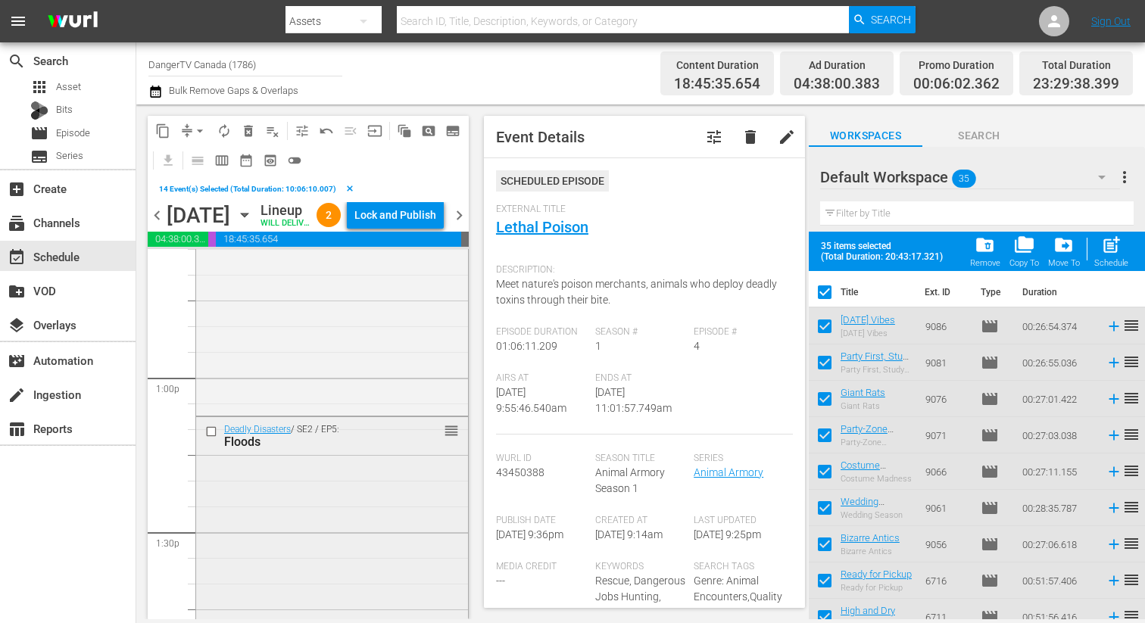
scroll to position [3900, 0]
click at [215, 425] on input "checkbox" at bounding box center [213, 418] width 16 height 13
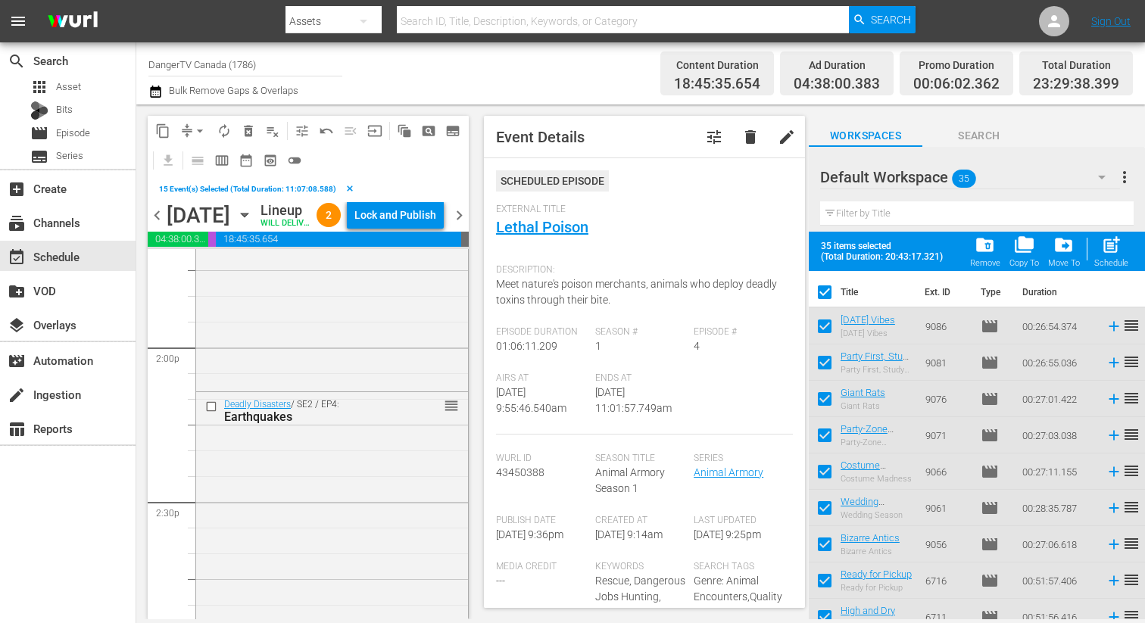
scroll to position [4258, 0]
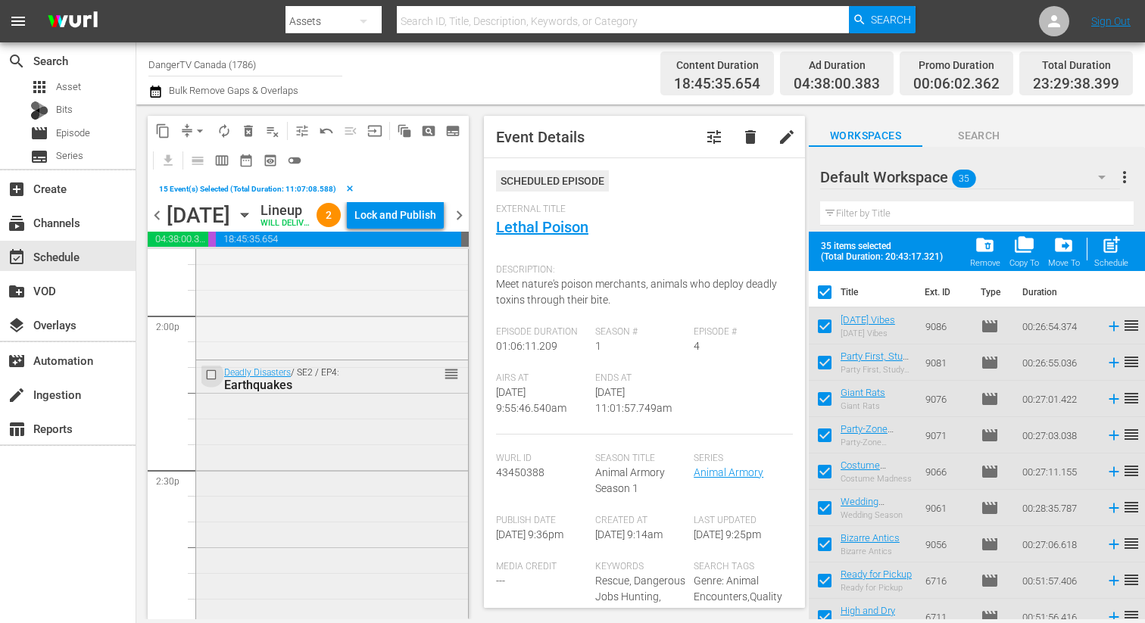
click at [213, 382] on input "checkbox" at bounding box center [213, 375] width 16 height 13
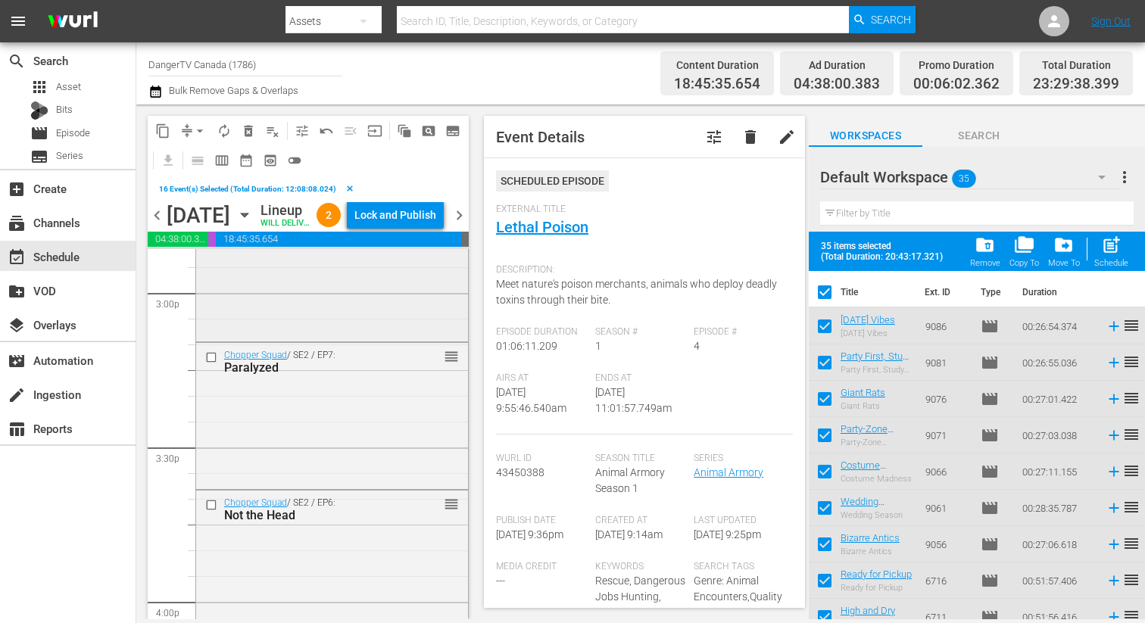
scroll to position [4604, 0]
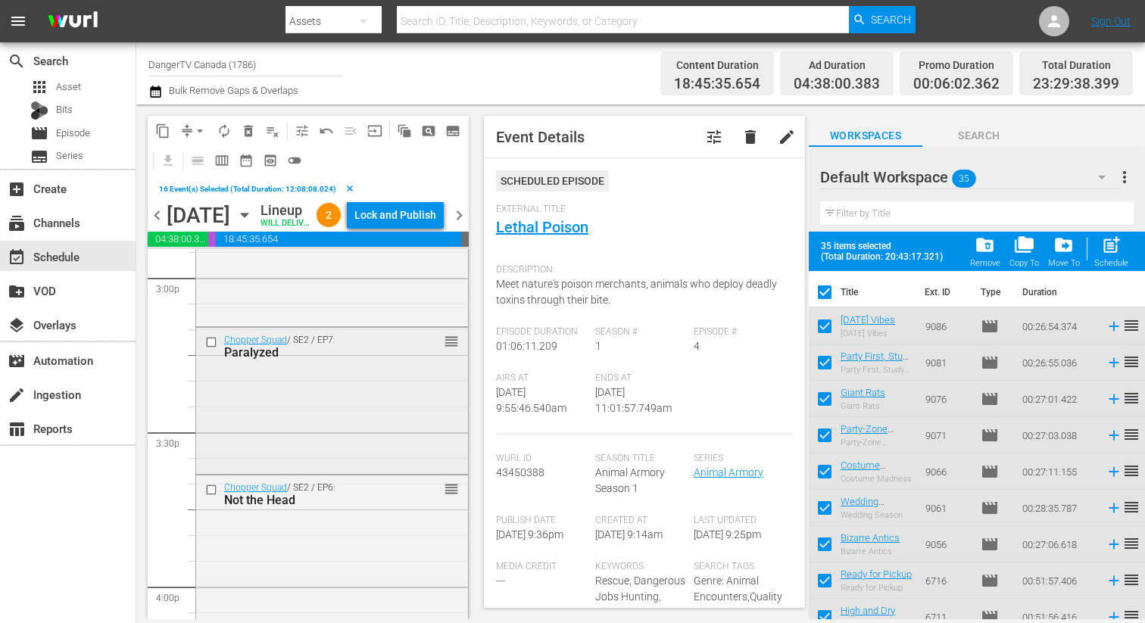
click at [212, 348] on input "checkbox" at bounding box center [213, 341] width 16 height 13
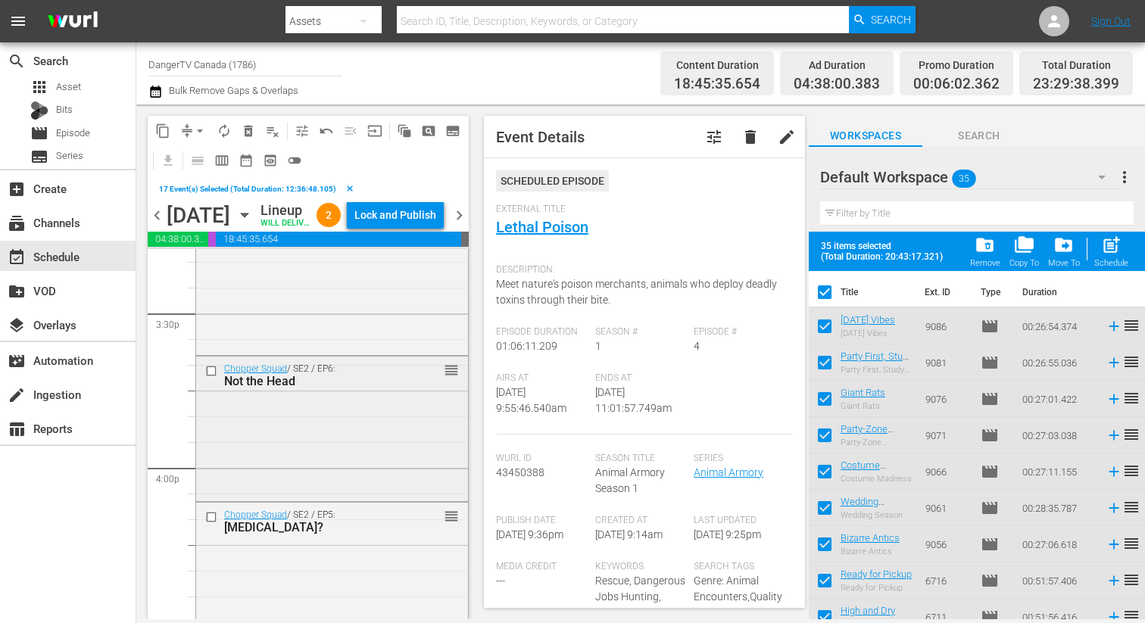
click at [213, 377] on input "checkbox" at bounding box center [213, 370] width 16 height 13
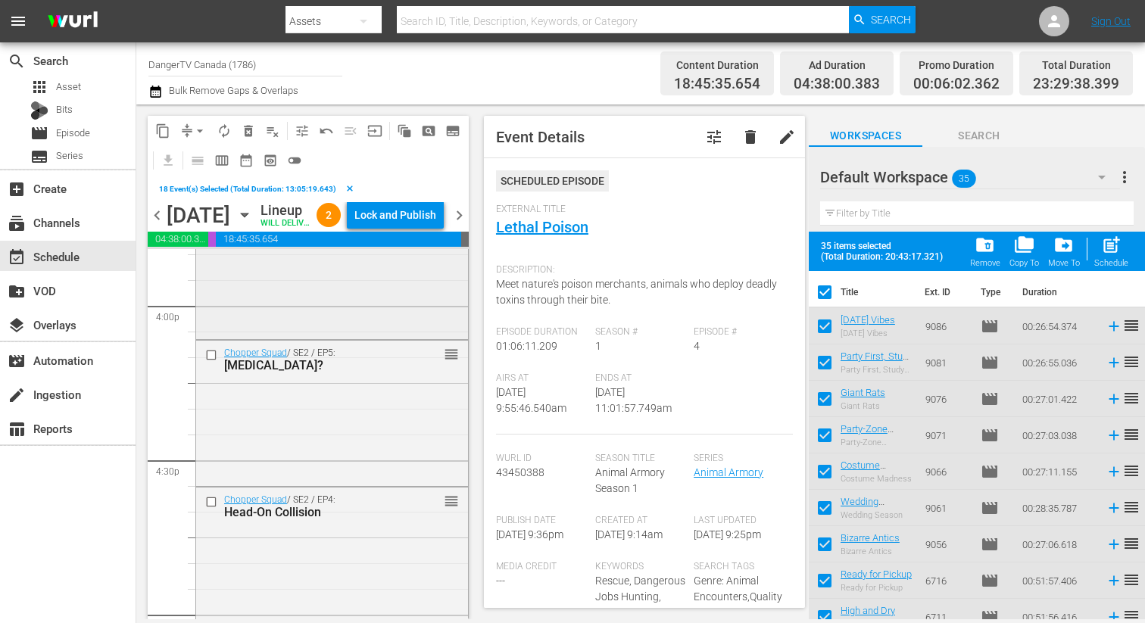
scroll to position [4934, 0]
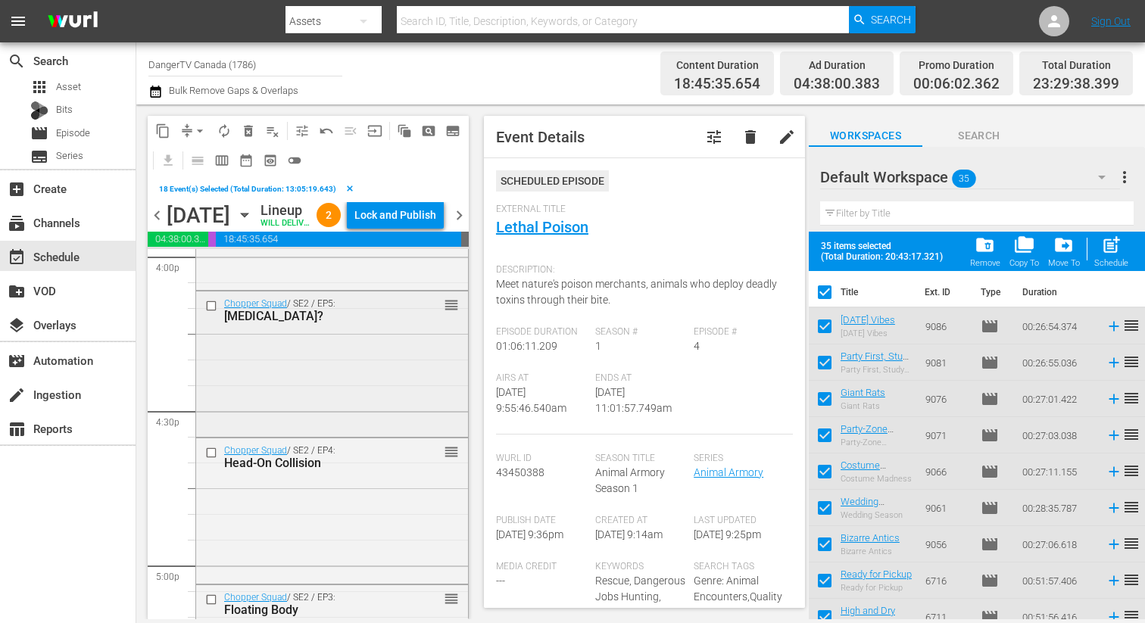
click at [211, 313] on input "checkbox" at bounding box center [213, 306] width 16 height 13
click at [214, 460] on input "checkbox" at bounding box center [213, 453] width 16 height 13
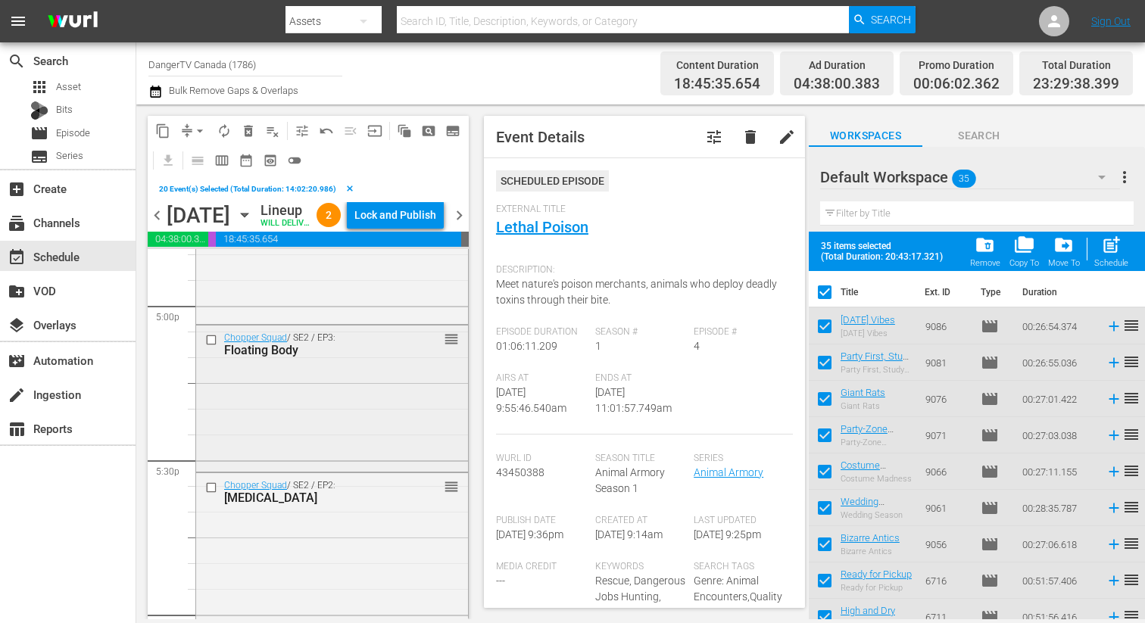
scroll to position [5203, 0]
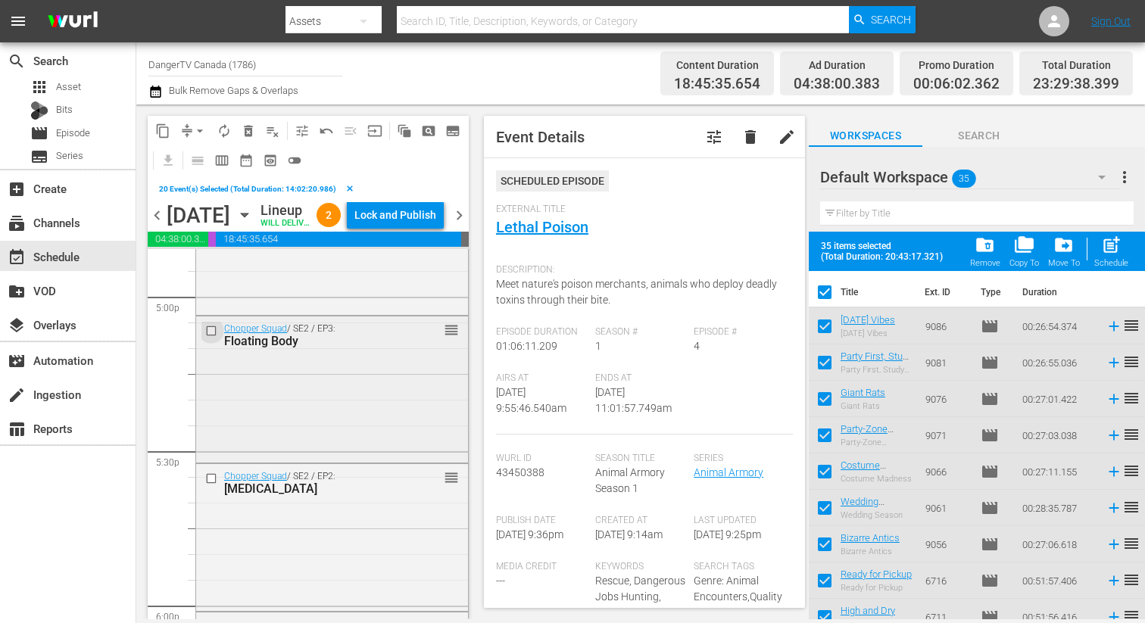
click at [211, 338] on input "checkbox" at bounding box center [213, 331] width 16 height 13
click at [213, 485] on input "checkbox" at bounding box center [213, 478] width 16 height 13
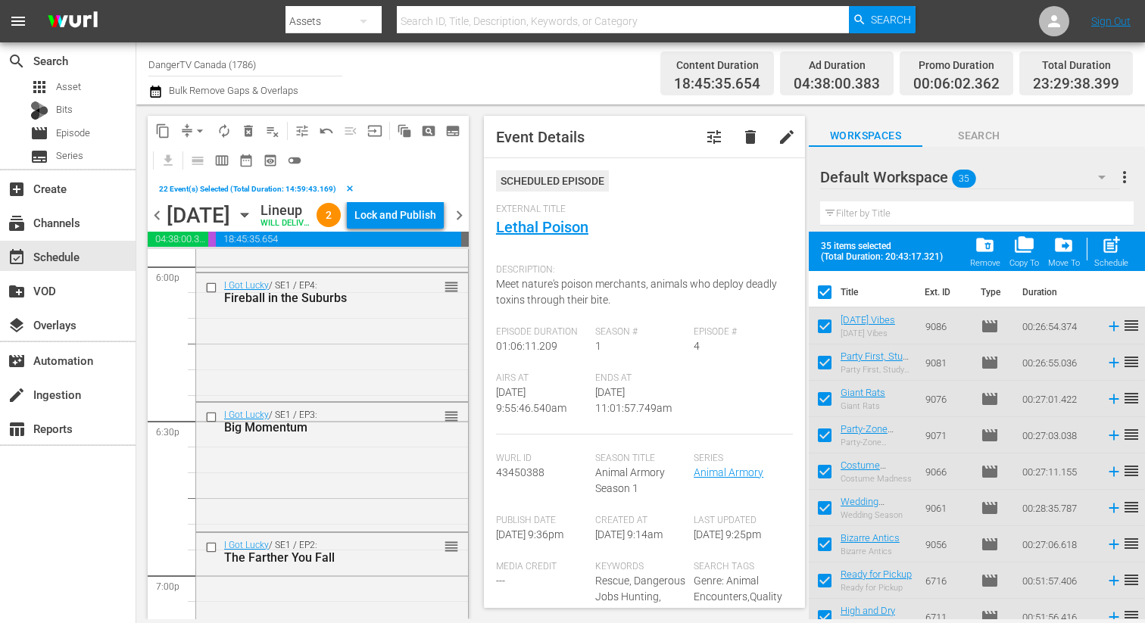
scroll to position [5552, 0]
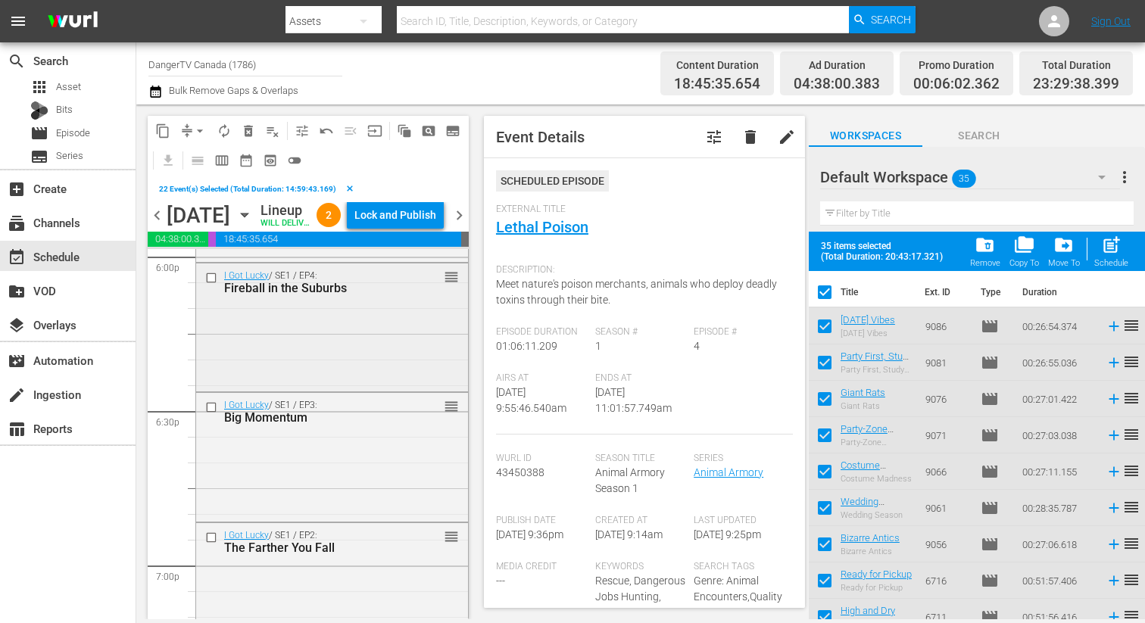
click at [214, 284] on input "checkbox" at bounding box center [213, 277] width 16 height 13
click at [213, 414] on input "checkbox" at bounding box center [213, 407] width 16 height 13
click at [211, 544] on input "checkbox" at bounding box center [213, 537] width 16 height 13
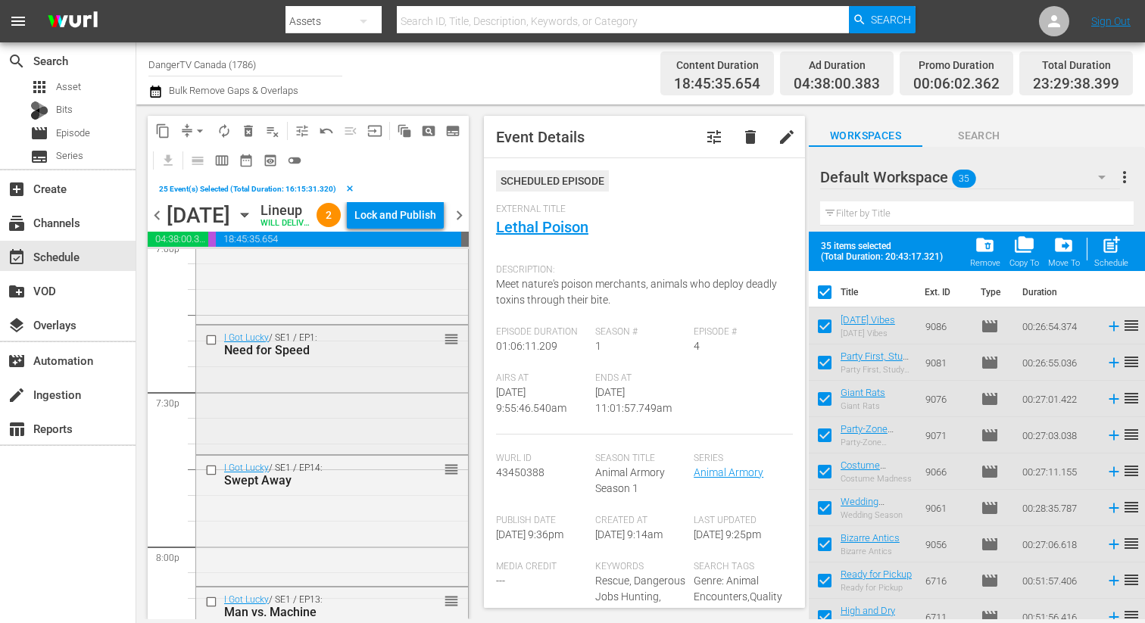
scroll to position [5913, 0]
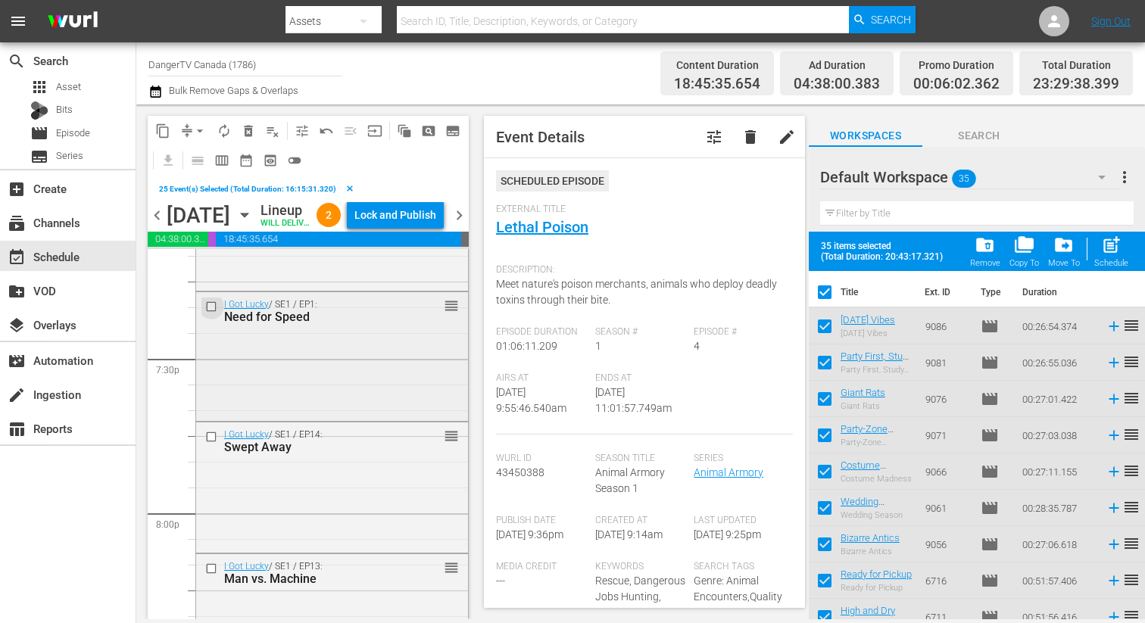
click at [211, 313] on input "checkbox" at bounding box center [213, 307] width 16 height 13
click at [210, 444] on input "checkbox" at bounding box center [213, 437] width 16 height 13
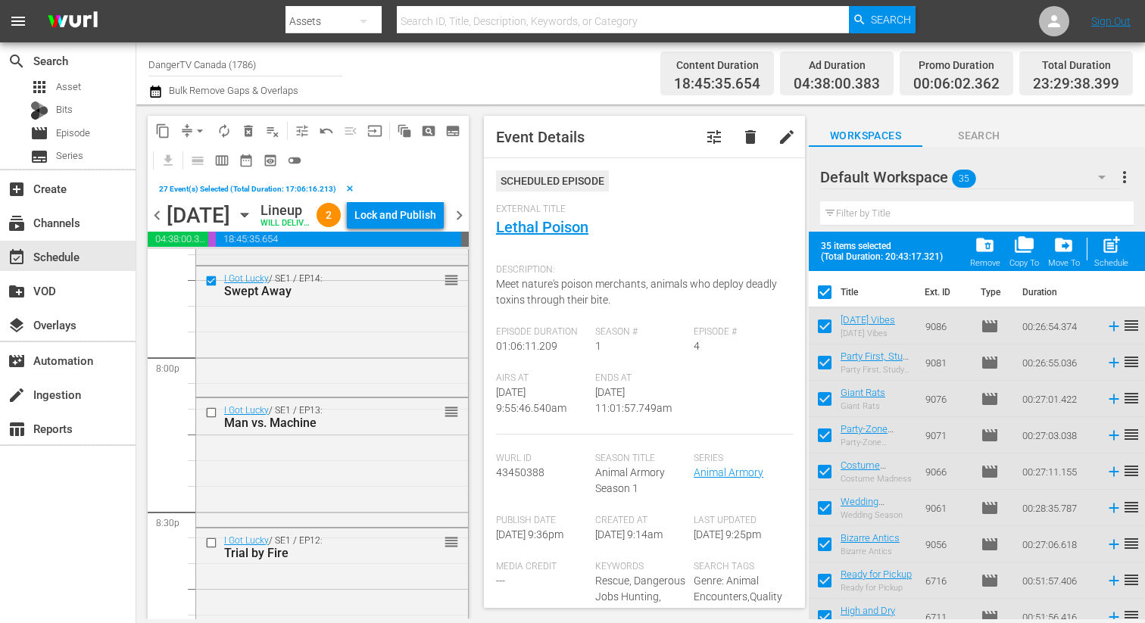
scroll to position [6183, 0]
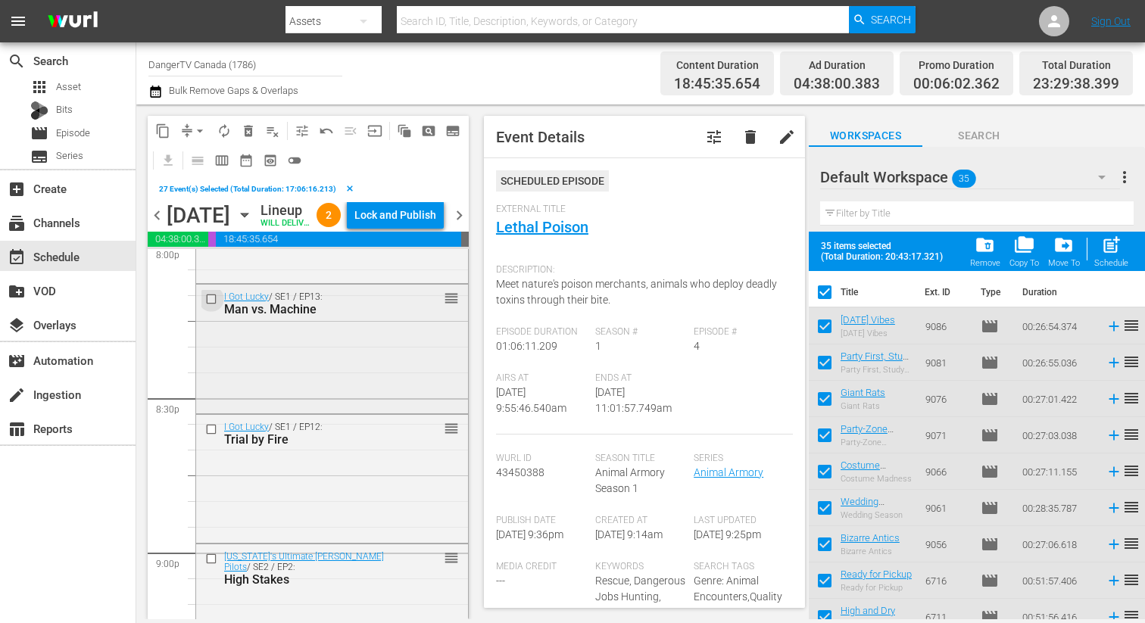
click at [209, 305] on input "checkbox" at bounding box center [213, 298] width 16 height 13
click at [214, 436] on input "checkbox" at bounding box center [213, 429] width 16 height 13
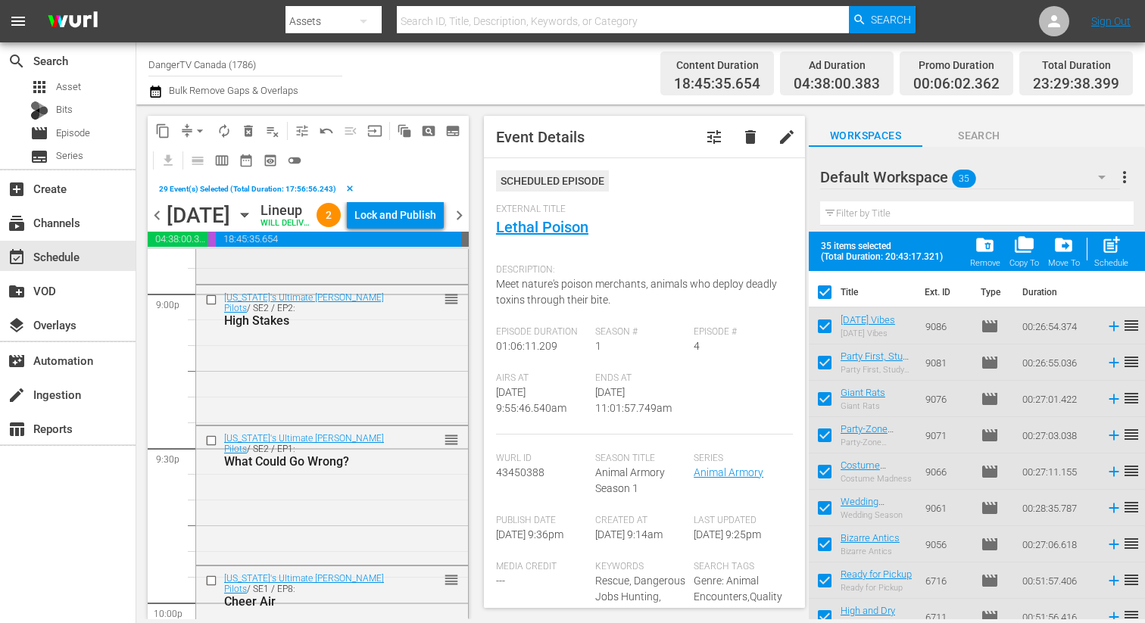
scroll to position [6451, 0]
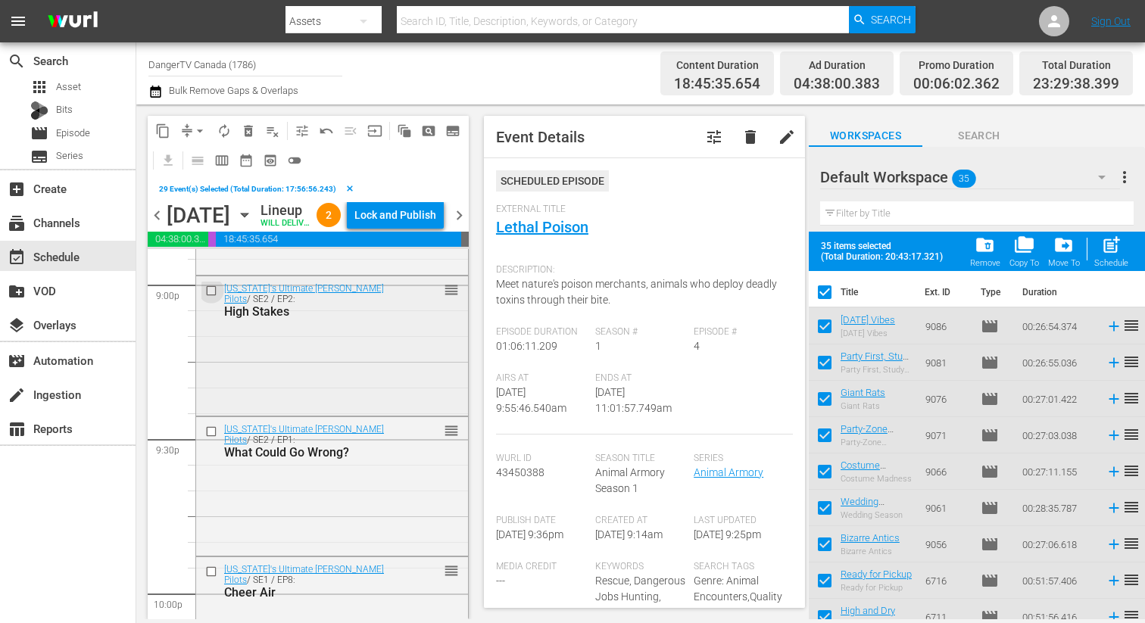
click at [213, 298] on input "checkbox" at bounding box center [213, 291] width 16 height 13
click at [217, 438] on input "checkbox" at bounding box center [213, 431] width 16 height 13
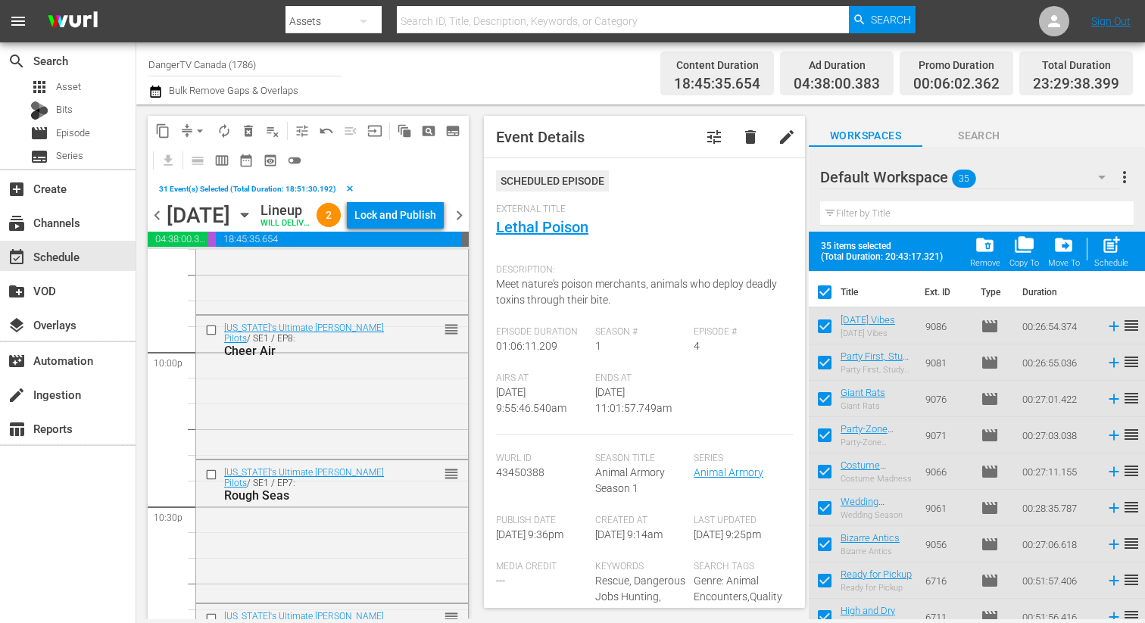
scroll to position [6695, 0]
click at [210, 334] on input "checkbox" at bounding box center [213, 327] width 16 height 13
click at [211, 478] on input "checkbox" at bounding box center [213, 472] width 16 height 13
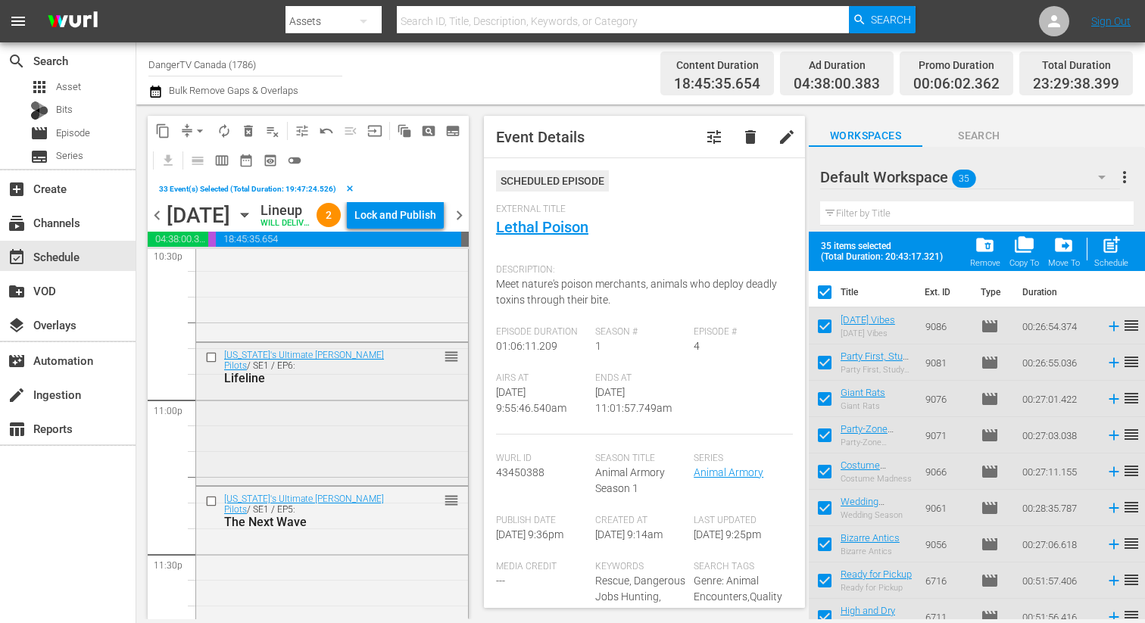
scroll to position [6965, 0]
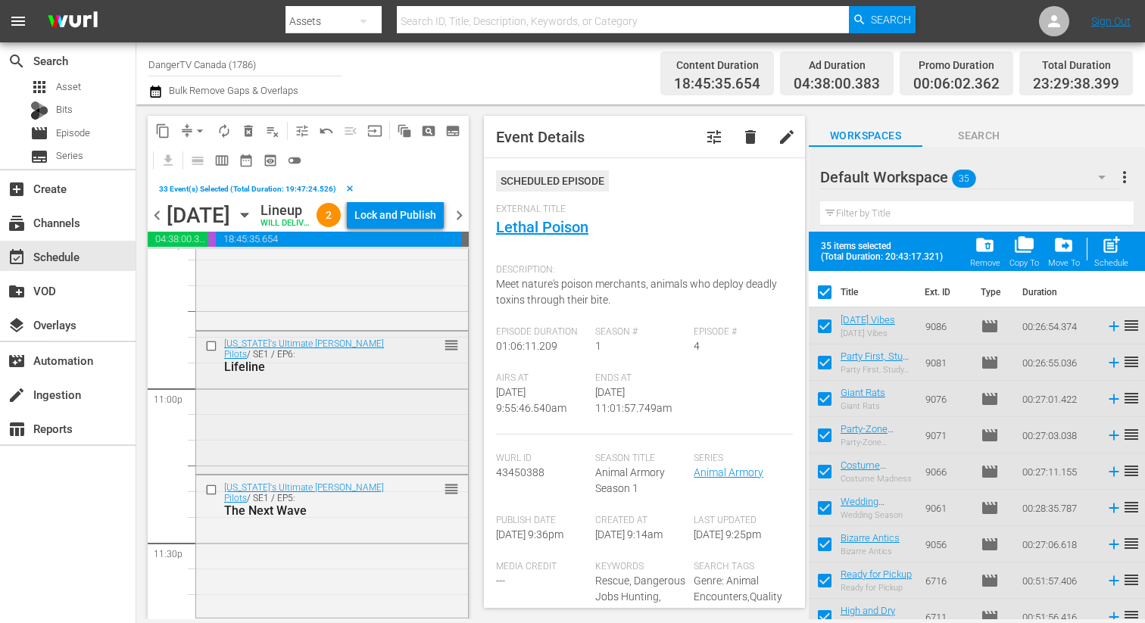
click at [215, 353] on input "checkbox" at bounding box center [213, 346] width 16 height 13
click at [213, 497] on input "checkbox" at bounding box center [213, 490] width 16 height 13
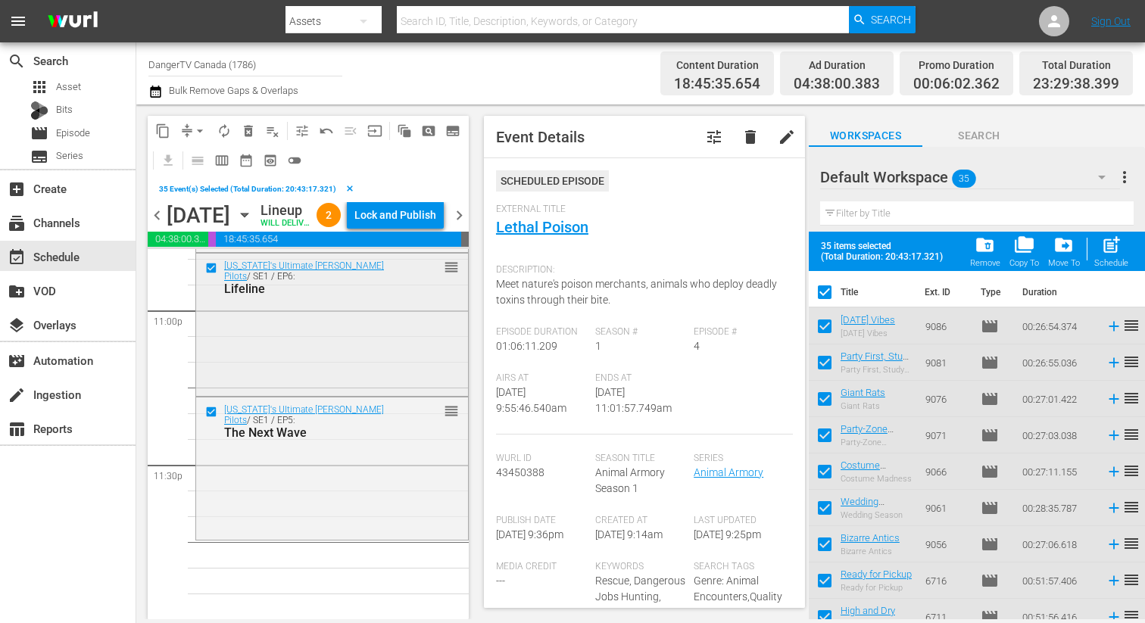
scroll to position [7091, 0]
click at [253, 132] on span "delete_forever_outlined" at bounding box center [248, 130] width 15 height 15
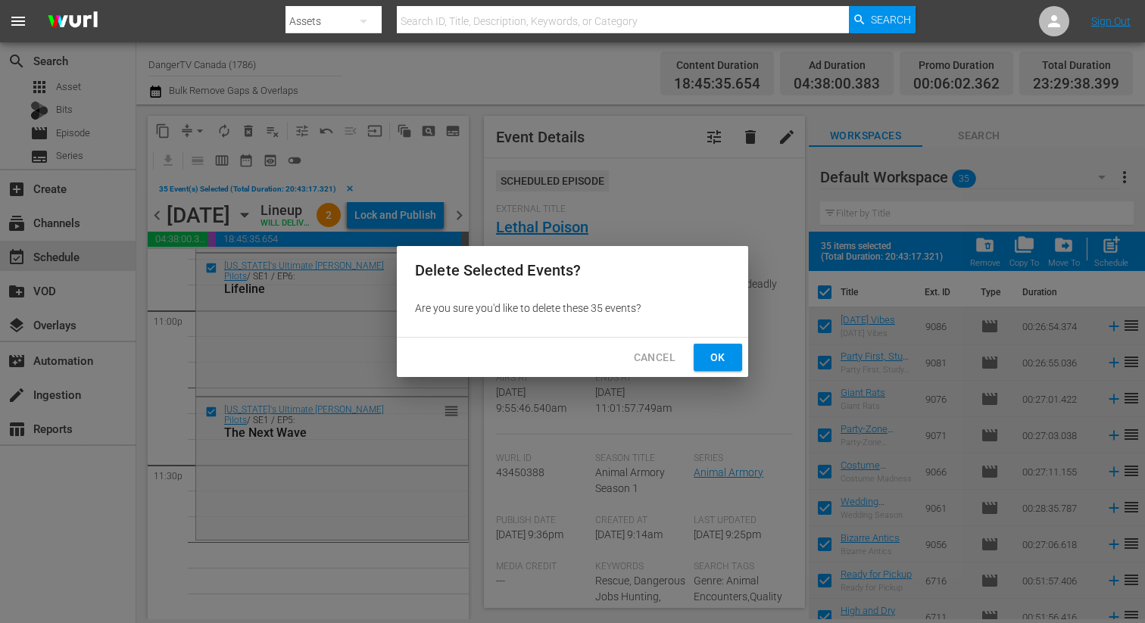
click at [731, 361] on button "Ok" at bounding box center [717, 358] width 48 height 28
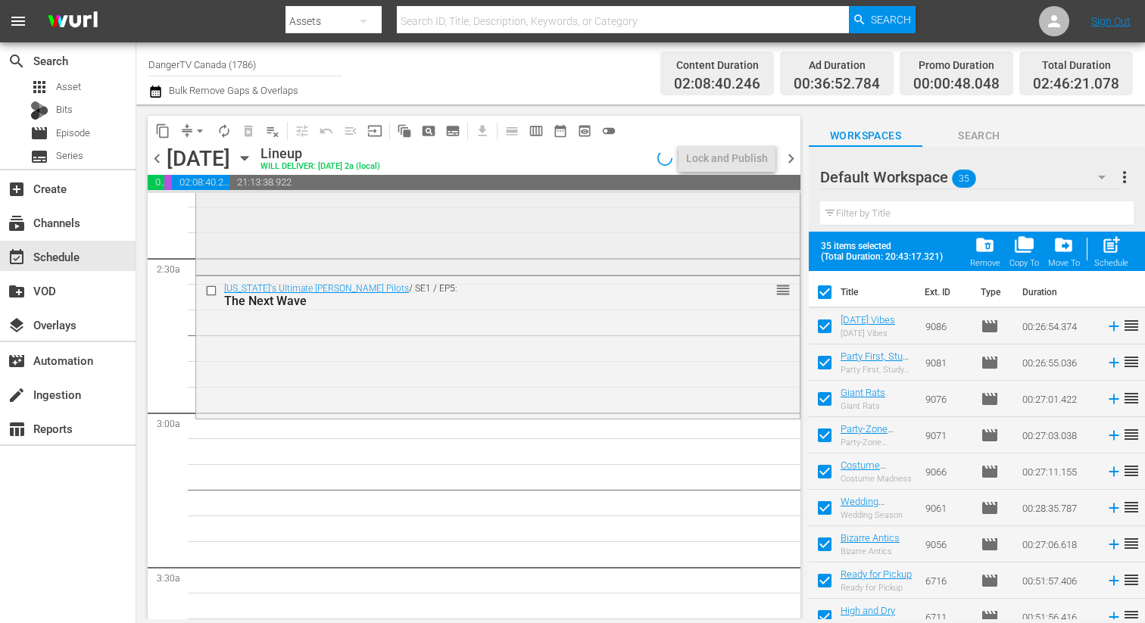
scroll to position [821, 0]
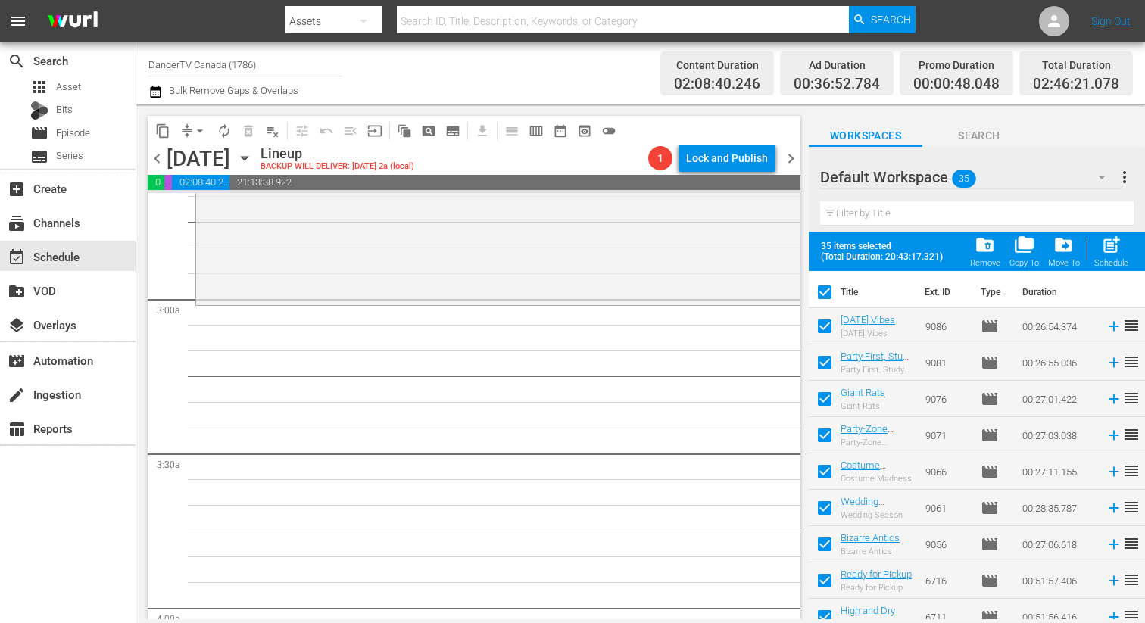
click at [830, 291] on input "checkbox" at bounding box center [825, 295] width 32 height 32
checkbox input "false"
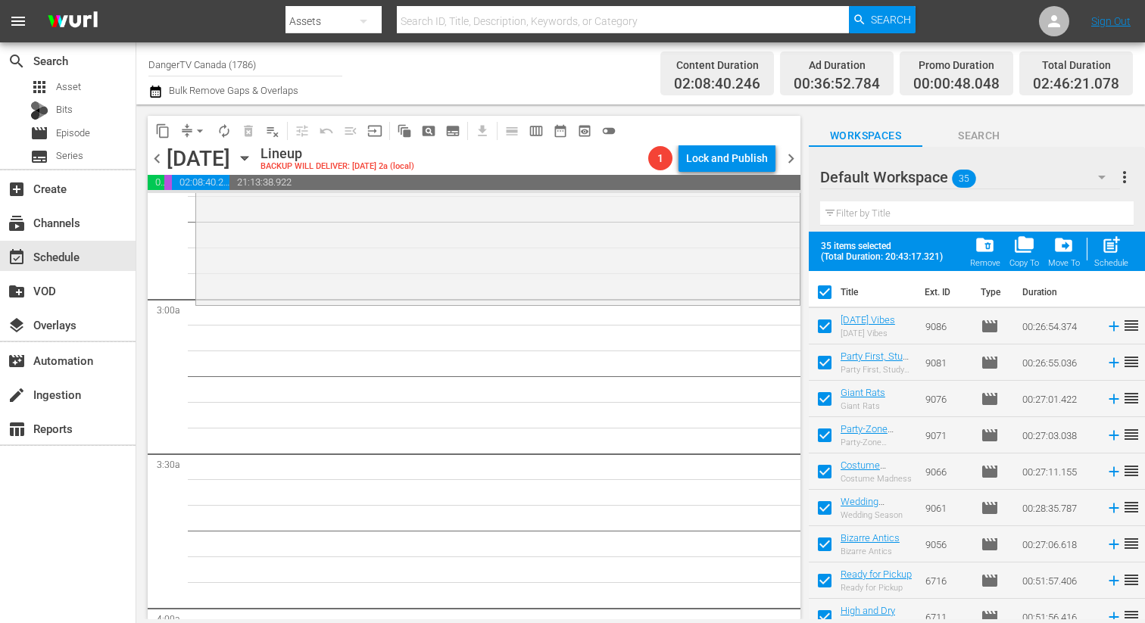
checkbox input "false"
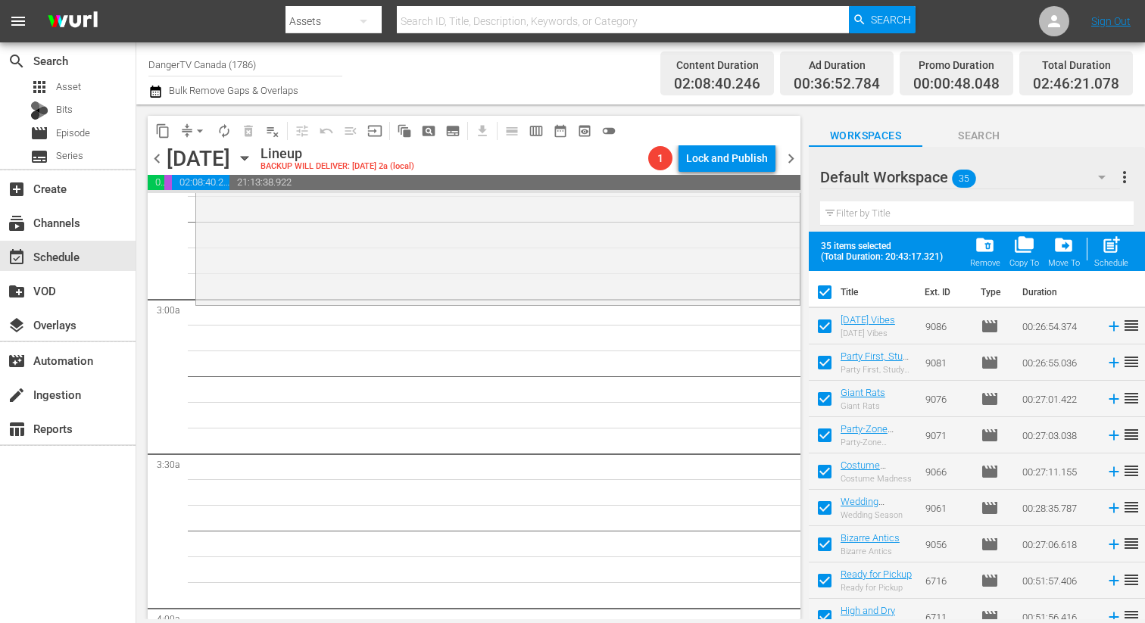
checkbox input "false"
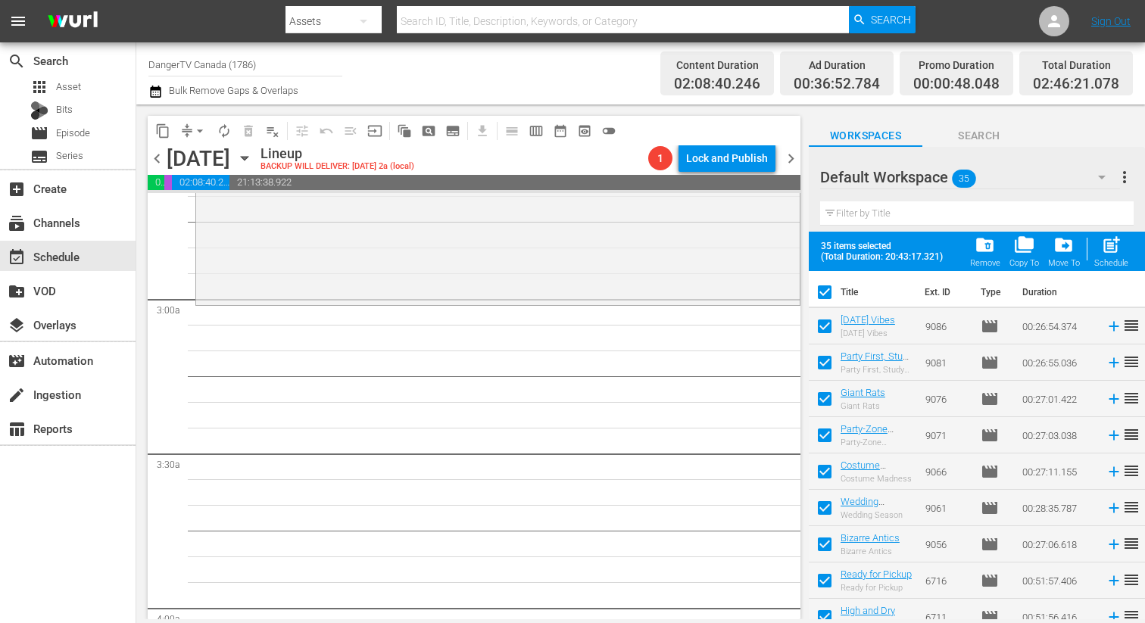
checkbox input "false"
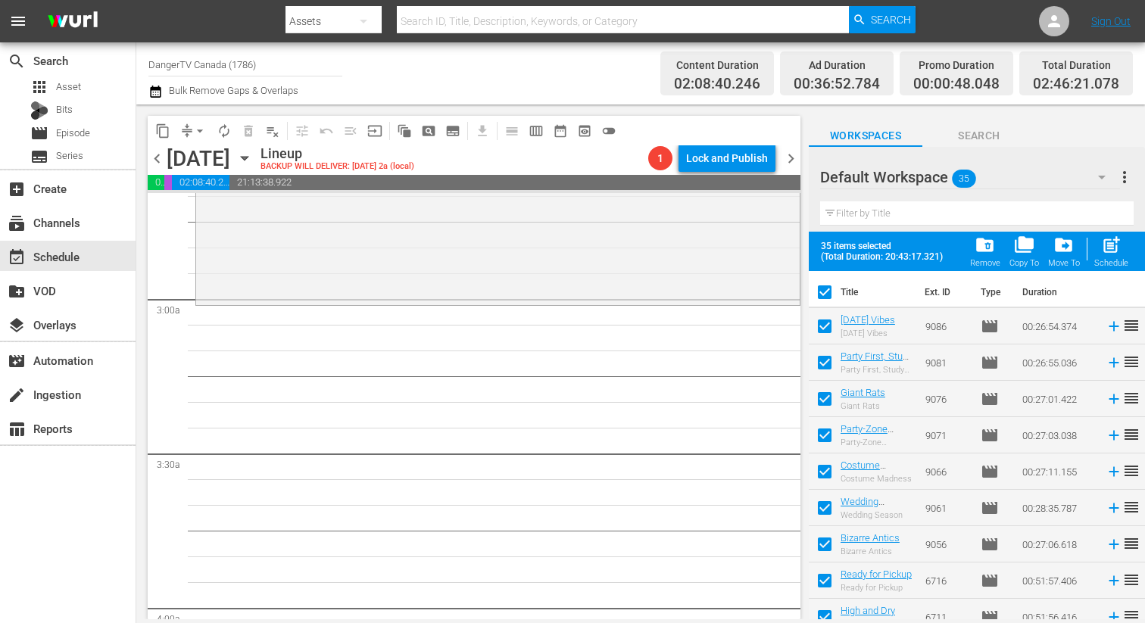
checkbox input "false"
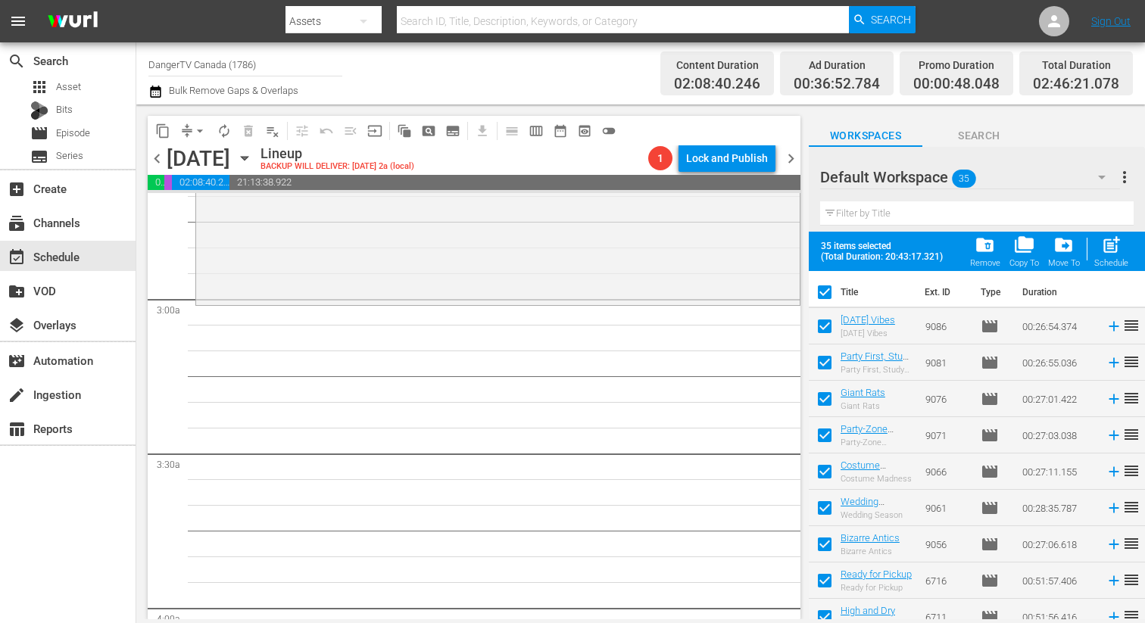
checkbox input "false"
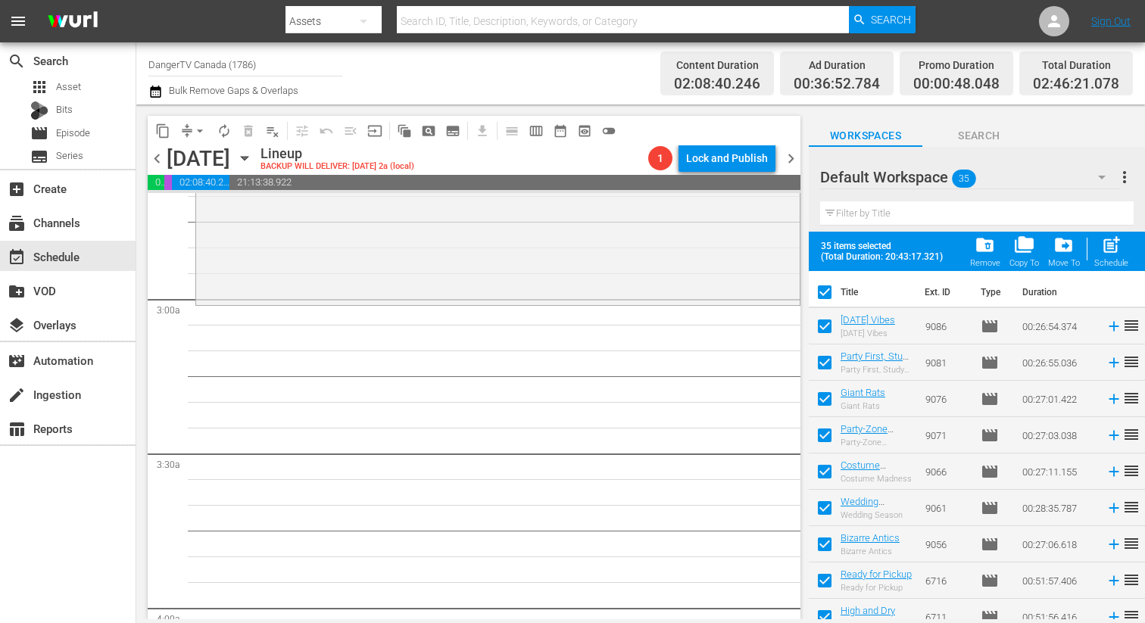
checkbox input "false"
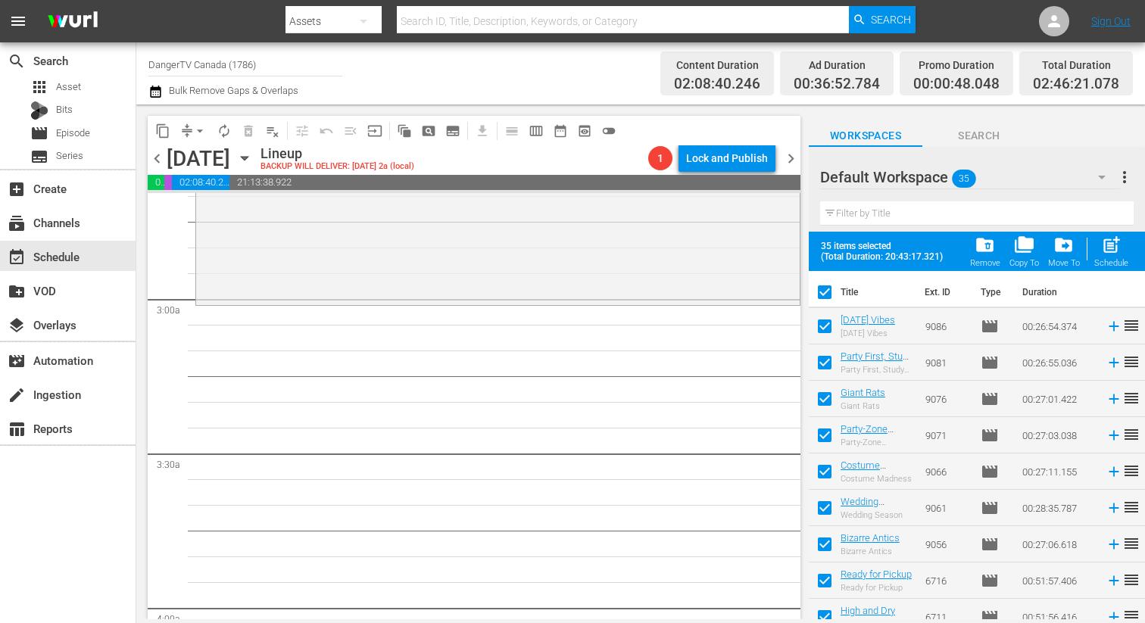
checkbox input "false"
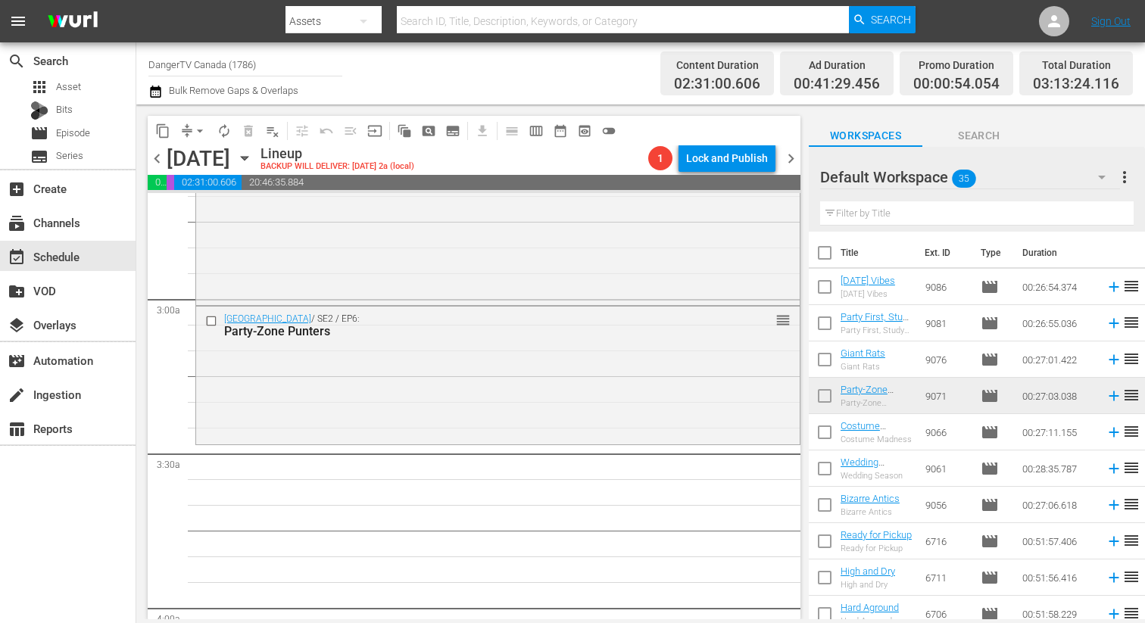
drag, startPoint x: 824, startPoint y: 252, endPoint x: 852, endPoint y: 271, distance: 34.4
click at [824, 252] on input "checkbox" at bounding box center [825, 256] width 32 height 32
checkbox input "true"
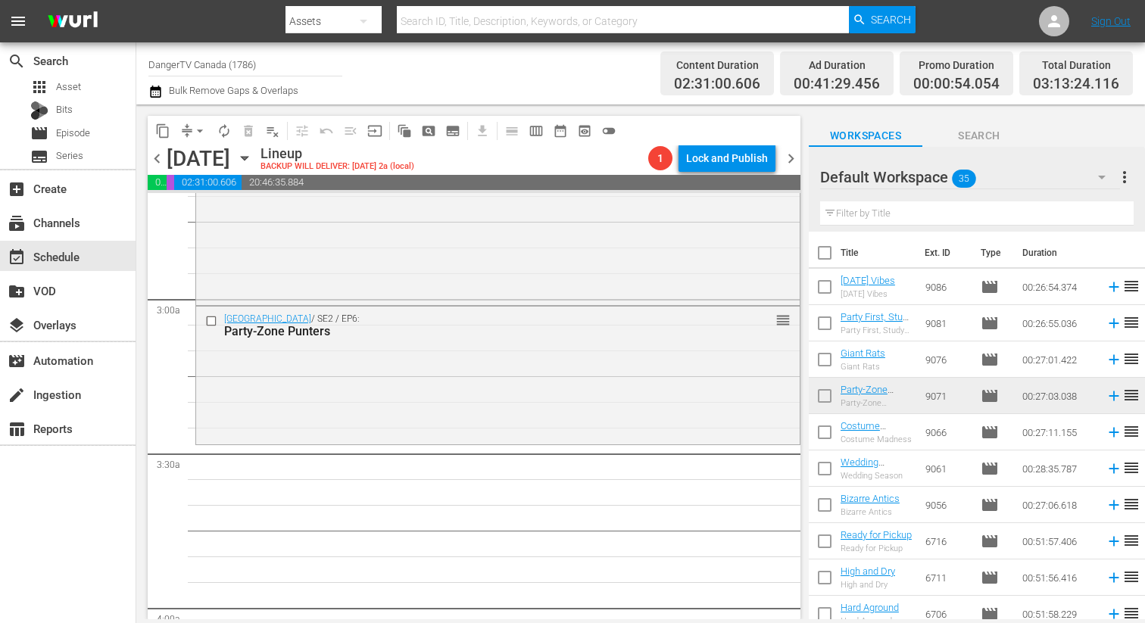
checkbox input "true"
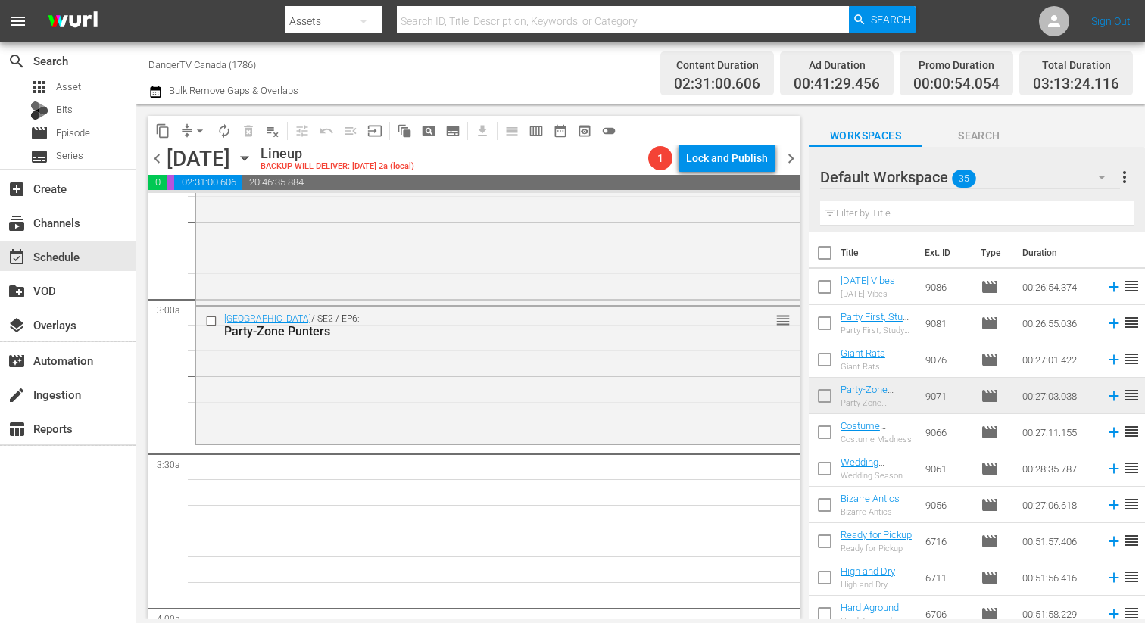
checkbox input "true"
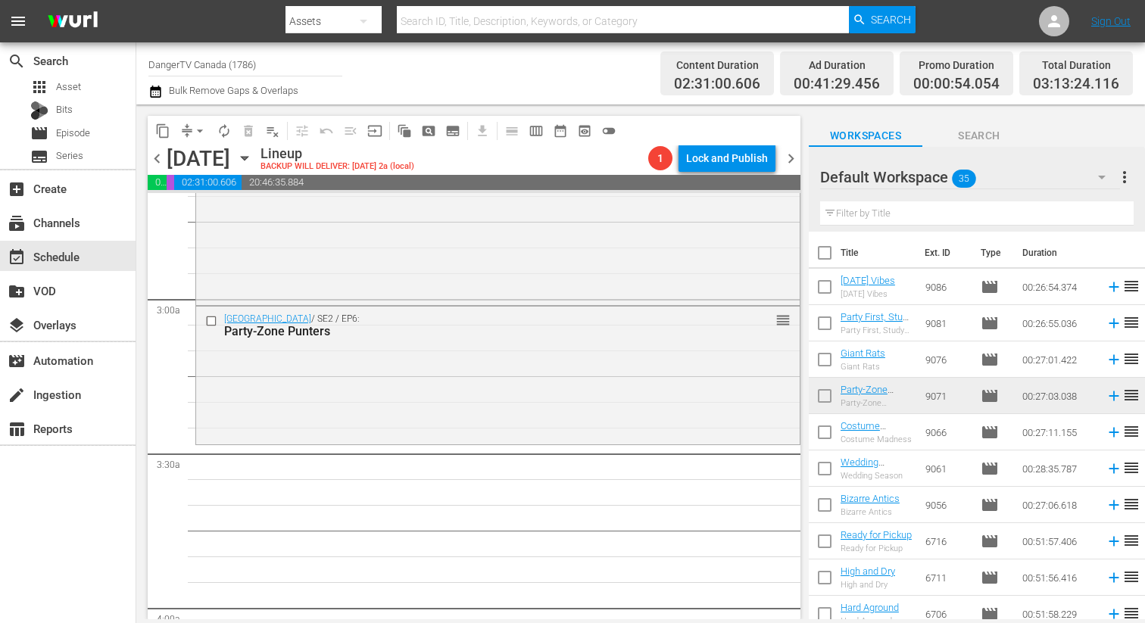
checkbox input "true"
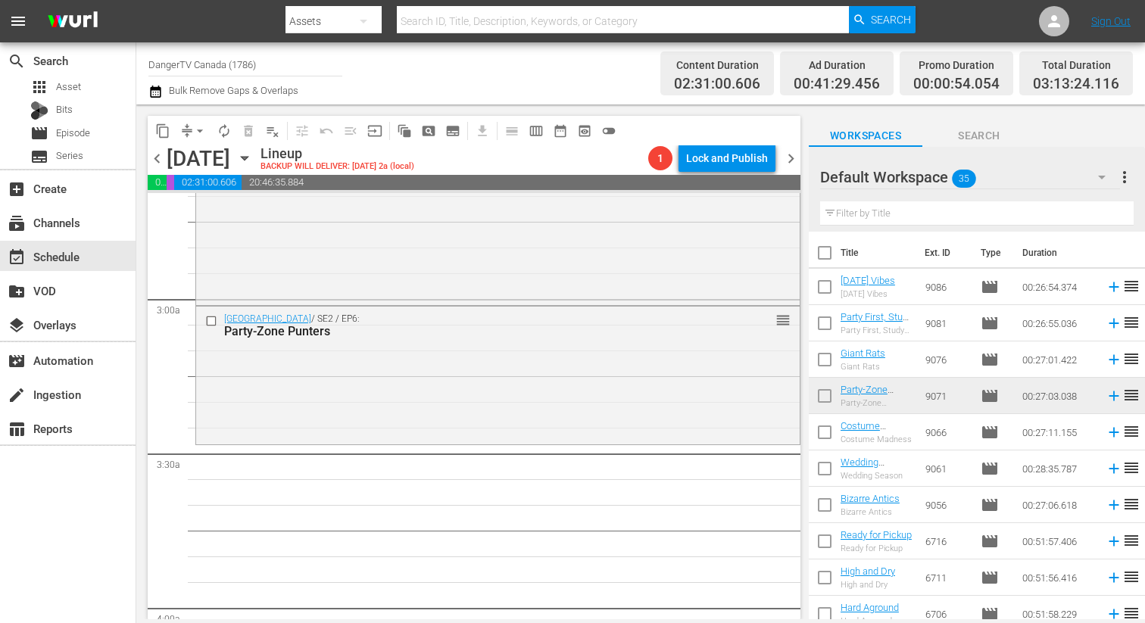
checkbox input "true"
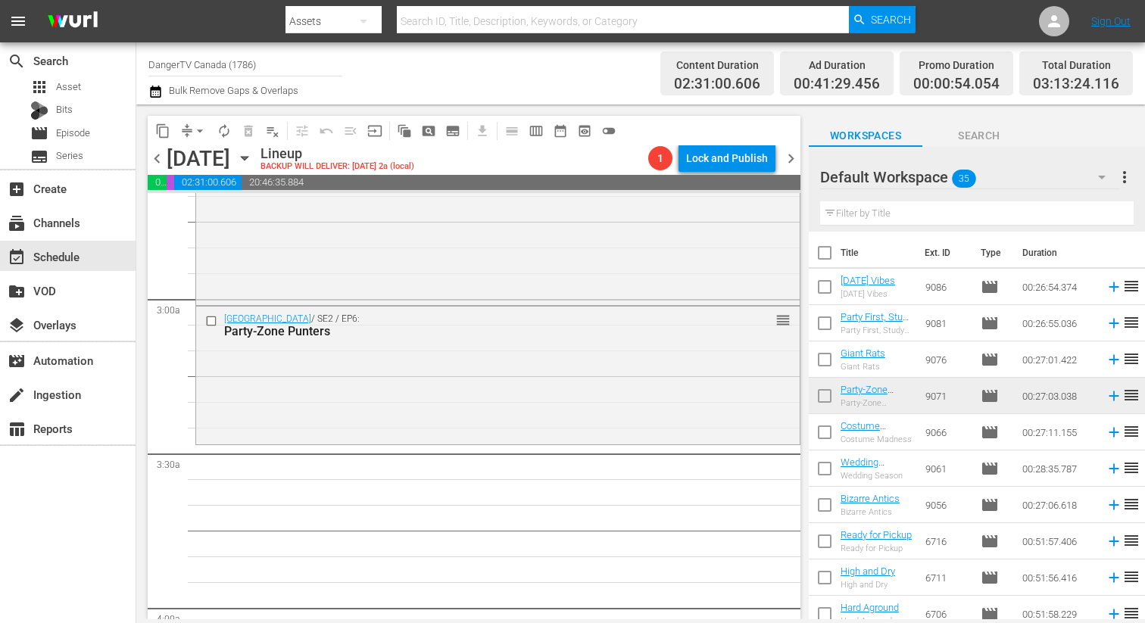
checkbox input "true"
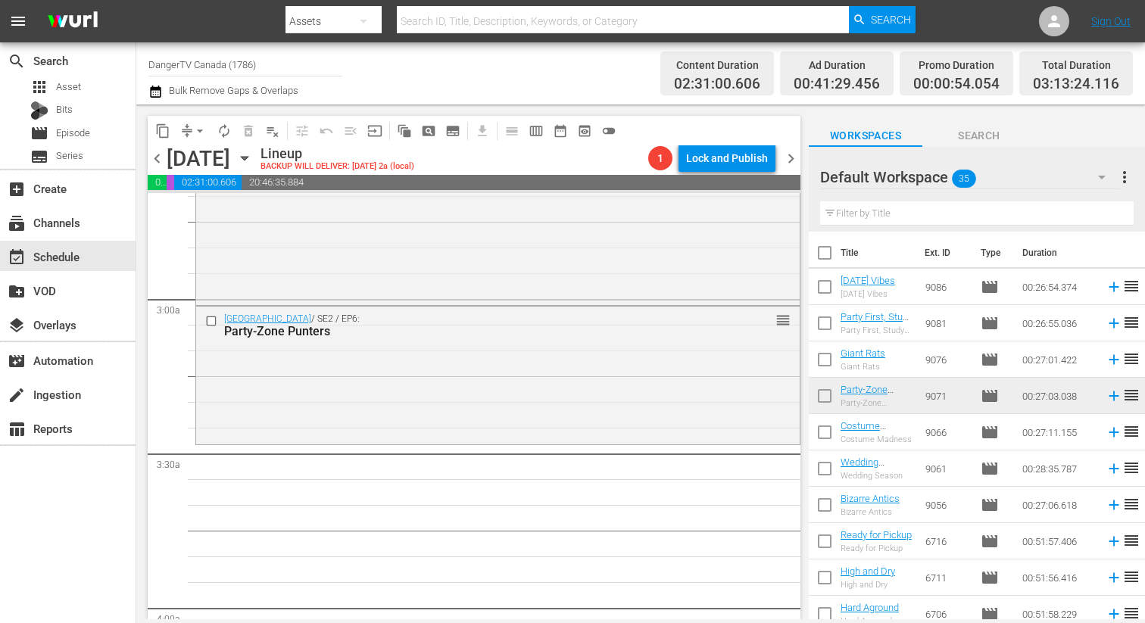
checkbox input "true"
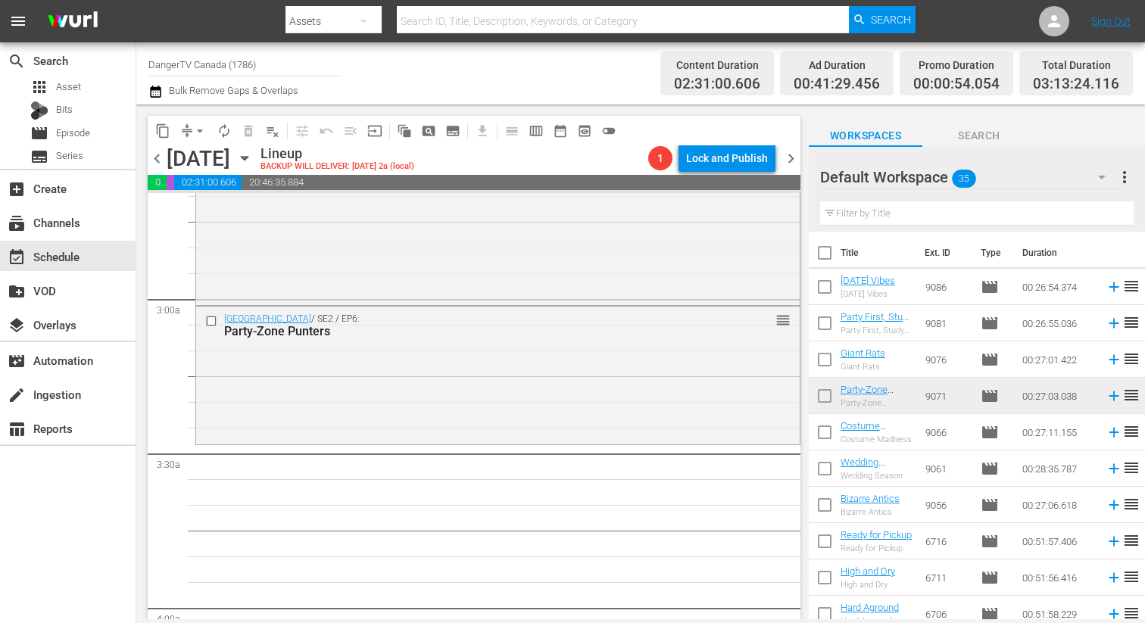
checkbox input "true"
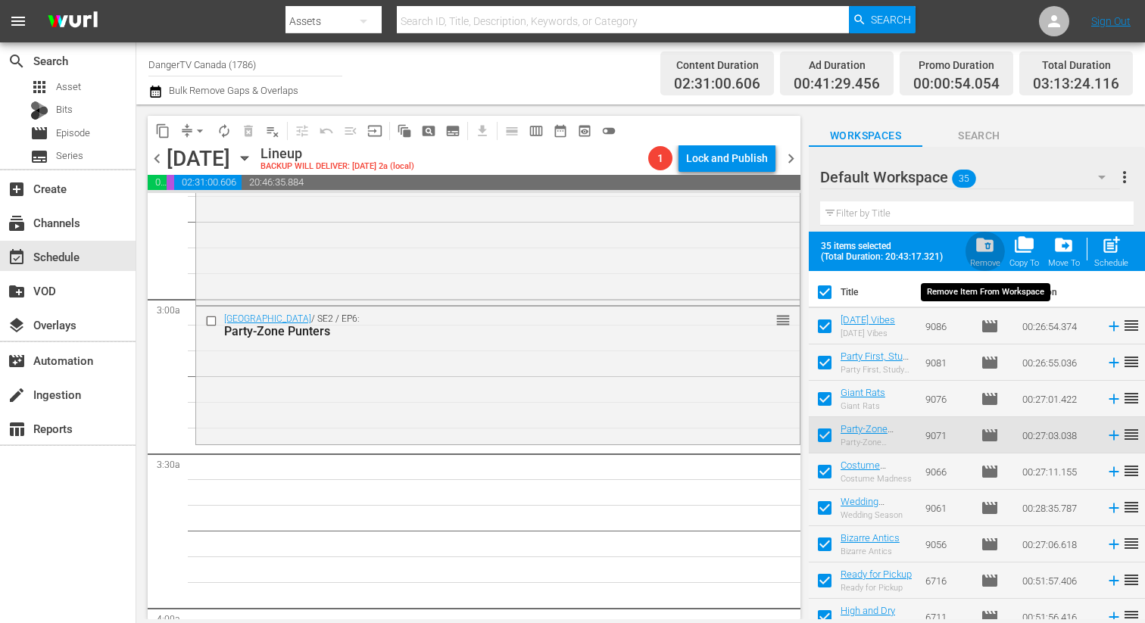
click at [987, 245] on span "folder_delete" at bounding box center [984, 245] width 20 height 20
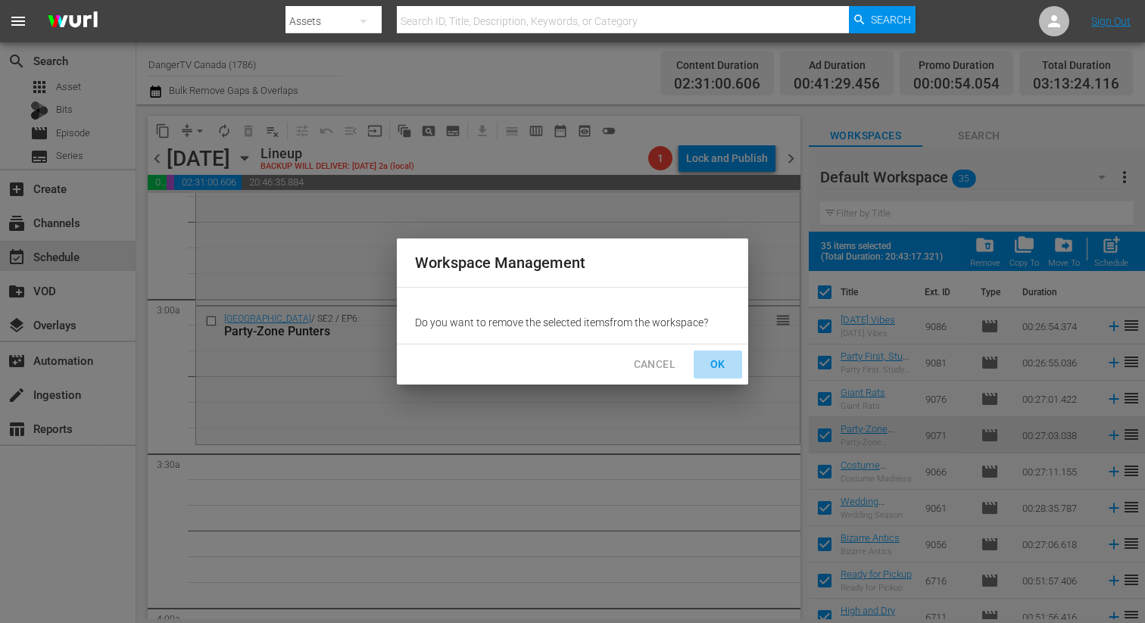
click at [727, 362] on span "OK" at bounding box center [718, 364] width 24 height 19
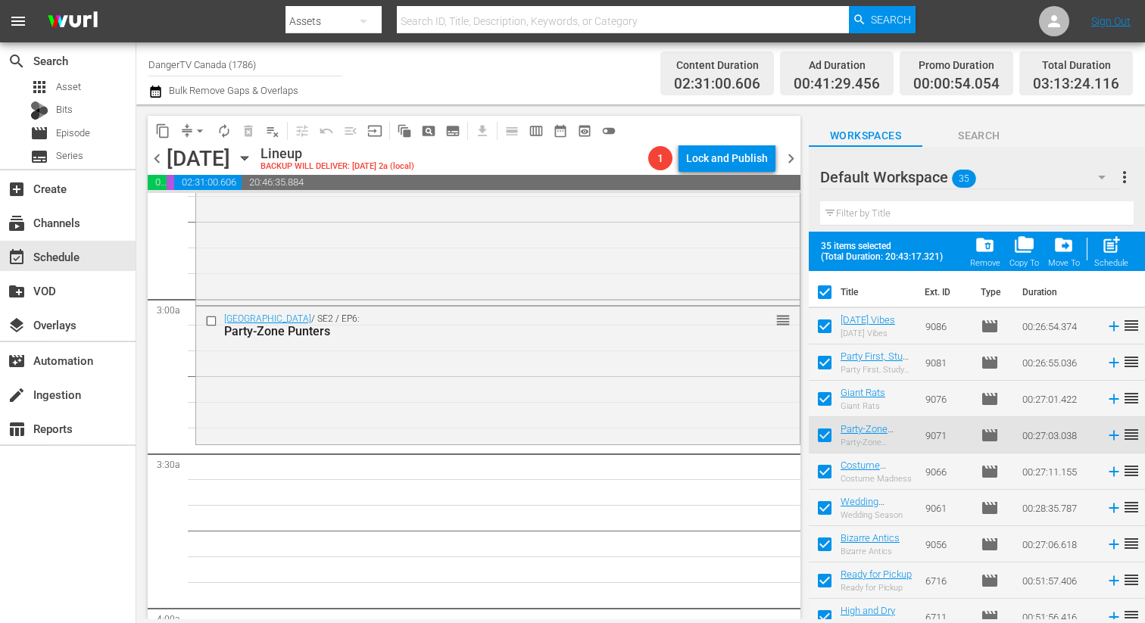
checkbox input "false"
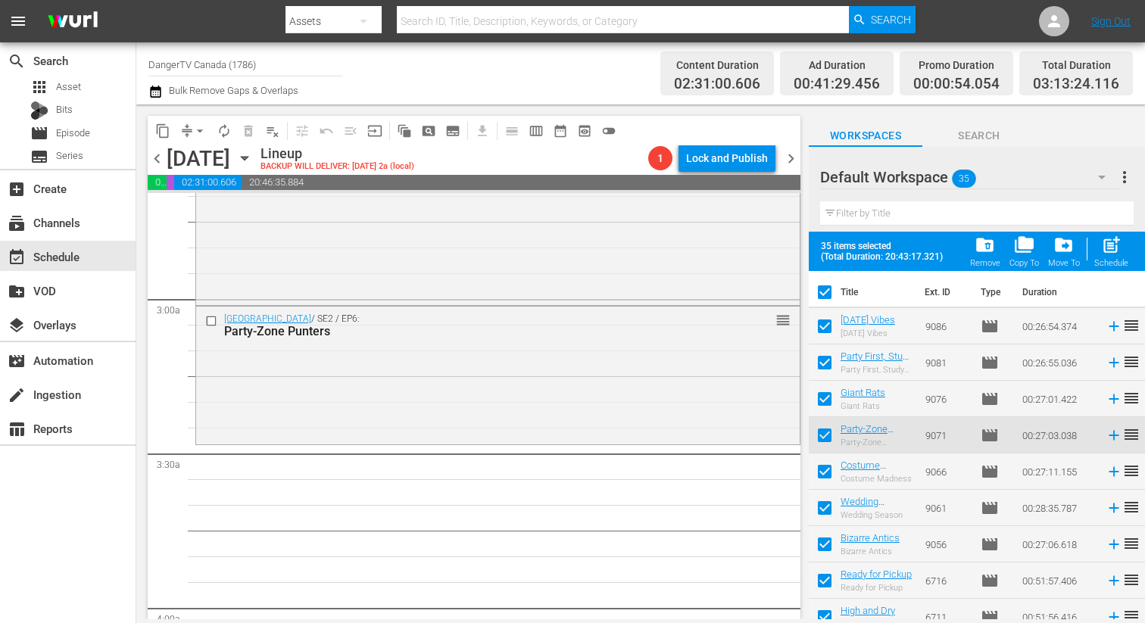
checkbox input "false"
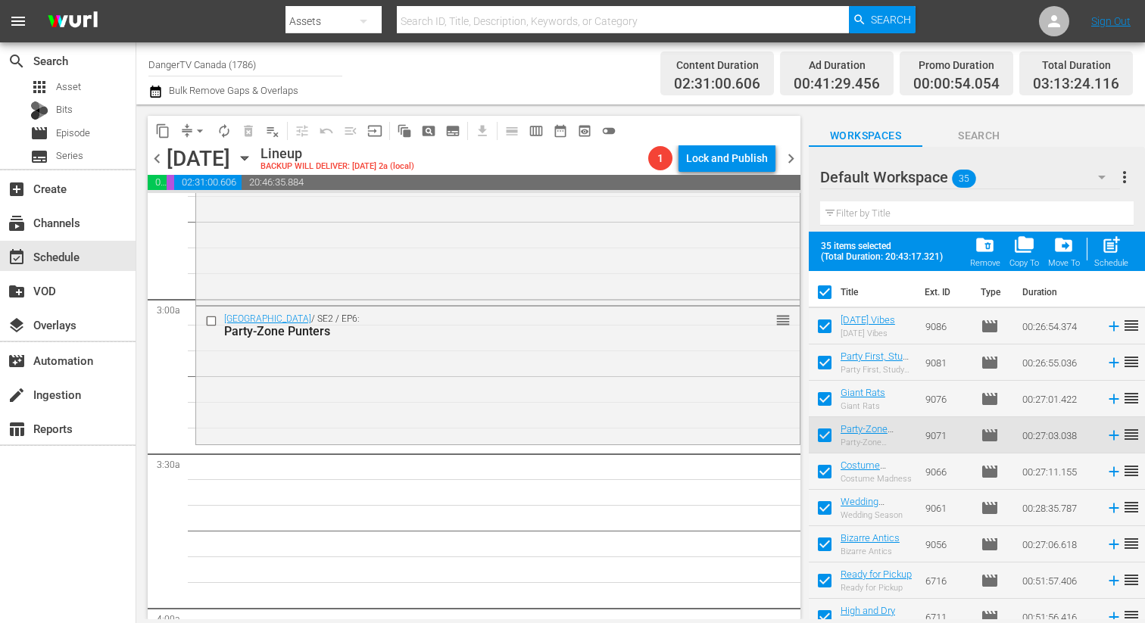
checkbox input "false"
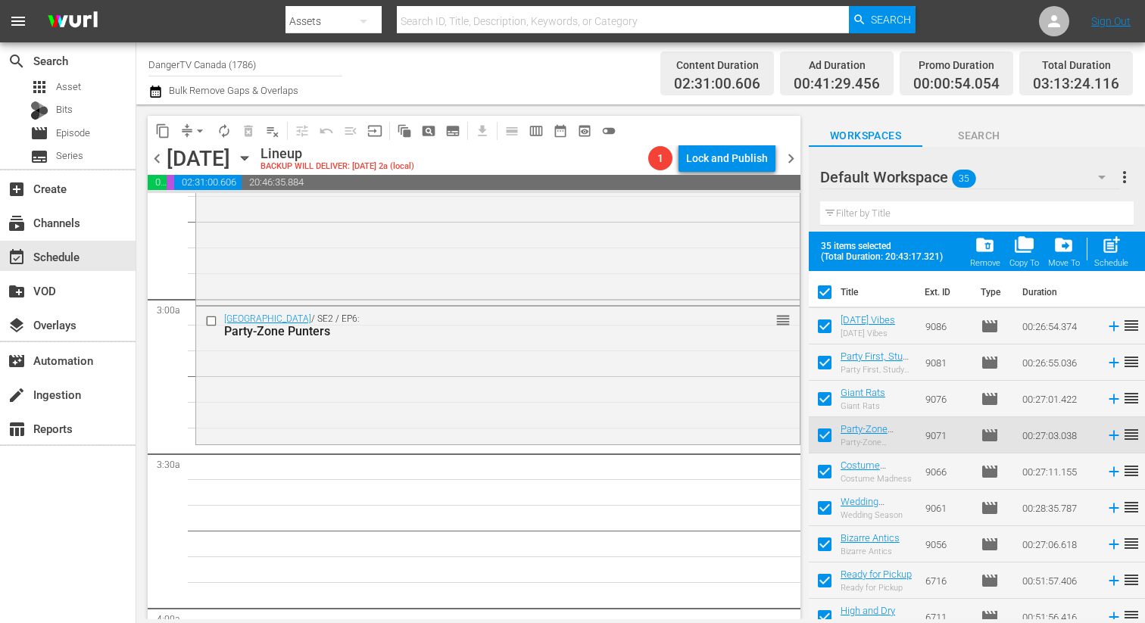
checkbox input "false"
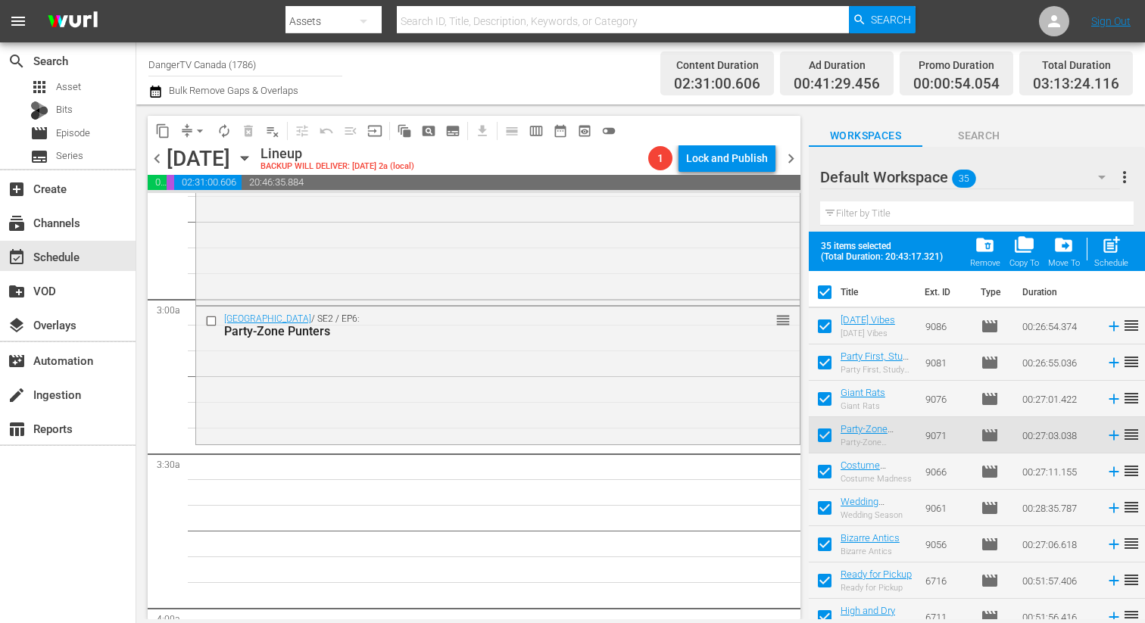
checkbox input "false"
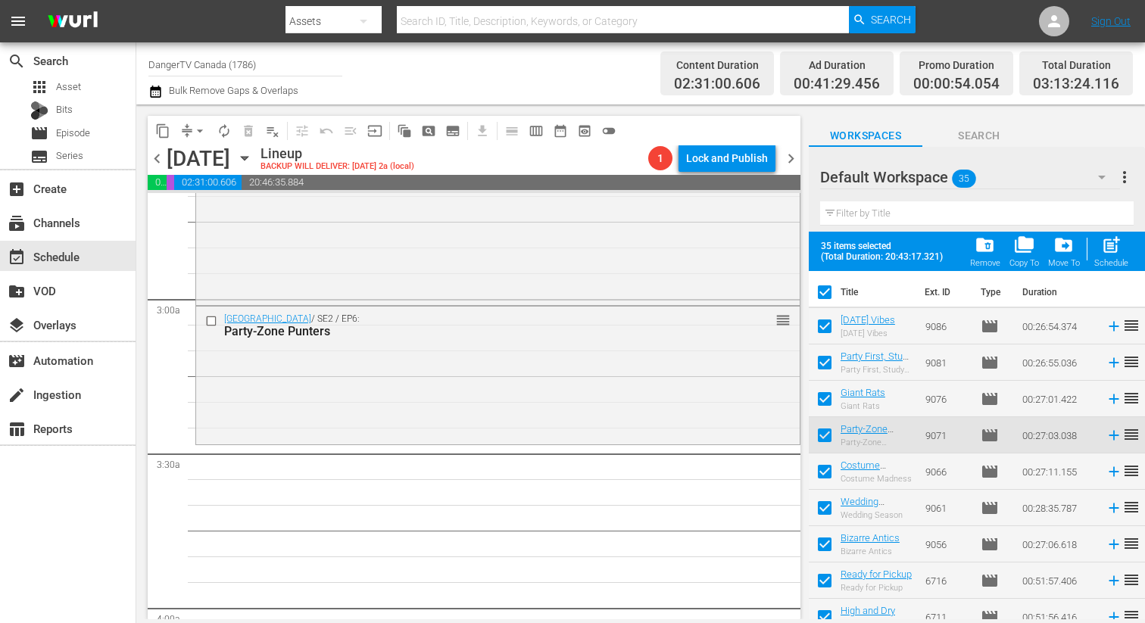
checkbox input "false"
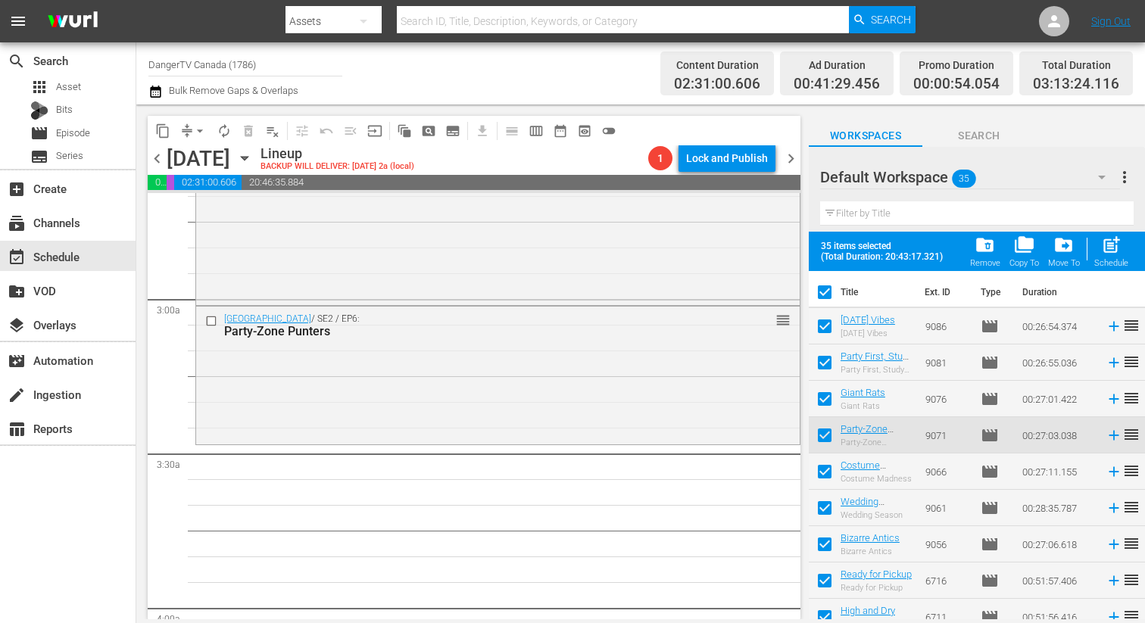
checkbox input "false"
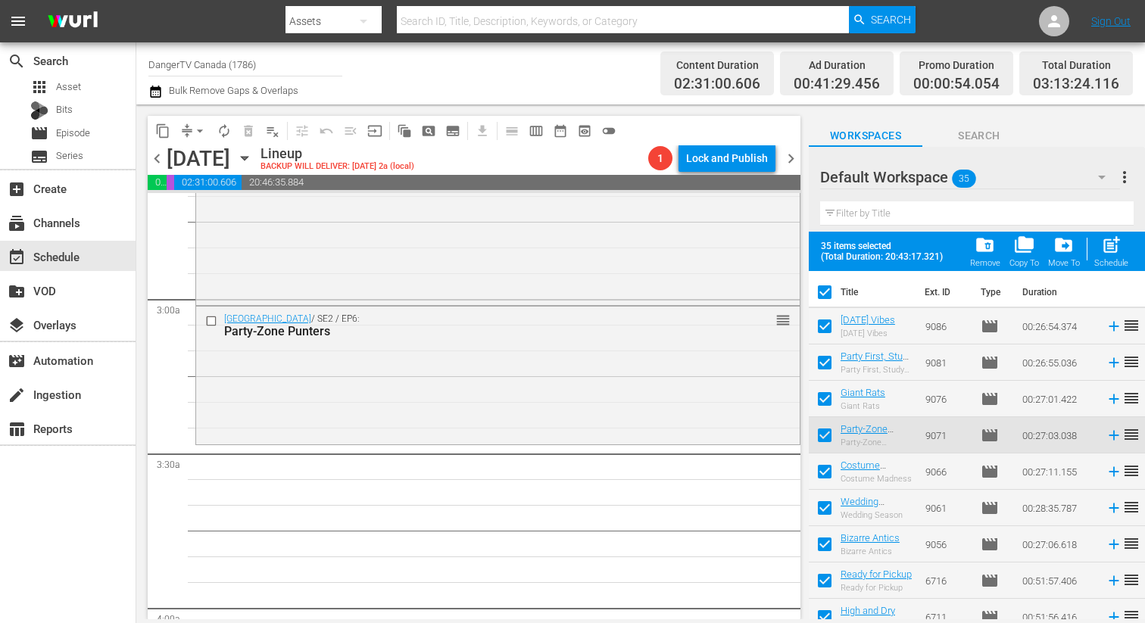
checkbox input "false"
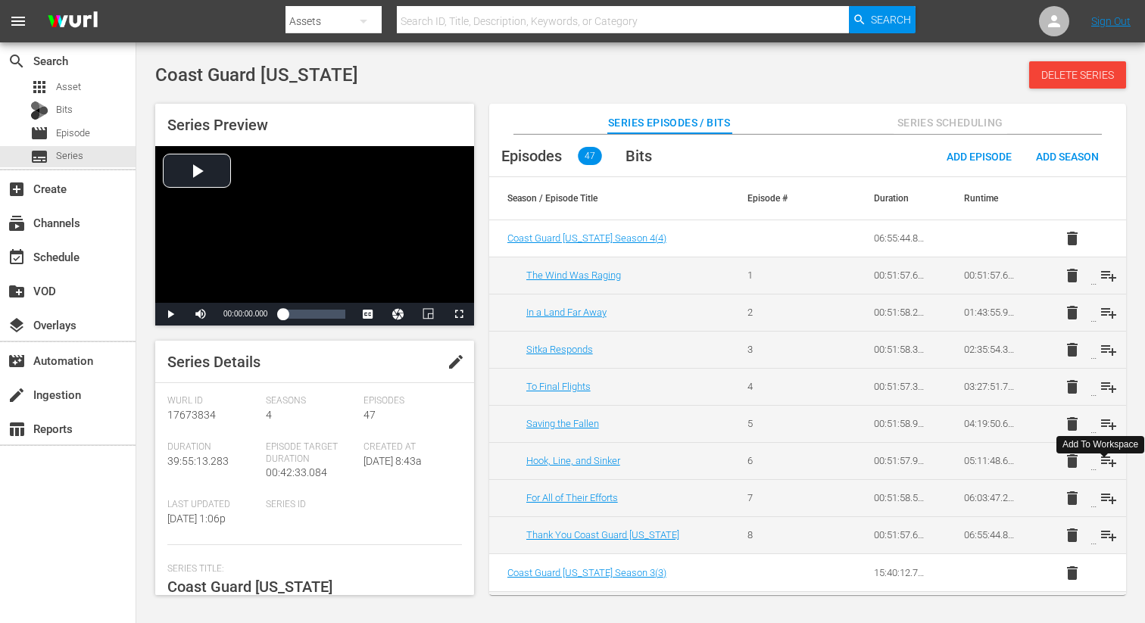
scroll to position [911, 0]
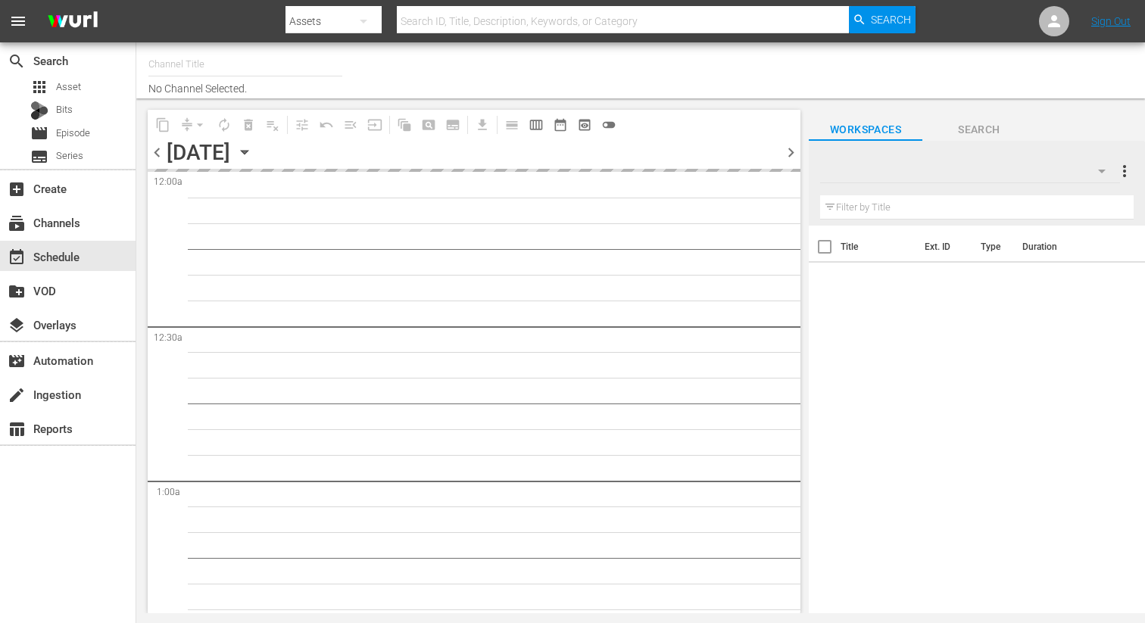
type input "DangerTV Canada (1786)"
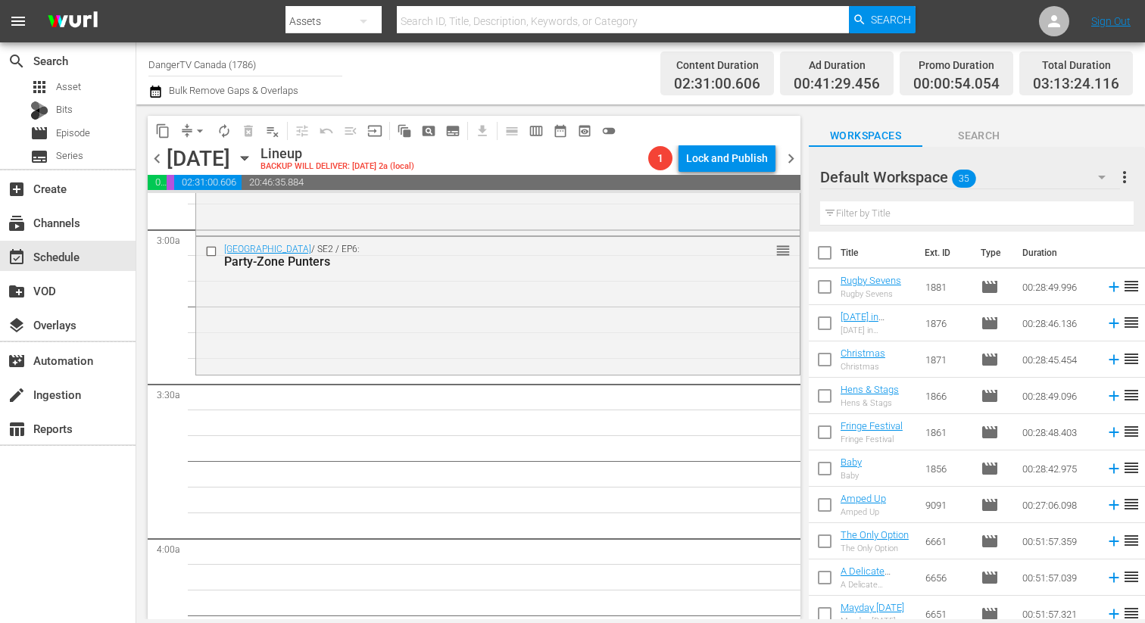
click at [827, 249] on input "checkbox" at bounding box center [825, 256] width 32 height 32
checkbox input "true"
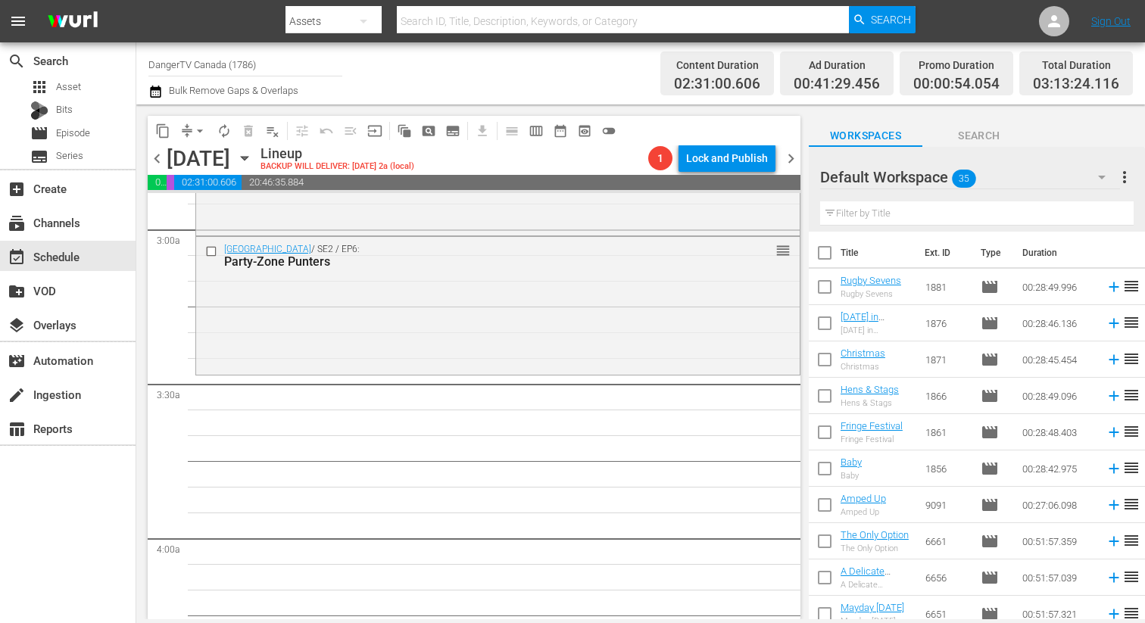
checkbox input "true"
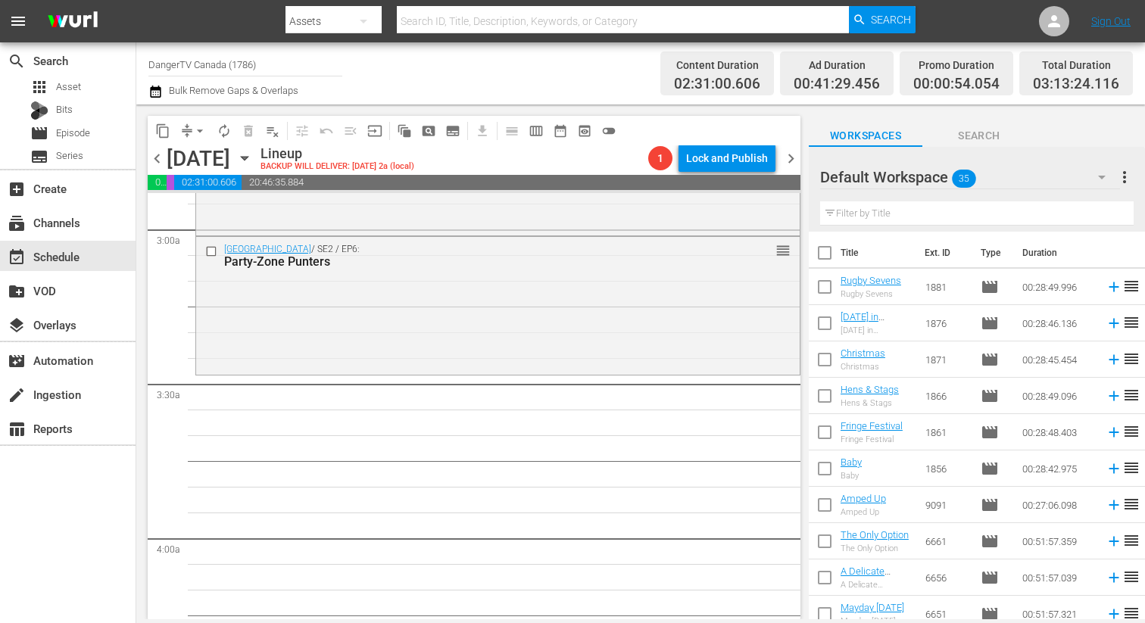
checkbox input "true"
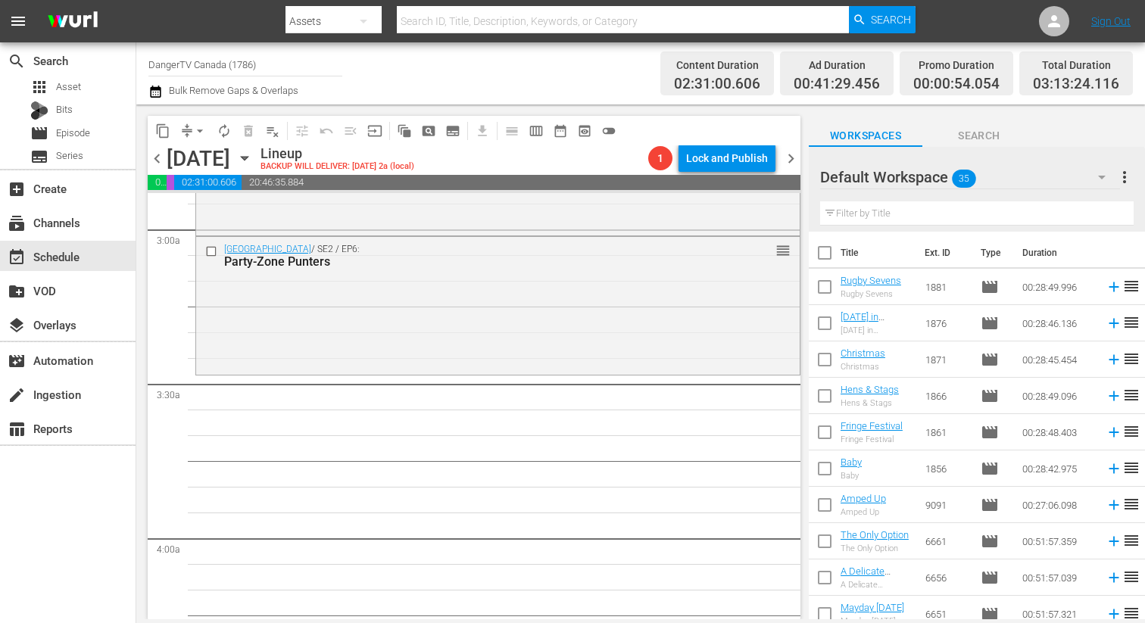
checkbox input "true"
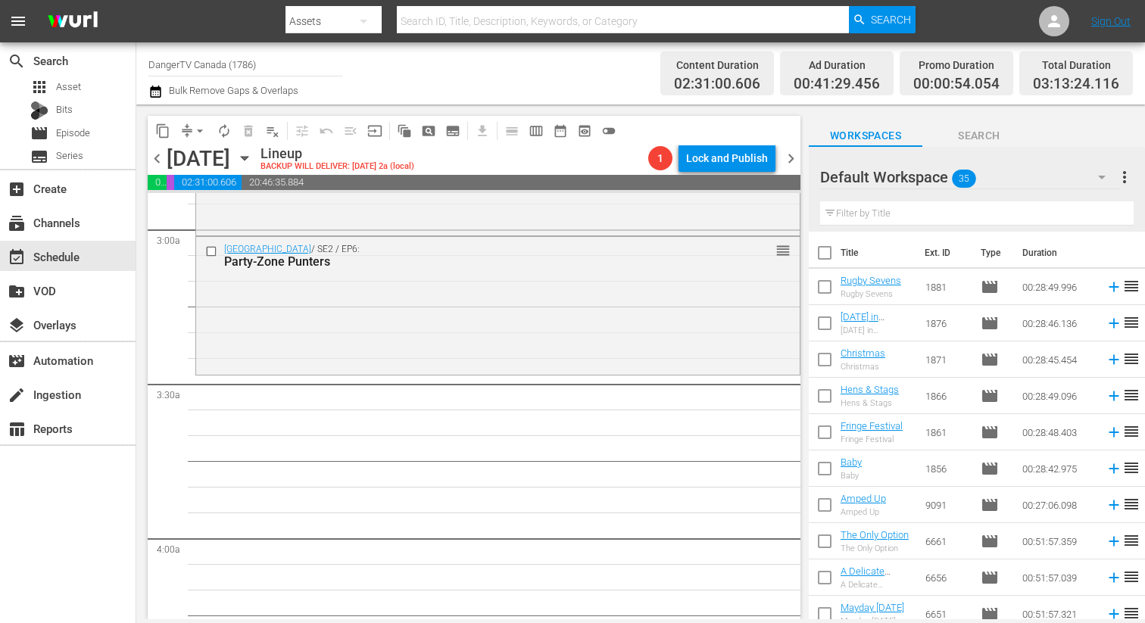
checkbox input "true"
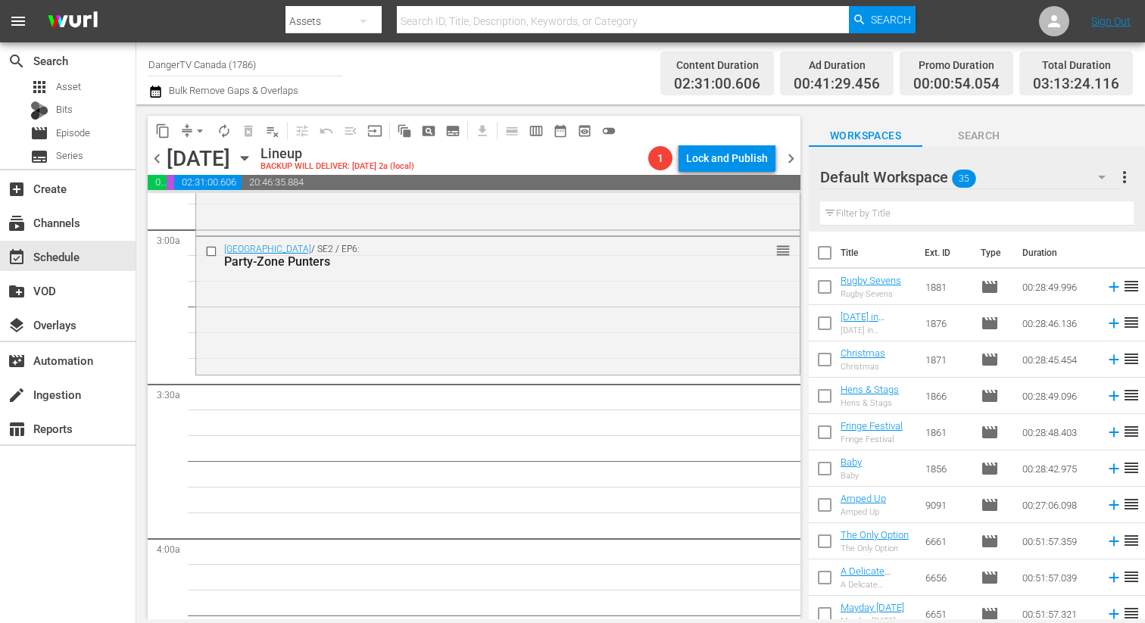
checkbox input "true"
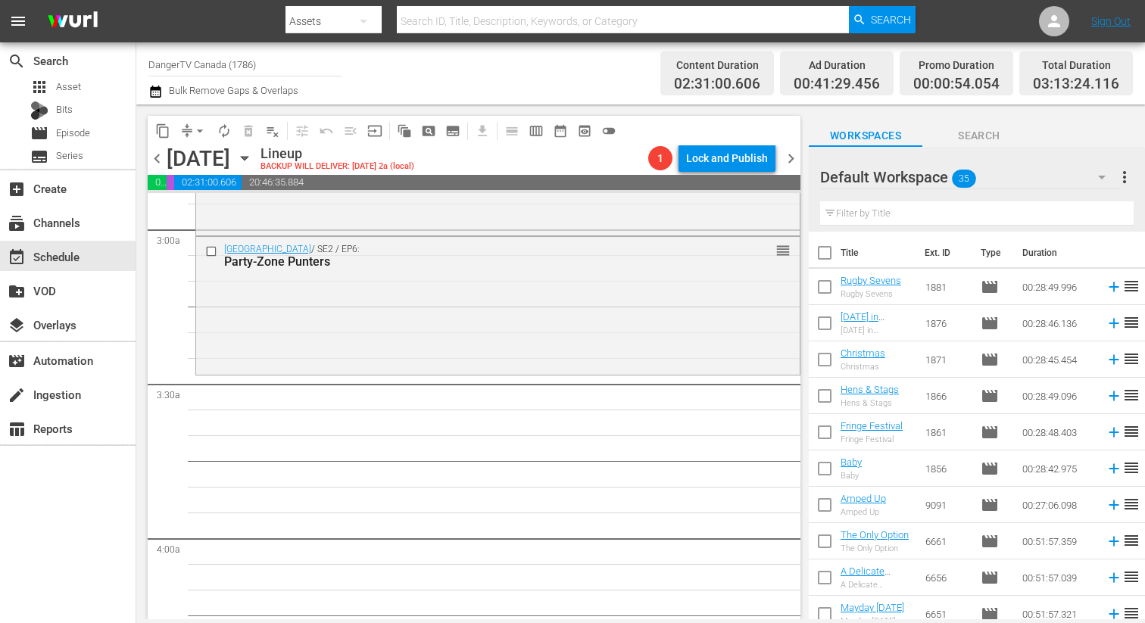
checkbox input "true"
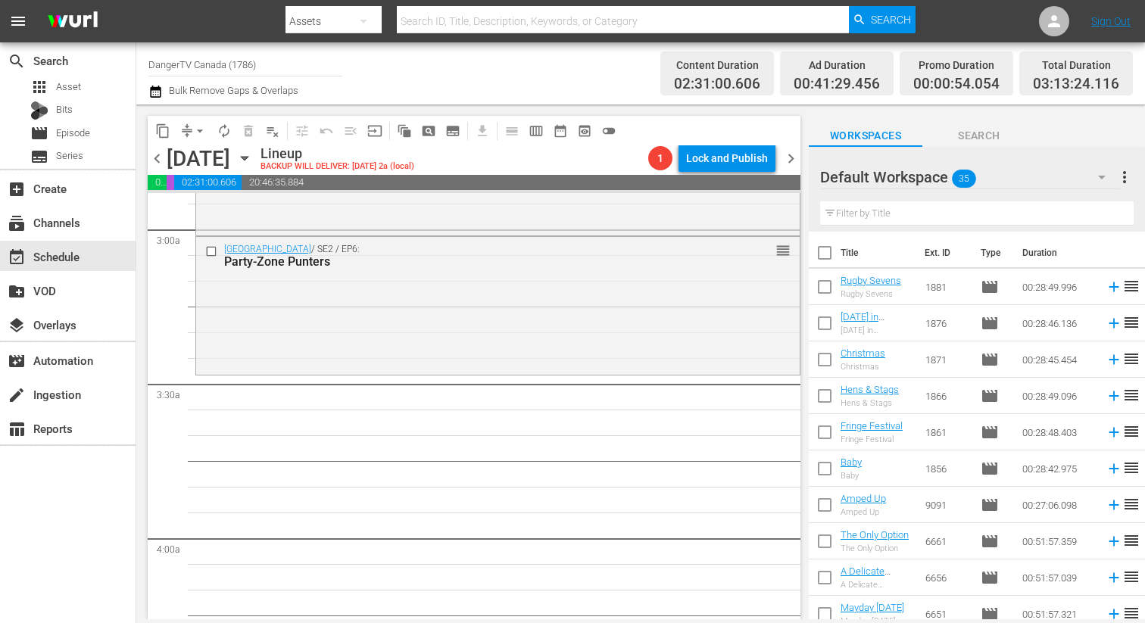
checkbox input "true"
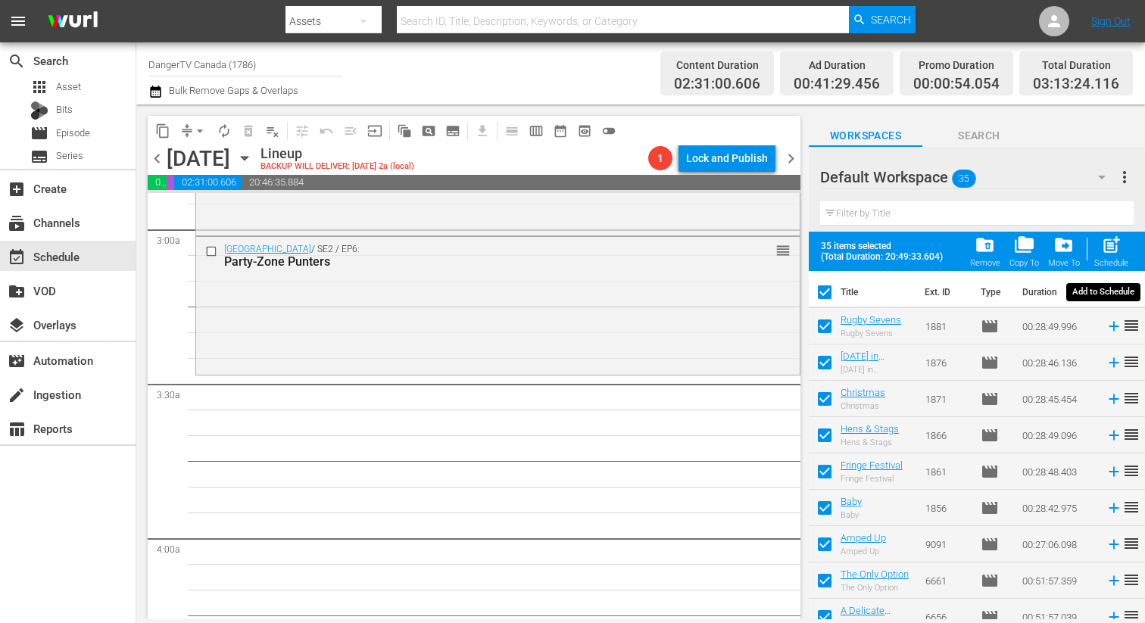
click at [1114, 246] on span "post_add" at bounding box center [1111, 245] width 20 height 20
checkbox input "false"
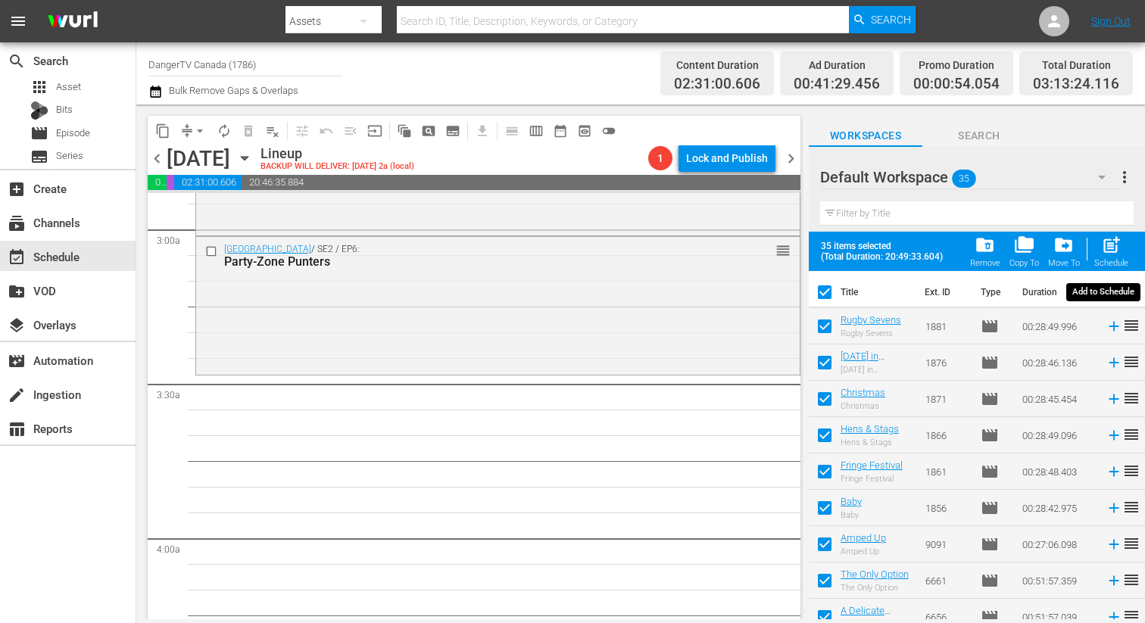
checkbox input "false"
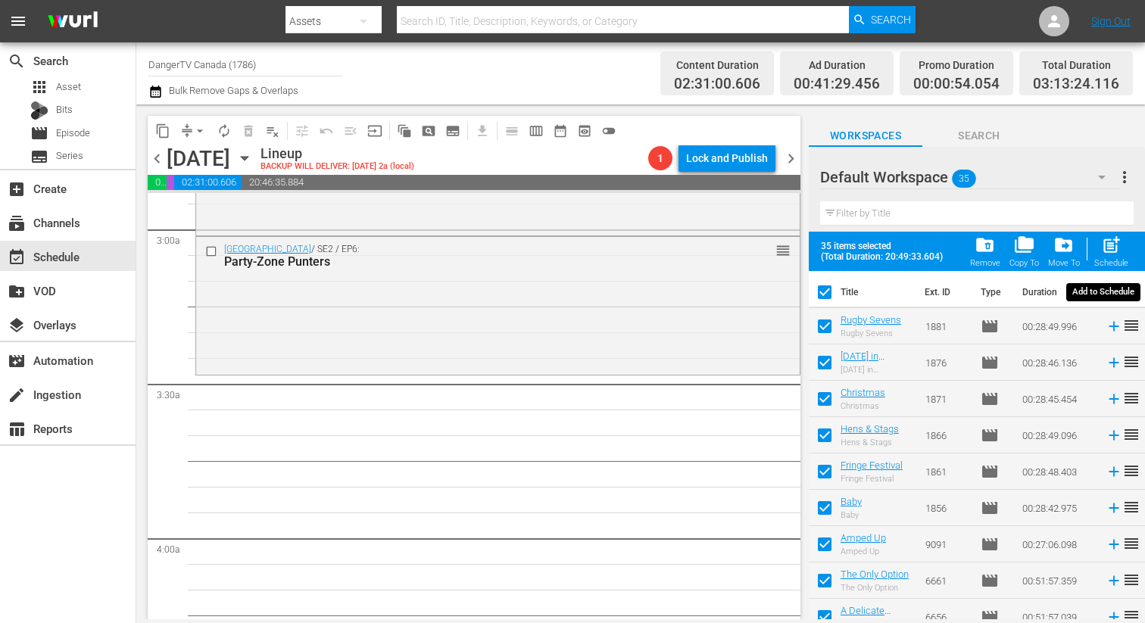
checkbox input "false"
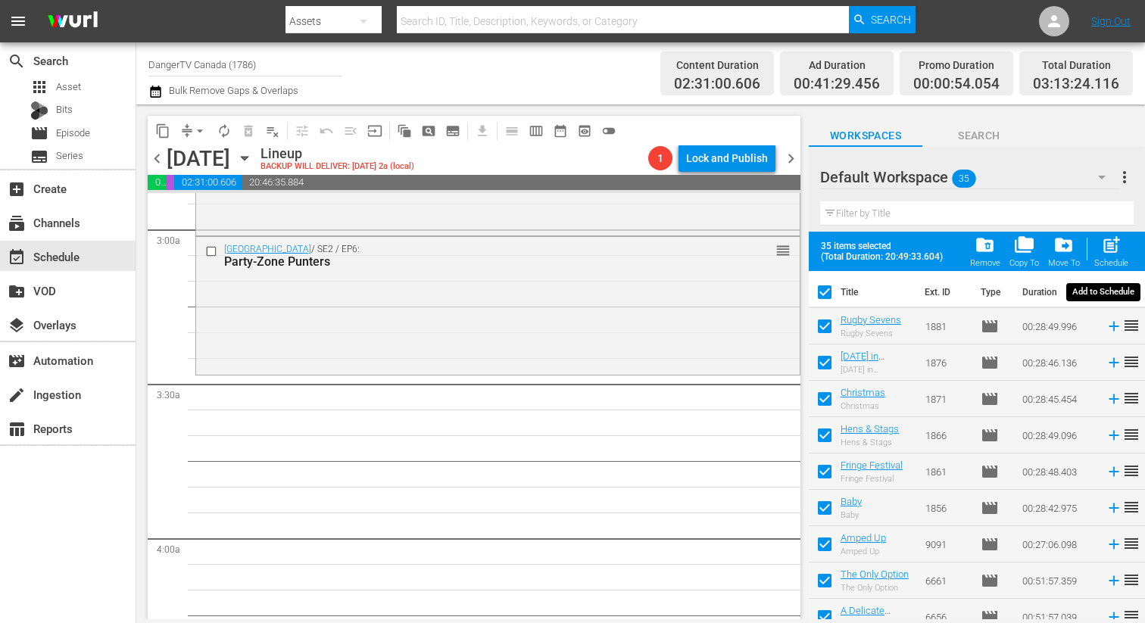
checkbox input "false"
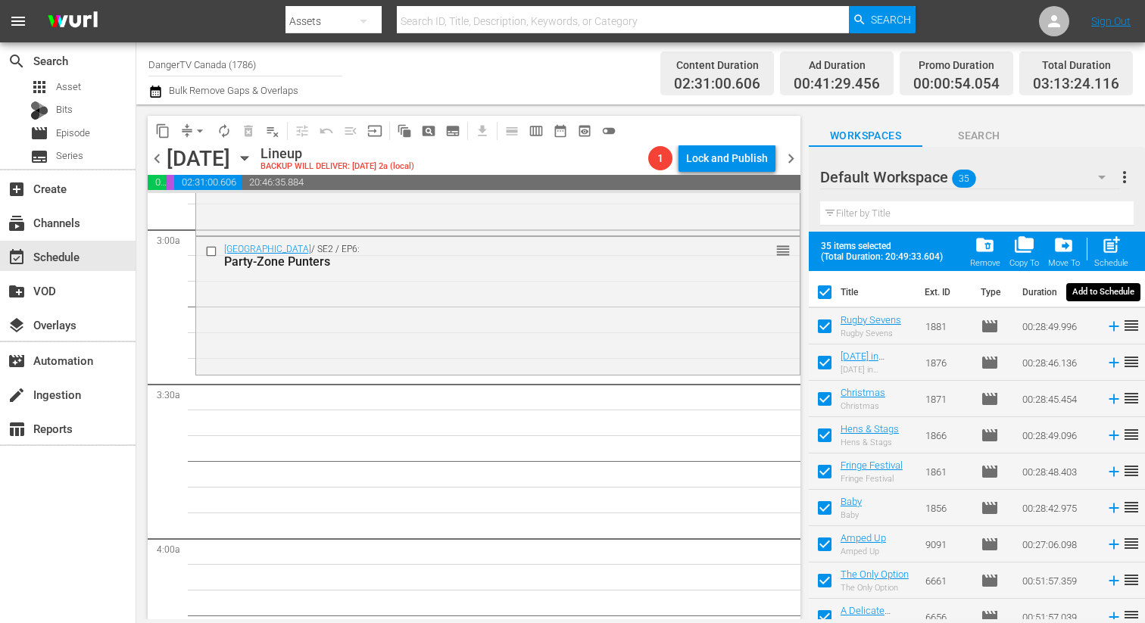
checkbox input "false"
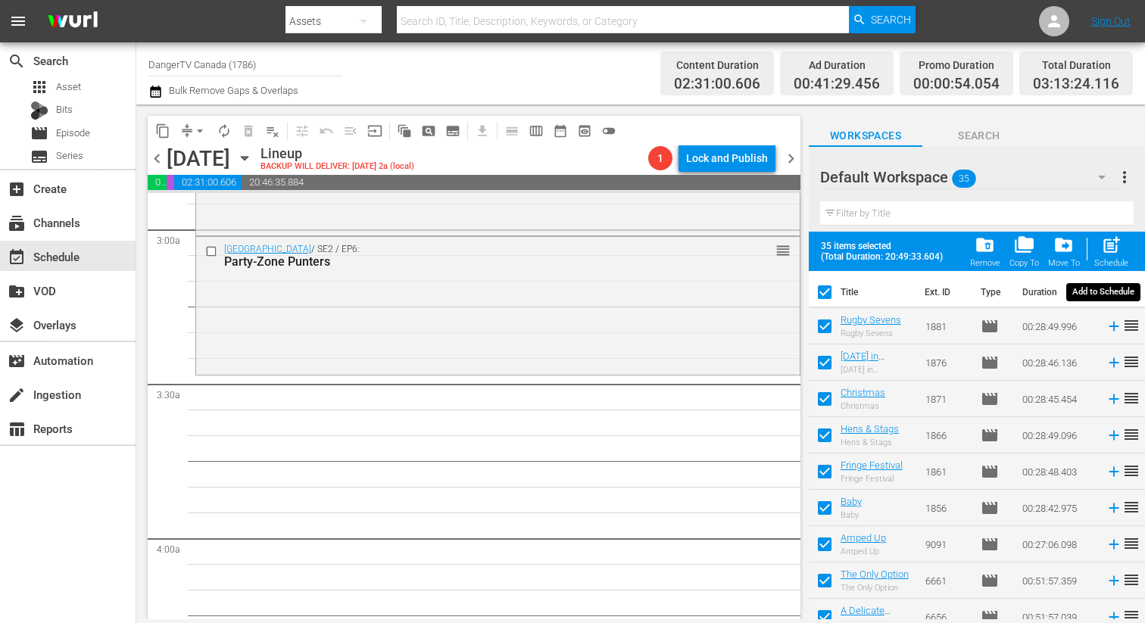
checkbox input "false"
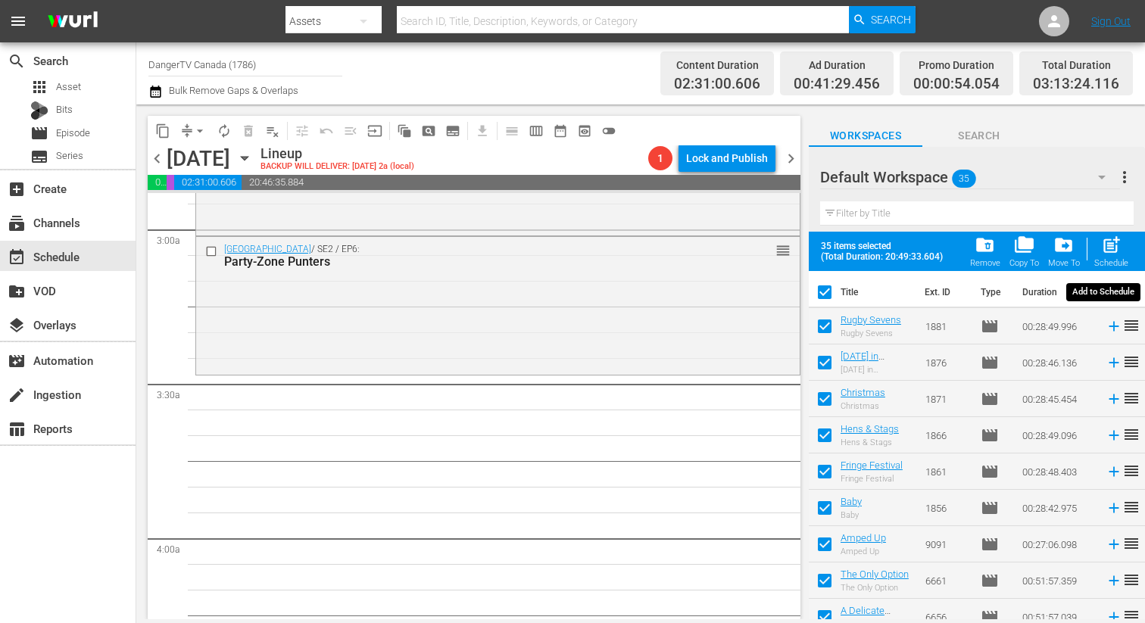
checkbox input "false"
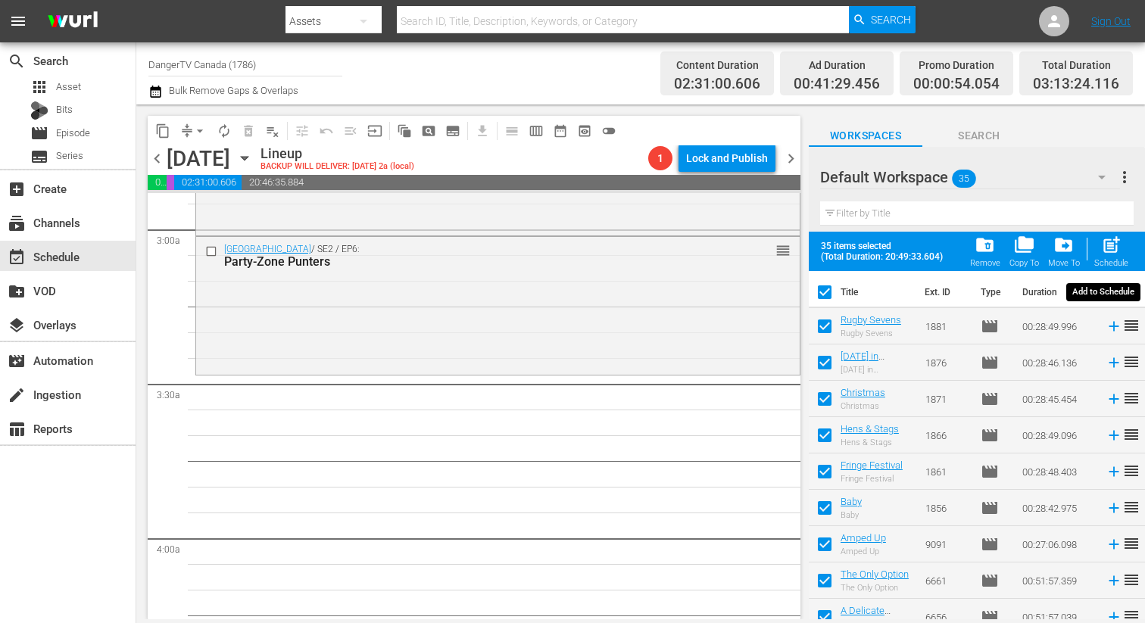
checkbox input "false"
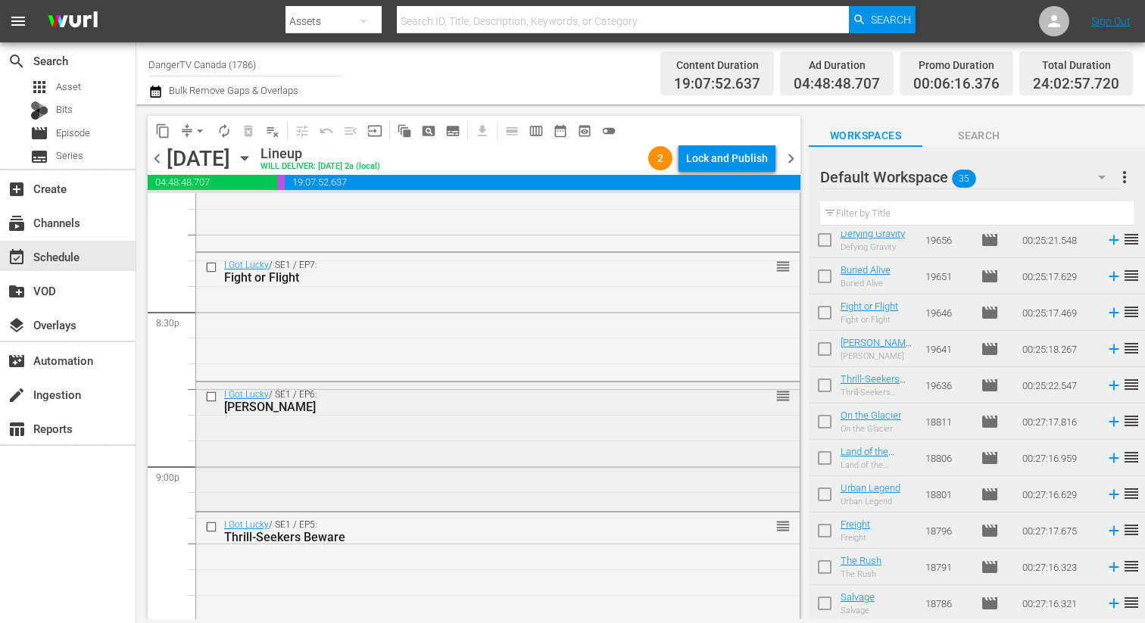
scroll to position [6215, 0]
click at [824, 344] on input "checkbox" at bounding box center [825, 352] width 32 height 32
checkbox input "true"
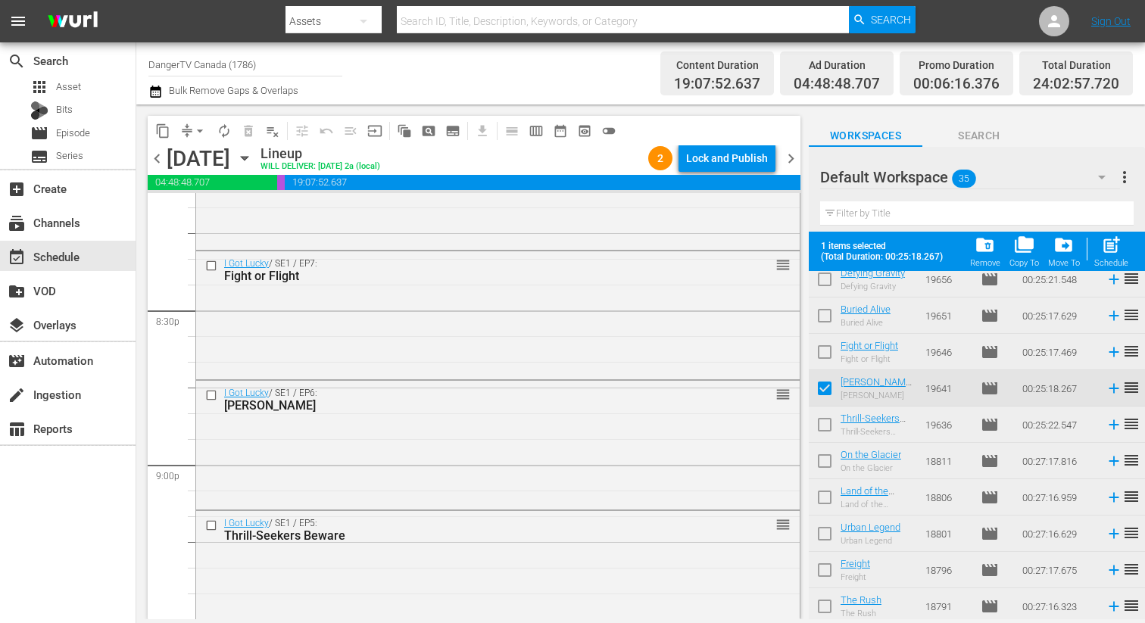
scroll to position [958, 0]
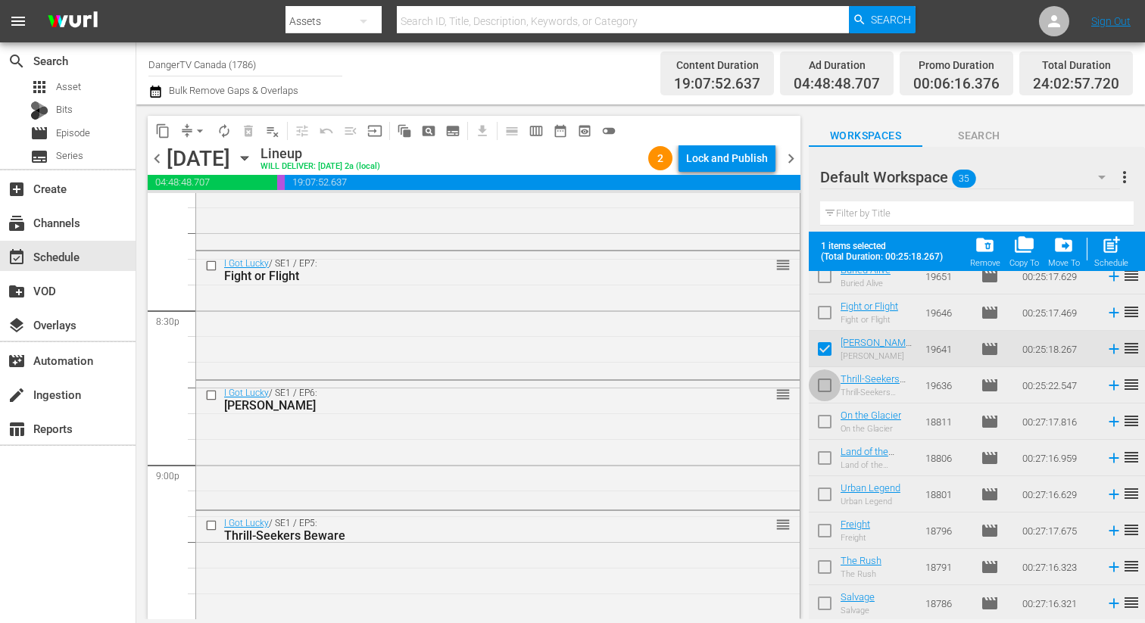
click at [826, 385] on input "checkbox" at bounding box center [825, 388] width 32 height 32
checkbox input "true"
click at [824, 418] on input "checkbox" at bounding box center [825, 425] width 32 height 32
checkbox input "true"
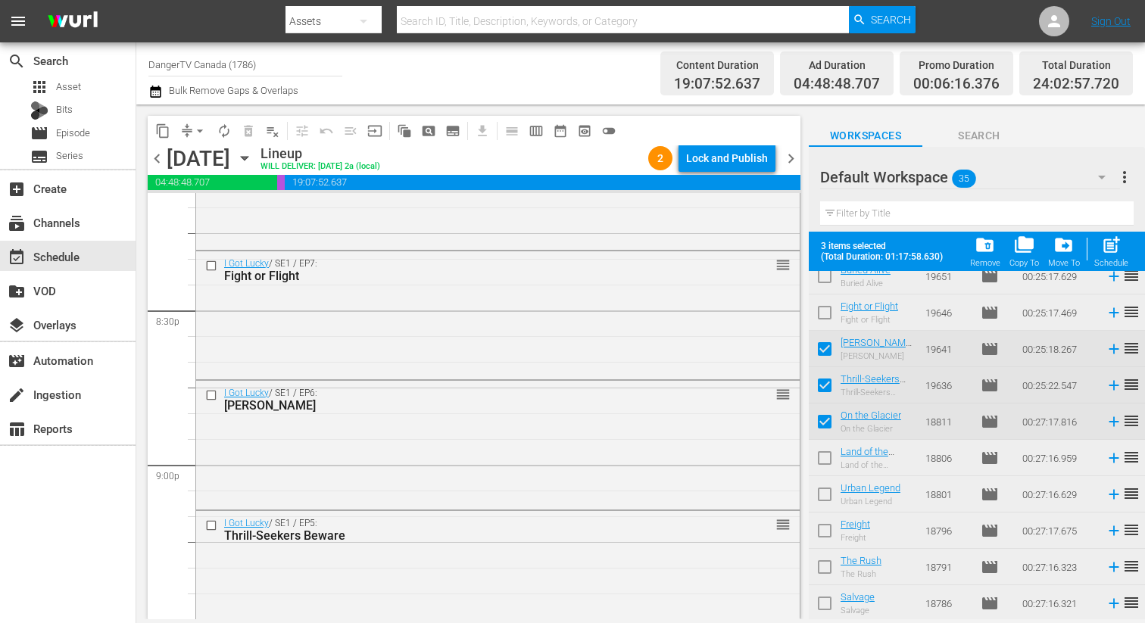
click at [826, 462] on input "checkbox" at bounding box center [825, 461] width 32 height 32
checkbox input "true"
click at [828, 497] on input "checkbox" at bounding box center [825, 497] width 32 height 32
checkbox input "true"
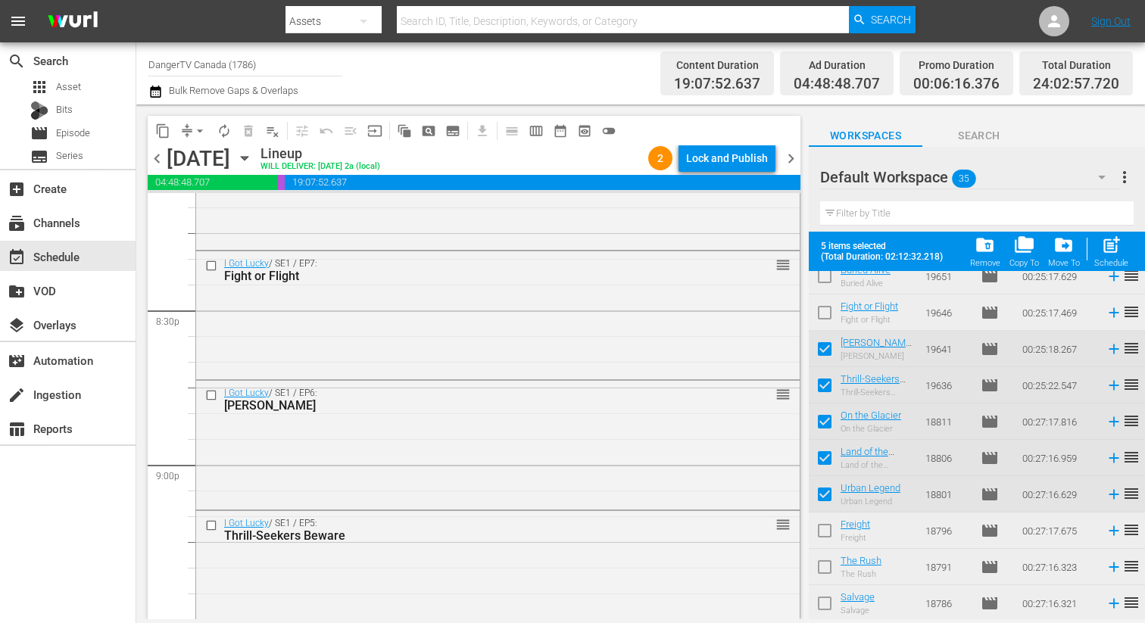
click at [827, 523] on input "checkbox" at bounding box center [825, 534] width 32 height 32
checkbox input "true"
click at [827, 561] on input "checkbox" at bounding box center [825, 570] width 32 height 32
checkbox input "true"
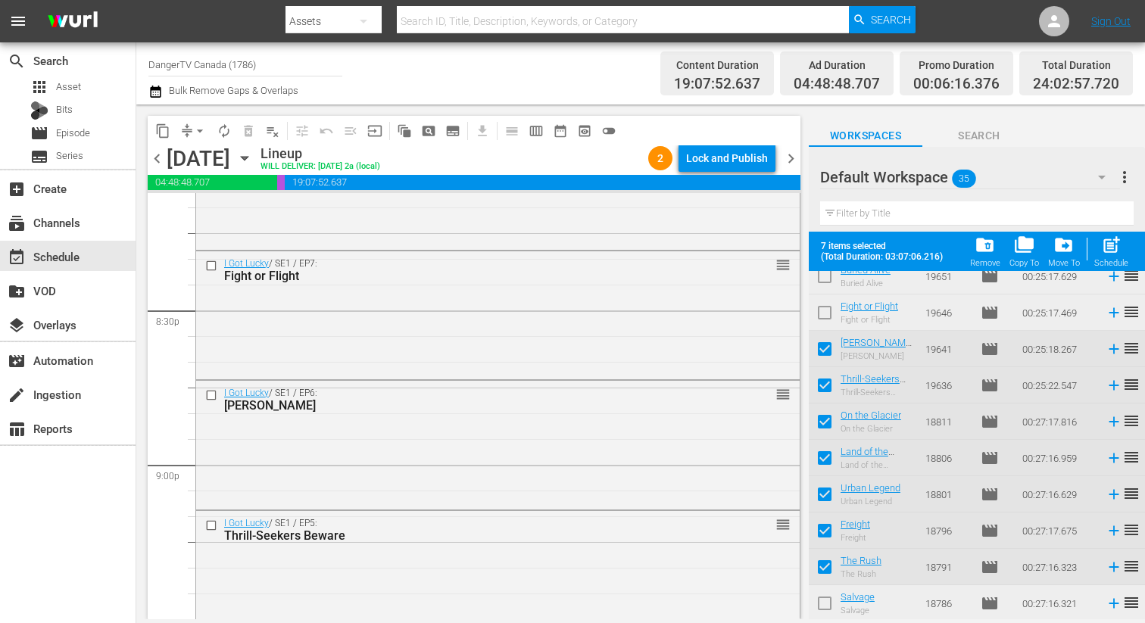
click at [827, 601] on input "checkbox" at bounding box center [825, 606] width 32 height 32
checkbox input "true"
click at [737, 163] on div "Lock and Publish" at bounding box center [727, 158] width 82 height 27
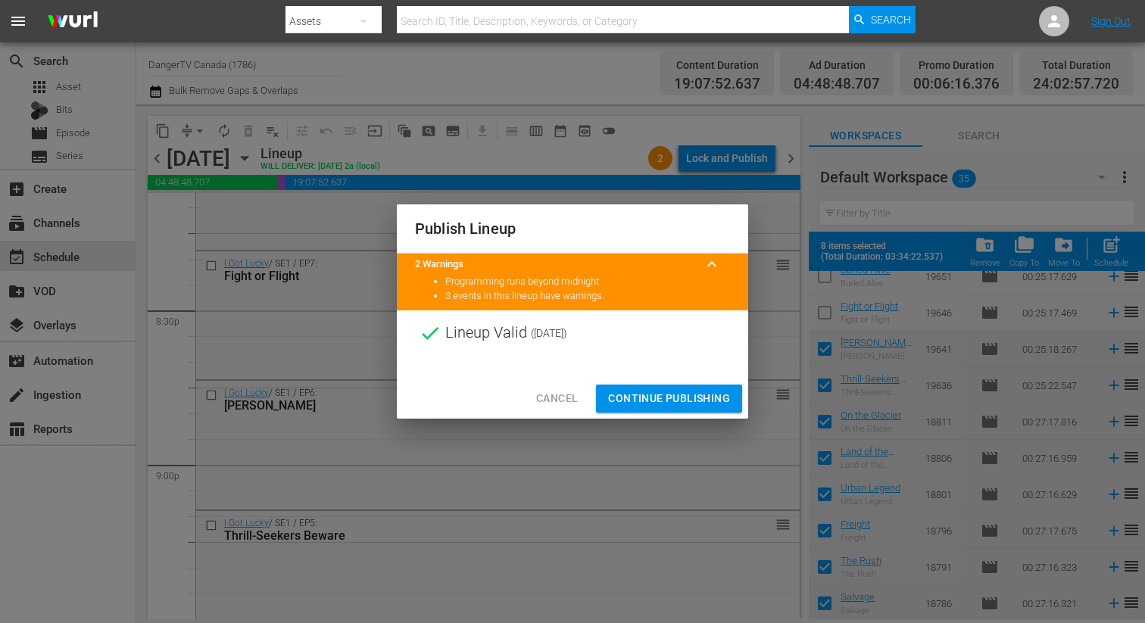
click at [674, 394] on span "Continue Publishing" at bounding box center [669, 398] width 122 height 19
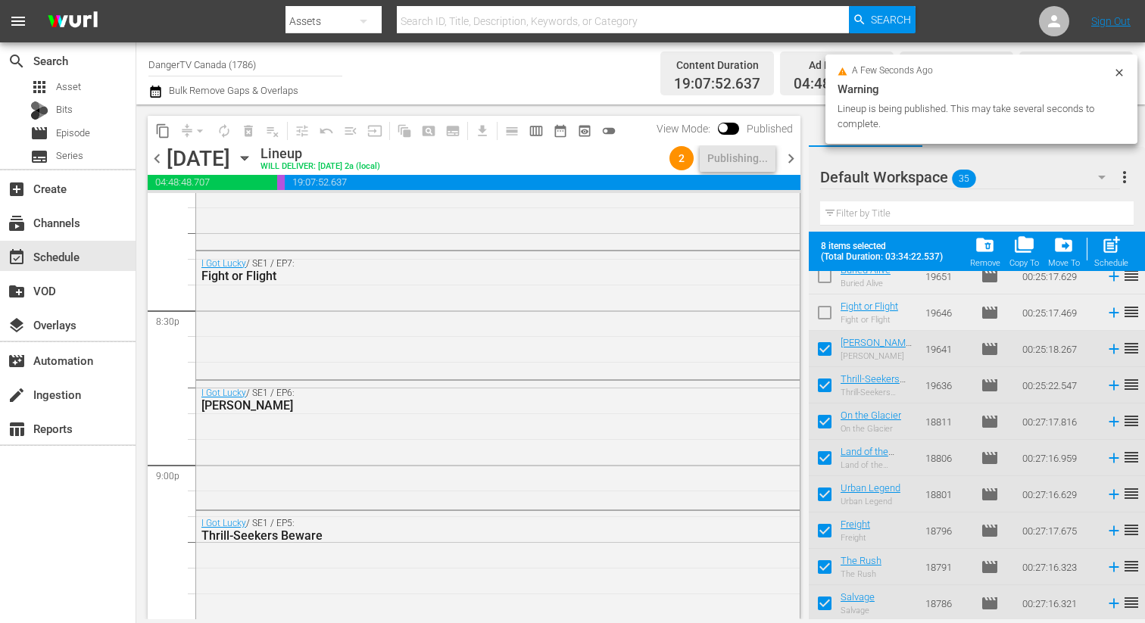
click at [790, 153] on span "chevron_right" at bounding box center [790, 158] width 19 height 19
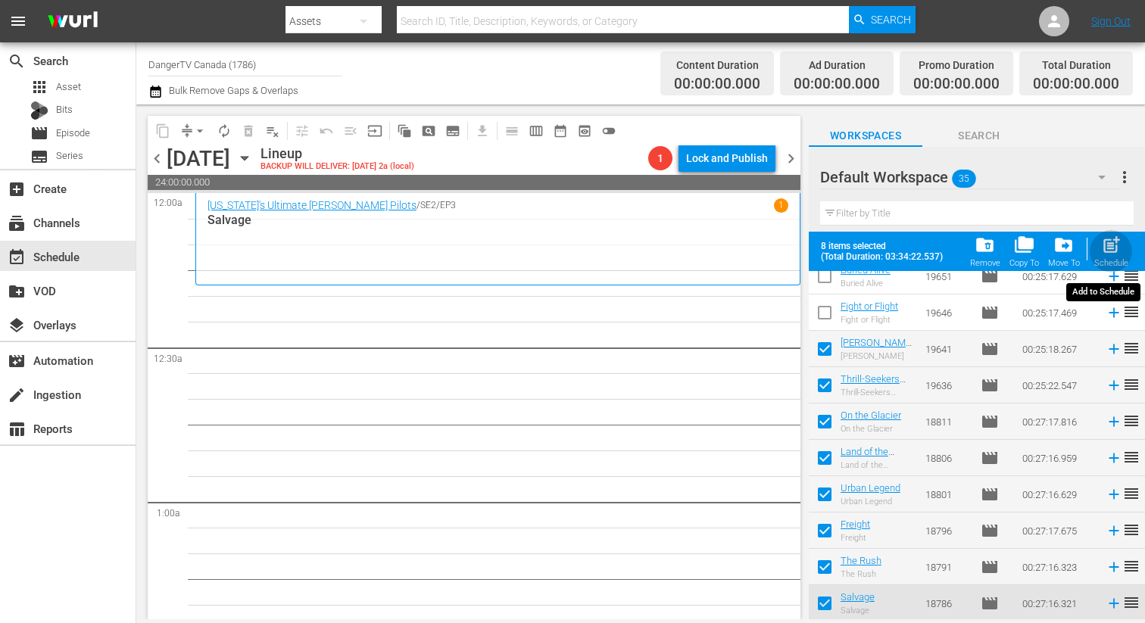
click at [1111, 250] on span "post_add" at bounding box center [1111, 245] width 20 height 20
checkbox input "false"
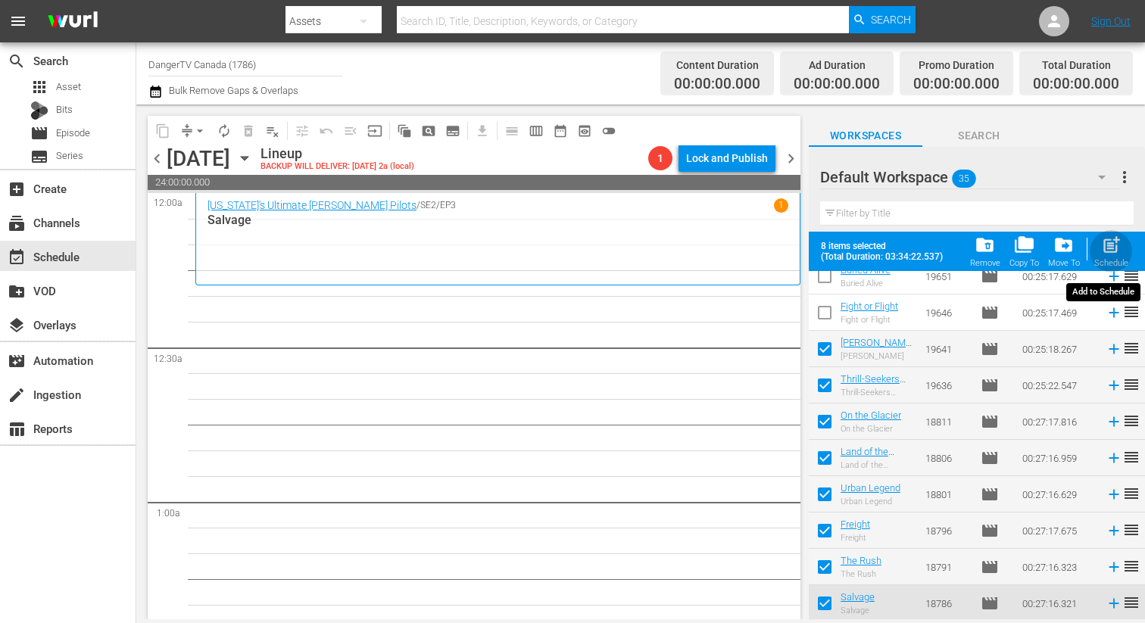
checkbox input "false"
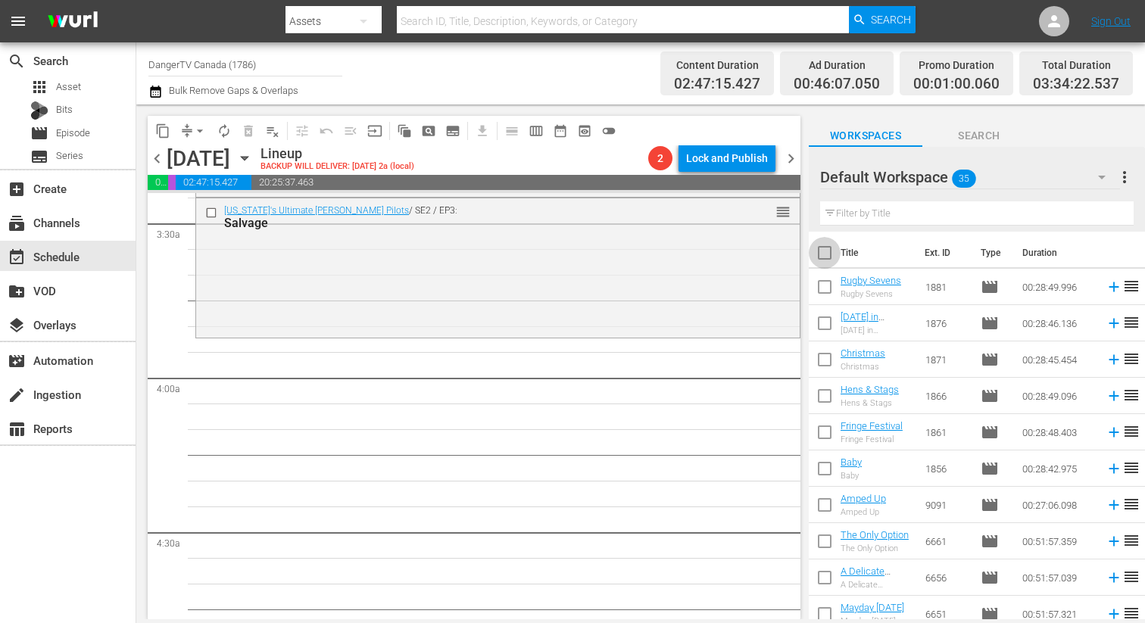
click at [829, 253] on input "checkbox" at bounding box center [825, 256] width 32 height 32
checkbox input "true"
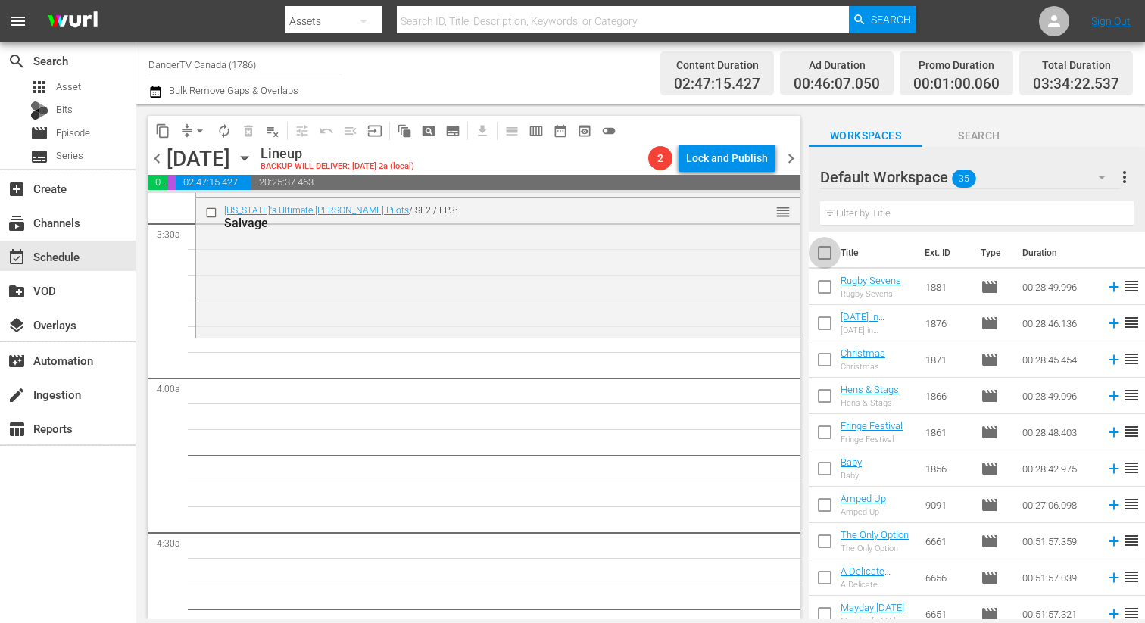
checkbox input "true"
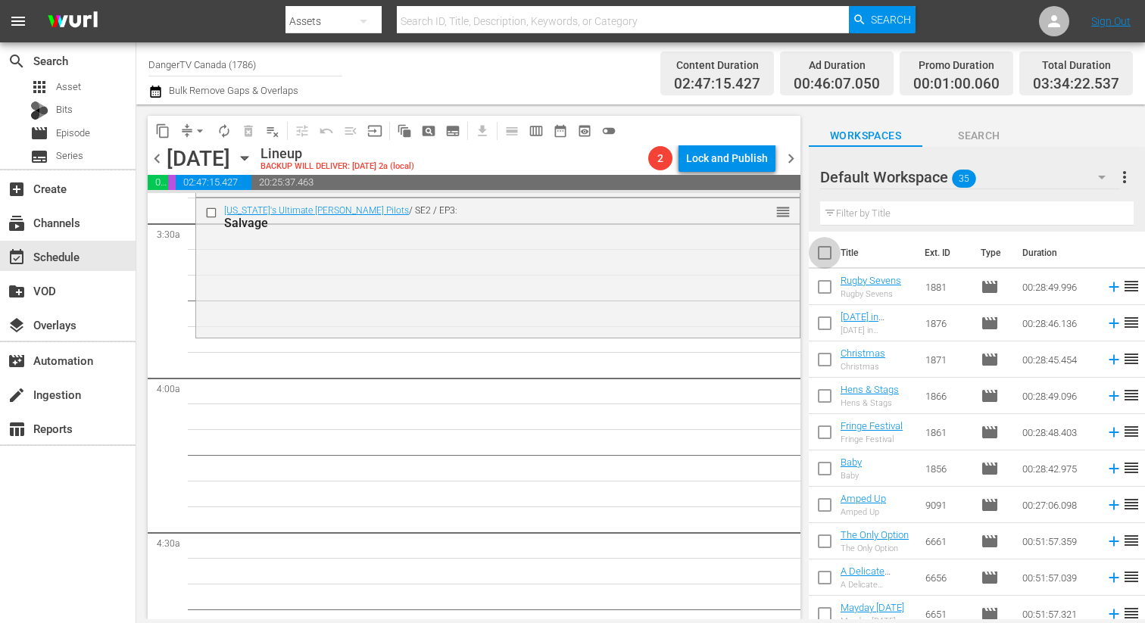
checkbox input "true"
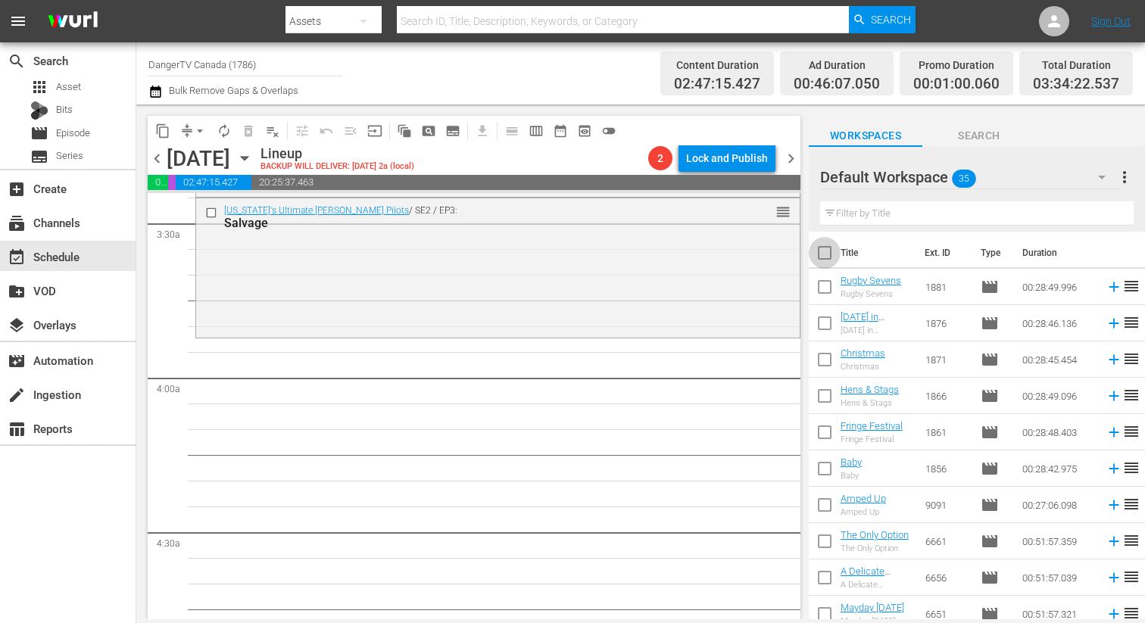
checkbox input "true"
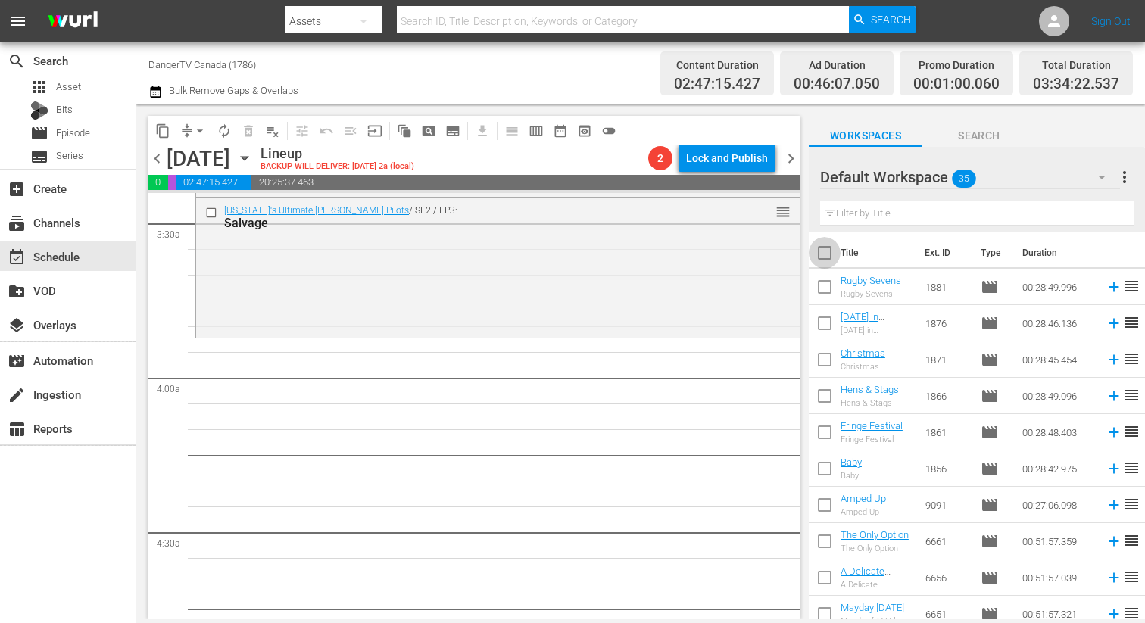
checkbox input "true"
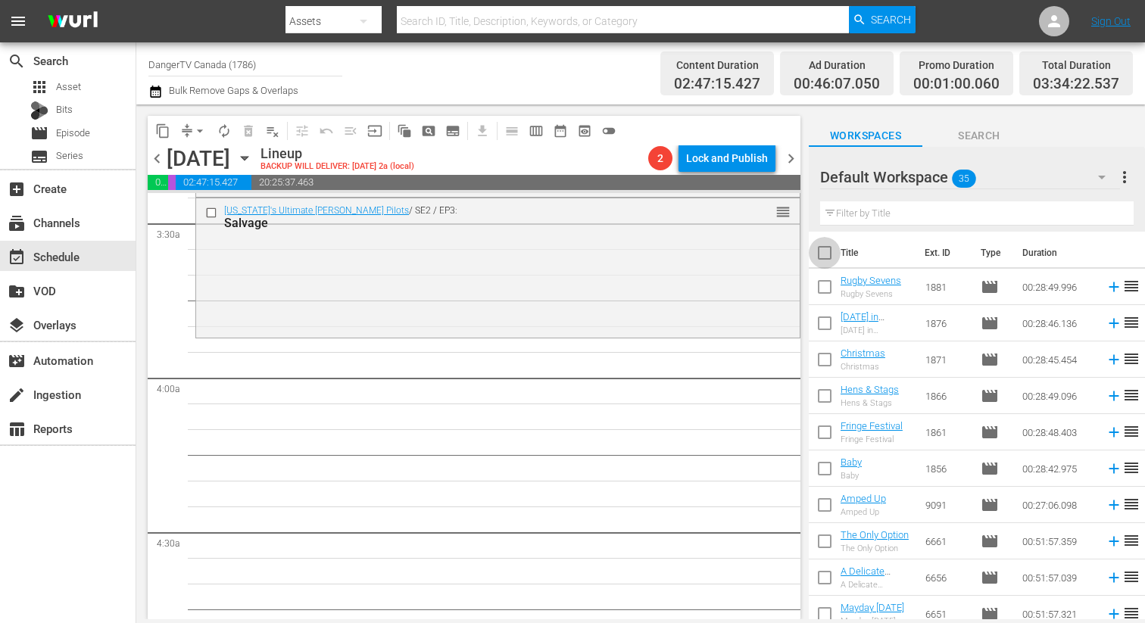
checkbox input "true"
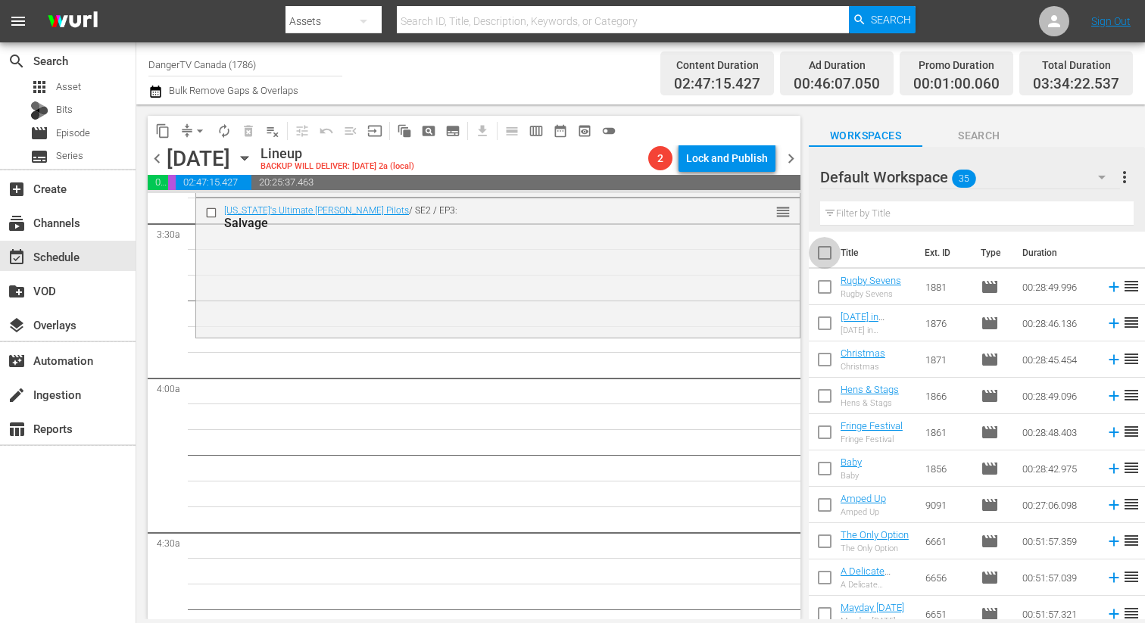
checkbox input "true"
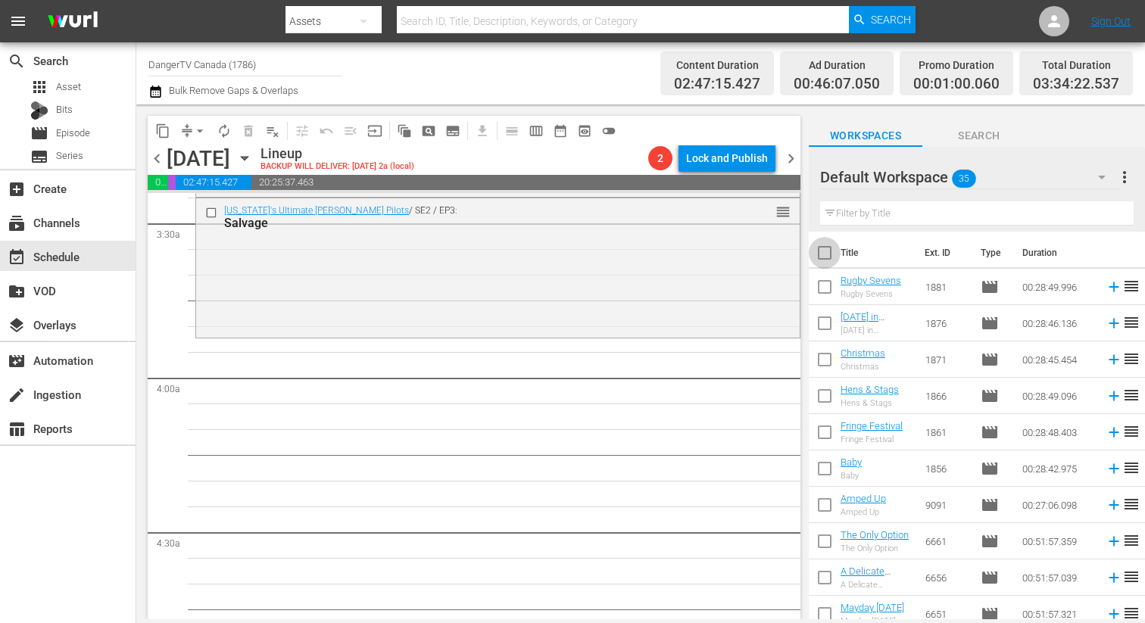
checkbox input "true"
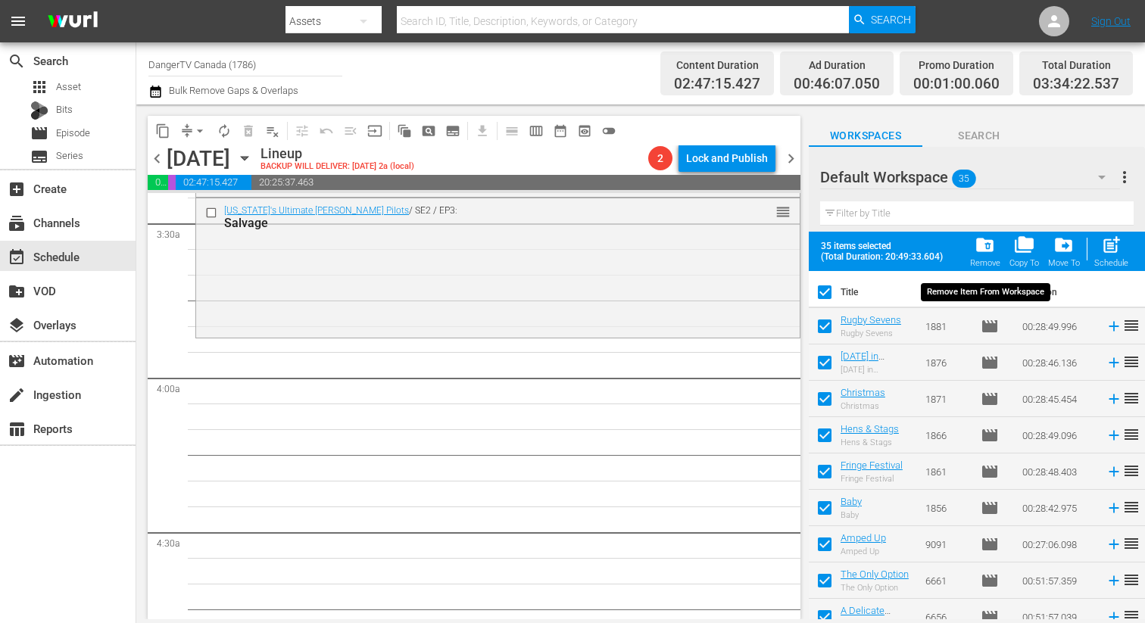
click at [987, 246] on span "folder_delete" at bounding box center [984, 245] width 20 height 20
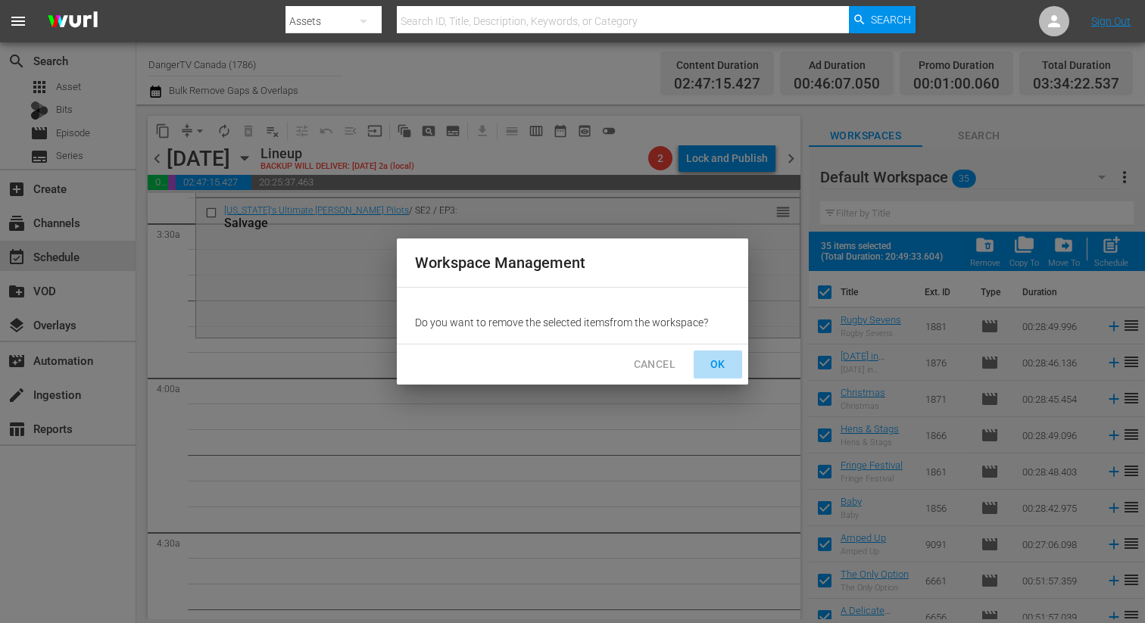
click at [710, 361] on span "OK" at bounding box center [718, 364] width 24 height 19
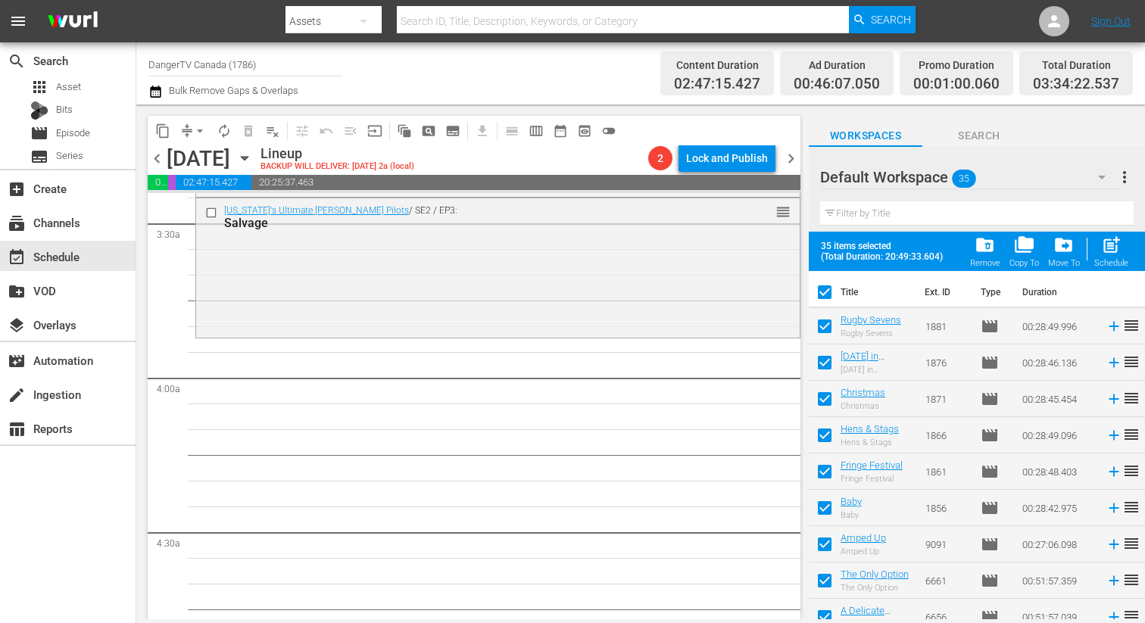
checkbox input "false"
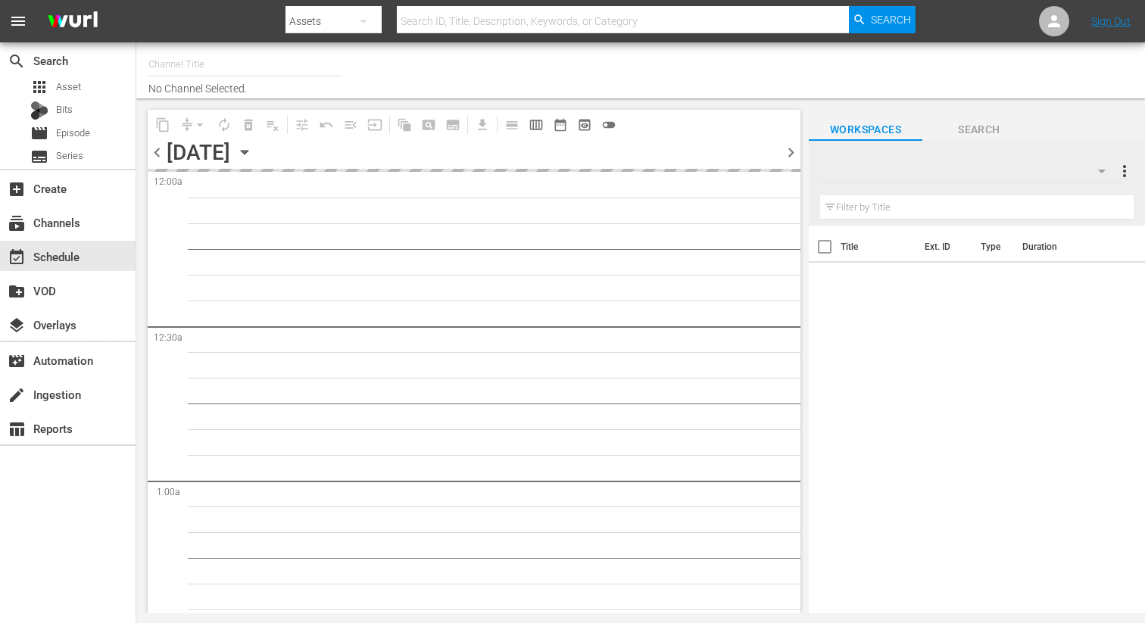
type input "DangerTV Canada (1786)"
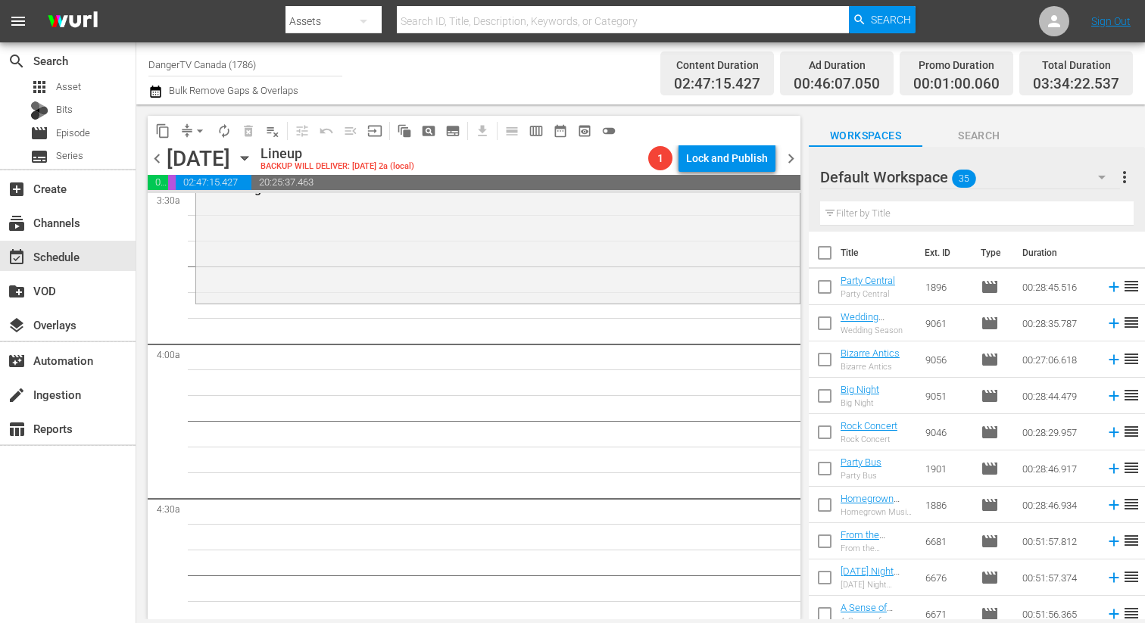
click at [827, 249] on input "checkbox" at bounding box center [825, 256] width 32 height 32
checkbox input "true"
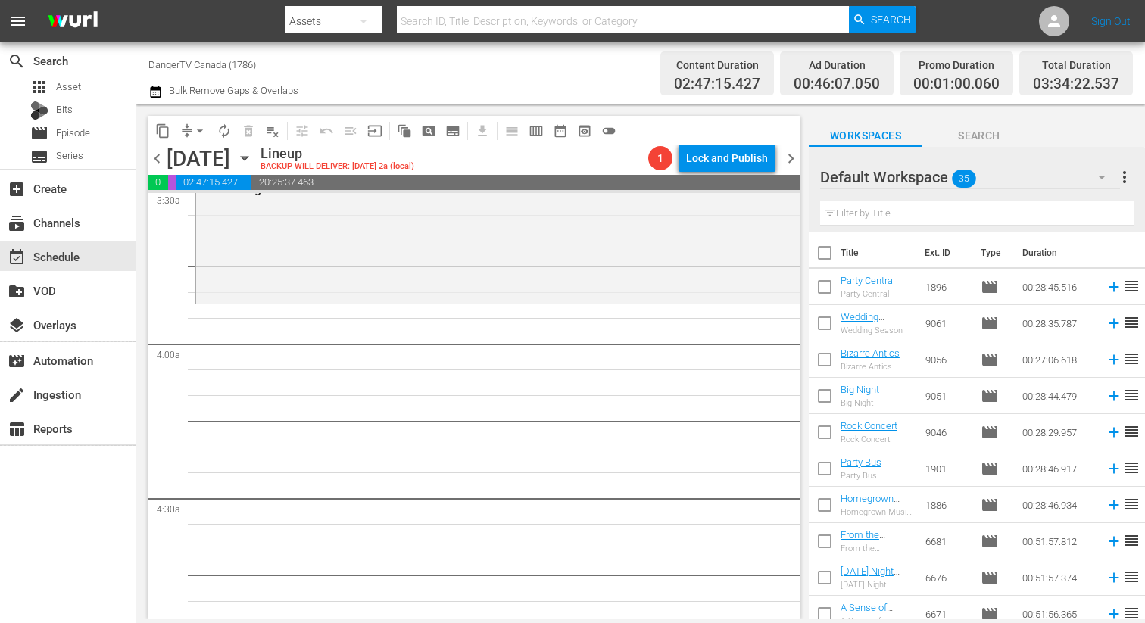
checkbox input "true"
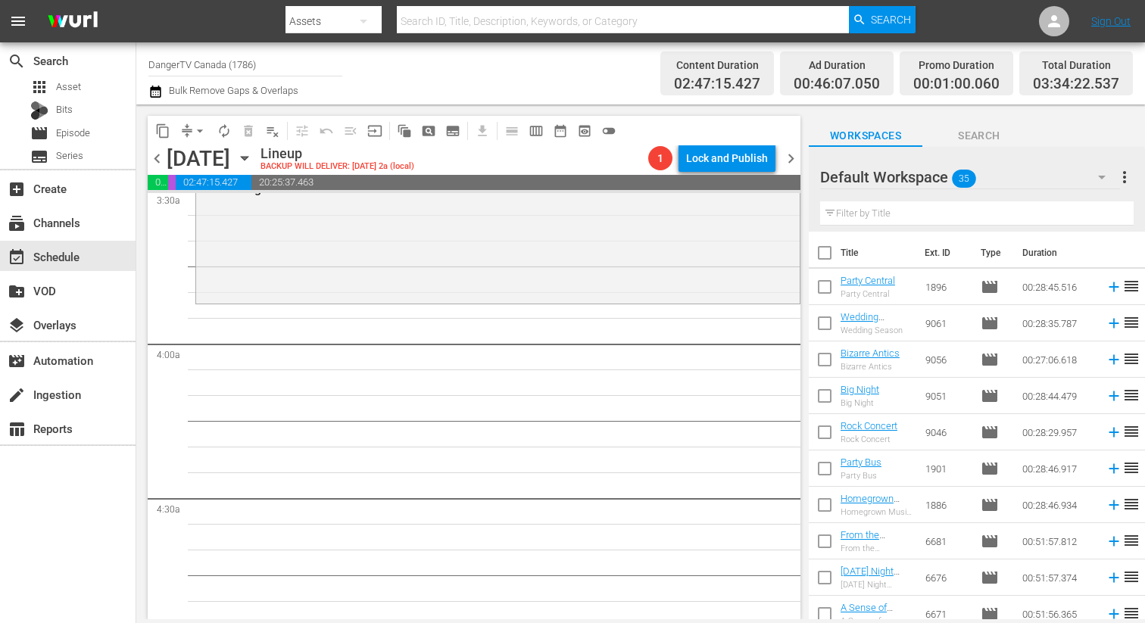
checkbox input "true"
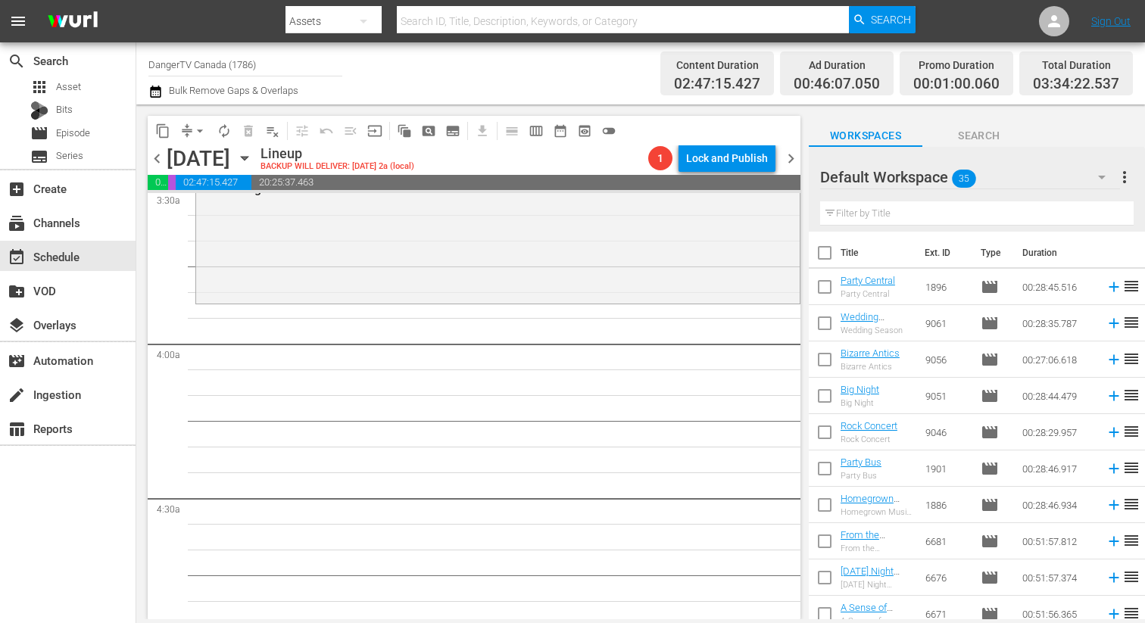
checkbox input "true"
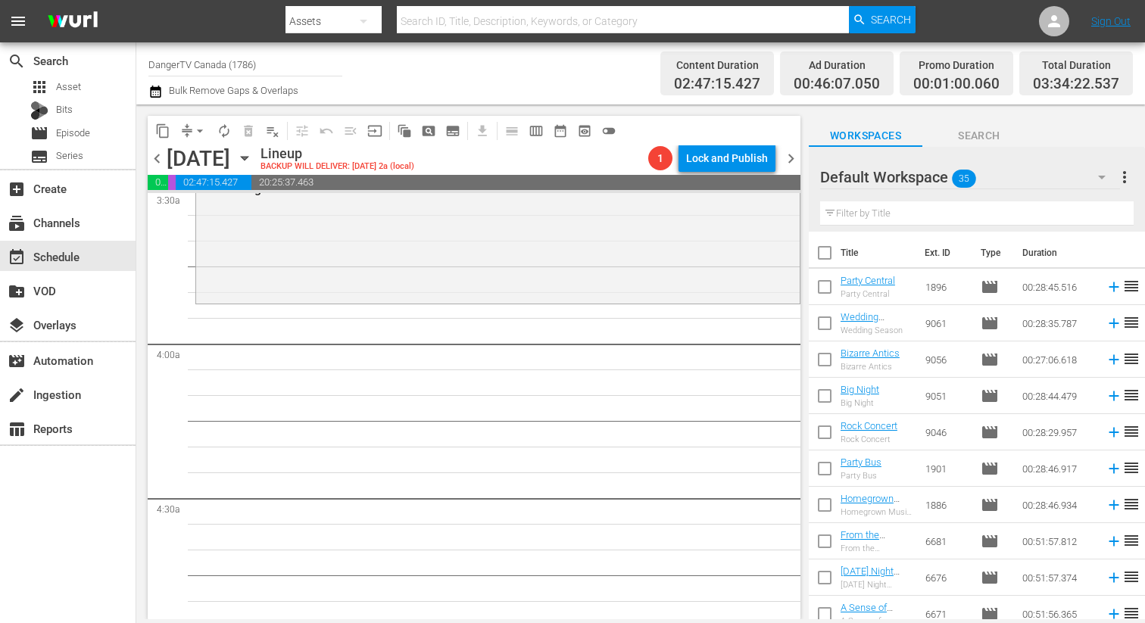
checkbox input "true"
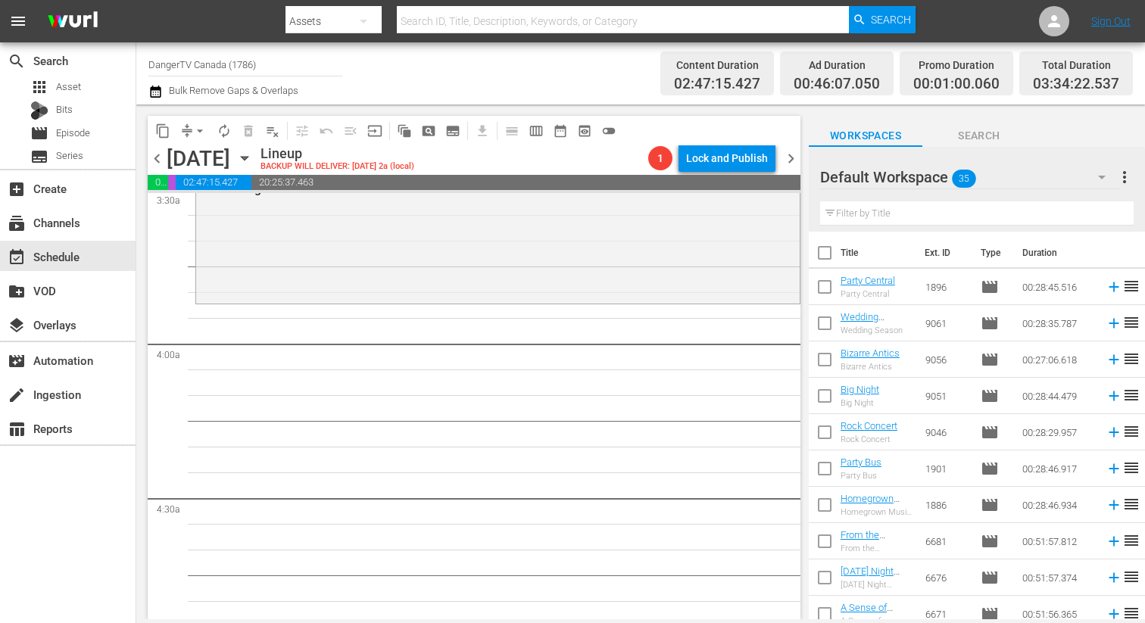
checkbox input "true"
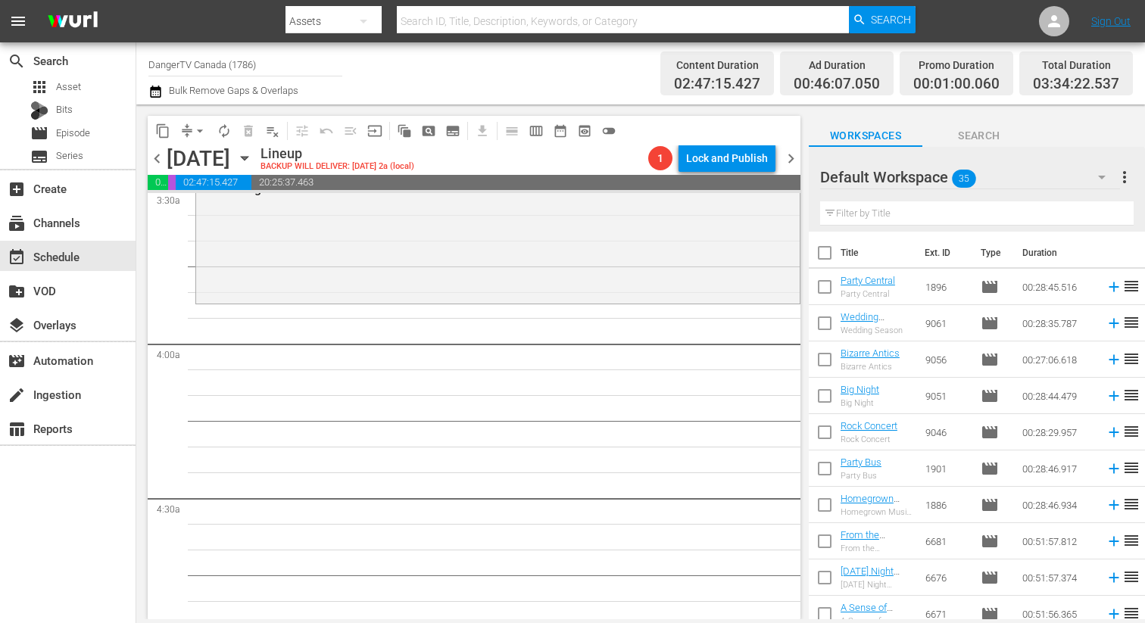
checkbox input "true"
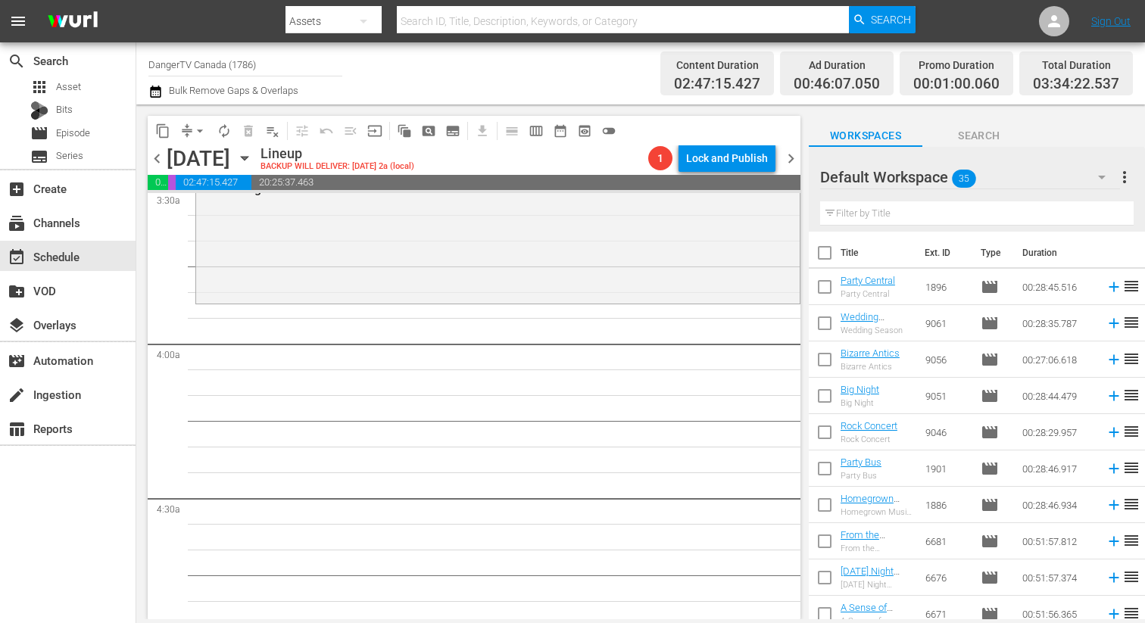
checkbox input "true"
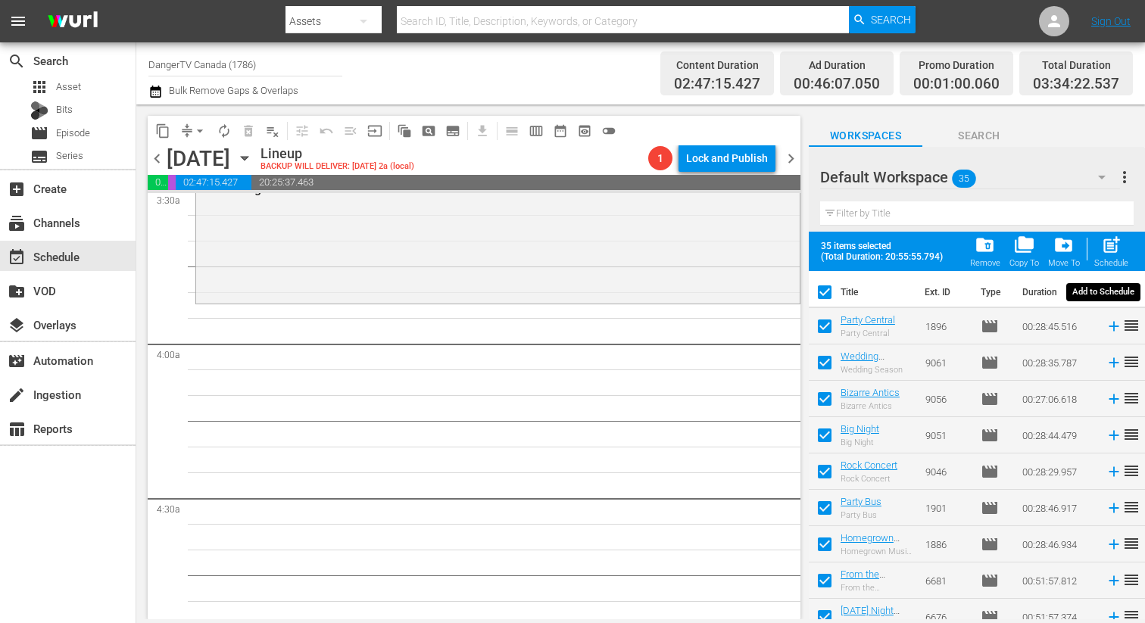
click at [1115, 247] on span "post_add" at bounding box center [1111, 245] width 20 height 20
checkbox input "false"
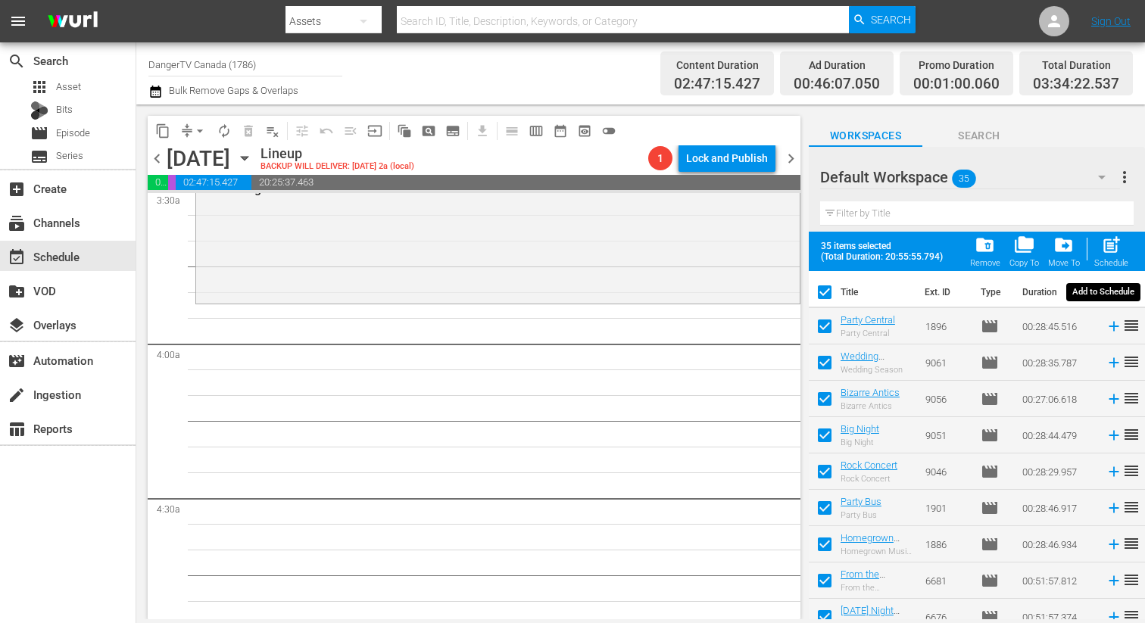
checkbox input "false"
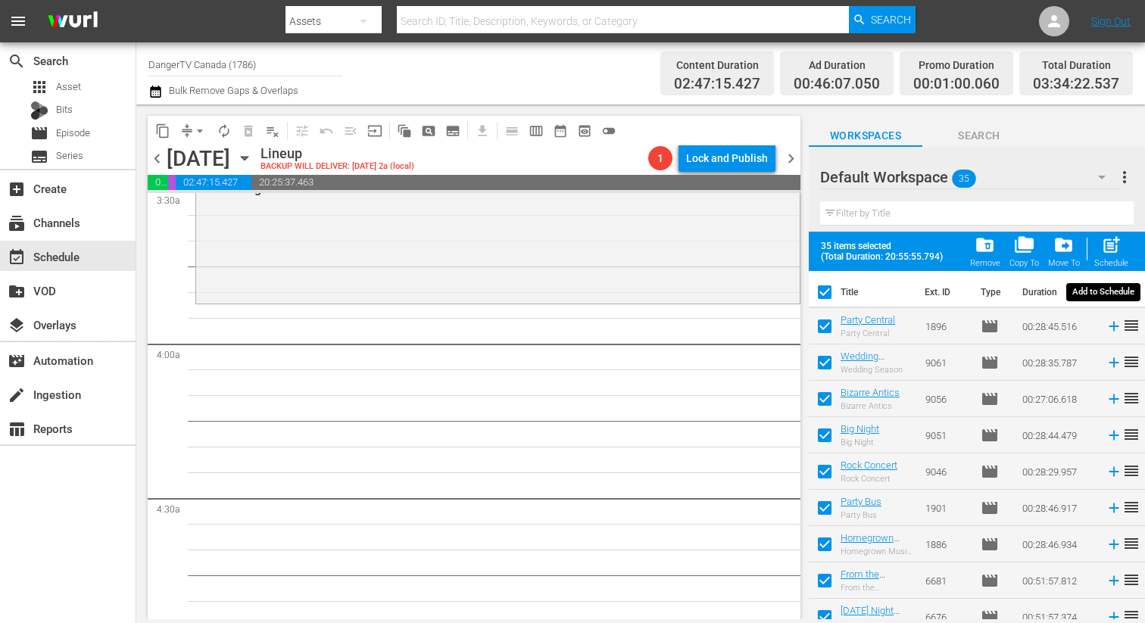
checkbox input "false"
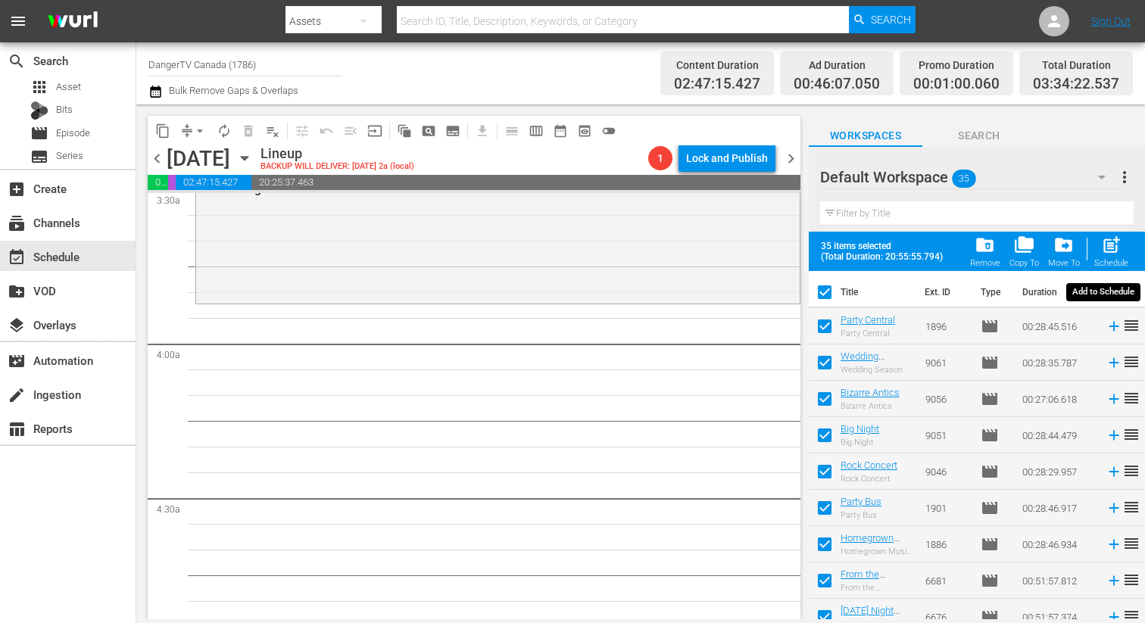
checkbox input "false"
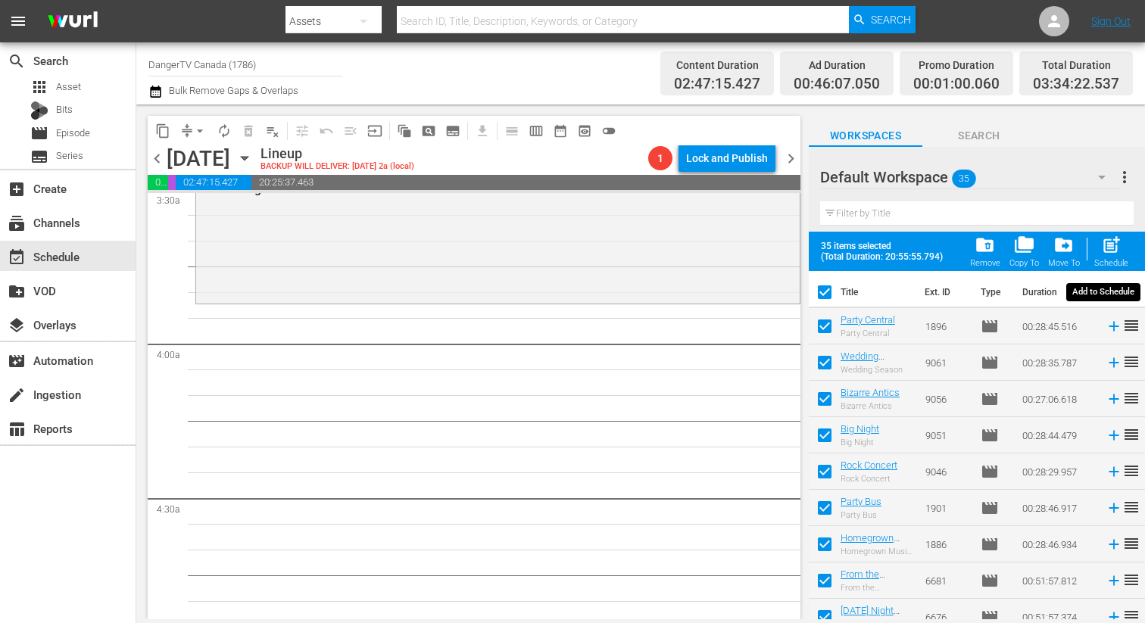
checkbox input "false"
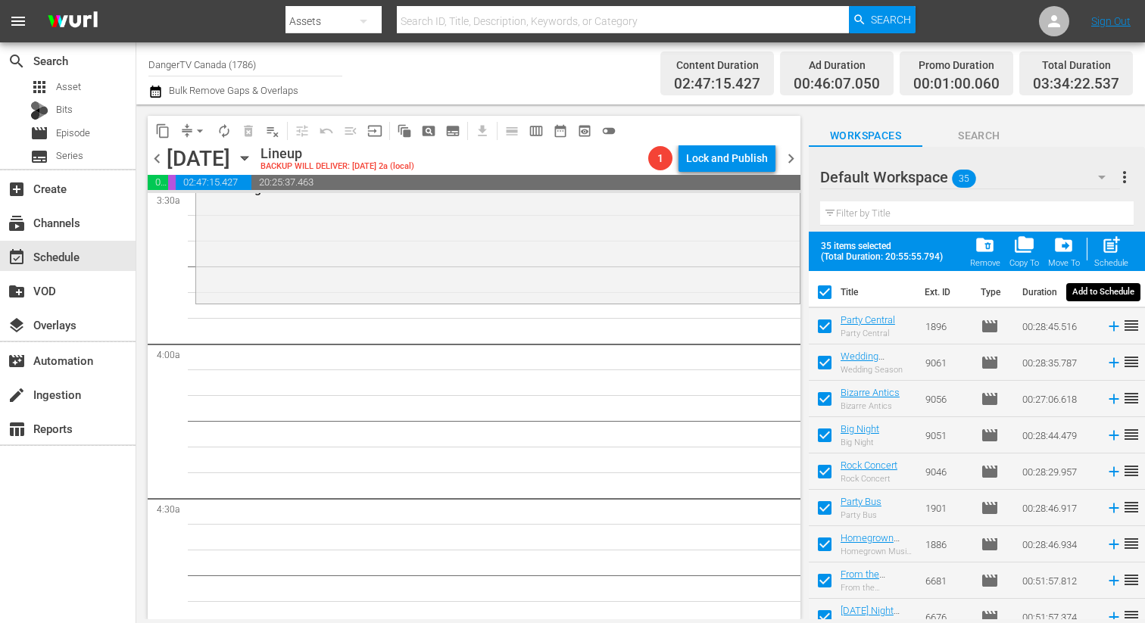
checkbox input "false"
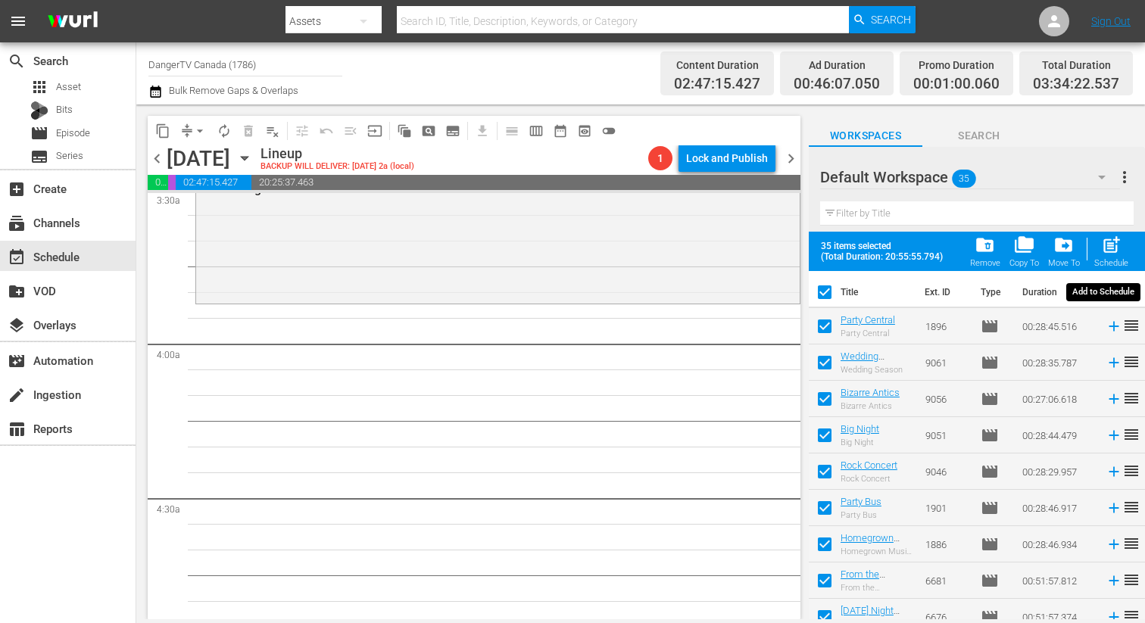
checkbox input "false"
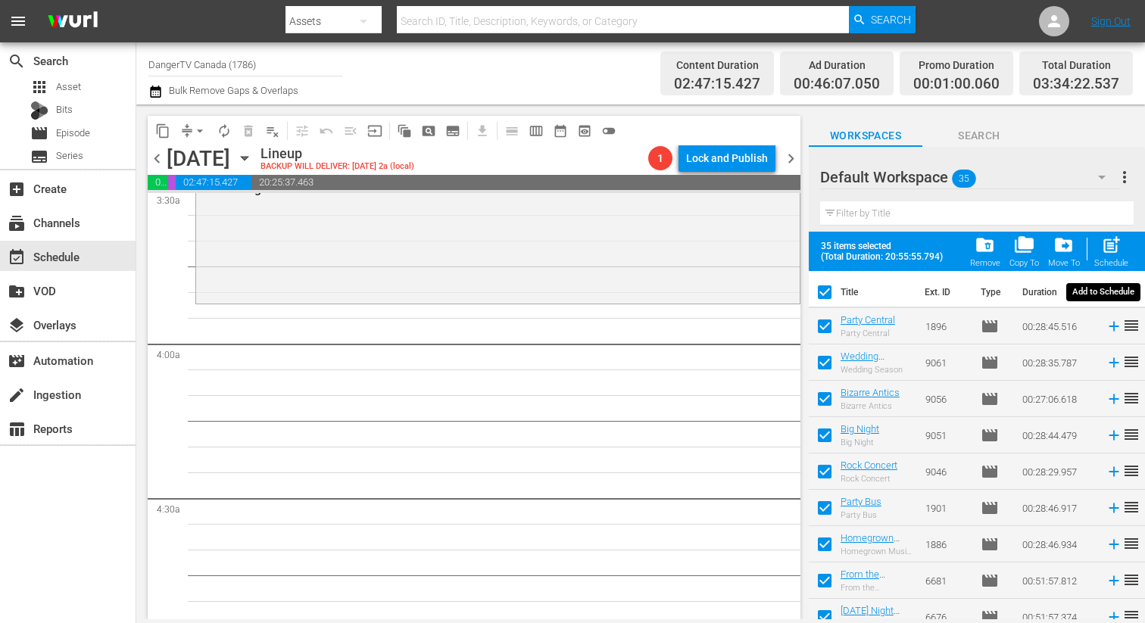
checkbox input "false"
